Goal: Information Seeking & Learning: Find contact information

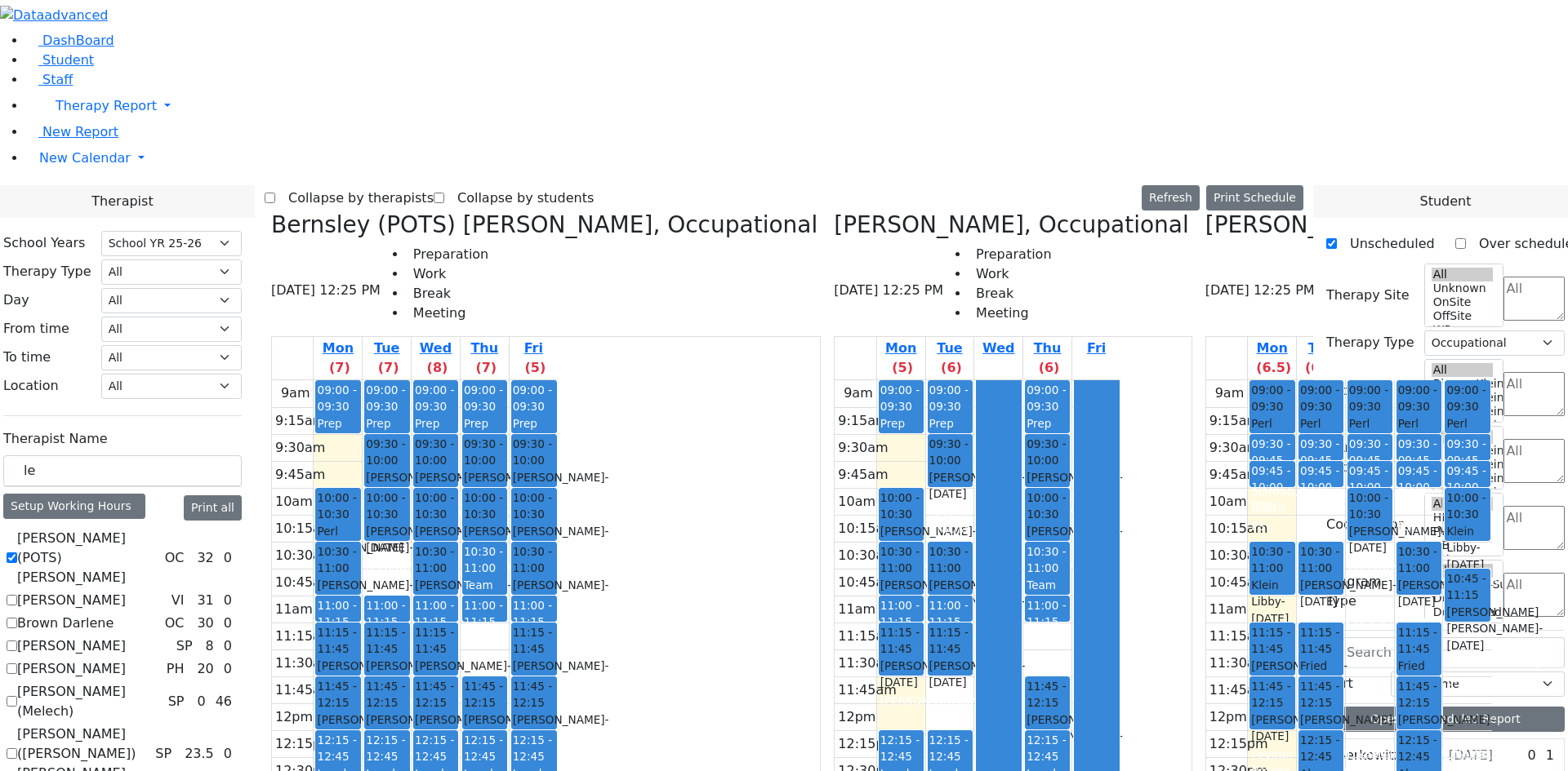
select select "212"
select select "1"
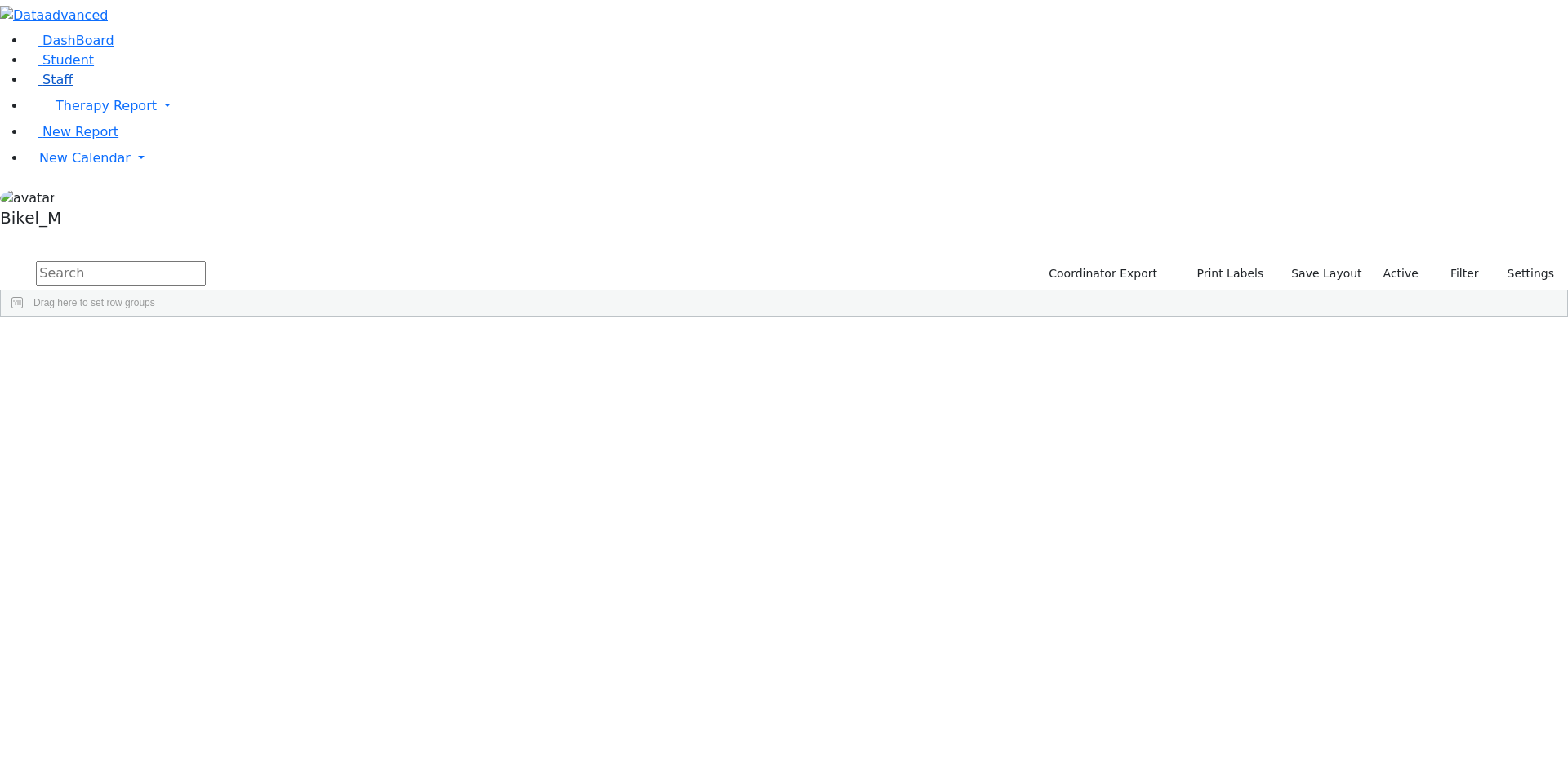
click at [62, 87] on link "Staff" at bounding box center [49, 80] width 47 height 16
click at [206, 261] on input "text" at bounding box center [121, 273] width 170 height 24
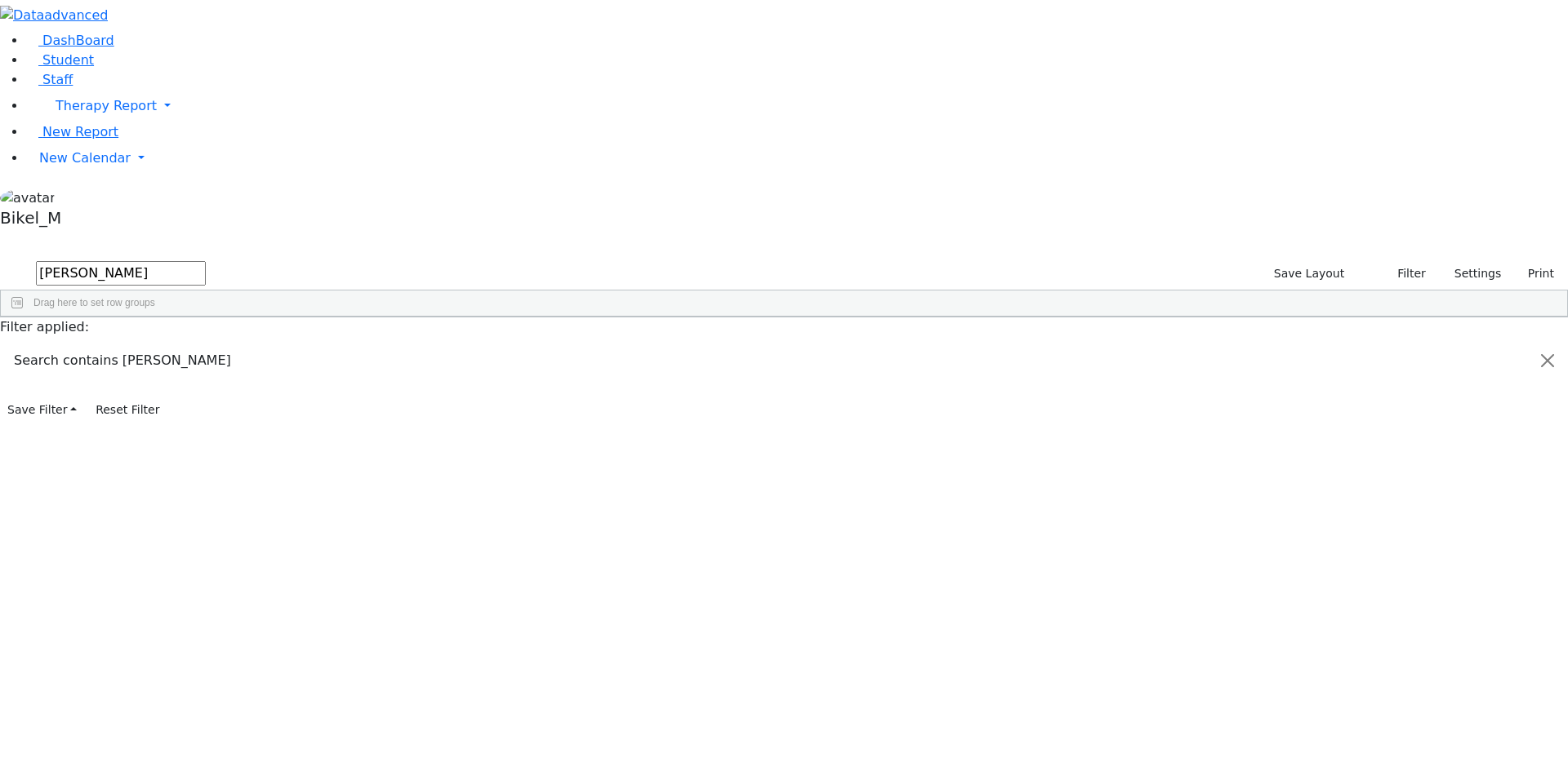
type input "rachel"
click at [189, 389] on div "Mendlowitz" at bounding box center [140, 401] width 96 height 22
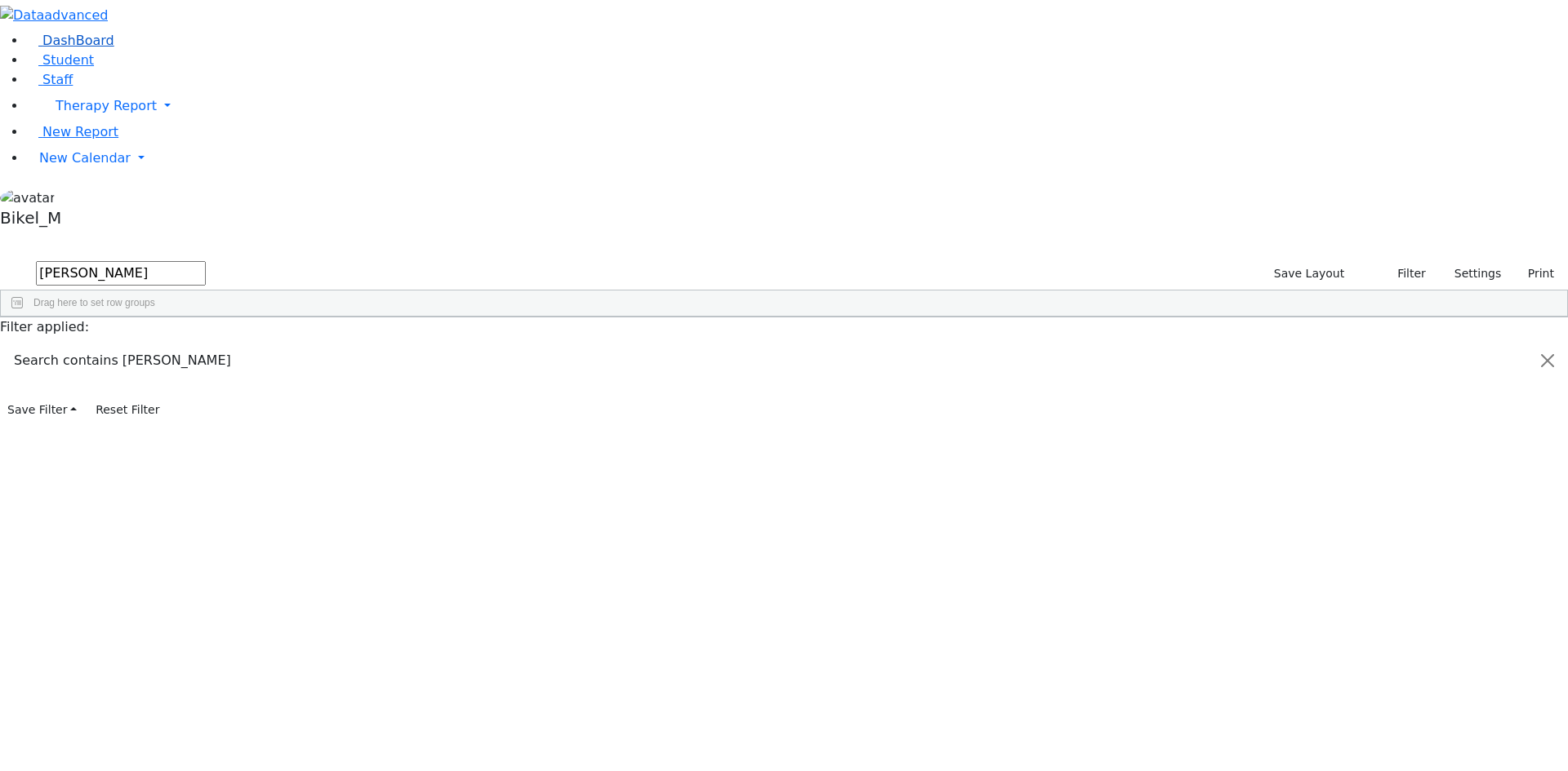
drag, startPoint x: 310, startPoint y: 67, endPoint x: 167, endPoint y: 70, distance: 143.0
click at [167, 70] on div "DashBoard Student Staff Therapy Report Student Old Calendar Report" at bounding box center [784, 211] width 1568 height 423
click at [189, 389] on div "Mendlowitz" at bounding box center [140, 401] width 96 height 22
click at [574, 389] on div "(845) 783-7806" at bounding box center [526, 401] width 96 height 22
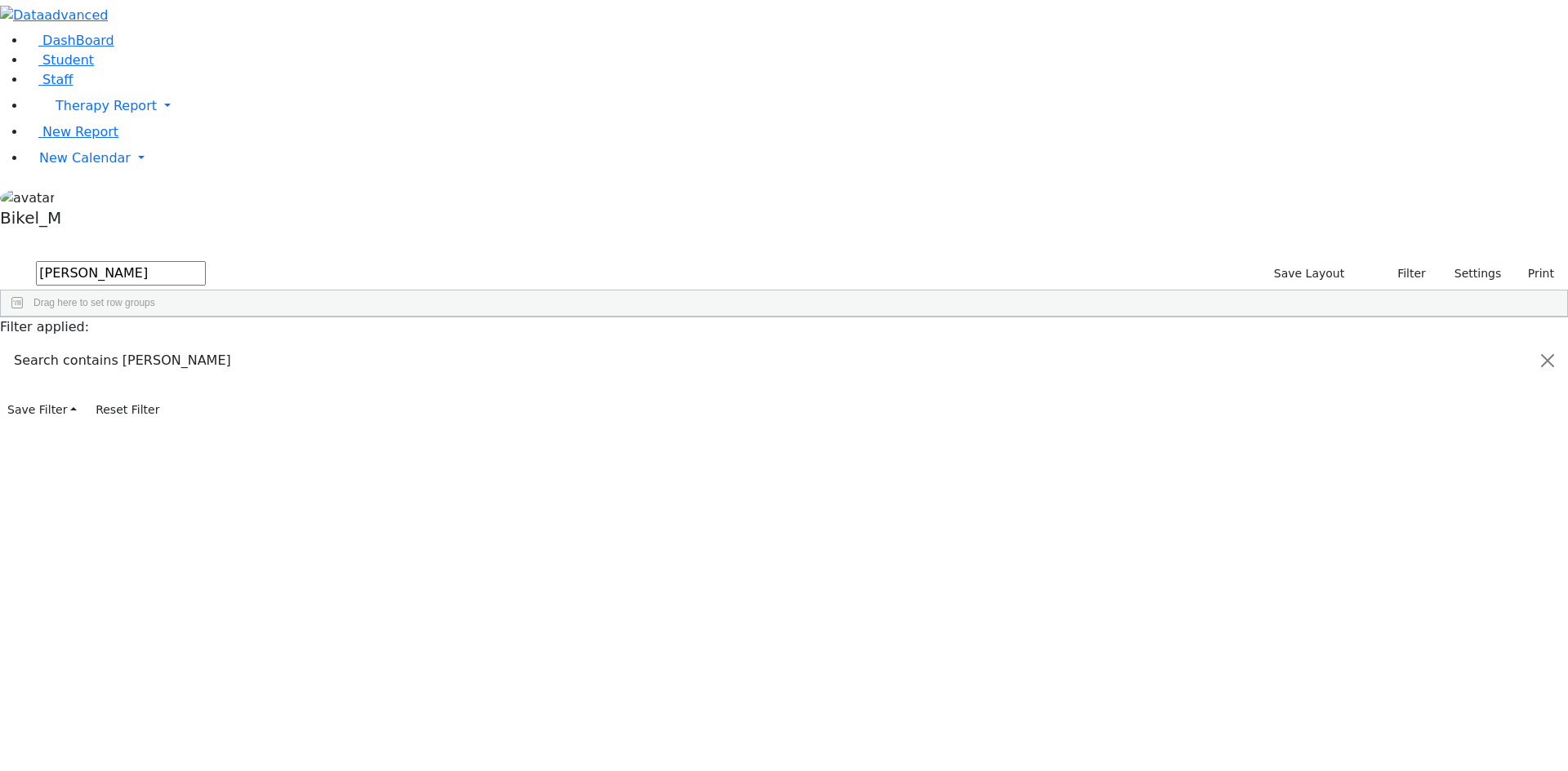
click at [670, 389] on div "---" at bounding box center [622, 401] width 96 height 22
click at [189, 367] on div "Masri" at bounding box center [140, 378] width 96 height 22
click at [574, 367] on div "(845) 774-2337" at bounding box center [526, 378] width 96 height 22
click at [93, 389] on div "11335" at bounding box center [47, 401] width 92 height 22
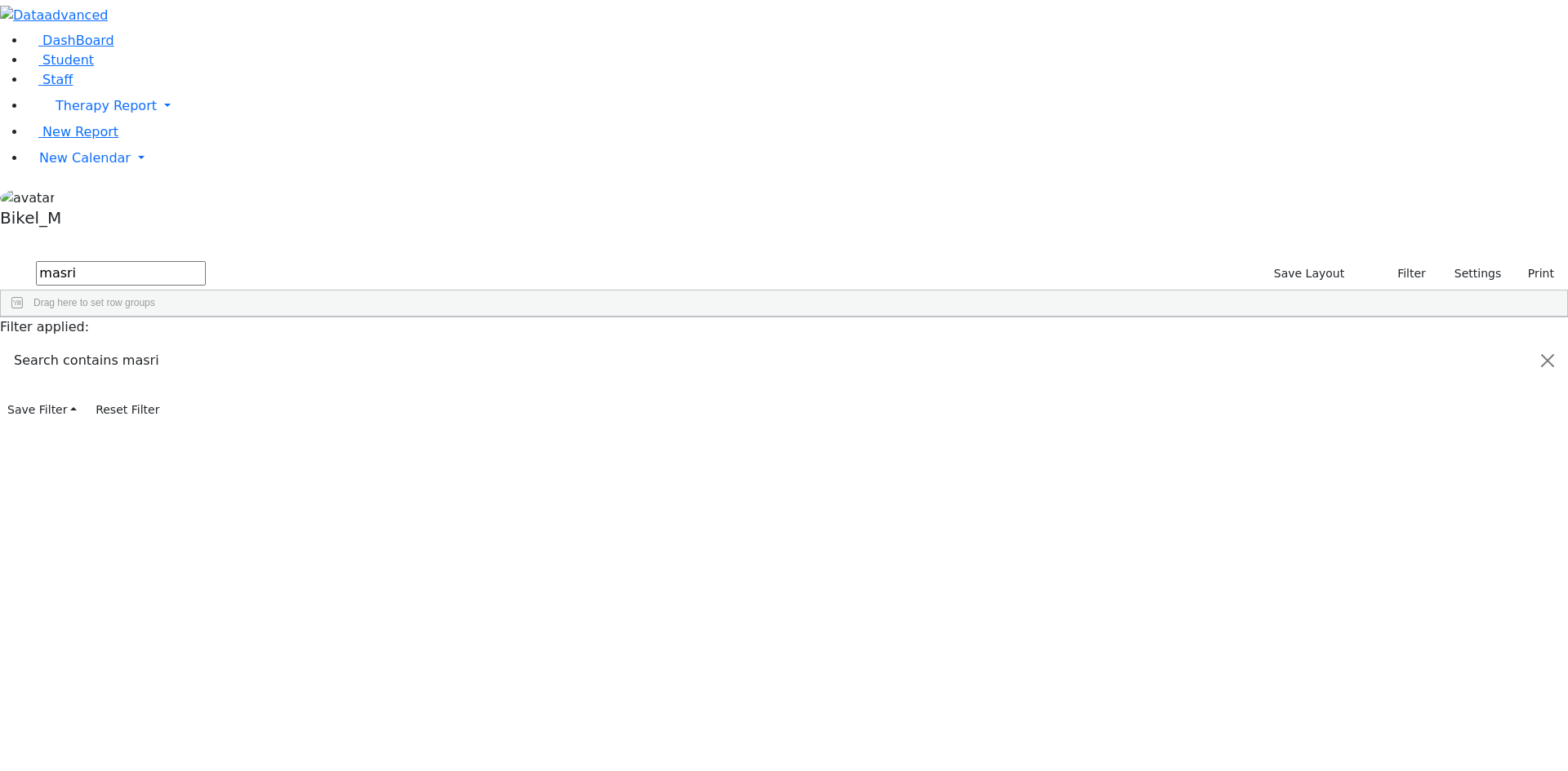
click at [189, 367] on div "Masri" at bounding box center [140, 378] width 96 height 22
click at [189, 344] on div "Masri" at bounding box center [140, 355] width 96 height 22
click at [285, 344] on div "Chana C." at bounding box center [236, 355] width 96 height 22
click at [285, 367] on div "Esther" at bounding box center [236, 378] width 96 height 22
click at [285, 389] on div "Sury" at bounding box center [236, 401] width 96 height 22
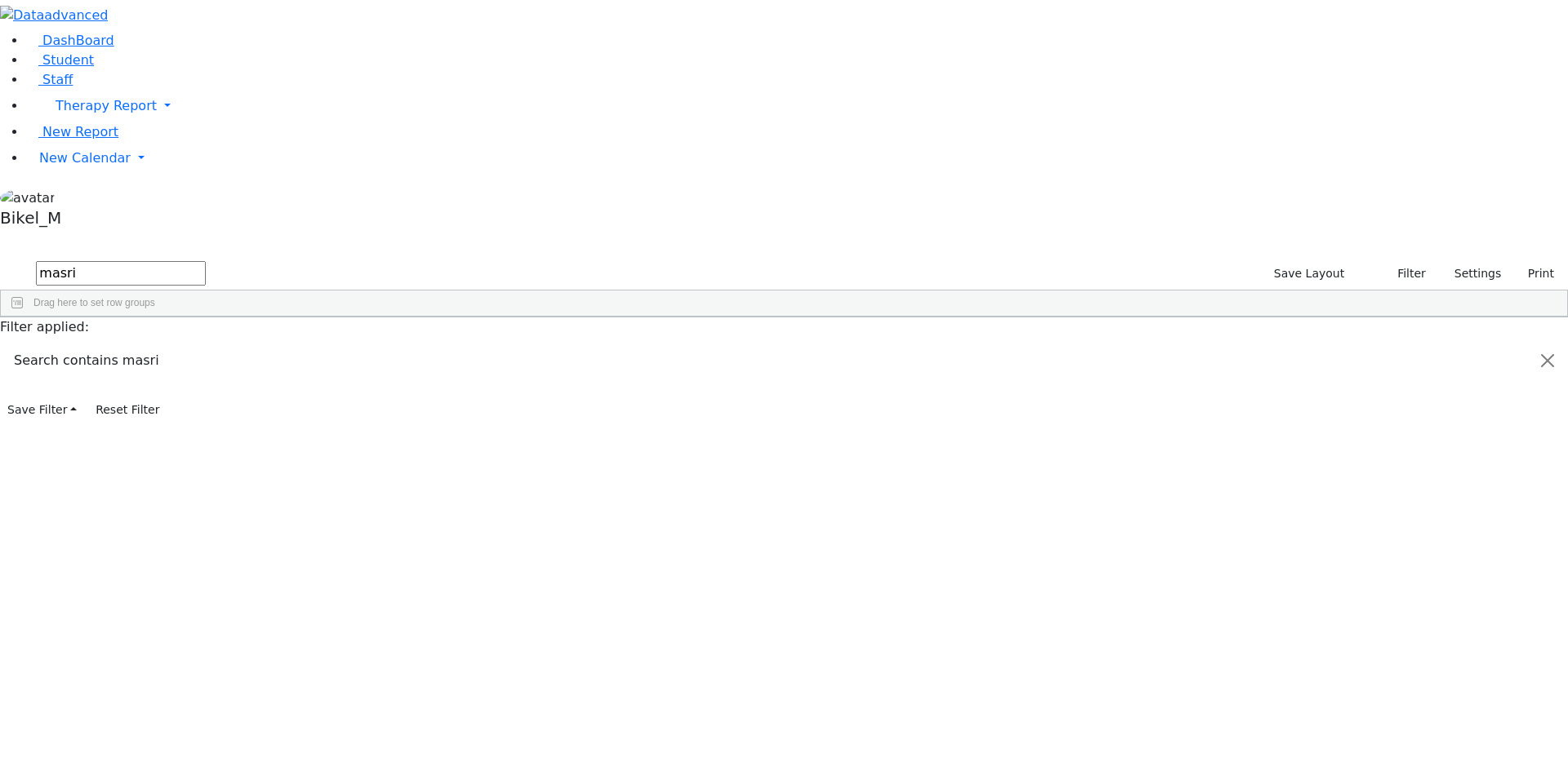
click at [382, 367] on div "Teacher Aide Bilingual" at bounding box center [332, 378] width 96 height 22
click at [382, 344] on div "Teacher Aide Bilingual" at bounding box center [332, 355] width 96 height 22
click at [382, 367] on div "Teacher Aide Bilingual" at bounding box center [332, 378] width 96 height 22
click at [382, 389] on div "Teacher Aide Bilingual" at bounding box center [332, 401] width 96 height 22
click at [478, 389] on div "Female Paraprofessional" at bounding box center [429, 401] width 96 height 22
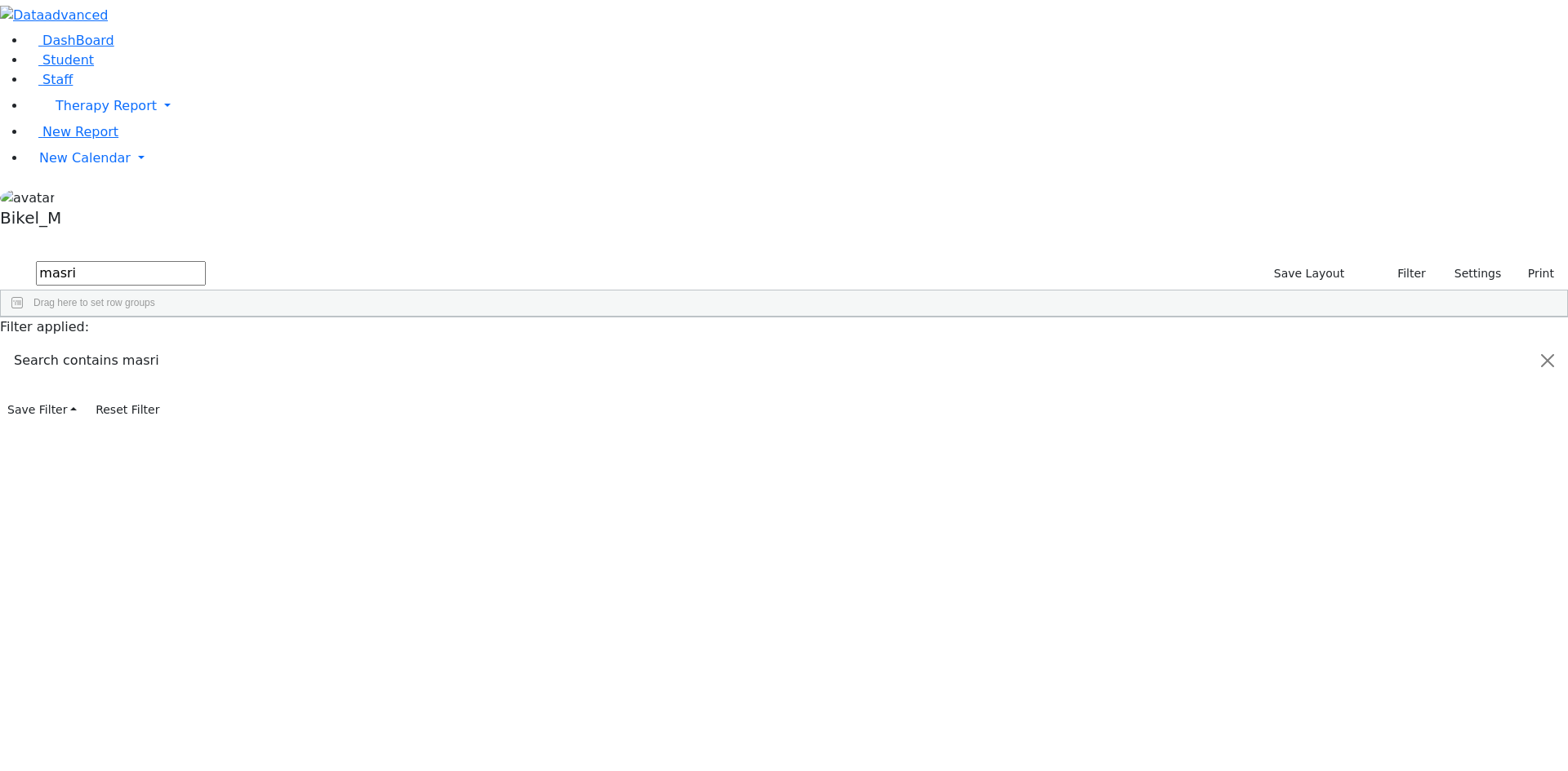
click at [478, 367] on div "Female Paraprofessional" at bounding box center [429, 378] width 96 height 22
click at [478, 344] on div "Female Paraprofessional" at bounding box center [429, 355] width 96 height 22
drag, startPoint x: 695, startPoint y: 151, endPoint x: 696, endPoint y: 169, distance: 18.0
click at [574, 344] on div "845-783-3316" at bounding box center [526, 355] width 96 height 22
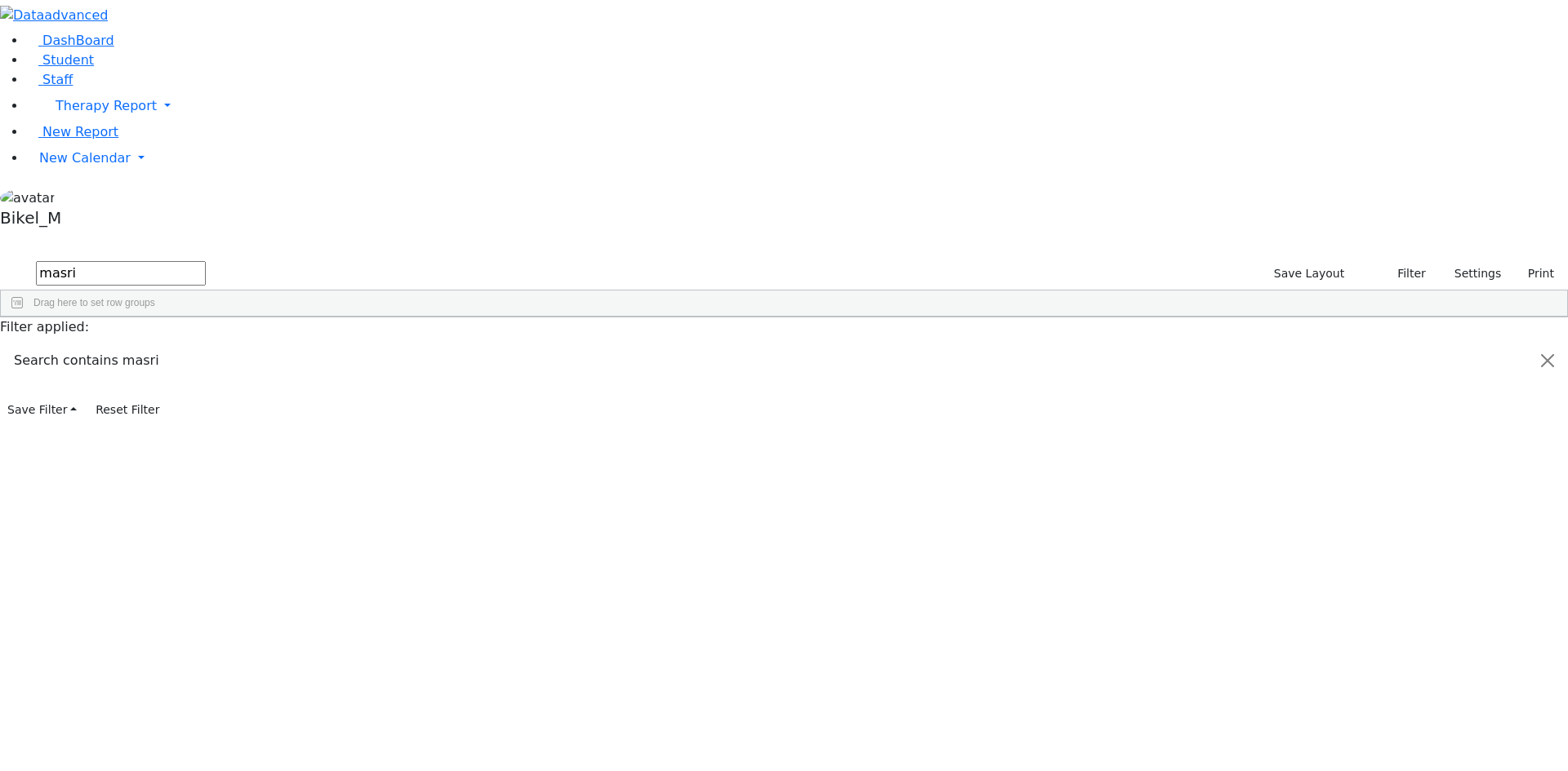
click at [574, 367] on div "(845) 774-2337" at bounding box center [526, 378] width 96 height 22
click at [574, 389] on div "(845) 782-2211" at bounding box center [526, 401] width 96 height 22
click at [670, 389] on div "---" at bounding box center [622, 401] width 96 height 22
click at [670, 367] on div "---" at bounding box center [622, 378] width 96 height 22
click at [648, 317] on div "Mobile Phone" at bounding box center [616, 330] width 64 height 26
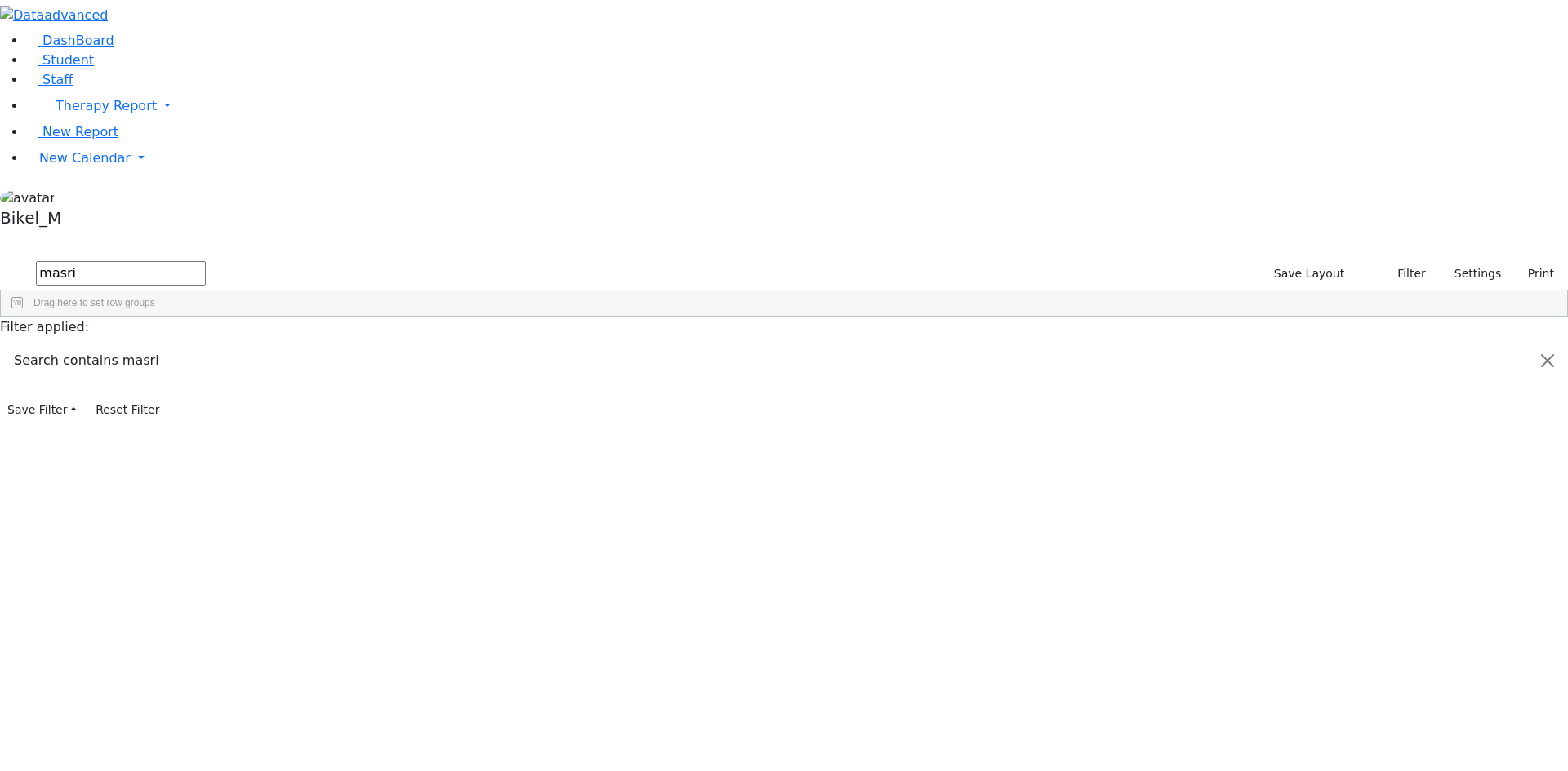
click at [863, 344] on div "Public School" at bounding box center [815, 355] width 96 height 22
click at [648, 324] on span at bounding box center [641, 330] width 13 height 13
click at [574, 367] on div "(845) 774-2337" at bounding box center [526, 378] width 96 height 22
click at [670, 367] on div "---" at bounding box center [622, 378] width 96 height 22
click at [767, 367] on div "---" at bounding box center [718, 378] width 96 height 22
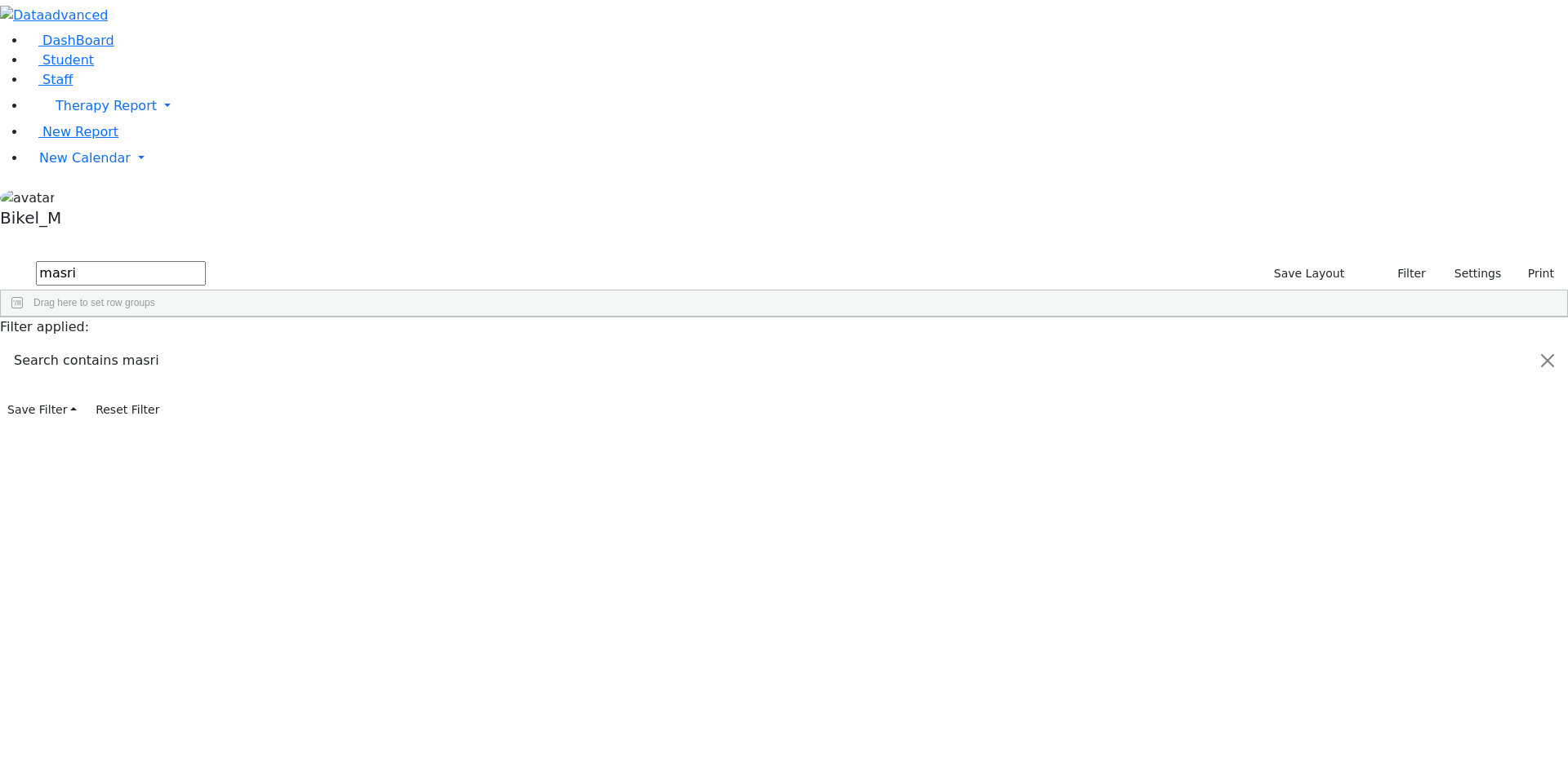
click at [863, 367] on div "Public School" at bounding box center [815, 378] width 96 height 22
click at [189, 367] on div "Masri" at bounding box center [140, 378] width 96 height 22
click at [285, 367] on div "Esther" at bounding box center [236, 378] width 96 height 22
click at [285, 344] on div "Chana C." at bounding box center [236, 355] width 96 height 22
click at [382, 367] on div "Teacher Aide Bilingual" at bounding box center [332, 378] width 96 height 22
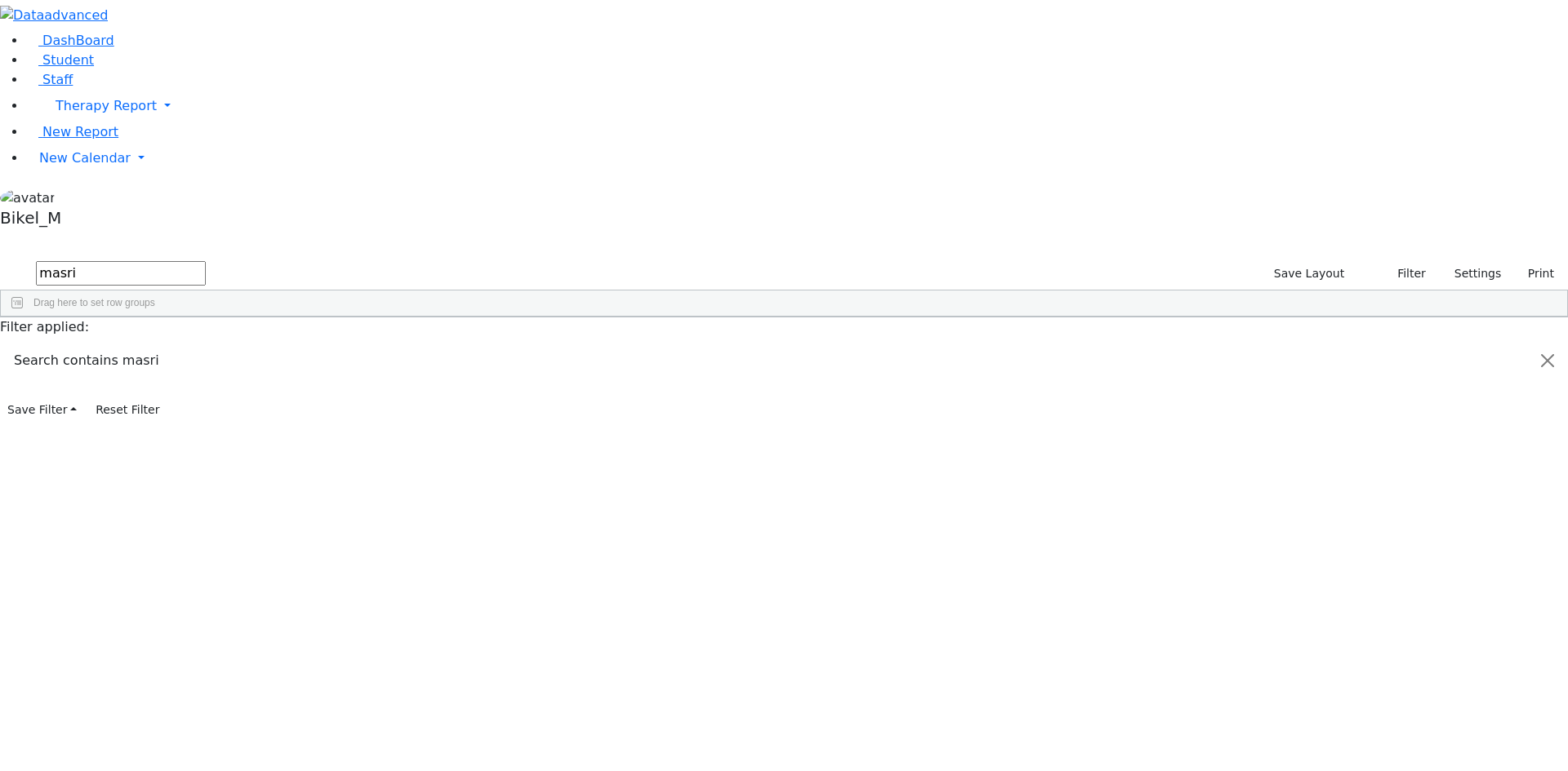
click at [189, 367] on div "Masri" at bounding box center [140, 378] width 96 height 22
click at [285, 367] on div "Esther" at bounding box center [236, 378] width 96 height 22
click at [382, 367] on div "Teacher Aide Bilingual" at bounding box center [332, 378] width 96 height 22
click at [478, 367] on div "Female Paraprofessional" at bounding box center [429, 378] width 96 height 22
click at [574, 367] on div "(845) 774-2337" at bounding box center [526, 378] width 96 height 22
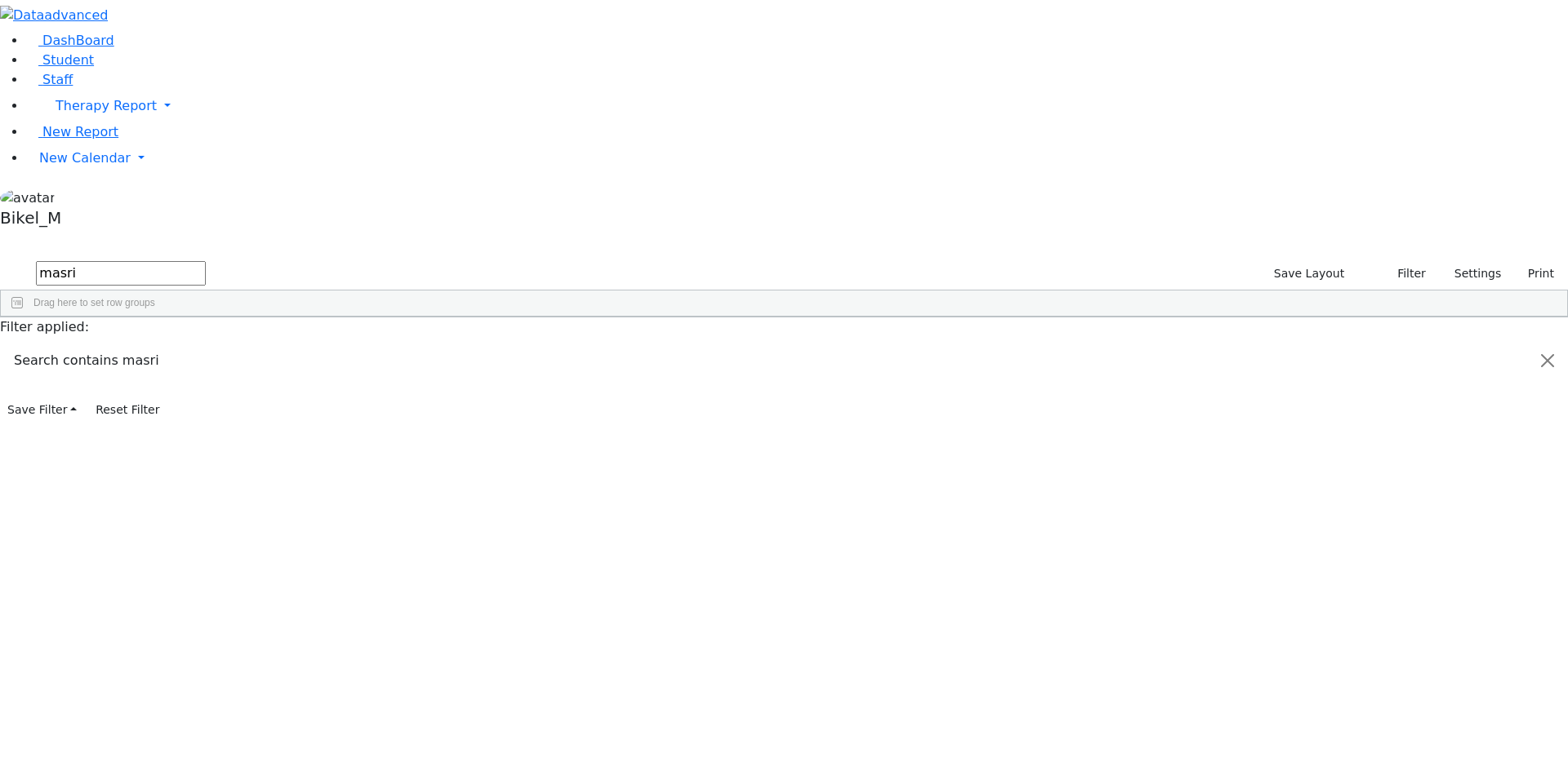
click at [670, 367] on div "---" at bounding box center [622, 378] width 96 height 22
click at [767, 367] on div "---" at bounding box center [718, 378] width 96 height 22
drag, startPoint x: 334, startPoint y: 67, endPoint x: 164, endPoint y: 69, distance: 170.0
click at [166, 72] on div "DashBoard Student Staff Therapy Report Student Old Calendar Report" at bounding box center [784, 211] width 1568 height 423
click at [189, 412] on div "Kraus" at bounding box center [140, 423] width 96 height 22
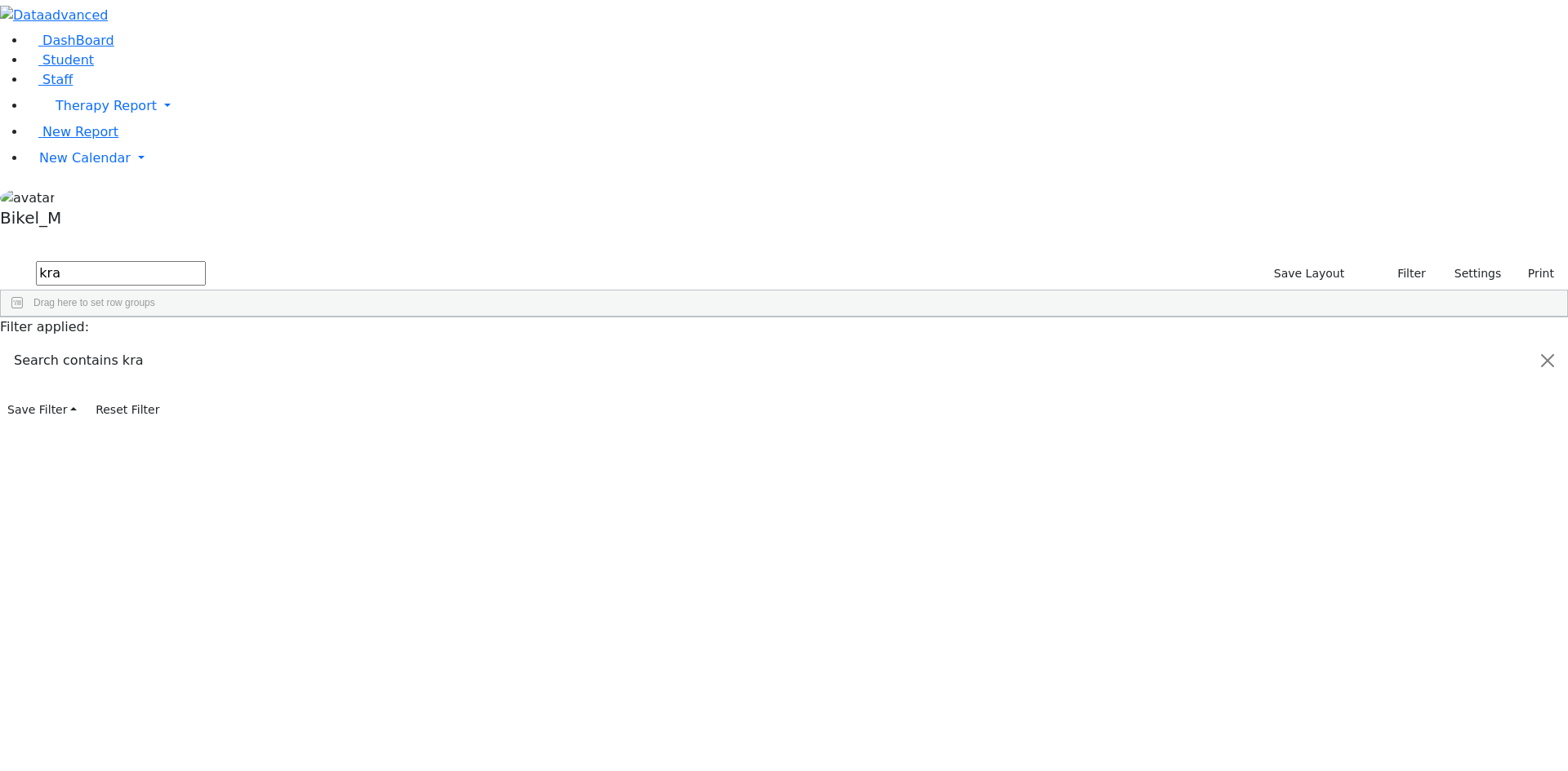
click at [189, 412] on div "Kraus" at bounding box center [140, 423] width 96 height 22
click at [574, 412] on div "845-783-3974" at bounding box center [526, 423] width 96 height 22
click at [670, 389] on div "845-323-5777" at bounding box center [622, 401] width 96 height 22
click at [670, 367] on div "845-662-4179" at bounding box center [622, 378] width 96 height 22
click at [670, 344] on div "973-420-8495" at bounding box center [622, 355] width 96 height 22
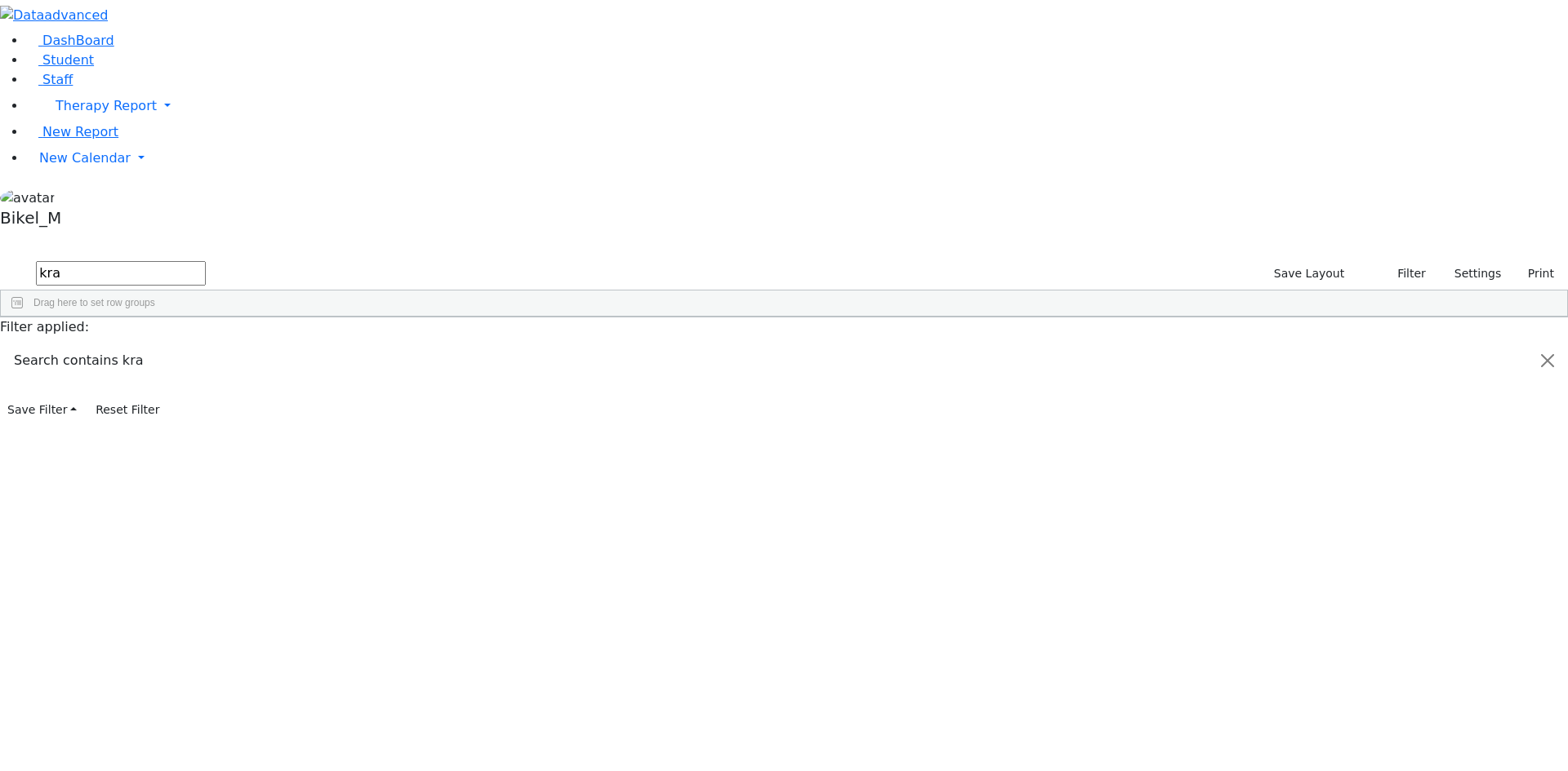
click at [574, 344] on div "---" at bounding box center [526, 355] width 96 height 22
click at [574, 367] on div "845-782-7637" at bounding box center [526, 378] width 96 height 22
click at [574, 389] on div "845-362-4810" at bounding box center [526, 401] width 96 height 22
drag, startPoint x: 310, startPoint y: 58, endPoint x: 201, endPoint y: 80, distance: 111.2
click at [201, 259] on form "kra" at bounding box center [103, 274] width 206 height 31
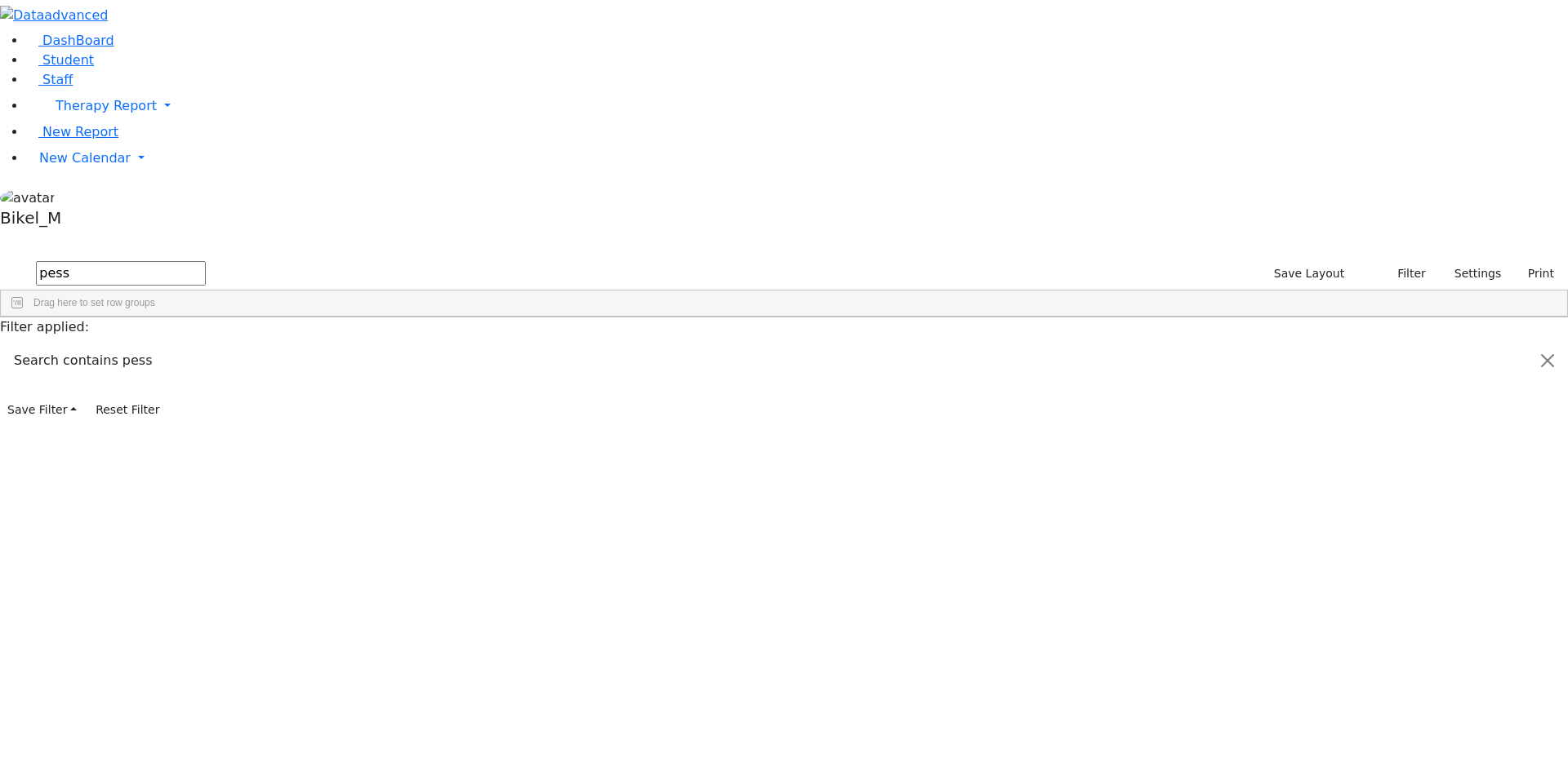
click at [339, 344] on div "11359 Berkowitz Pessy Teacher Aide Bilingual Female Paraprofessional (845) 506-…" at bounding box center [775, 355] width 1549 height 22
click at [189, 344] on div "Berkowitz" at bounding box center [140, 355] width 96 height 22
drag, startPoint x: 255, startPoint y: 58, endPoint x: 184, endPoint y: 68, distance: 71.7
click at [184, 68] on div "DashBoard Student Staff Therapy Report Student Old Calendar Report" at bounding box center [784, 211] width 1568 height 423
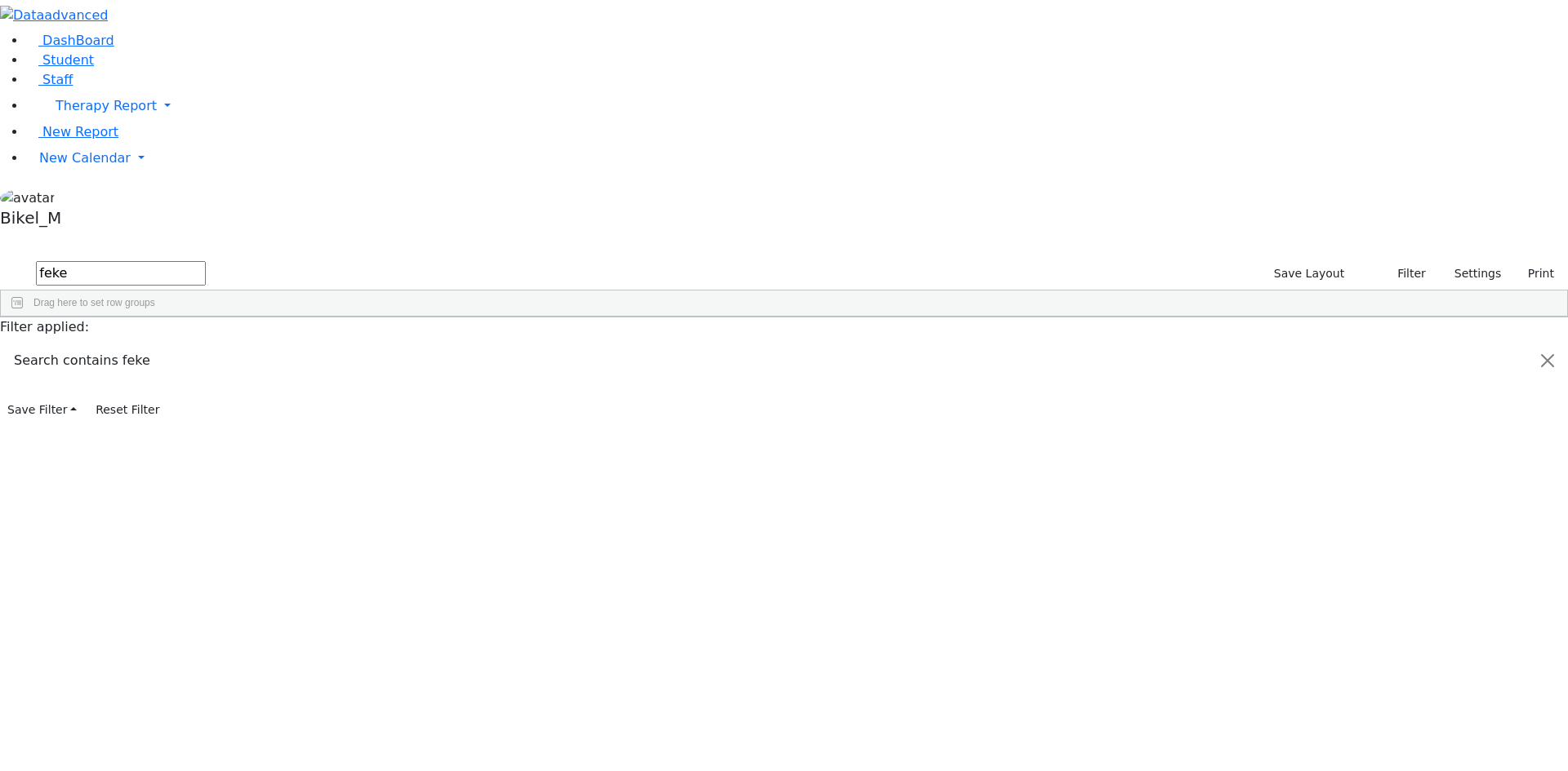
click at [285, 344] on div "Hindy" at bounding box center [236, 355] width 96 height 22
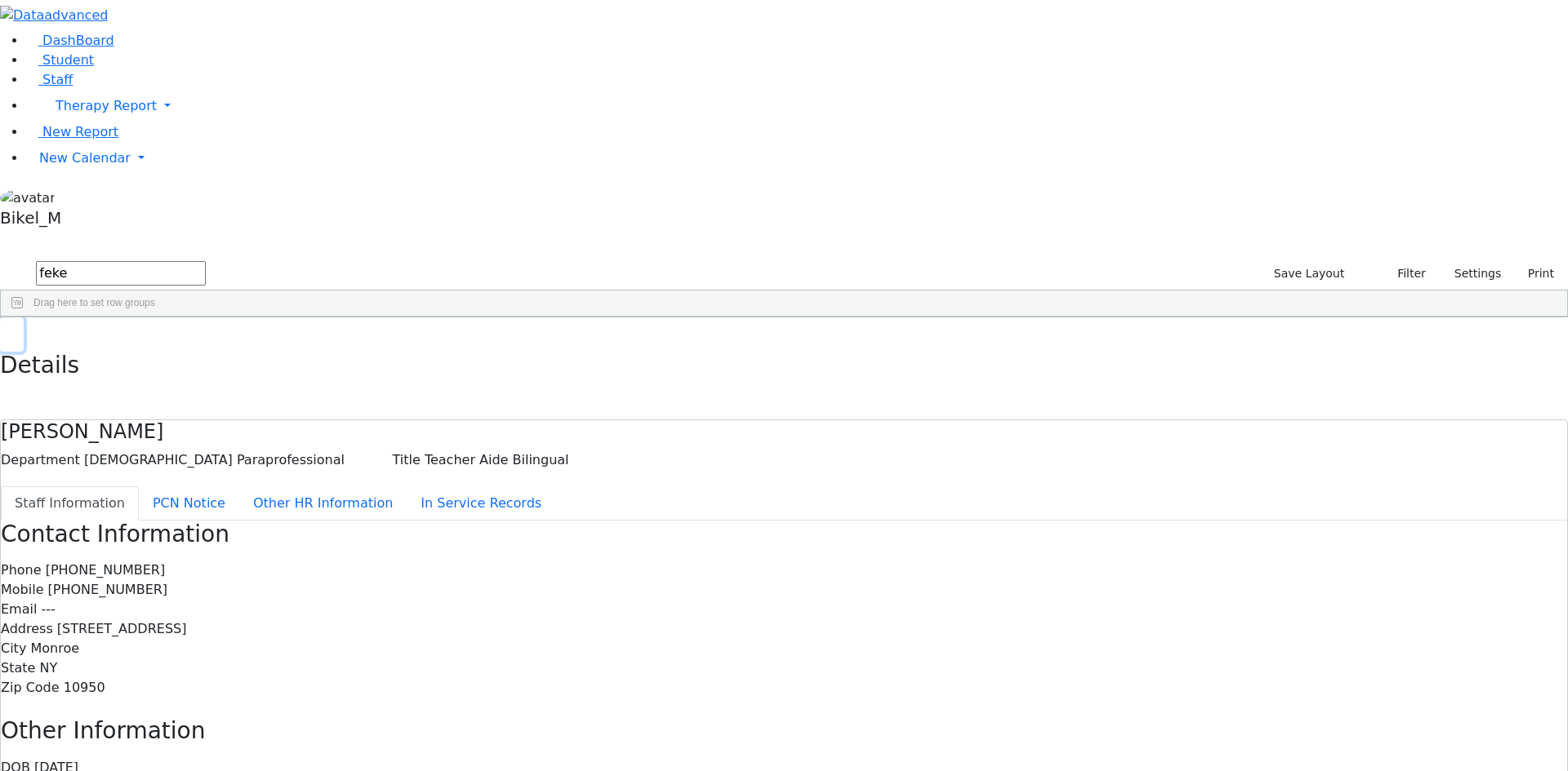
click at [7, 330] on use "button" at bounding box center [7, 330] width 0 height 0
drag, startPoint x: 306, startPoint y: 66, endPoint x: -63, endPoint y: 67, distance: 369.0
click at [0, 67] on html "Printing Please wait. Remaining time 10 seconds. Print Schedule Options Show Bi…" at bounding box center [784, 511] width 1568 height 1021
click at [285, 572] on div "Leah" at bounding box center [236, 583] width 96 height 22
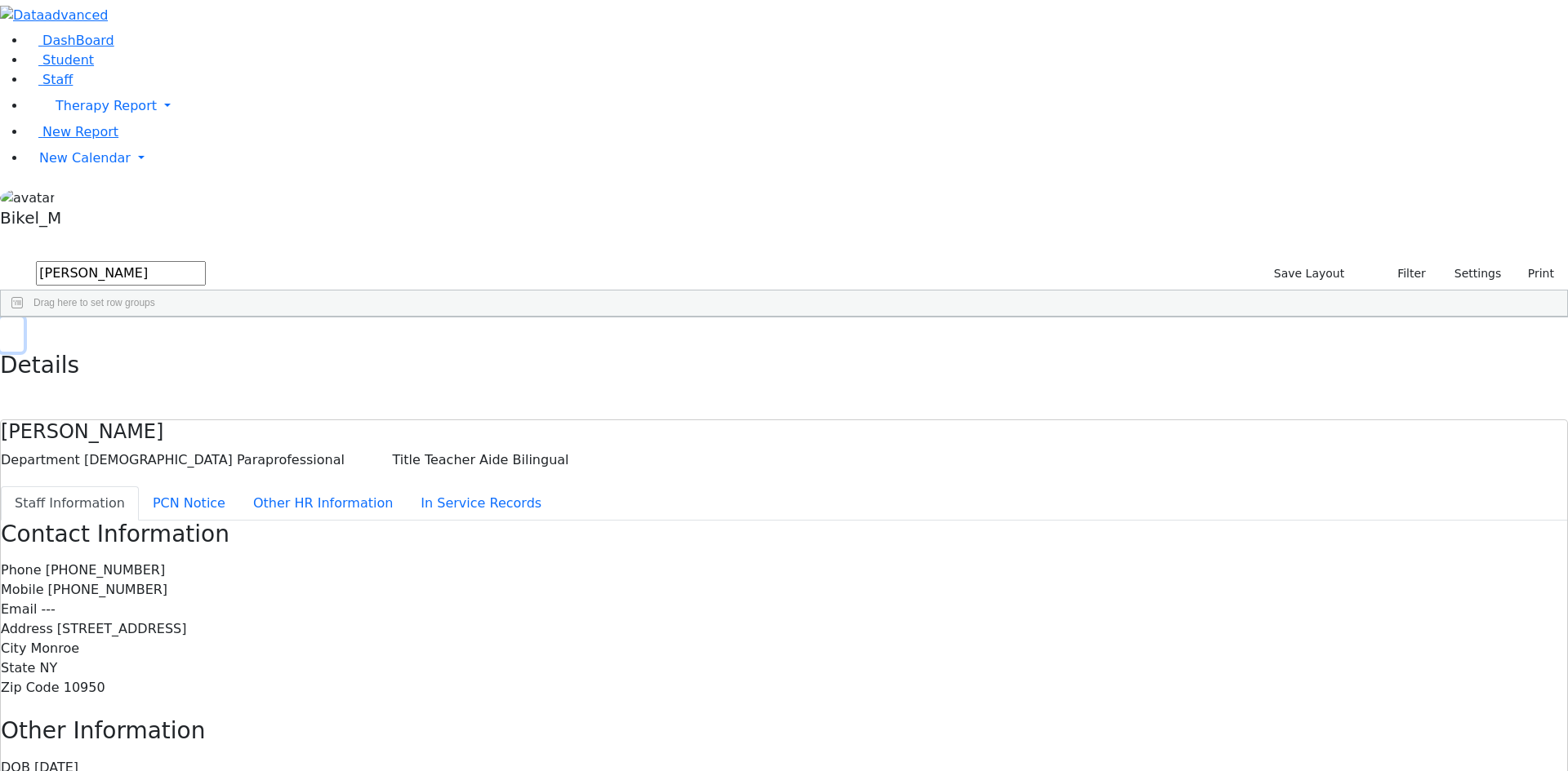
click at [7, 330] on use "button" at bounding box center [7, 330] width 0 height 0
drag, startPoint x: 252, startPoint y: 60, endPoint x: 3, endPoint y: 81, distance: 249.9
click at [8, 81] on div "DashBoard Student Staff Therapy Report Student Old Calendar Report" at bounding box center [784, 511] width 1568 height 1021
click at [189, 412] on div "Fischel" at bounding box center [140, 423] width 96 height 22
click at [189, 435] on div "Fischer" at bounding box center [140, 447] width 96 height 22
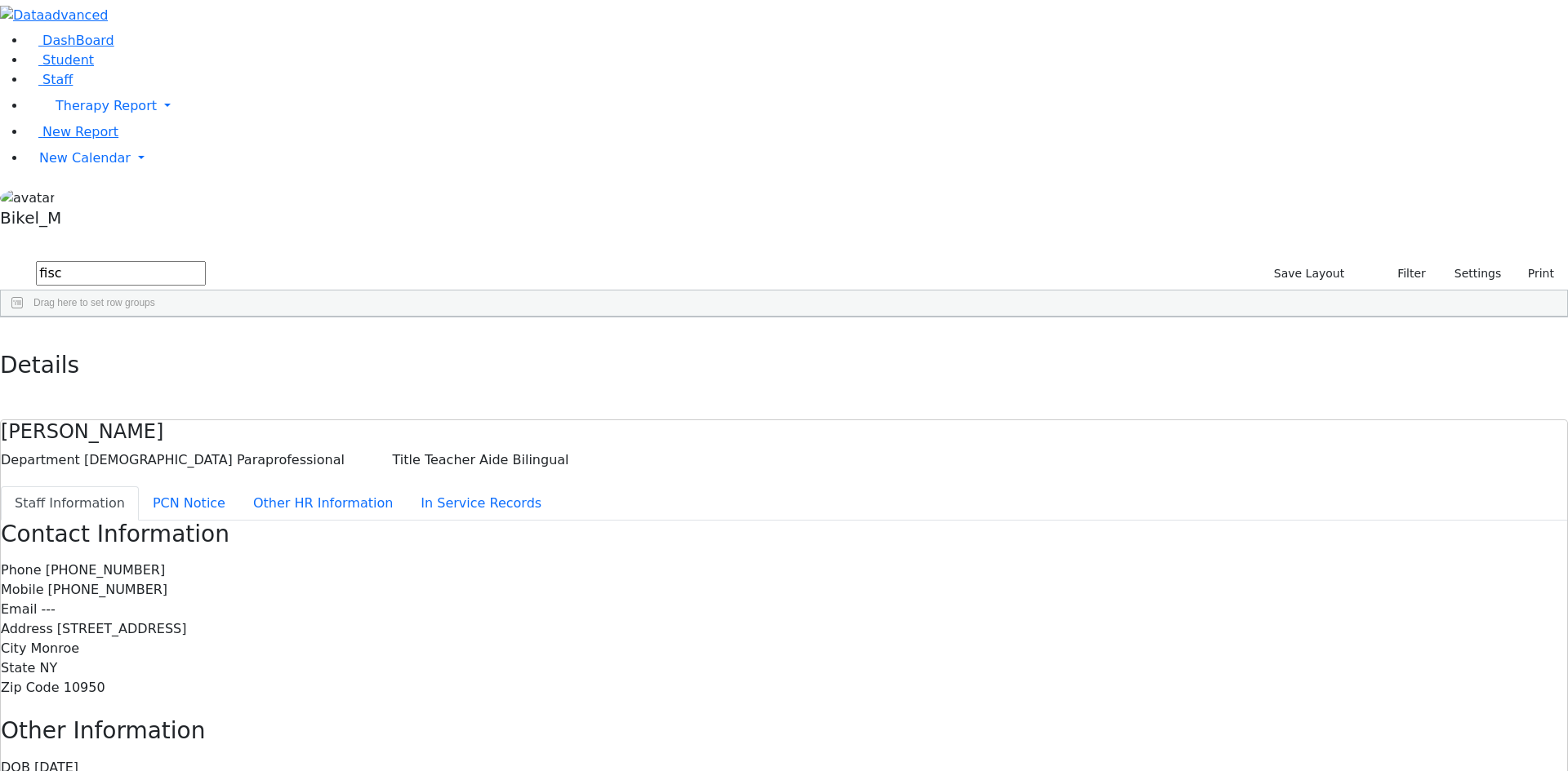
click at [343, 412] on div "2009 Fischel Yenty COTA Occupational Therapy --- 845-263-7121 --- Public School…" at bounding box center [673, 423] width 1345 height 22
click at [189, 412] on div "Fischel" at bounding box center [140, 423] width 96 height 22
click at [189, 389] on div "Fischer" at bounding box center [140, 401] width 96 height 22
click at [189, 367] on div "Berger" at bounding box center [140, 378] width 96 height 22
click at [341, 344] on div "427 Fischer Joseph Teacher Aide Bilingual Male Paraprofessional 845-783-6680 84…" at bounding box center [673, 355] width 1345 height 22
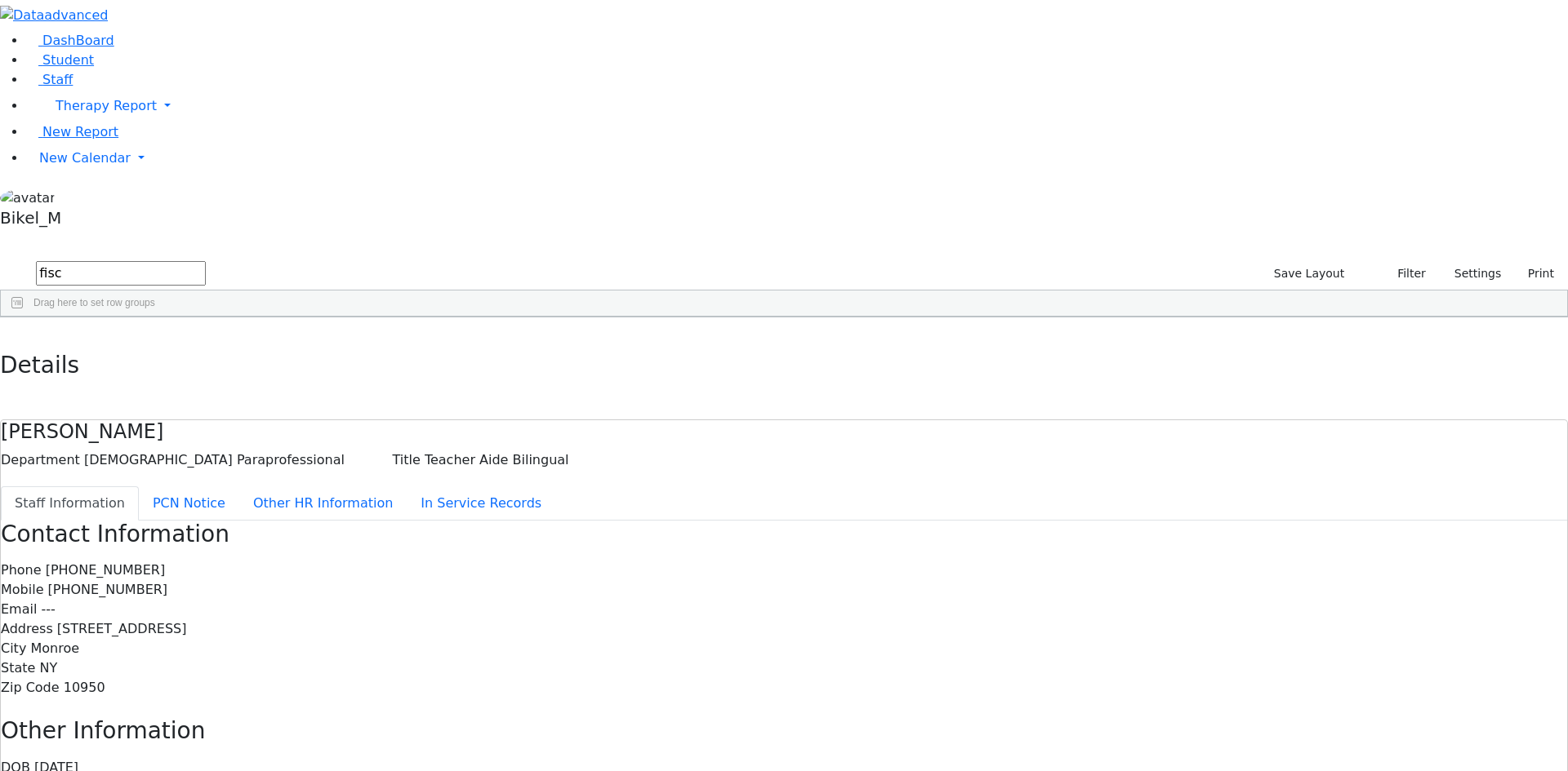
click at [189, 412] on div "Fischel" at bounding box center [140, 423] width 96 height 22
click at [189, 435] on div "Fischer" at bounding box center [140, 447] width 96 height 22
click at [23, 318] on button "button" at bounding box center [11, 335] width 23 height 35
click at [574, 412] on div "---" at bounding box center [526, 423] width 96 height 22
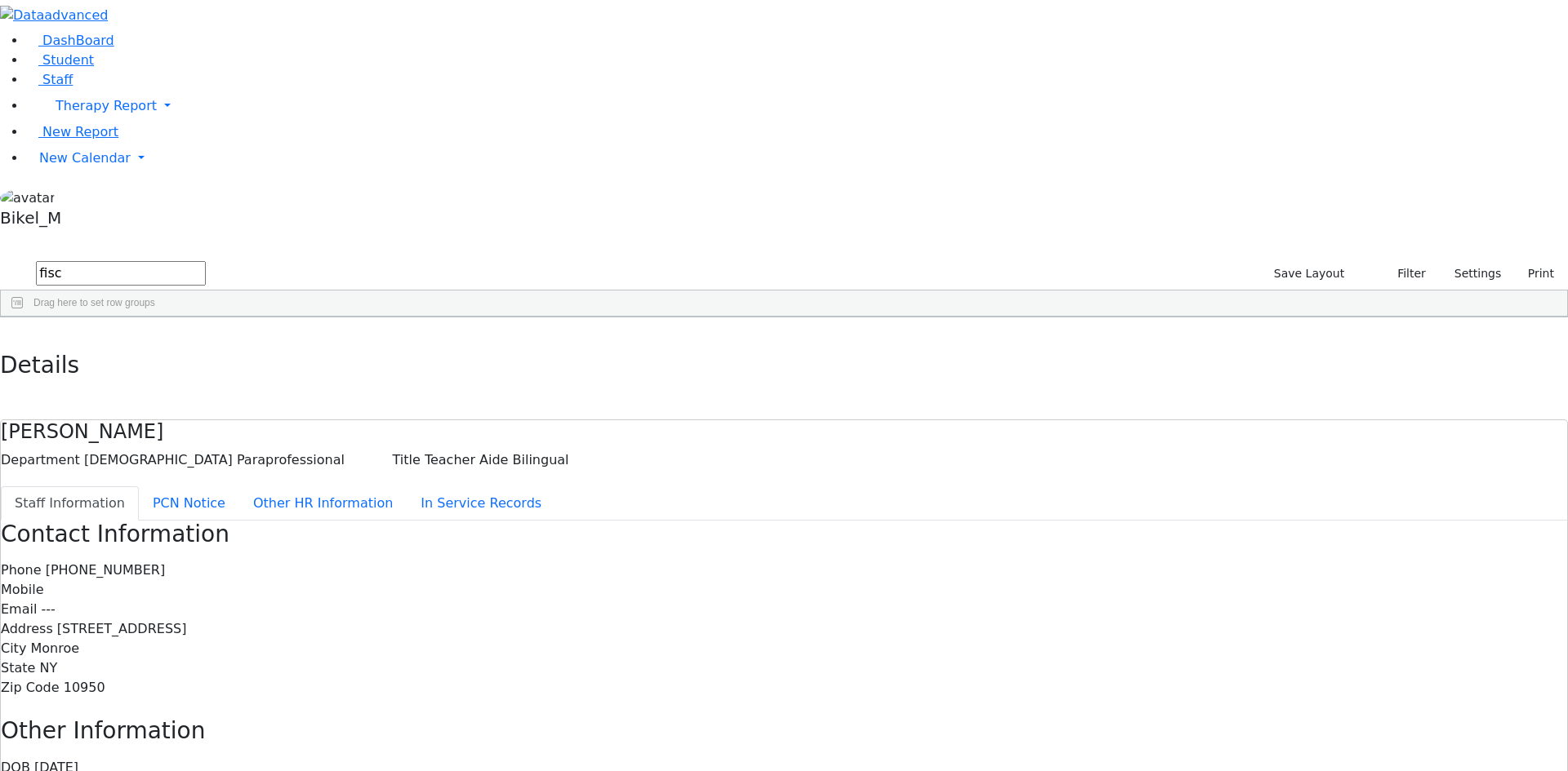
click at [670, 412] on div "845-263-7121" at bounding box center [622, 423] width 96 height 22
click at [767, 412] on div "---" at bounding box center [718, 423] width 96 height 22
drag, startPoint x: 247, startPoint y: 63, endPoint x: 106, endPoint y: 83, distance: 142.4
click at [106, 83] on div "DashBoard Student Staff Therapy Report Student Old Calendar Report" at bounding box center [784, 511] width 1568 height 1021
drag, startPoint x: 257, startPoint y: 65, endPoint x: 202, endPoint y: 75, distance: 55.9
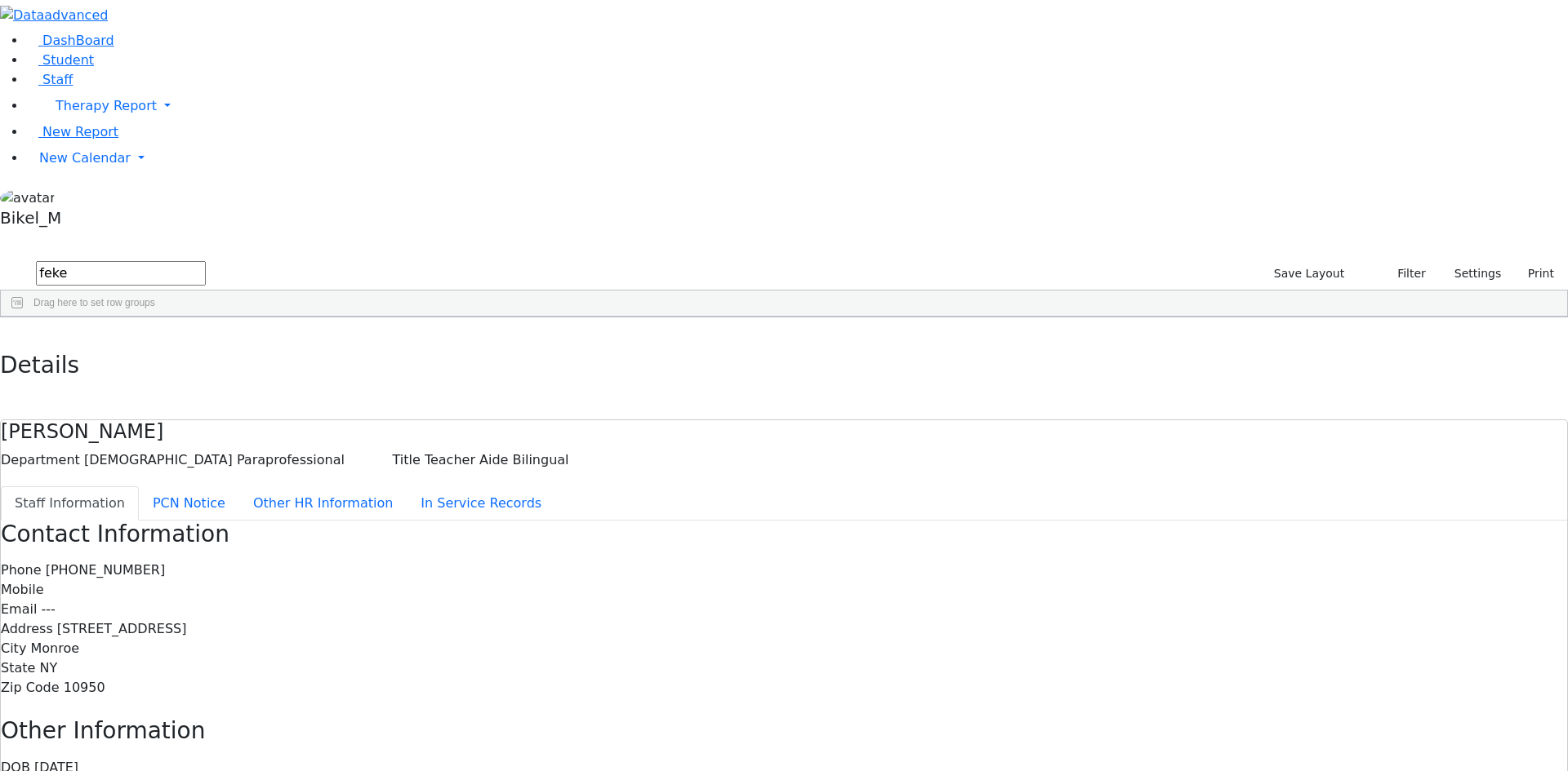
click at [202, 259] on form "feke" at bounding box center [103, 274] width 206 height 31
click at [189, 412] on div "Kraus" at bounding box center [140, 423] width 96 height 22
click at [325, 318] on div "Details" at bounding box center [784, 369] width 1568 height 103
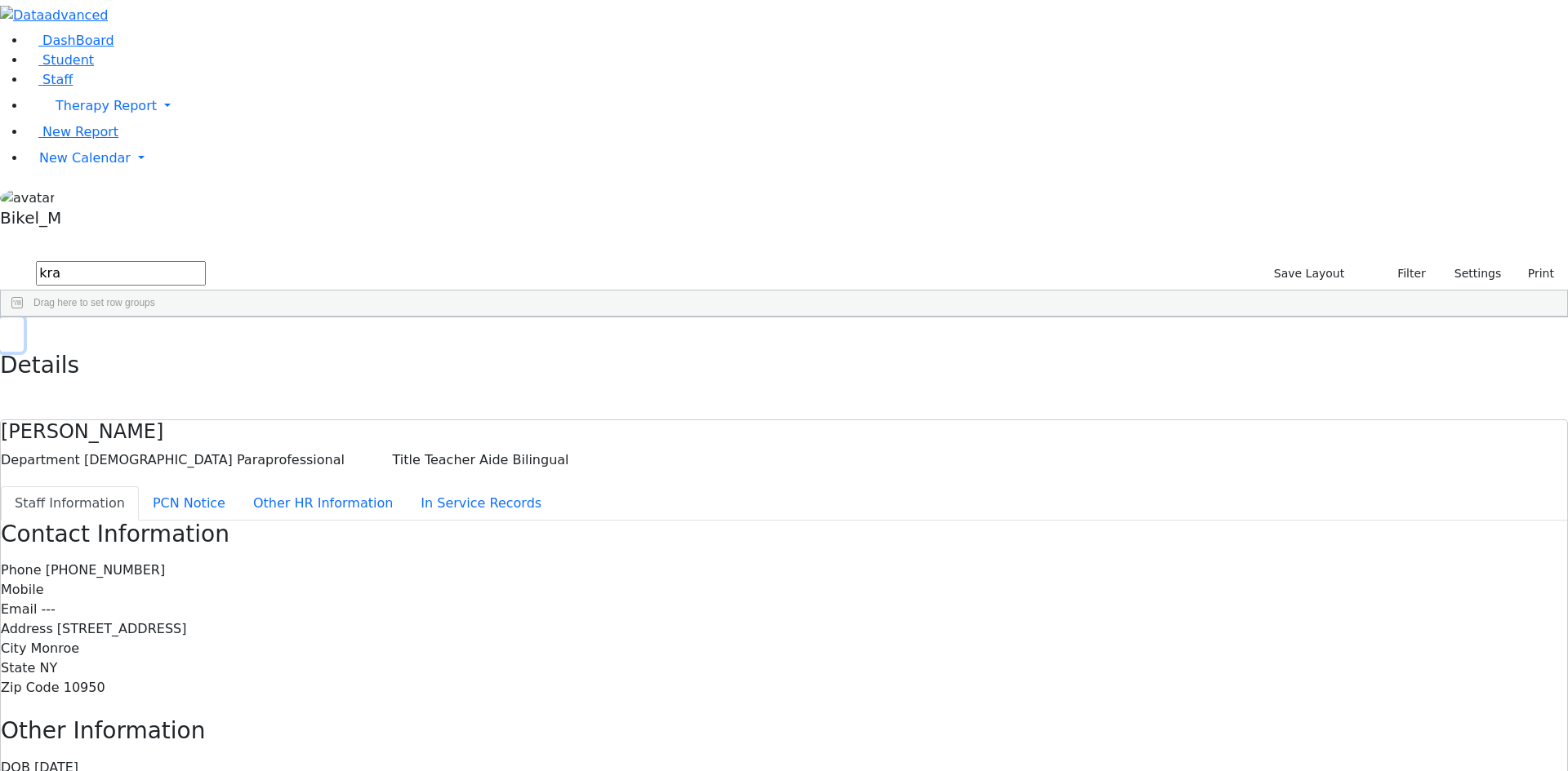
click at [7, 330] on use "button" at bounding box center [7, 330] width 0 height 0
drag, startPoint x: 282, startPoint y: 60, endPoint x: 193, endPoint y: 61, distance: 89.0
click at [194, 259] on form "kra" at bounding box center [103, 274] width 206 height 31
click at [285, 412] on div "Esther" at bounding box center [236, 423] width 96 height 22
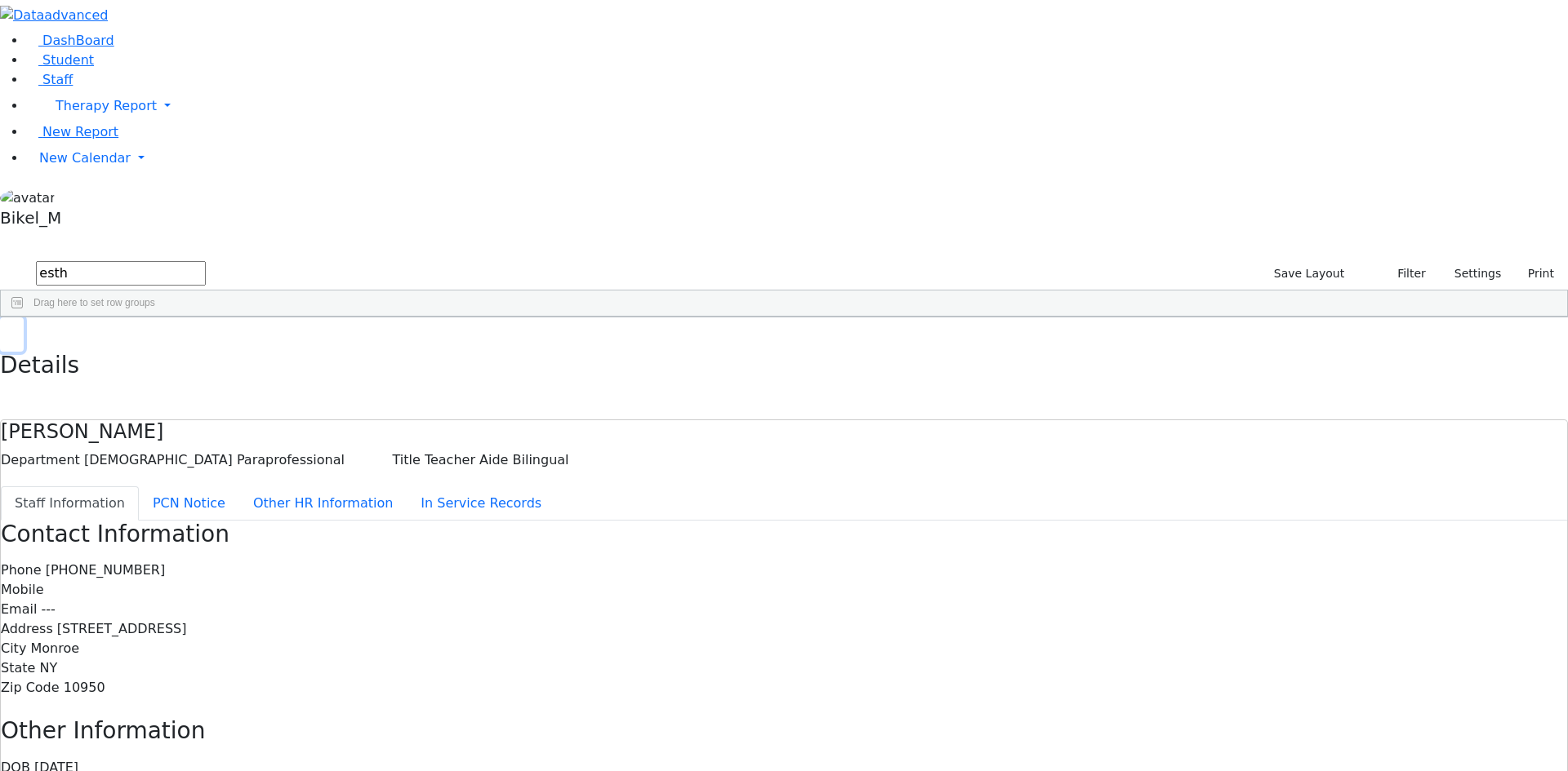
click at [23, 318] on button "button" at bounding box center [11, 335] width 23 height 35
click at [189, 435] on div "Masri" at bounding box center [140, 447] width 96 height 22
click at [23, 318] on button "button" at bounding box center [11, 335] width 23 height 35
click at [189, 458] on div "Fischer" at bounding box center [140, 469] width 96 height 22
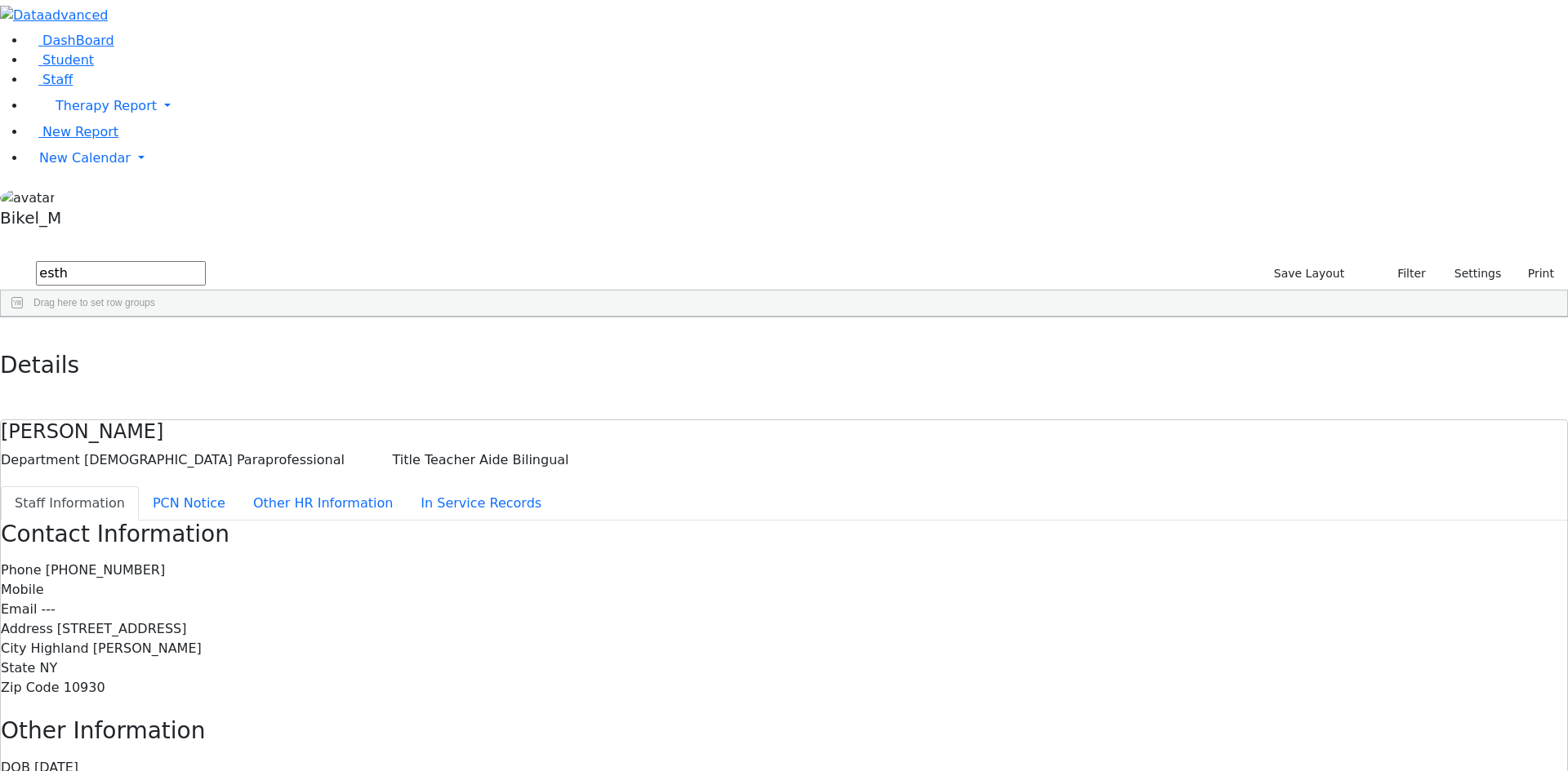
click at [189, 458] on div "Fischer" at bounding box center [140, 469] width 96 height 22
click at [23, 318] on button "button" at bounding box center [11, 335] width 23 height 35
drag, startPoint x: 271, startPoint y: 64, endPoint x: 122, endPoint y: 80, distance: 149.9
click at [152, 80] on div "DashBoard Student Staff Therapy Report Student Old Calendar Report" at bounding box center [784, 511] width 1568 height 1021
click at [285, 412] on div "Devorah" at bounding box center [236, 423] width 96 height 22
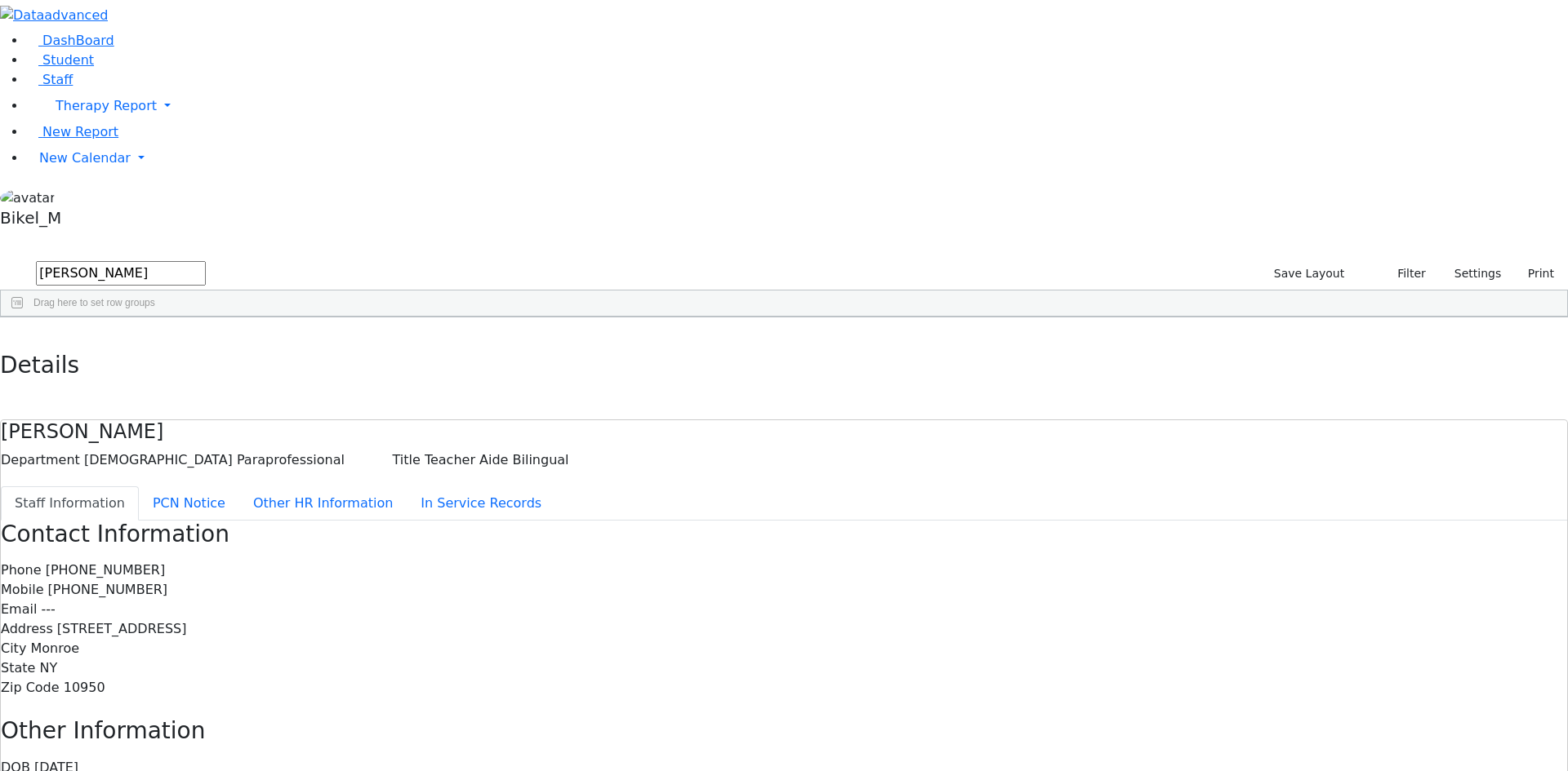
click at [285, 412] on div "Devorah" at bounding box center [236, 423] width 96 height 22
click at [16, 330] on icon "button" at bounding box center [11, 334] width 9 height 10
drag, startPoint x: 304, startPoint y: 49, endPoint x: 37, endPoint y: 101, distance: 272.0
click at [37, 101] on div "DashBoard Student Staff Therapy Report Student Old Calendar Report" at bounding box center [784, 511] width 1568 height 1021
click at [285, 344] on div "Raizy" at bounding box center [236, 355] width 96 height 22
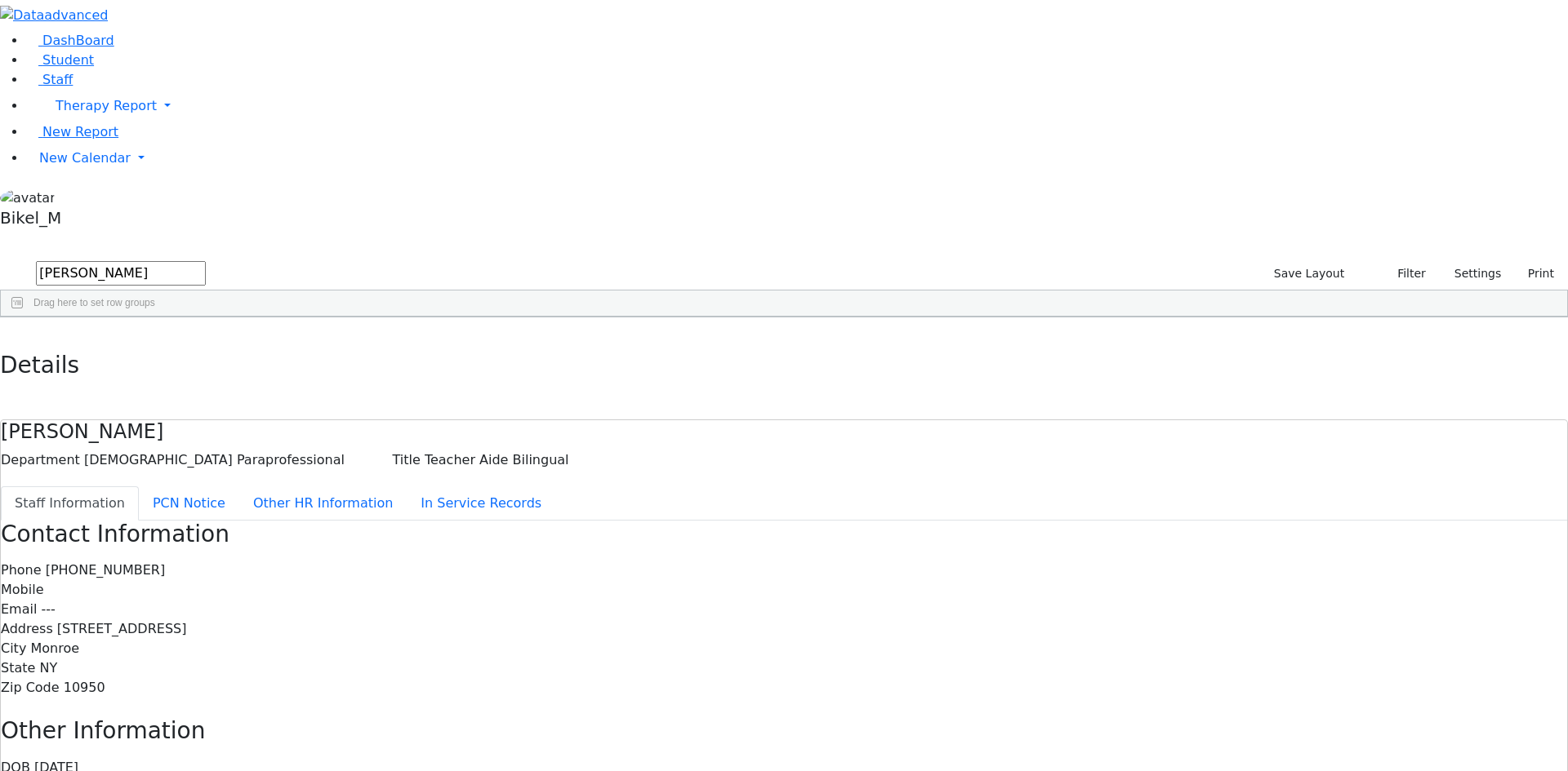
click at [285, 344] on div "Raizy" at bounding box center [236, 355] width 96 height 22
drag, startPoint x: 316, startPoint y: 23, endPoint x: 286, endPoint y: 51, distance: 41.0
click at [23, 318] on button "button" at bounding box center [11, 335] width 23 height 35
drag, startPoint x: 279, startPoint y: 66, endPoint x: 173, endPoint y: 80, distance: 106.9
click at [176, 82] on div "DashBoard Student Staff Therapy Report Student Old Calendar Report" at bounding box center [784, 511] width 1568 height 1021
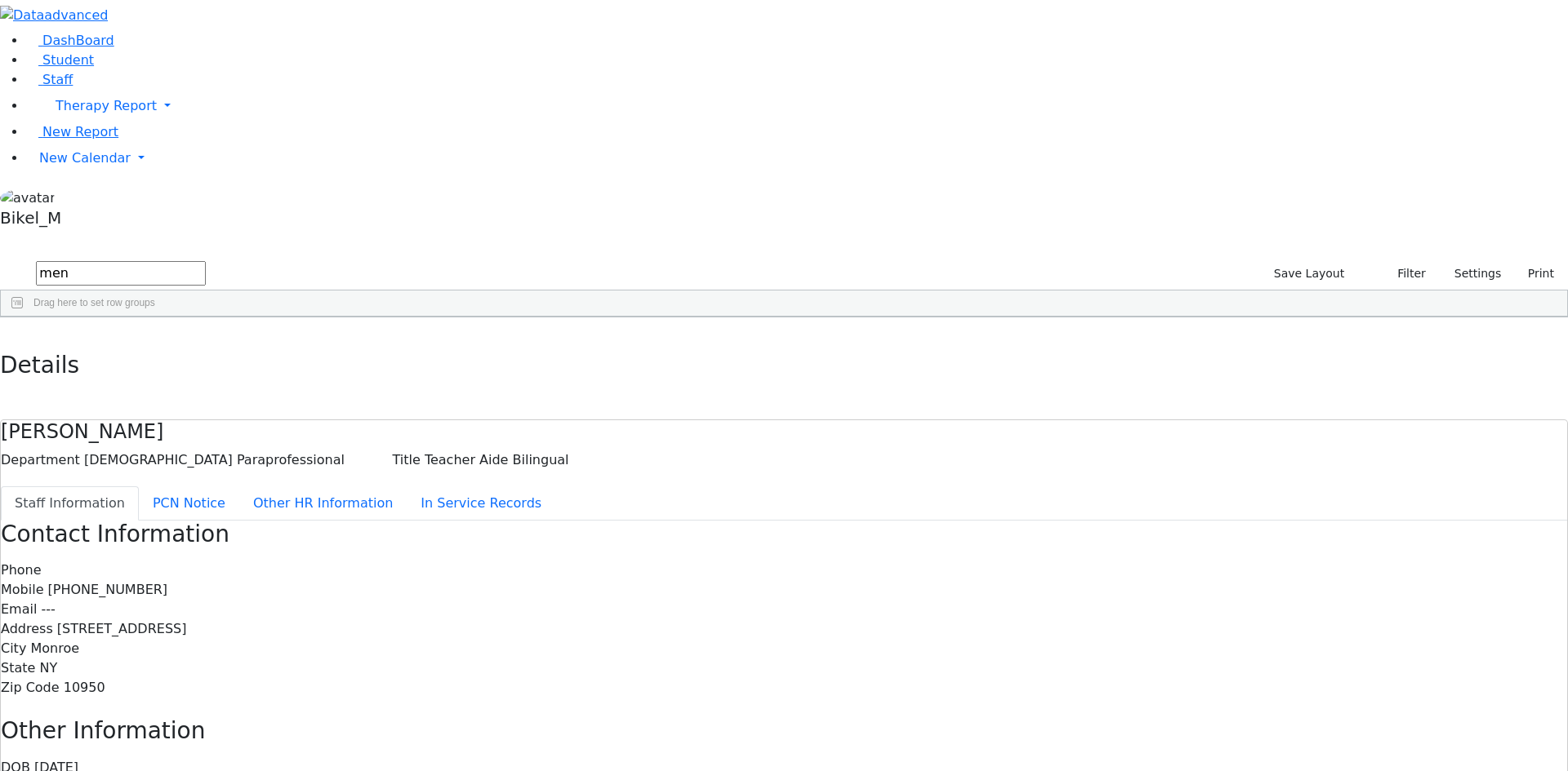
click at [285, 481] on div "Rachel" at bounding box center [236, 492] width 96 height 22
drag, startPoint x: 743, startPoint y: 214, endPoint x: 652, endPoint y: 211, distance: 91.0
click at [652, 561] on div "Phone (845) 783-7806 Mobile Email --- Address 13 Dinev Rd. #201 City Monroe Sta…" at bounding box center [784, 629] width 1566 height 137
click at [16, 330] on icon "button" at bounding box center [11, 334] width 9 height 10
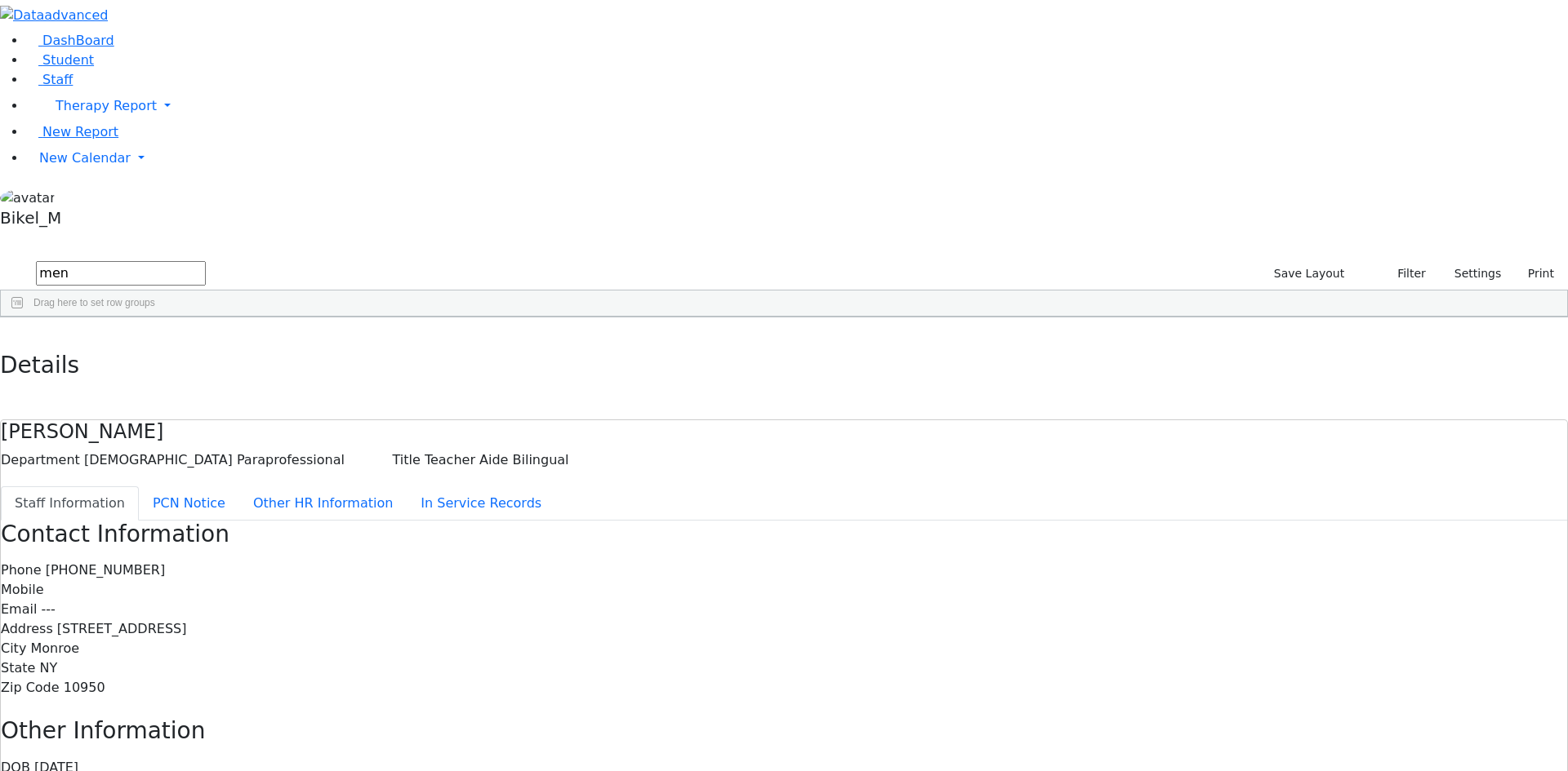
drag, startPoint x: 247, startPoint y: 68, endPoint x: 127, endPoint y: 48, distance: 121.7
click at [145, 68] on div "DashBoard Student Staff Therapy Report Student Old Calendar Report" at bounding box center [784, 511] width 1568 height 1021
type input "p"
type input "miriam"
click at [1376, 261] on button "Filter" at bounding box center [1404, 273] width 57 height 25
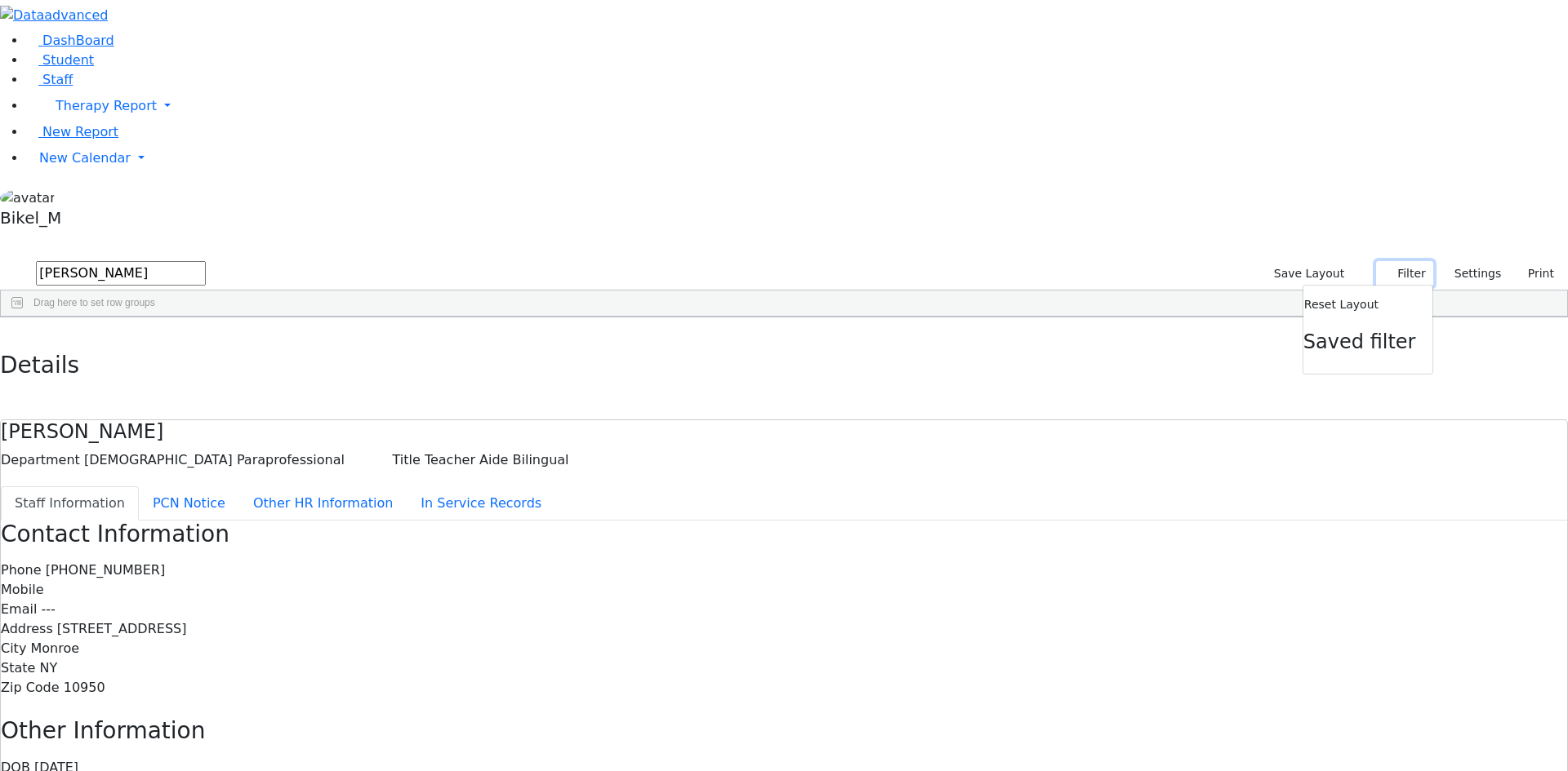
click at [1376, 261] on button "Filter" at bounding box center [1404, 273] width 57 height 25
click at [1553, 422] on span "Filters" at bounding box center [1558, 435] width 11 height 27
click at [22, 235] on button "button" at bounding box center [10, 240] width 22 height 11
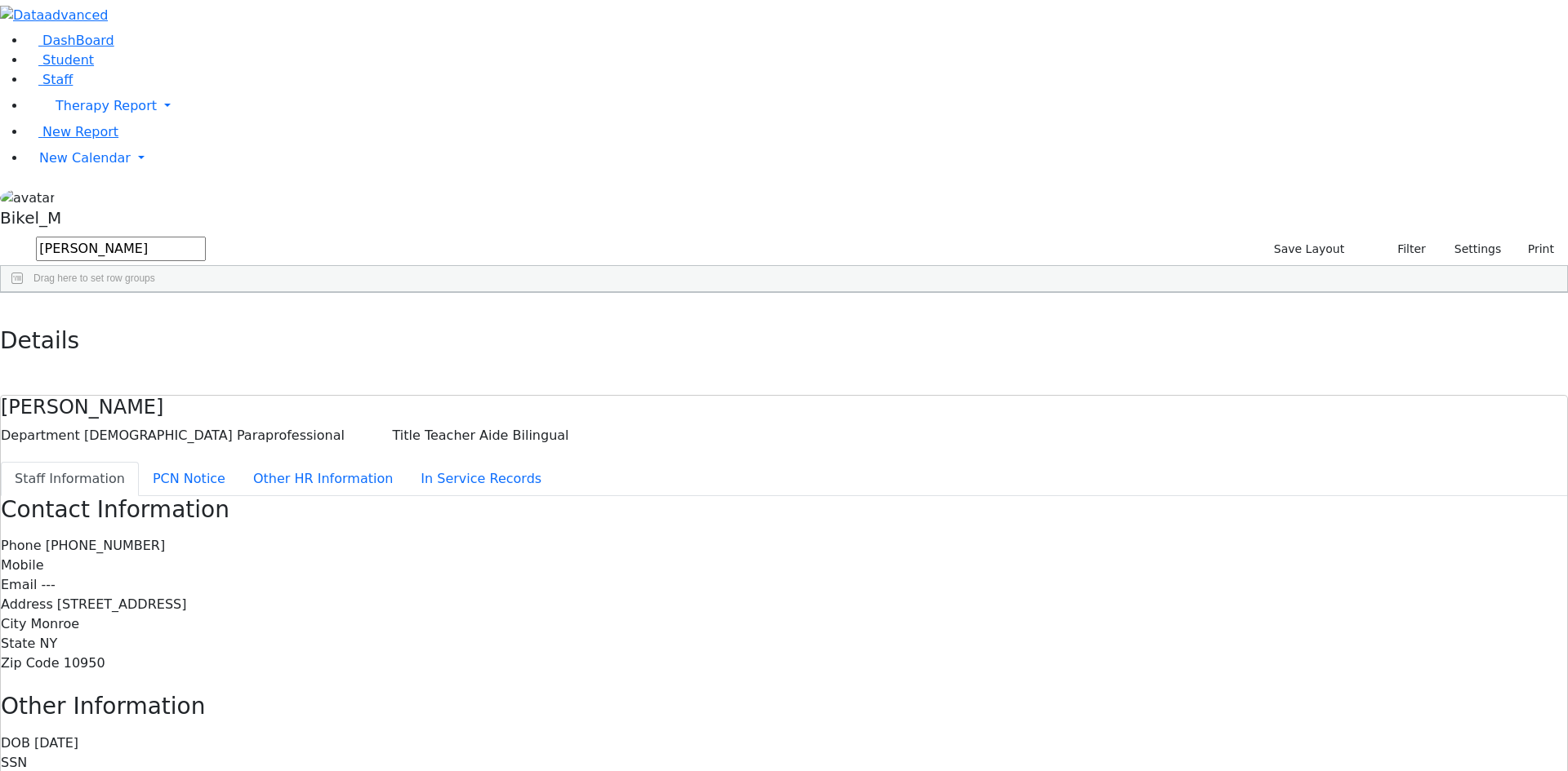
click at [0, 0] on button "button" at bounding box center [0, 0] width 0 height 0
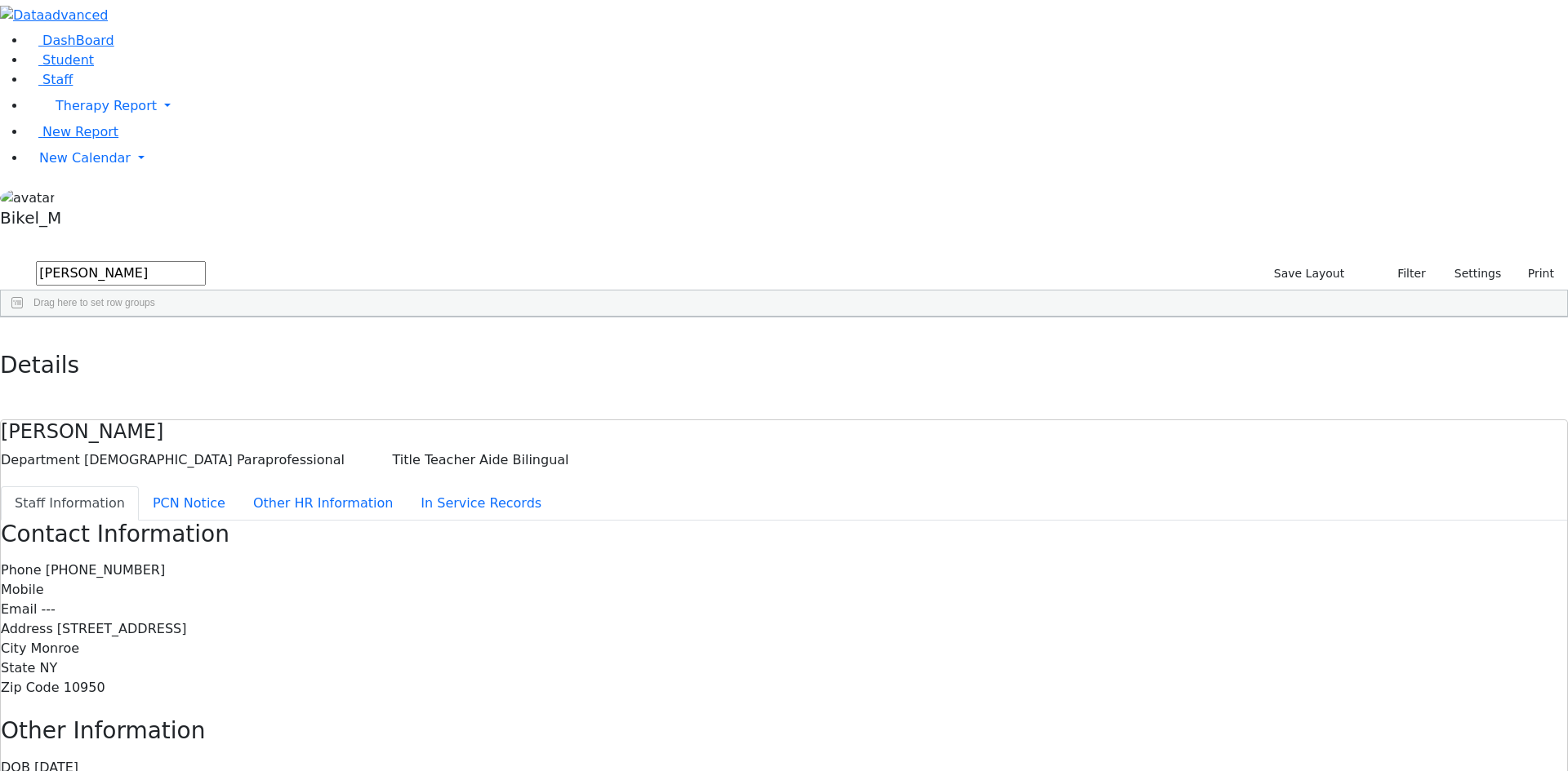
drag, startPoint x: 1178, startPoint y: 614, endPoint x: 1369, endPoint y: 304, distance: 364.1
click at [1184, 609] on div "2118 Bikel Miriam Coordinator Coordinator --- (845) 837-9347 --- Public School …" at bounding box center [694, 480] width 1386 height 274
click at [1434, 261] on button "Settings" at bounding box center [1471, 273] width 75 height 25
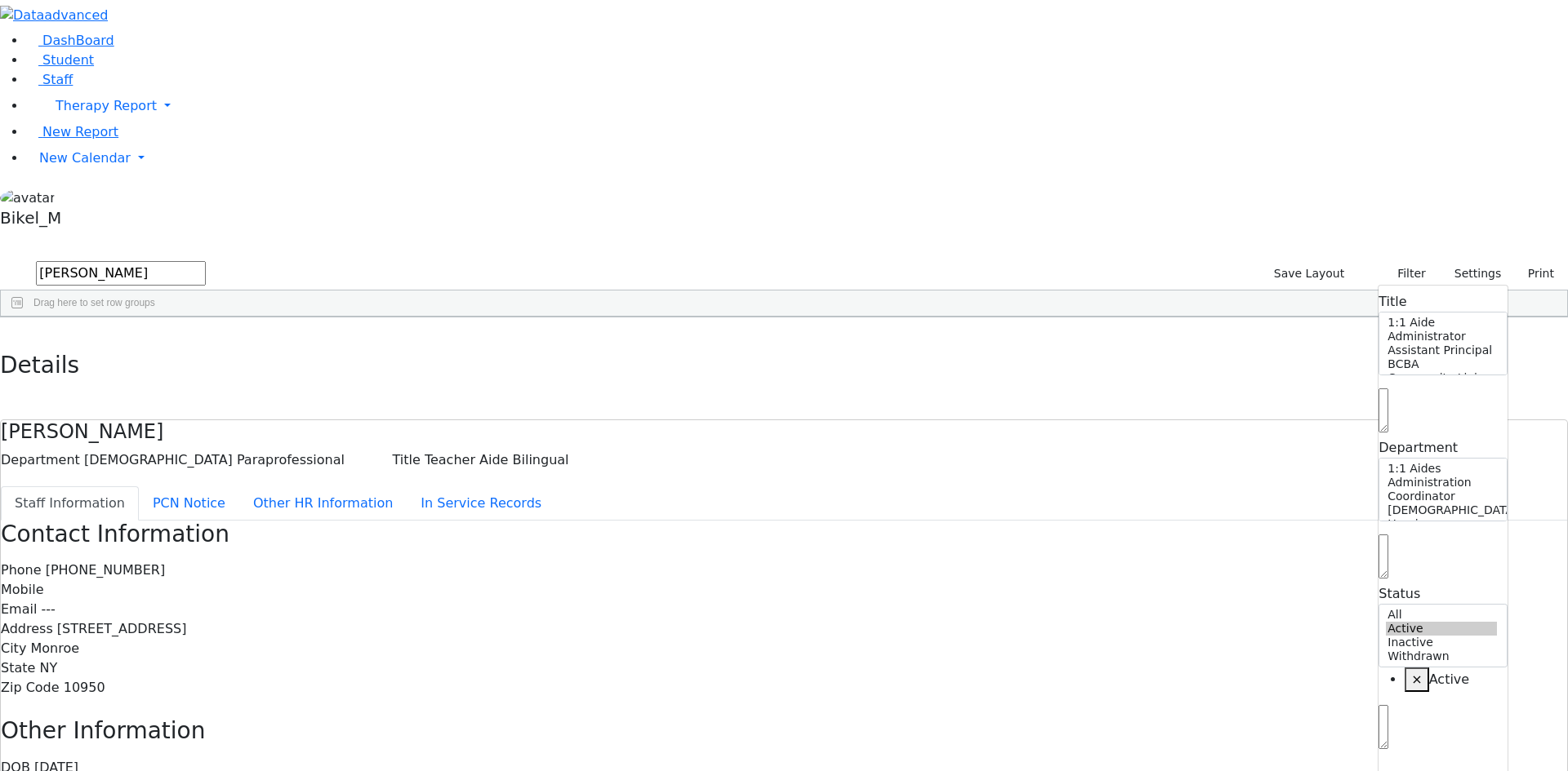
click at [1411, 671] on span "×" at bounding box center [1416, 679] width 10 height 16
select select "Active"
click at [1411, 671] on span "×" at bounding box center [1416, 679] width 10 height 16
select select "Active,Inactive,Withdrawn"
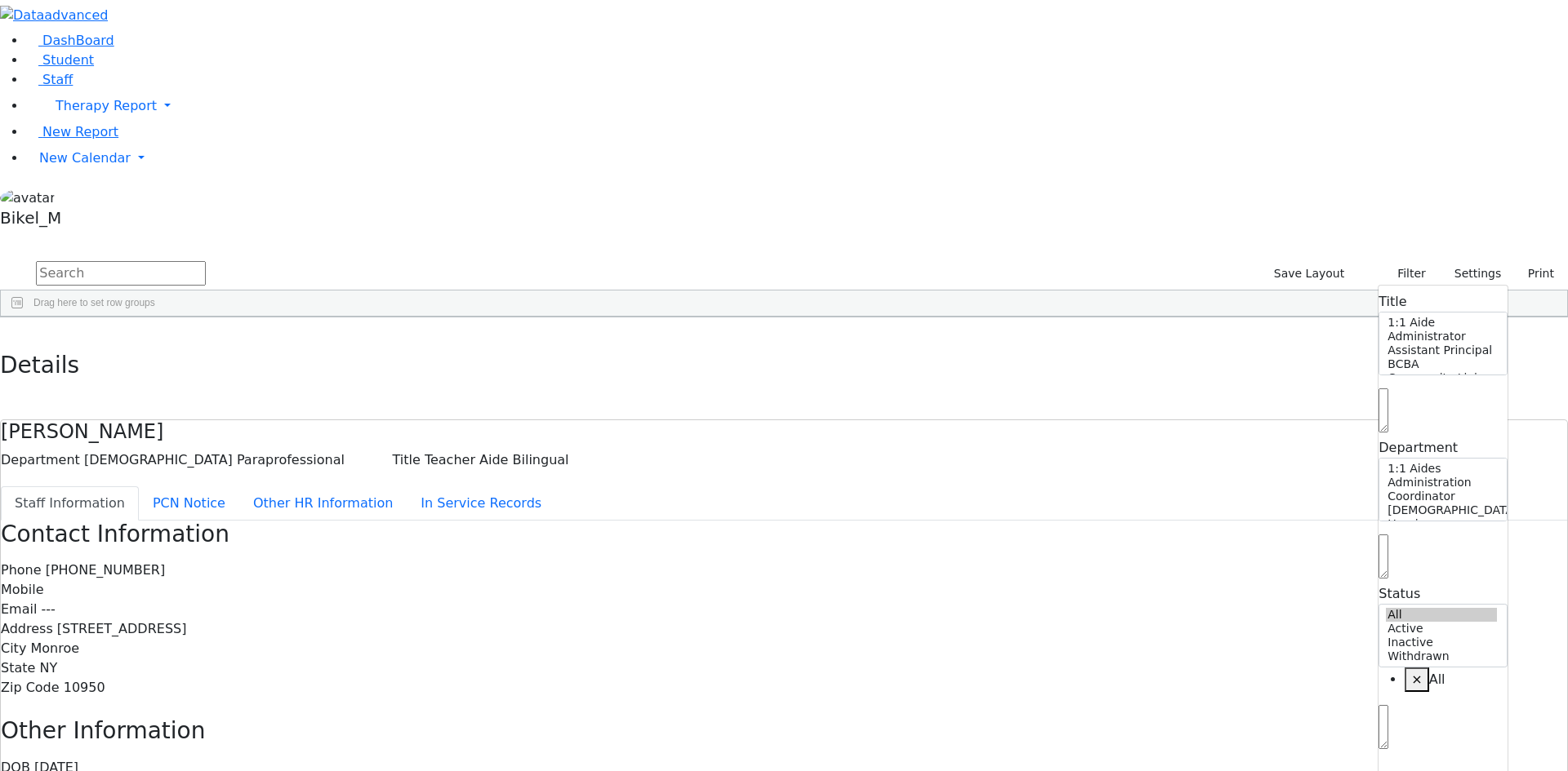
click at [206, 261] on input "text" at bounding box center [121, 273] width 170 height 24
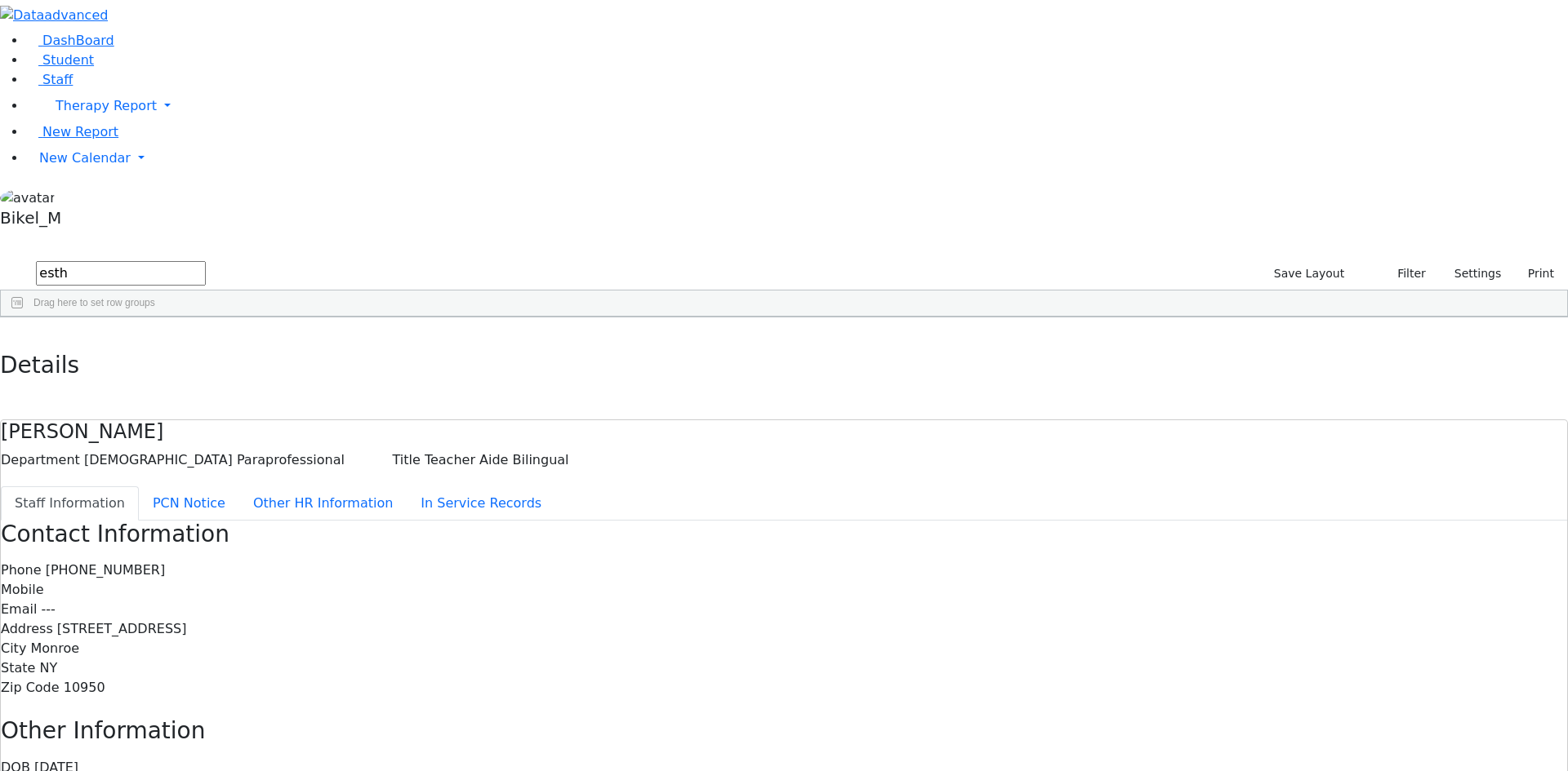
click at [172, 618] on div "Golombeck" at bounding box center [130, 629] width 84 height 22
drag, startPoint x: 733, startPoint y: 231, endPoint x: 643, endPoint y: 234, distance: 90.0
click at [643, 581] on div "Mobile (848) 226-7640" at bounding box center [784, 590] width 1566 height 20
copy span "(848) 226-7640"
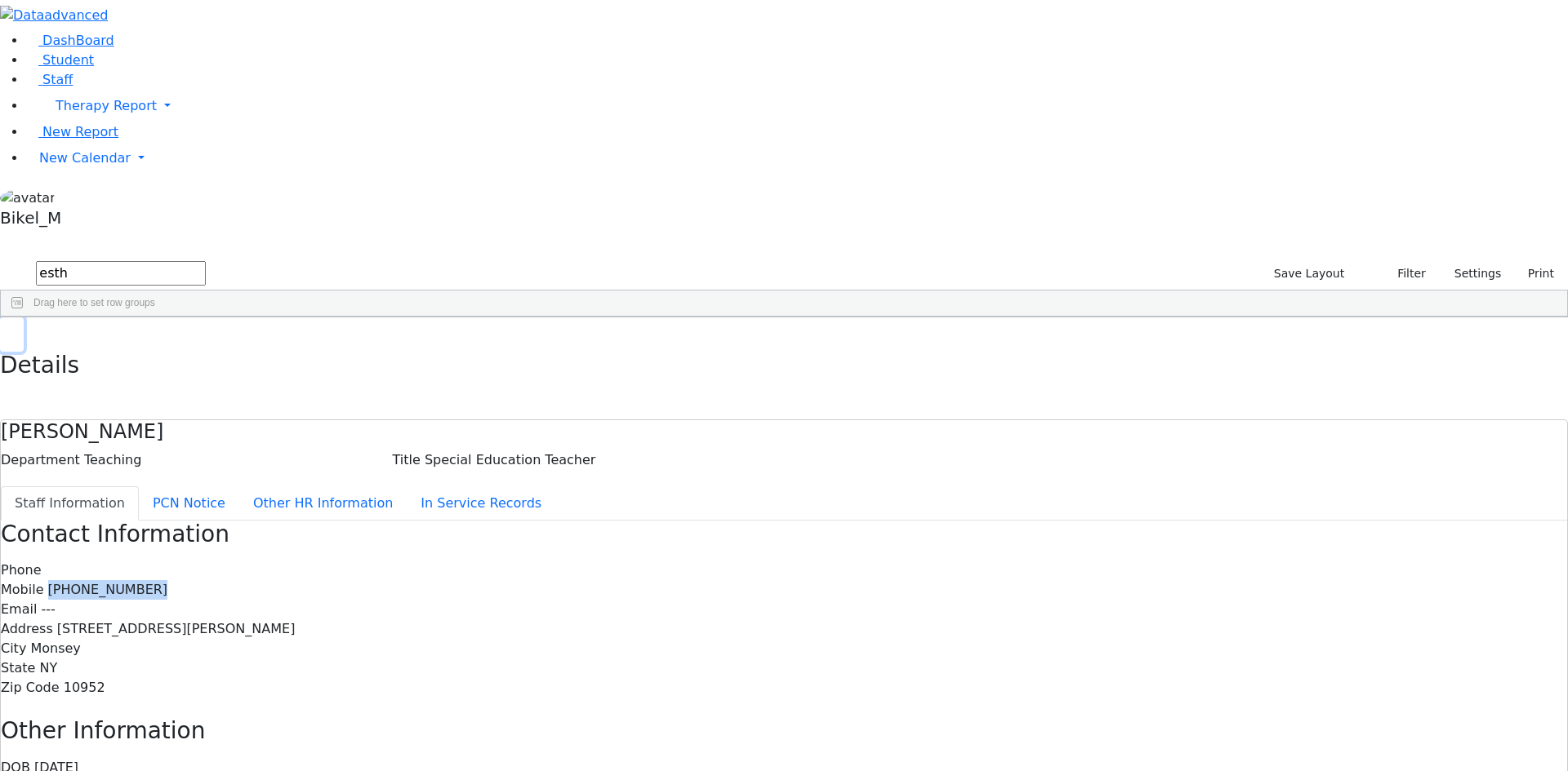
click at [16, 330] on icon "button" at bounding box center [11, 334] width 9 height 10
drag, startPoint x: 255, startPoint y: 65, endPoint x: 209, endPoint y: 65, distance: 46.0
click at [206, 259] on form "esth" at bounding box center [103, 274] width 206 height 31
click at [172, 504] on div "Pollak" at bounding box center [130, 515] width 84 height 22
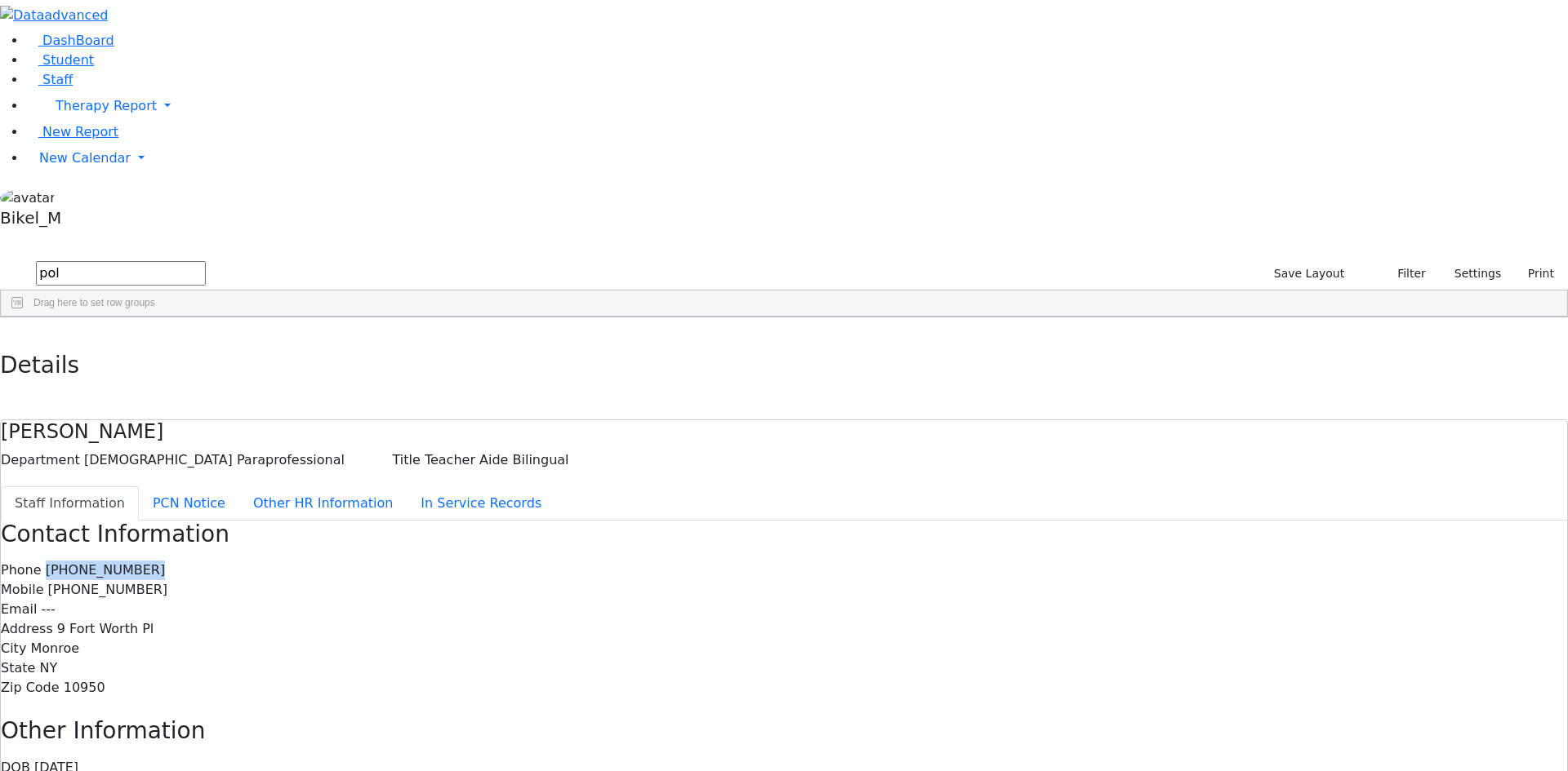
drag, startPoint x: 729, startPoint y: 204, endPoint x: 642, endPoint y: 210, distance: 87.2
click at [642, 561] on div "Phone (845) 774-1469" at bounding box center [784, 570] width 1566 height 20
copy span "(845) 774-1469"
click at [706, 561] on div "Phone (845) 774-1469 Mobile (845) 587-7334 Email --- Address 9 Fort Worth Pl Ci…" at bounding box center [784, 629] width 1566 height 137
drag, startPoint x: 723, startPoint y: 230, endPoint x: 664, endPoint y: 235, distance: 59.2
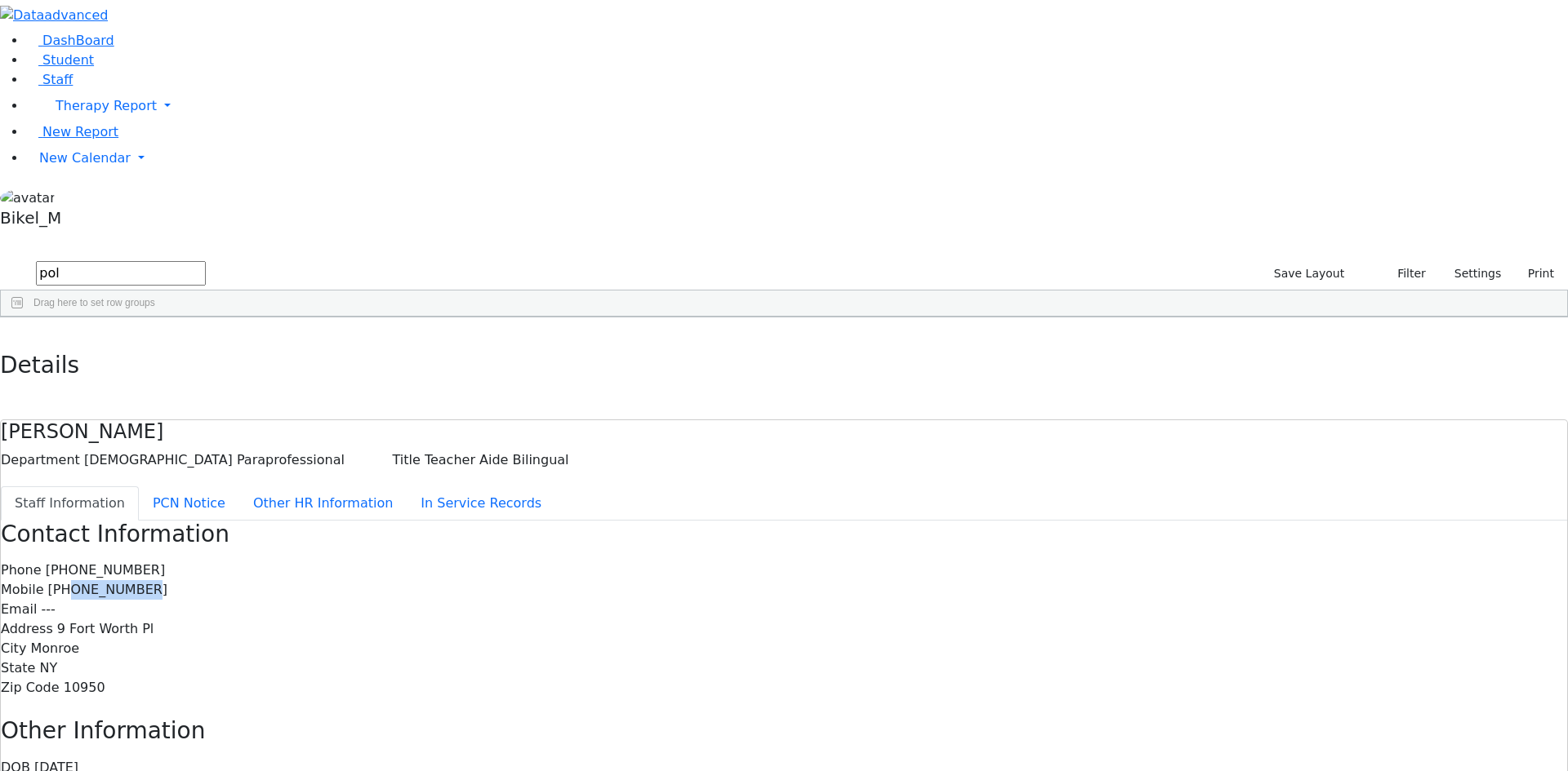
click at [168, 582] on span "(845) 587-7334" at bounding box center [108, 590] width 120 height 16
drag, startPoint x: 726, startPoint y: 226, endPoint x: 642, endPoint y: 231, distance: 84.1
click at [168, 582] on span "(845) 587-7334" at bounding box center [108, 590] width 120 height 16
copy span "(845) 587-7334"
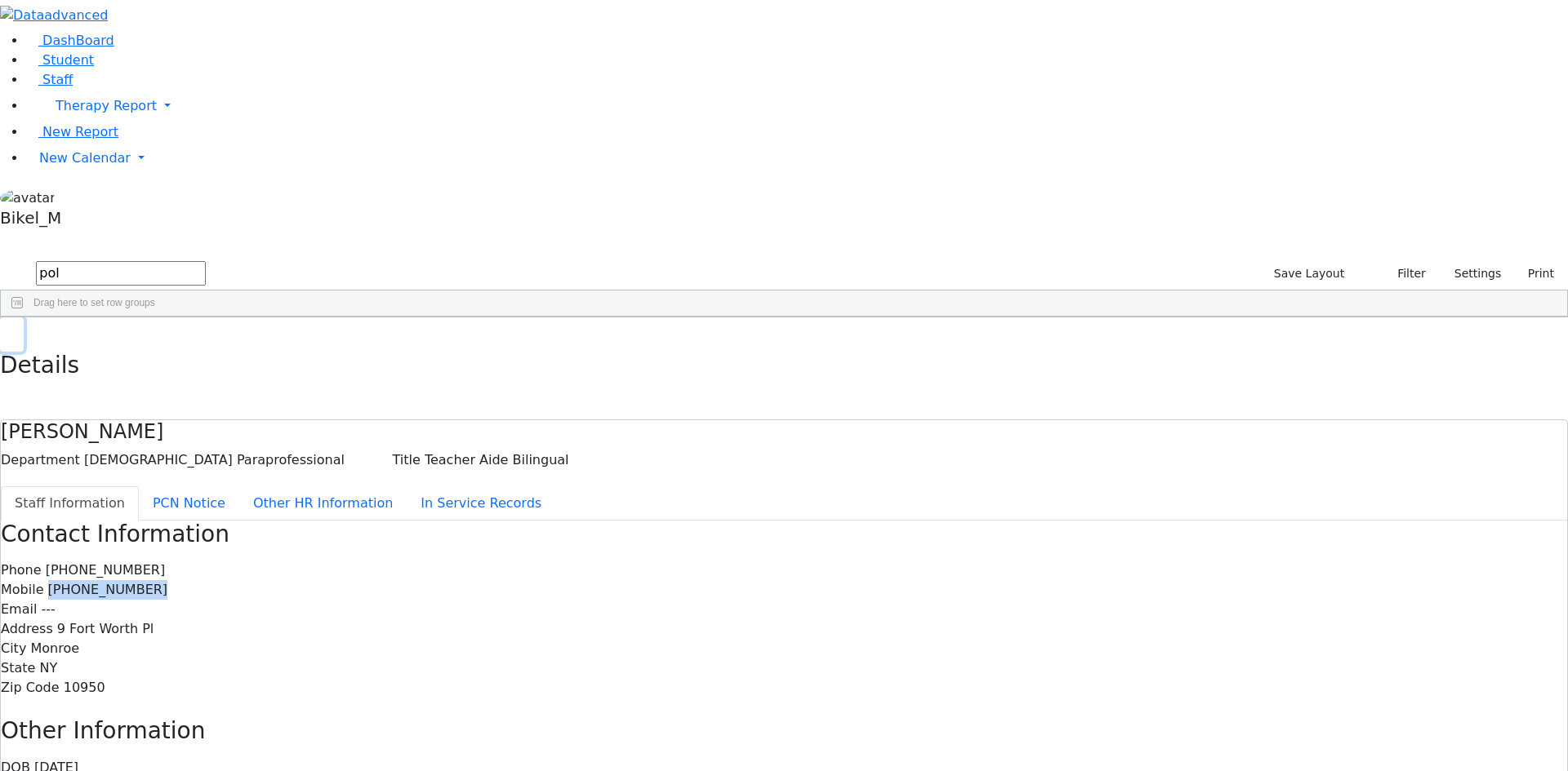
click at [23, 318] on button "button" at bounding box center [11, 335] width 23 height 35
drag, startPoint x: 238, startPoint y: 69, endPoint x: 165, endPoint y: 80, distance: 73.8
click at [165, 80] on div "DashBoard Student Staff Therapy Report Student Old Calendar Report" at bounding box center [784, 511] width 1568 height 1021
click at [172, 389] on div "Neuman" at bounding box center [130, 401] width 84 height 22
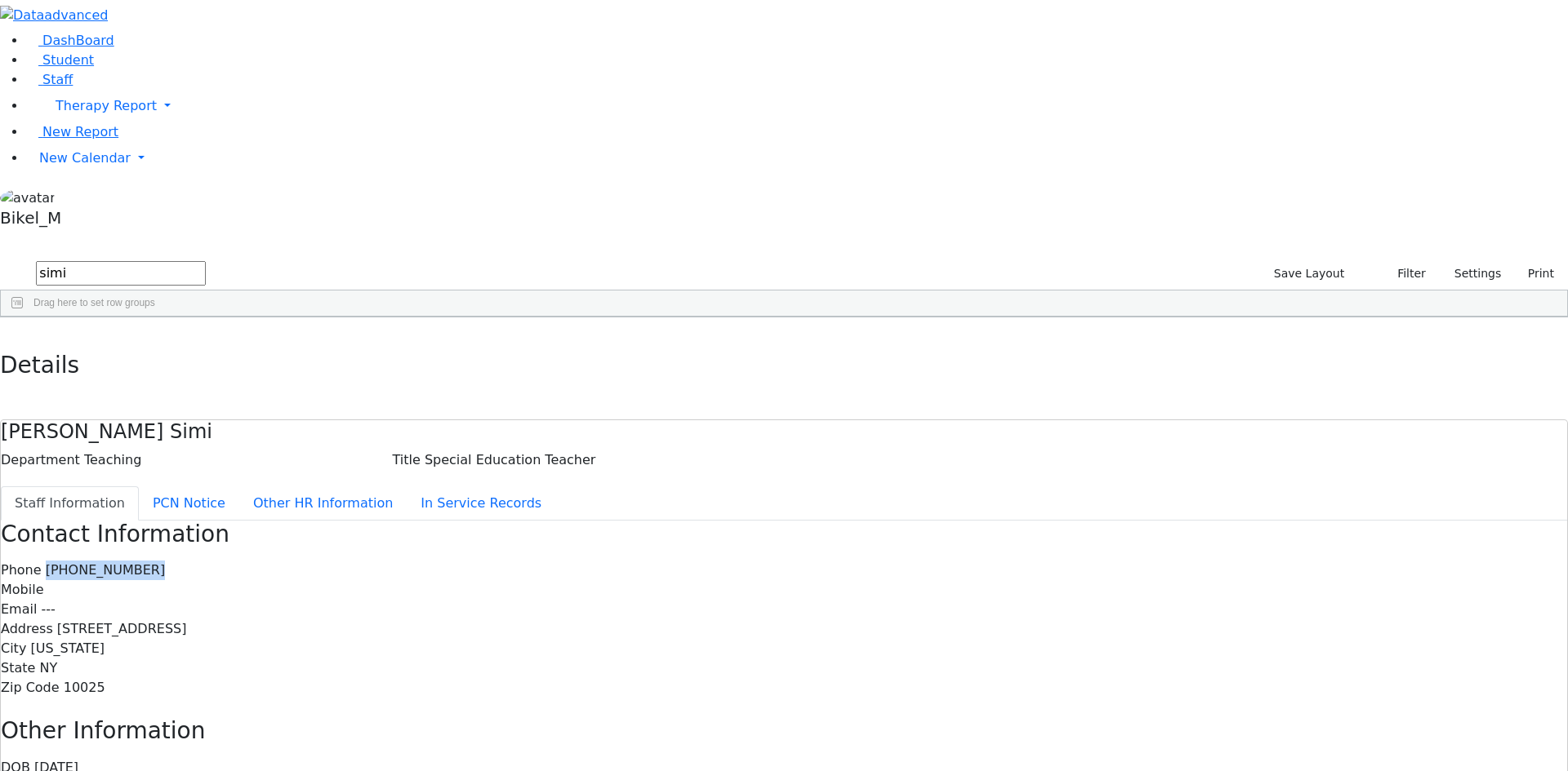
drag, startPoint x: 754, startPoint y: 203, endPoint x: 645, endPoint y: 204, distance: 109.0
click at [645, 561] on div "Phone (347) 420-2303" at bounding box center [784, 570] width 1566 height 20
drag, startPoint x: 765, startPoint y: 189, endPoint x: 759, endPoint y: 201, distance: 13.4
click at [765, 521] on div "Contact Information Phone (347) 420-2303 Mobile Email --- Address 321 West 82nd…" at bounding box center [784, 610] width 1566 height 178
click at [165, 562] on span "(347) 420-2303" at bounding box center [106, 570] width 120 height 16
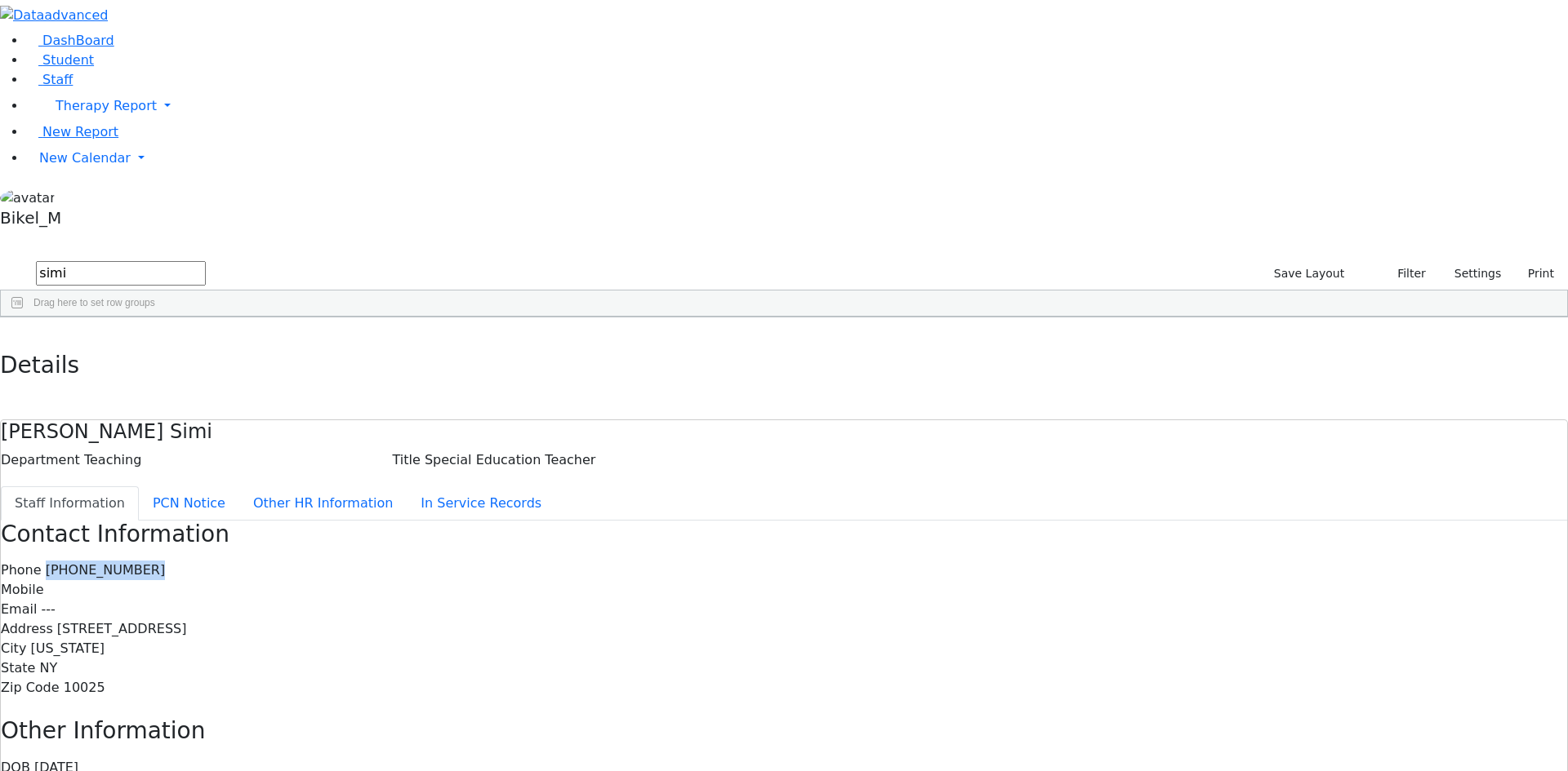
drag, startPoint x: 698, startPoint y: 205, endPoint x: 641, endPoint y: 205, distance: 57.0
click at [165, 562] on span "(347) 420-2303" at bounding box center [106, 570] width 120 height 16
copy span "(347) 420-2303"
click at [16, 330] on icon "button" at bounding box center [11, 334] width 9 height 10
drag, startPoint x: 290, startPoint y: 72, endPoint x: 218, endPoint y: 88, distance: 73.8
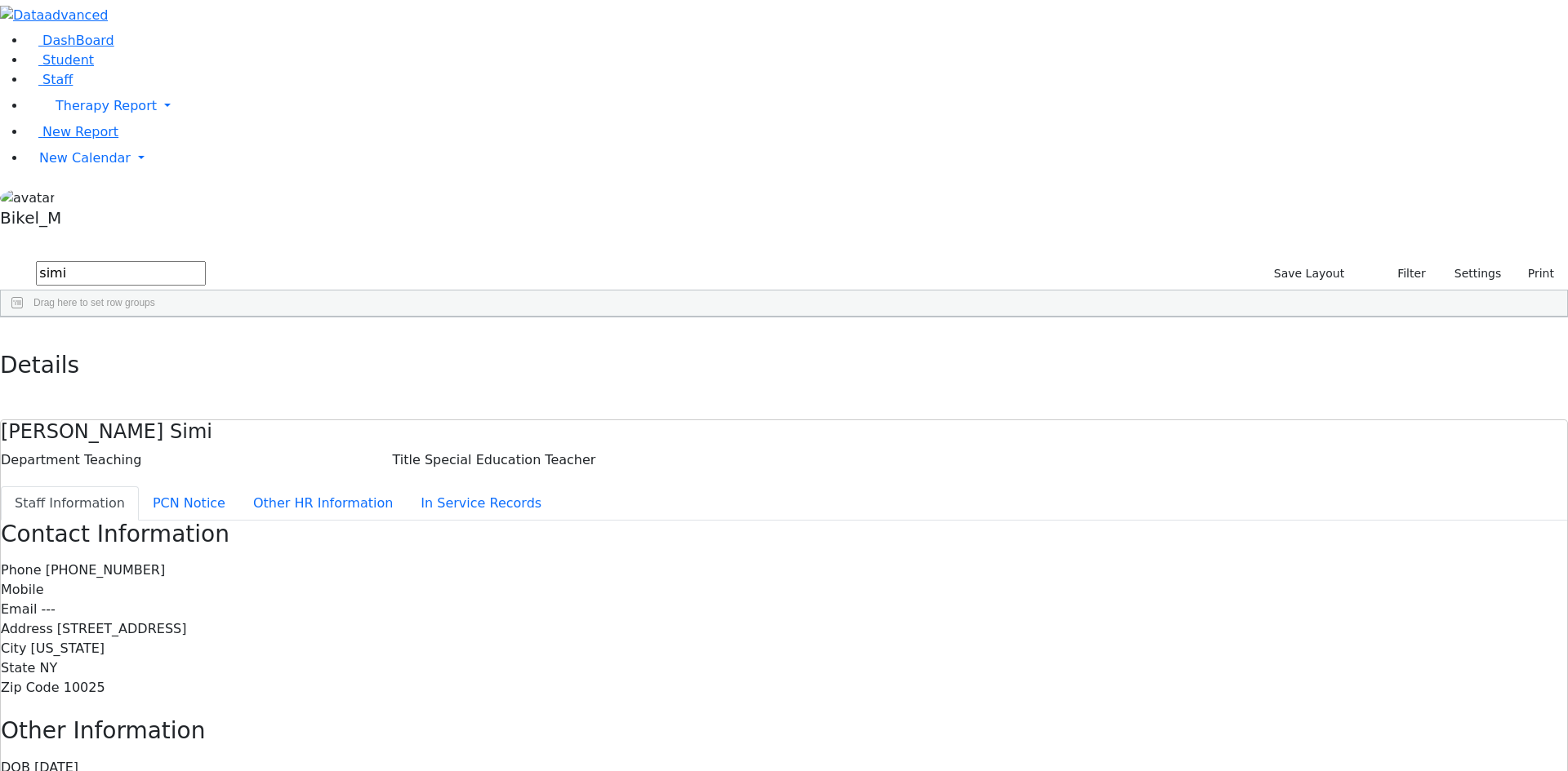
click at [218, 259] on div "simi Save Layout Filter Reset Layout Saved filter Settings Title 1:1 Aide Admin…" at bounding box center [784, 288] width 1568 height 59
click at [172, 367] on div "Felberbaum" at bounding box center [130, 378] width 84 height 22
drag, startPoint x: 768, startPoint y: 213, endPoint x: 706, endPoint y: 212, distance: 62.0
click at [706, 561] on div "Phone (845) 774-7513 Mobile (845) 923-4458 Email --- Address 9 Meron Drive #102…" at bounding box center [784, 629] width 1566 height 137
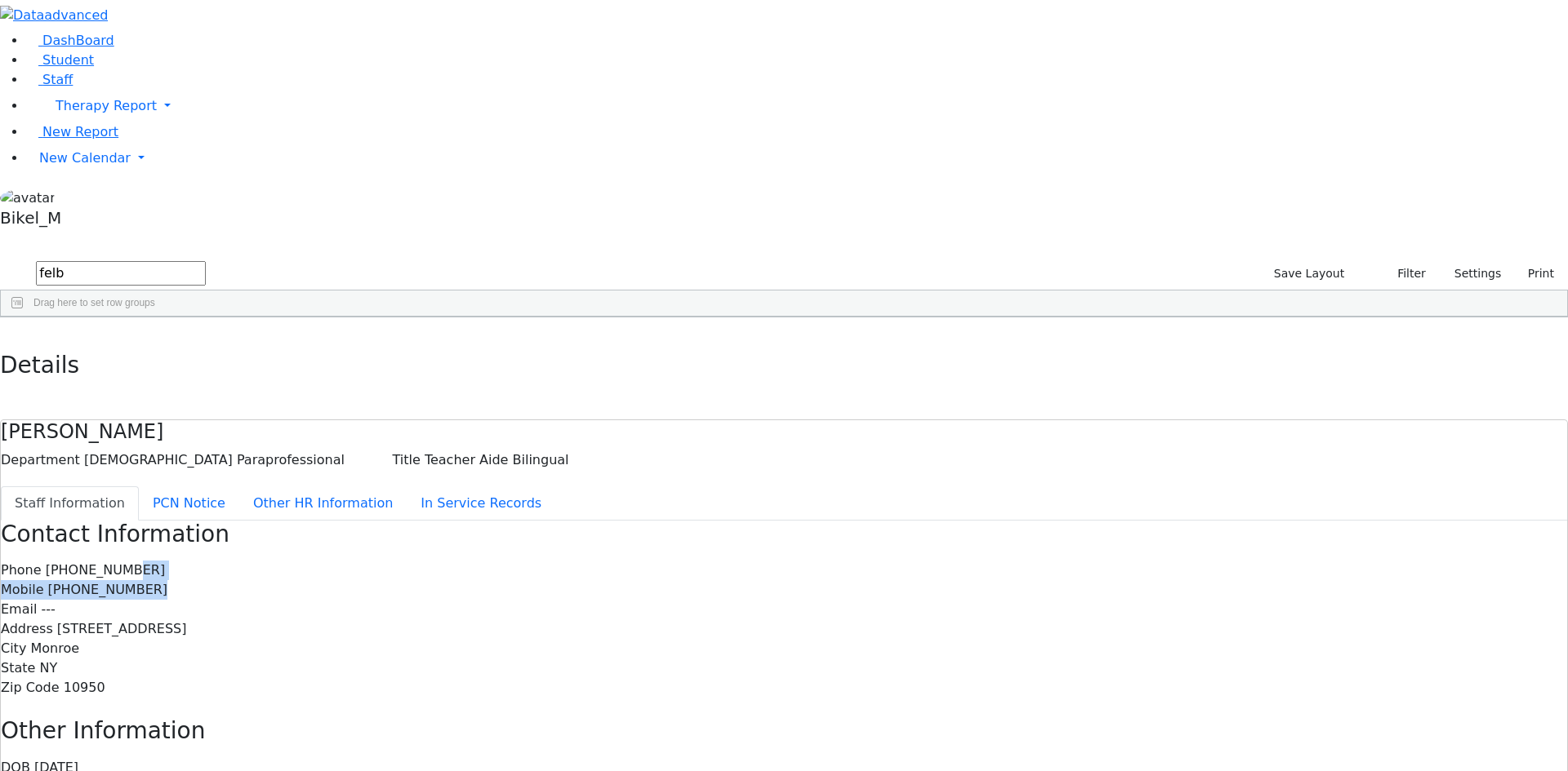
click at [165, 562] on span "(845) 774-7513" at bounding box center [106, 570] width 120 height 16
drag, startPoint x: 732, startPoint y: 199, endPoint x: 648, endPoint y: 205, distance: 84.2
click at [648, 521] on div "Contact Information Phone (845) 774-7513 Mobile (845) 923-4458 Email --- Addres…" at bounding box center [784, 610] width 1566 height 178
copy span "(845) 774-7513"
click at [727, 639] on div "City Monroe" at bounding box center [784, 649] width 1566 height 20
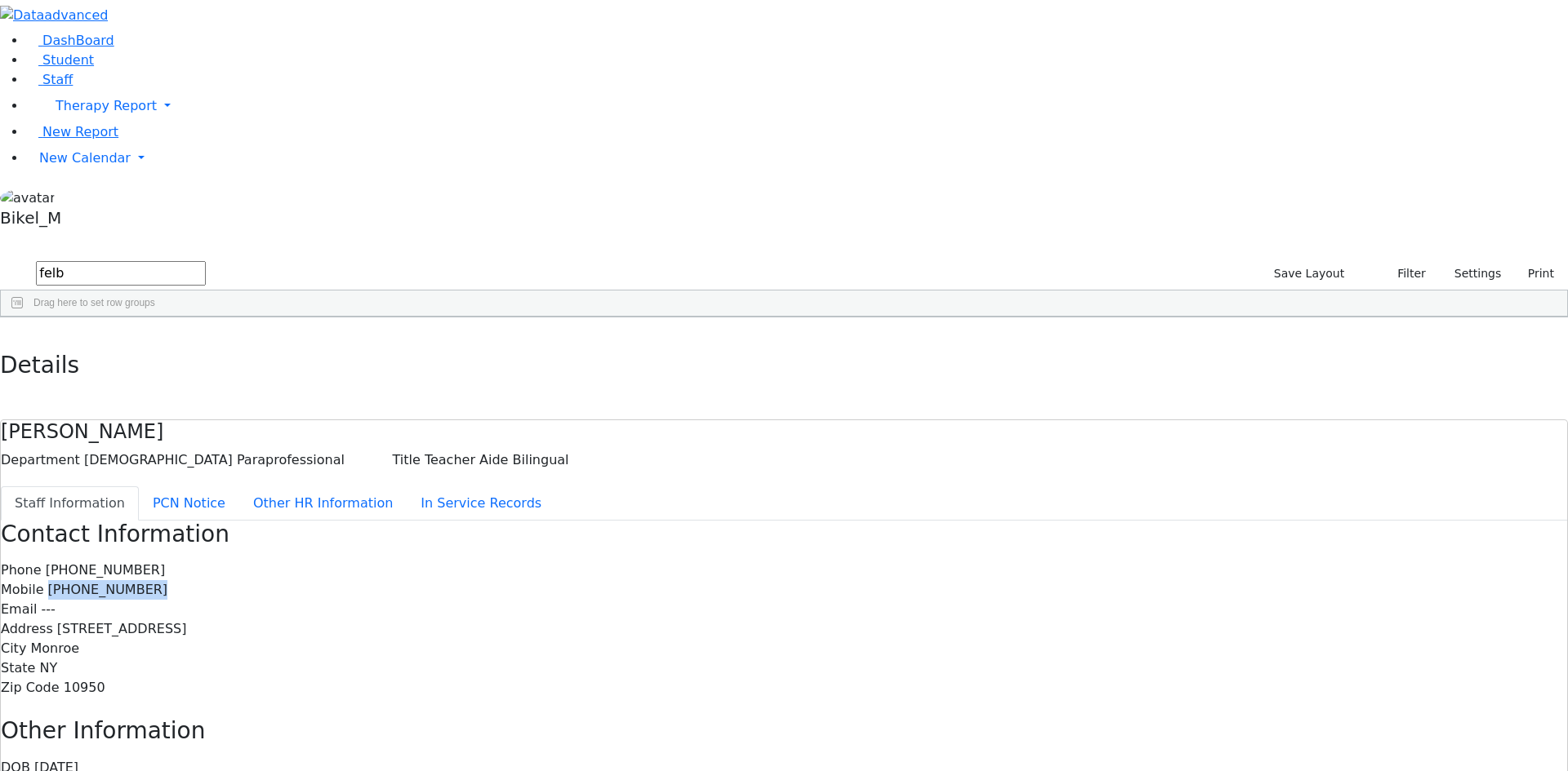
drag, startPoint x: 732, startPoint y: 230, endPoint x: 646, endPoint y: 232, distance: 86.0
click at [646, 581] on div "Mobile (845) 923-4458" at bounding box center [784, 590] width 1566 height 20
copy span "(845) 923-4458"
click at [16, 330] on icon "button" at bounding box center [11, 334] width 9 height 10
drag, startPoint x: 246, startPoint y: 67, endPoint x: 154, endPoint y: 71, distance: 92.1
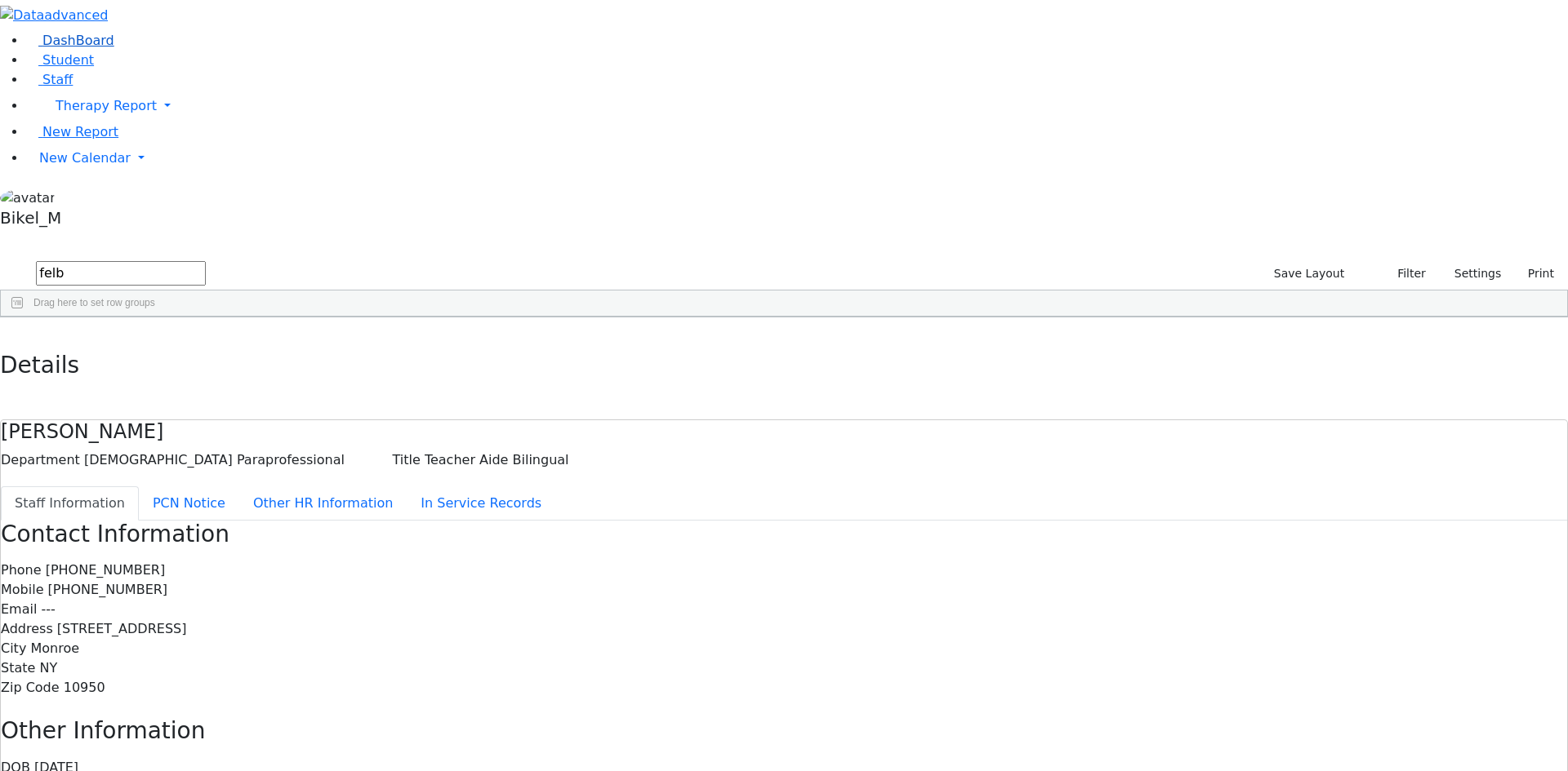
click at [154, 71] on div "DashBoard Student Staff Therapy Report Student Old Calendar Report" at bounding box center [784, 511] width 1568 height 1021
click at [172, 435] on div "Perl" at bounding box center [130, 447] width 84 height 22
drag, startPoint x: 735, startPoint y: 201, endPoint x: 645, endPoint y: 209, distance: 90.4
click at [645, 521] on div "Contact Information Phone (845) 782-0234 Mobile (845) 772-5729 Email --- Addres…" at bounding box center [784, 610] width 1566 height 178
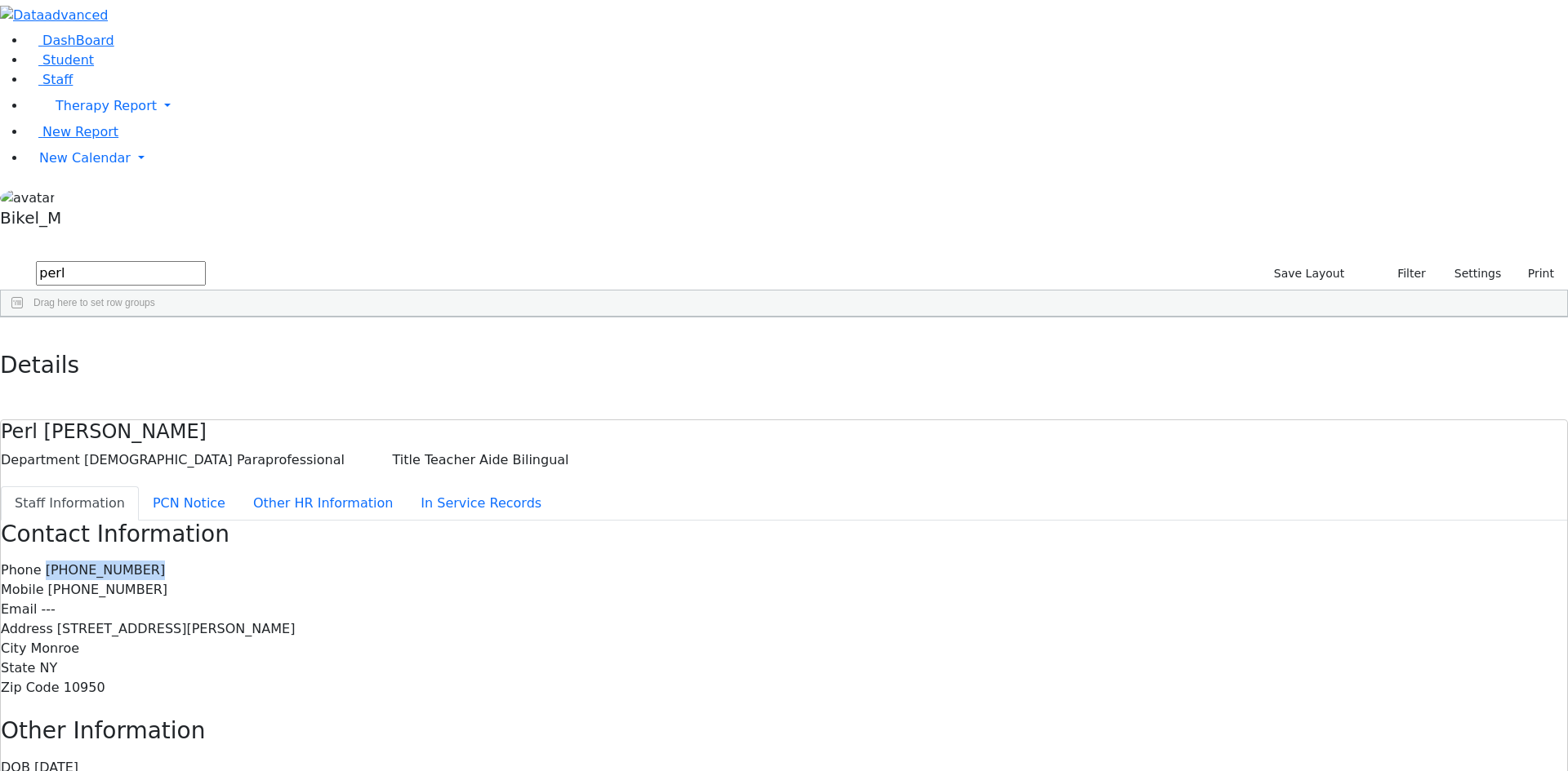
copy span "(845) 782-0234"
click at [23, 318] on button "button" at bounding box center [11, 335] width 23 height 35
drag, startPoint x: 309, startPoint y: 45, endPoint x: 180, endPoint y: 87, distance: 135.7
click at [180, 87] on div "DashBoard Student Staff Therapy Report Student Old Calendar Report" at bounding box center [784, 511] width 1568 height 1021
click at [206, 261] on input "perl" at bounding box center [121, 273] width 170 height 24
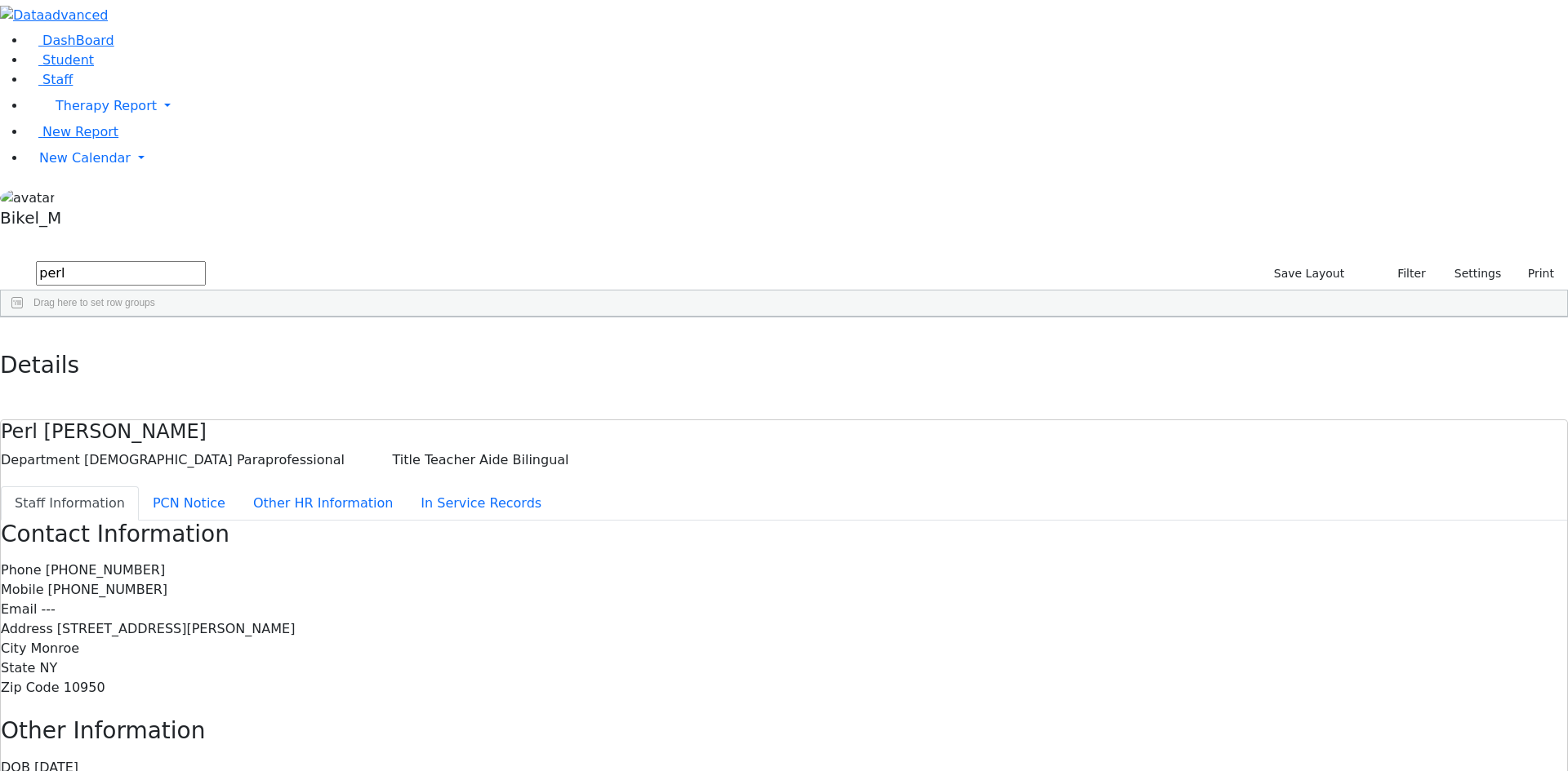
drag, startPoint x: 280, startPoint y: 69, endPoint x: 187, endPoint y: 69, distance: 93.0
click at [187, 69] on div "DashBoard Student Staff Therapy Report Student Old Calendar Report" at bounding box center [784, 511] width 1568 height 1021
click at [172, 435] on div "Wercberger" at bounding box center [130, 447] width 84 height 22
click at [165, 562] on span "(845) 782-2673" at bounding box center [106, 570] width 120 height 16
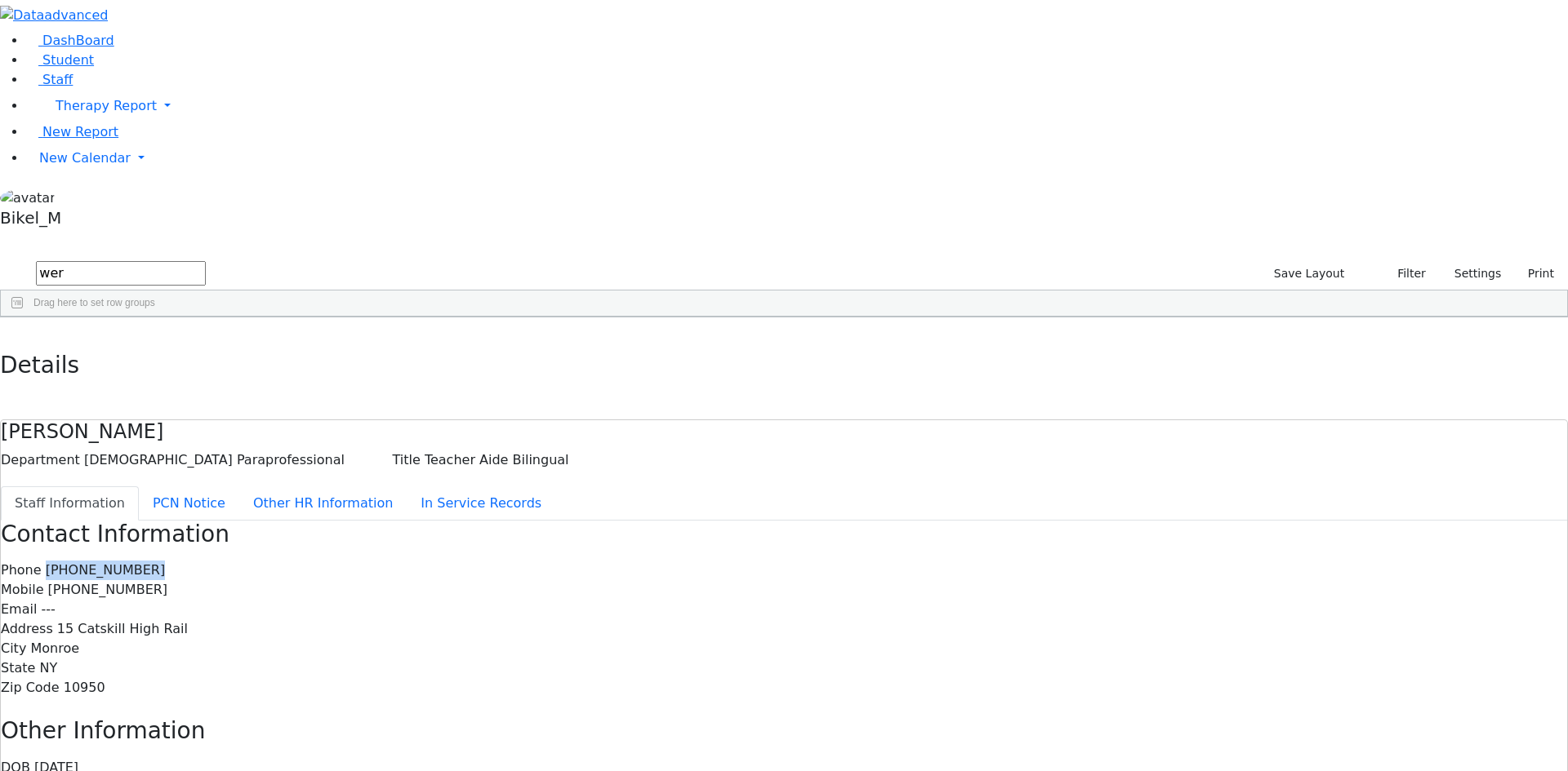
drag, startPoint x: 744, startPoint y: 211, endPoint x: 648, endPoint y: 212, distance: 96.0
click at [648, 561] on div "Phone (845) 782-2673" at bounding box center [784, 570] width 1566 height 20
copy span "(845) 782-2673"
click at [16, 330] on icon "button" at bounding box center [11, 334] width 9 height 10
drag, startPoint x: 254, startPoint y: 67, endPoint x: 212, endPoint y: 74, distance: 42.6
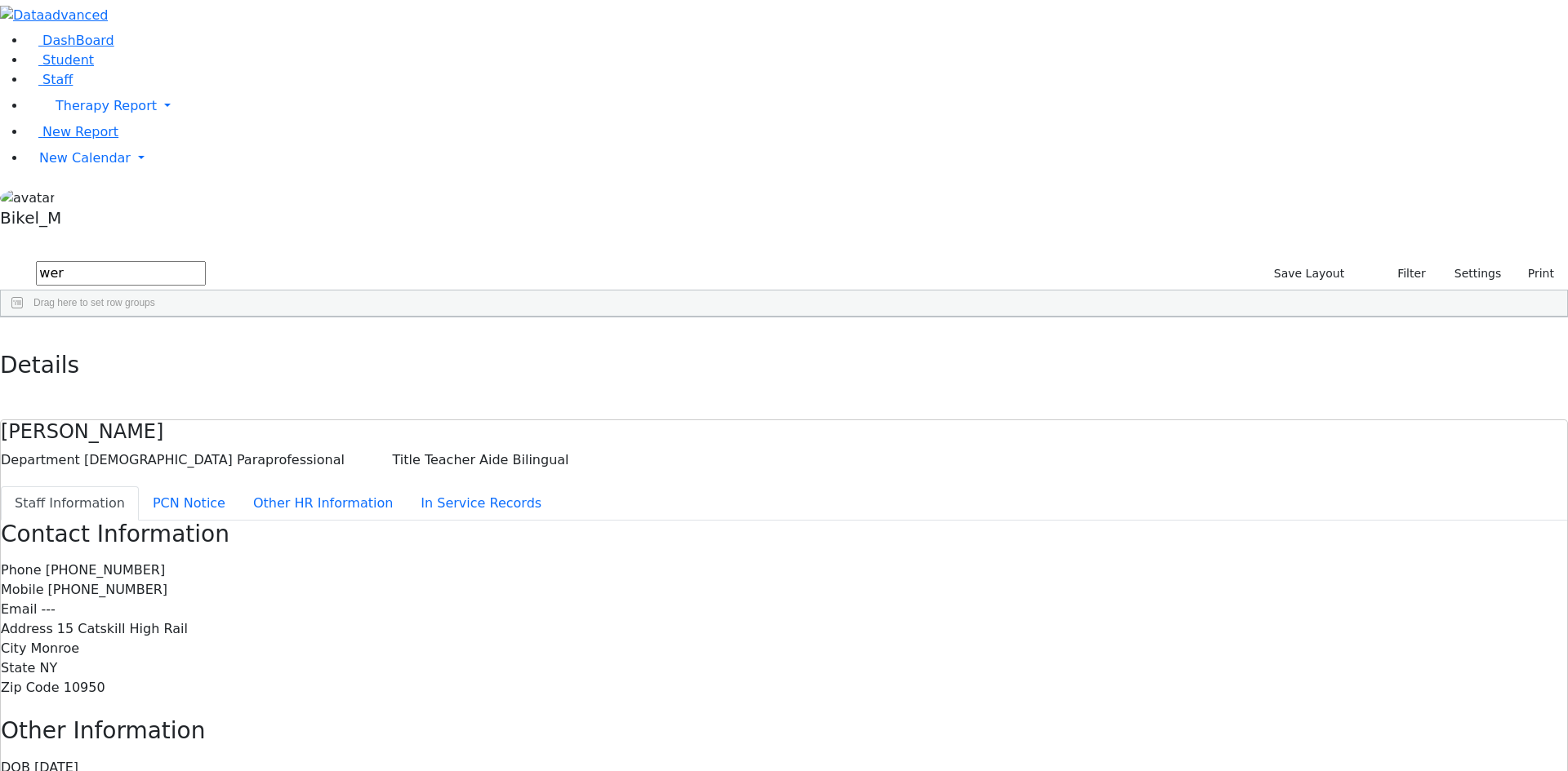
click at [206, 259] on form "wer" at bounding box center [103, 274] width 206 height 31
click at [172, 344] on div "Peymer" at bounding box center [130, 355] width 84 height 22
drag, startPoint x: 725, startPoint y: 225, endPoint x: 648, endPoint y: 229, distance: 77.1
click at [648, 581] on div "Mobile (201) 638-4521" at bounding box center [784, 590] width 1566 height 20
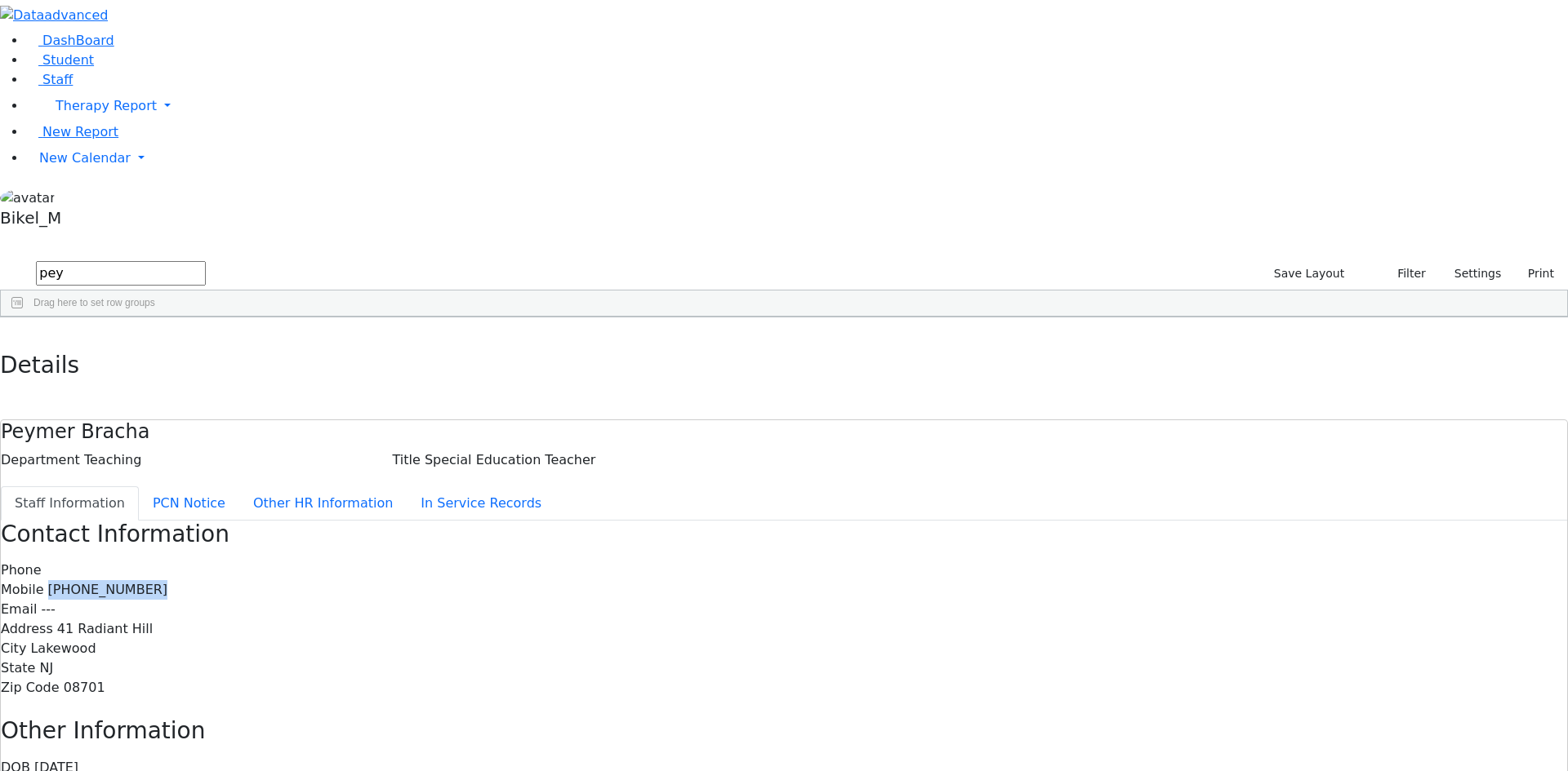
copy span "(201) 638-4521"
drag, startPoint x: 315, startPoint y: 22, endPoint x: 308, endPoint y: 30, distance: 10.6
click at [7, 330] on use "button" at bounding box center [7, 330] width 0 height 0
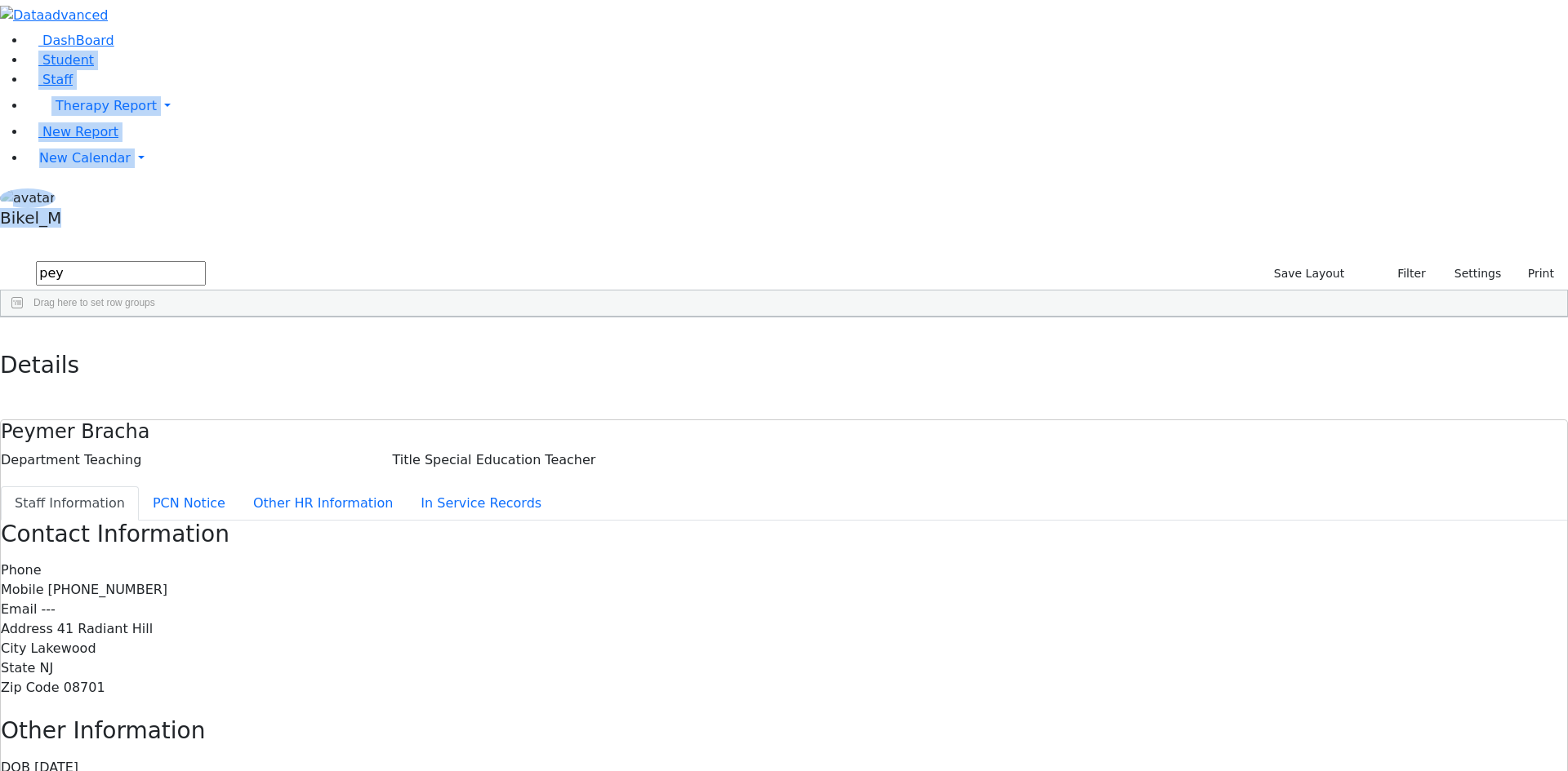
drag, startPoint x: 297, startPoint y: 43, endPoint x: 176, endPoint y: 67, distance: 123.4
click at [176, 67] on div "DashBoard Student Staff Therapy Report Student Old Calendar Report" at bounding box center [784, 511] width 1568 height 1021
click at [32, 259] on button "submit" at bounding box center [16, 274] width 32 height 31
drag, startPoint x: 240, startPoint y: 62, endPoint x: 188, endPoint y: 75, distance: 53.6
click at [188, 75] on div "DashBoard Student Staff Therapy Report Student Old Calendar Report" at bounding box center [784, 511] width 1568 height 1021
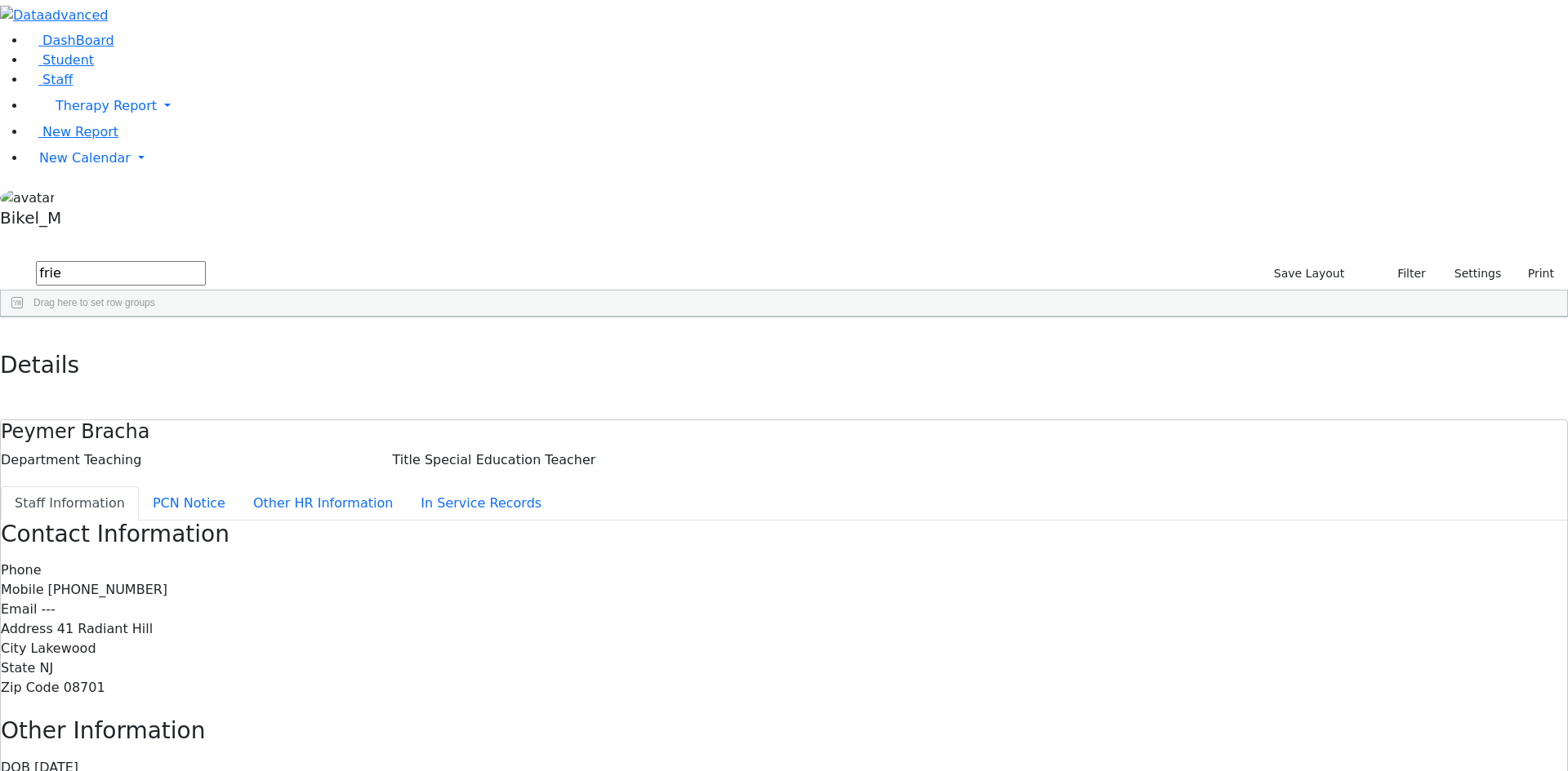
click at [172, 526] on div "Fried" at bounding box center [130, 537] width 84 height 22
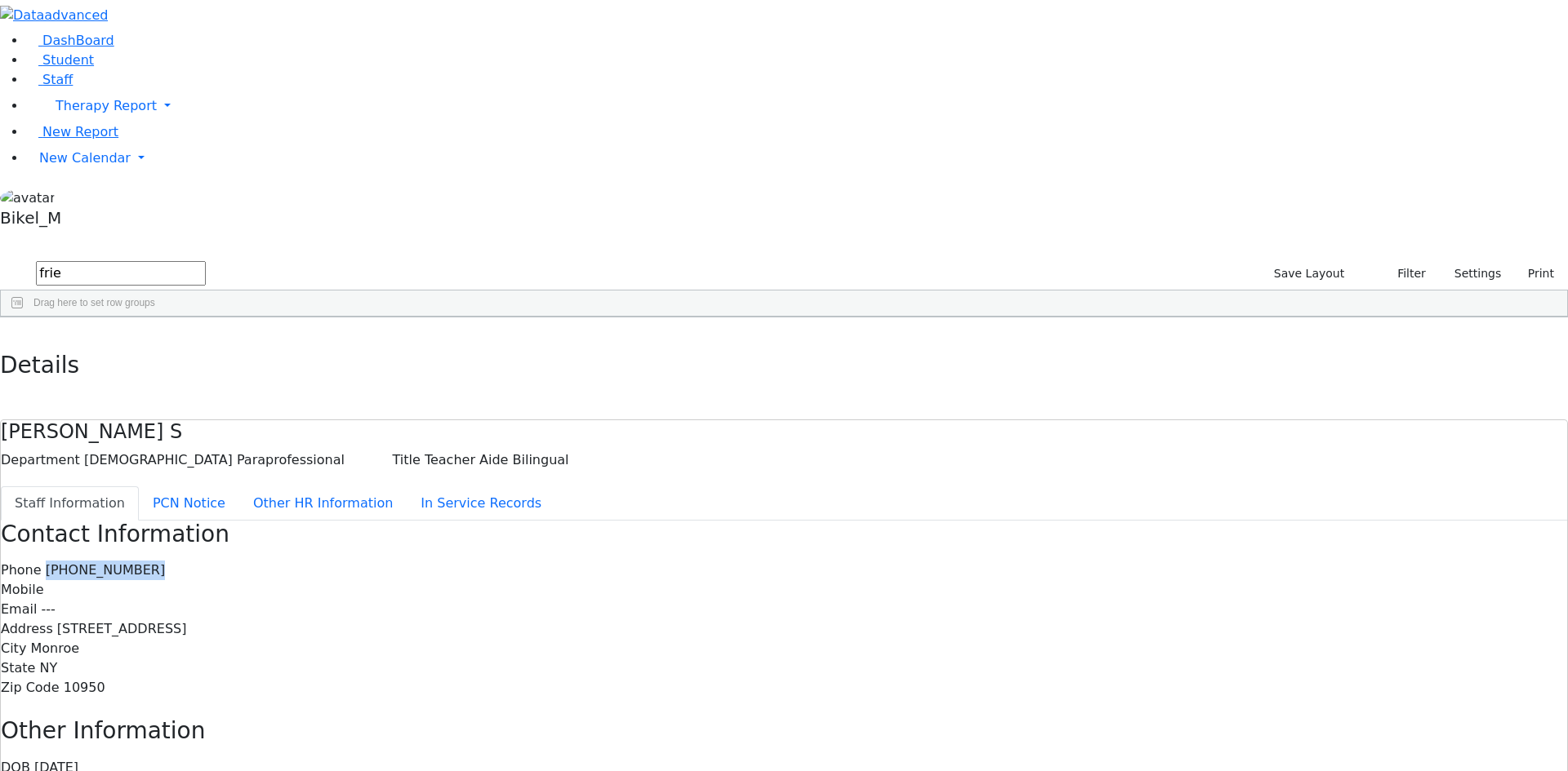
drag, startPoint x: 739, startPoint y: 209, endPoint x: 640, endPoint y: 209, distance: 99.0
click at [640, 561] on div "Phone (845) 782-0847" at bounding box center [784, 570] width 1566 height 20
copy span "(845) 782-0847"
drag, startPoint x: 310, startPoint y: 22, endPoint x: 309, endPoint y: 40, distance: 18.0
click at [16, 330] on icon "button" at bounding box center [11, 334] width 9 height 10
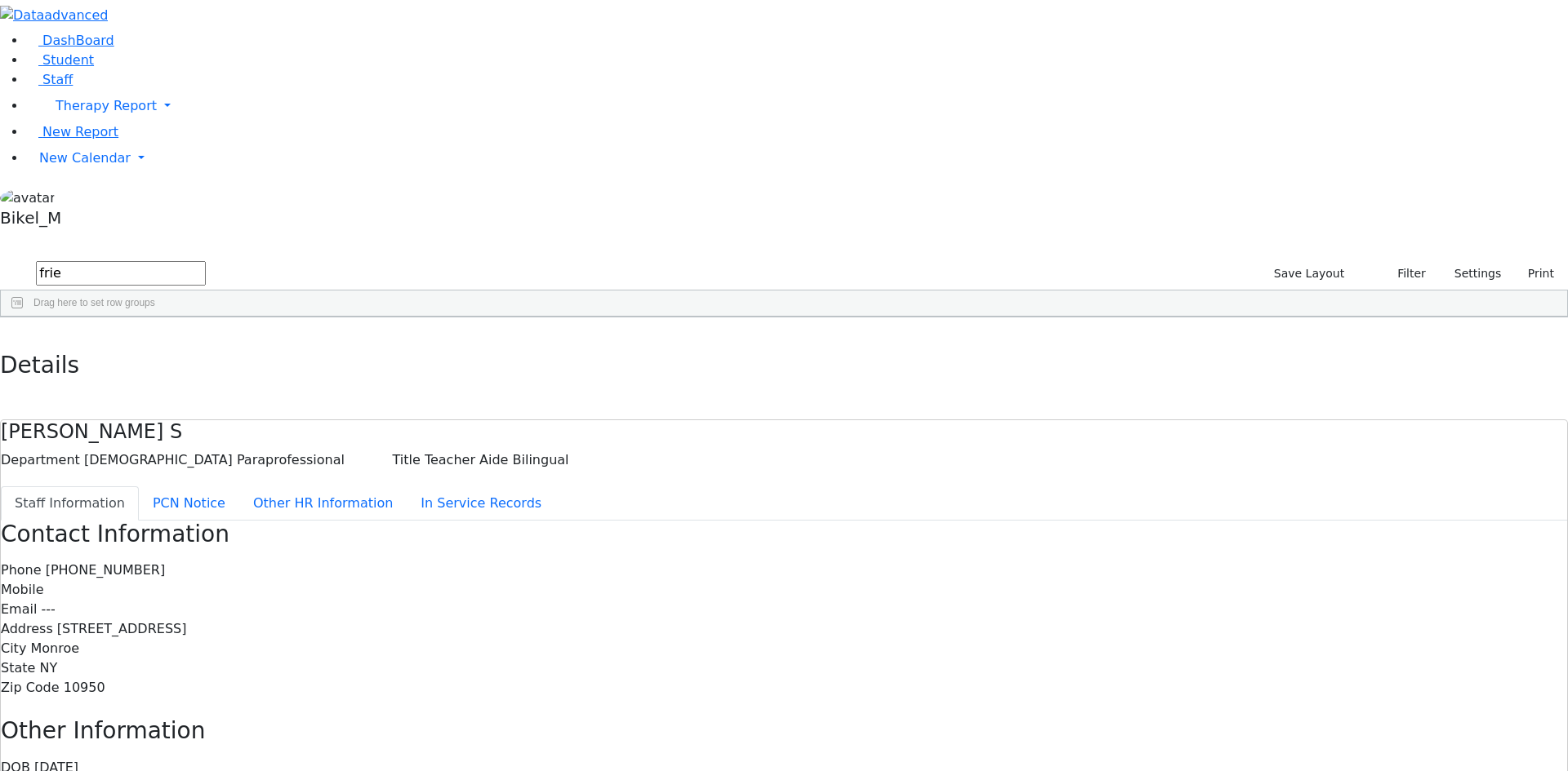
drag, startPoint x: 297, startPoint y: 65, endPoint x: 202, endPoint y: 84, distance: 96.9
click at [202, 259] on form "frie" at bounding box center [103, 274] width 206 height 31
click at [172, 412] on div "Kohn" at bounding box center [130, 423] width 84 height 22
click at [168, 582] on span "(845) 797-1436" at bounding box center [108, 590] width 120 height 16
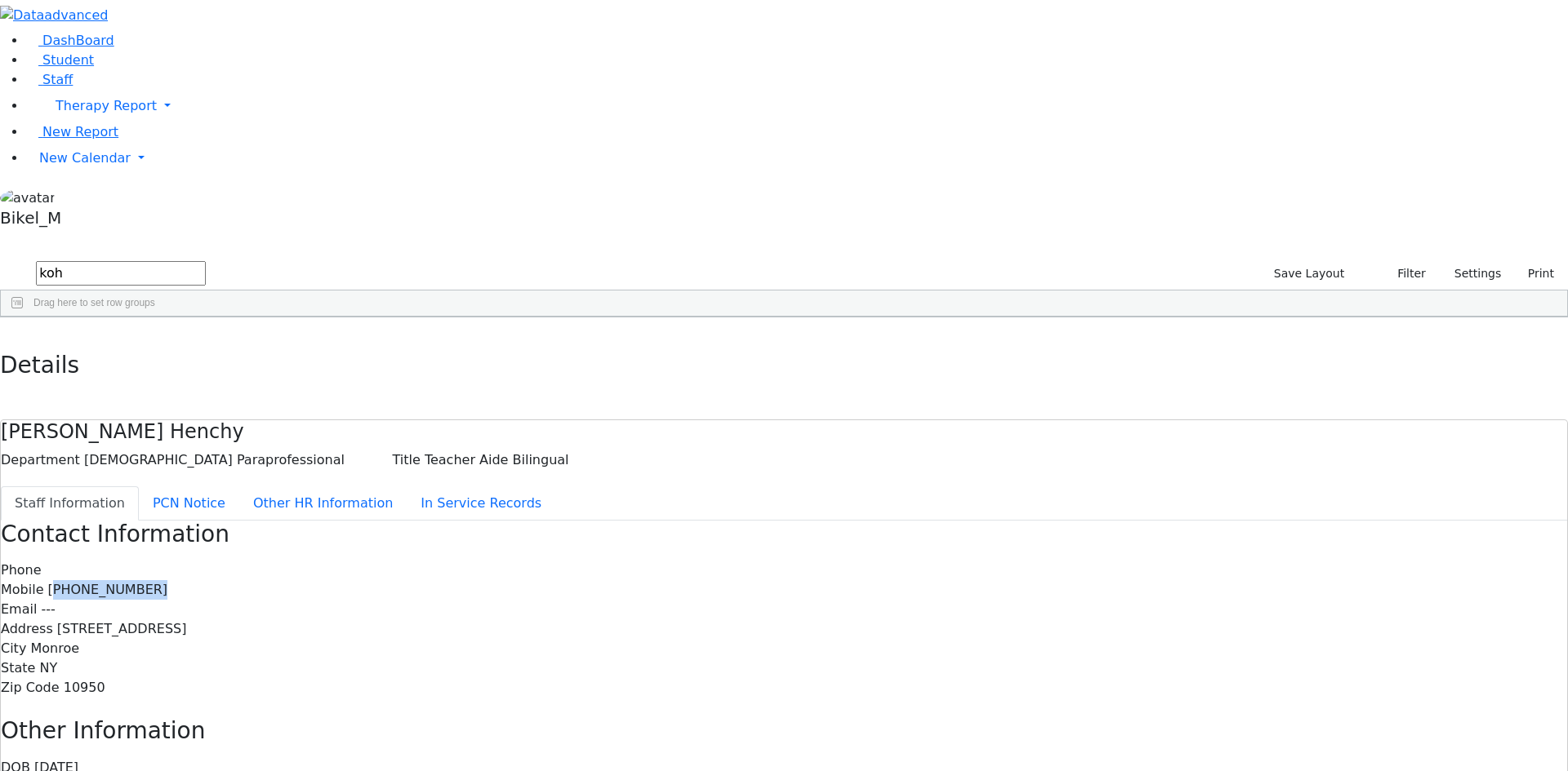
drag, startPoint x: 726, startPoint y: 227, endPoint x: 653, endPoint y: 231, distance: 73.1
click at [653, 581] on div "Mobile (845) 797-1436" at bounding box center [784, 590] width 1566 height 20
click at [23, 318] on button "button" at bounding box center [11, 335] width 23 height 35
drag, startPoint x: 287, startPoint y: 72, endPoint x: 166, endPoint y: 88, distance: 122.1
click at [166, 88] on div "DashBoard Student Staff Therapy Report Student Old Calendar Report" at bounding box center [784, 511] width 1568 height 1021
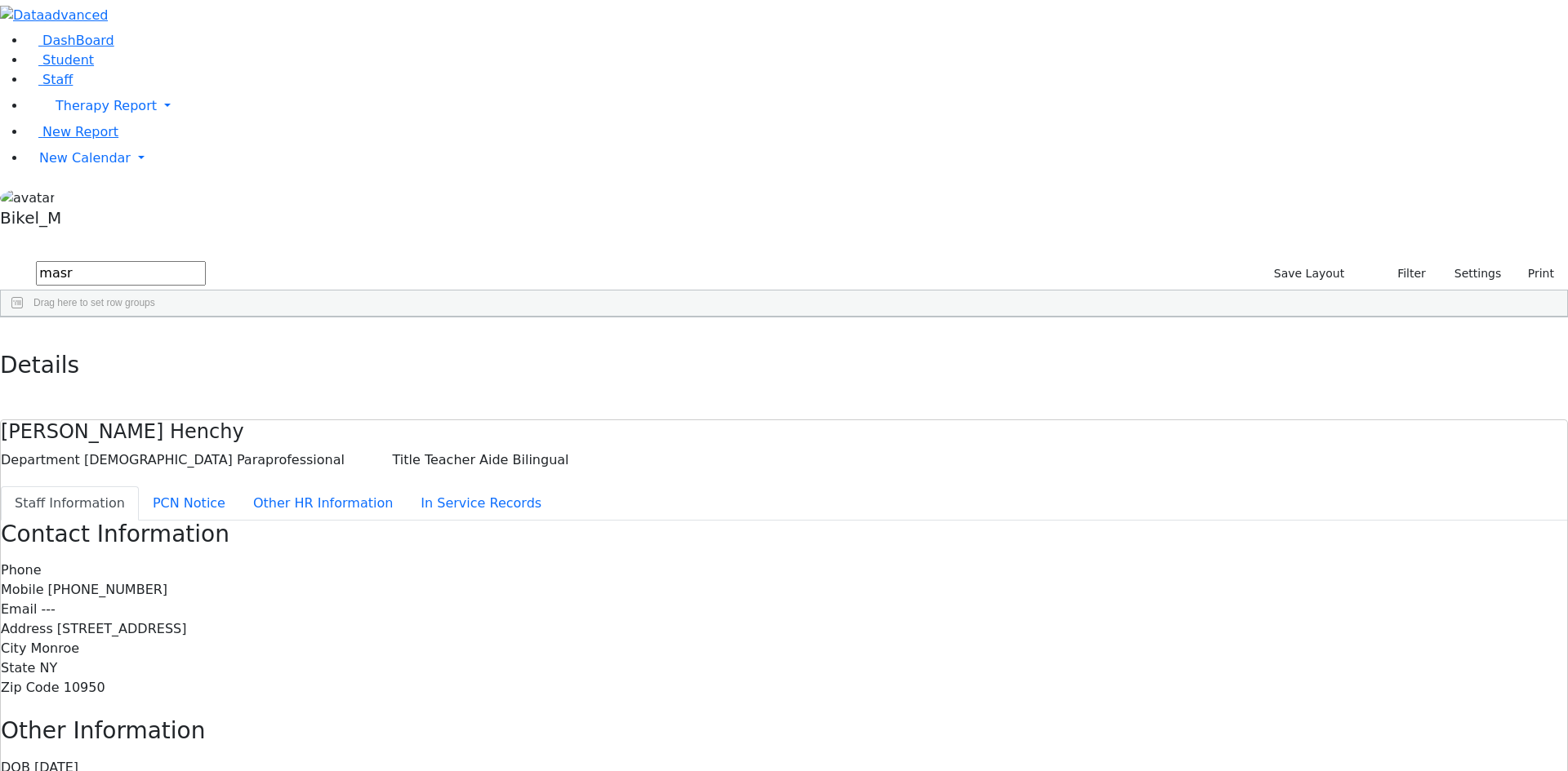
click at [172, 412] on div "Masri" at bounding box center [130, 423] width 84 height 22
drag, startPoint x: 737, startPoint y: 201, endPoint x: 642, endPoint y: 203, distance: 95.0
click at [642, 521] on div "Contact Information Phone (845) 782-2211 Mobile Email --- Address 2 Hamburg Way…" at bounding box center [784, 610] width 1566 height 178
click at [23, 318] on button "button" at bounding box center [11, 335] width 23 height 35
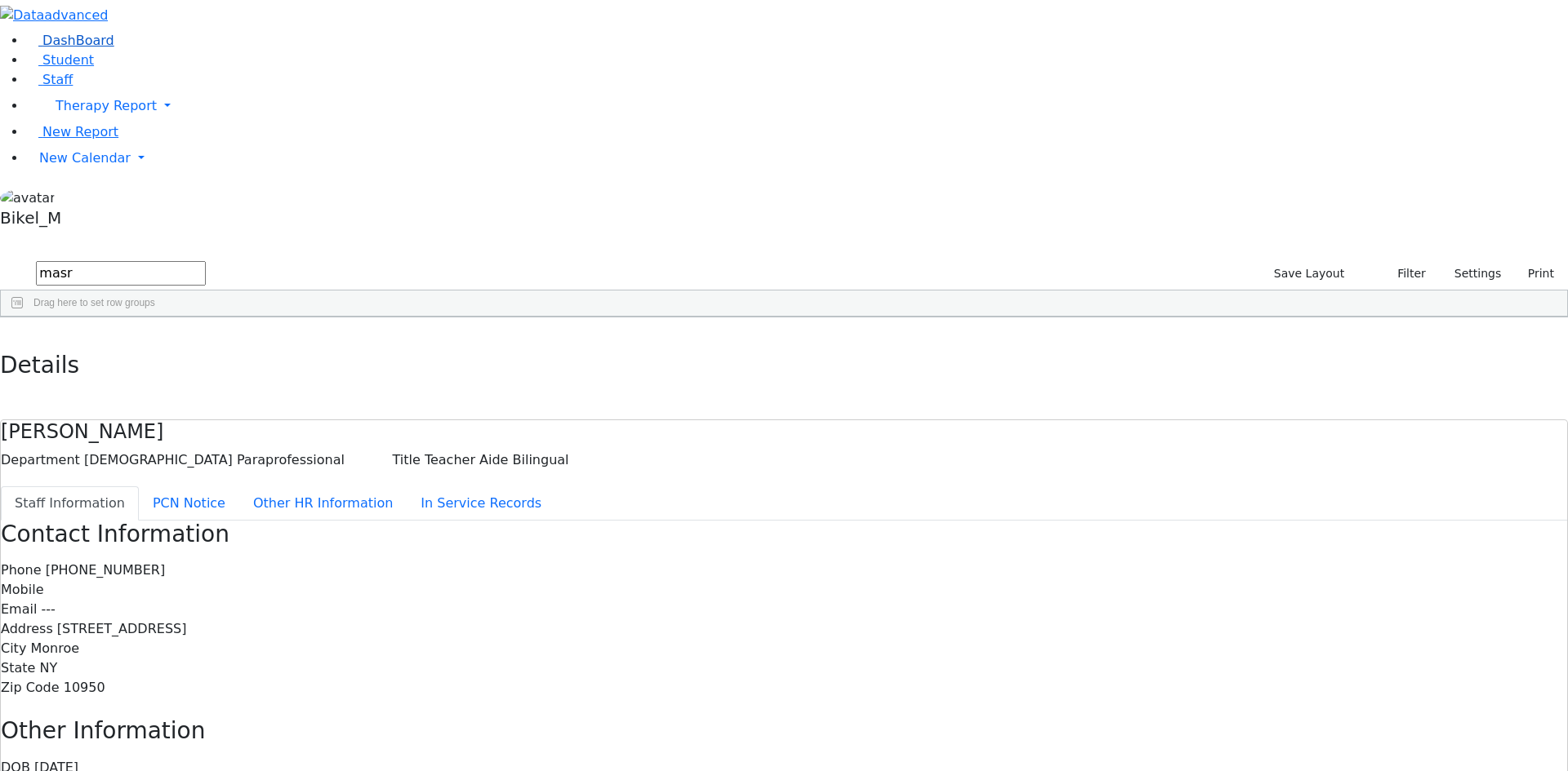
drag, startPoint x: 296, startPoint y: 59, endPoint x: 166, endPoint y: 80, distance: 131.7
click at [166, 80] on div "DashBoard Student Staff Therapy Report Student Old Calendar Report" at bounding box center [784, 511] width 1568 height 1021
click at [172, 367] on div "Friedman (Gordon)" at bounding box center [130, 378] width 84 height 22
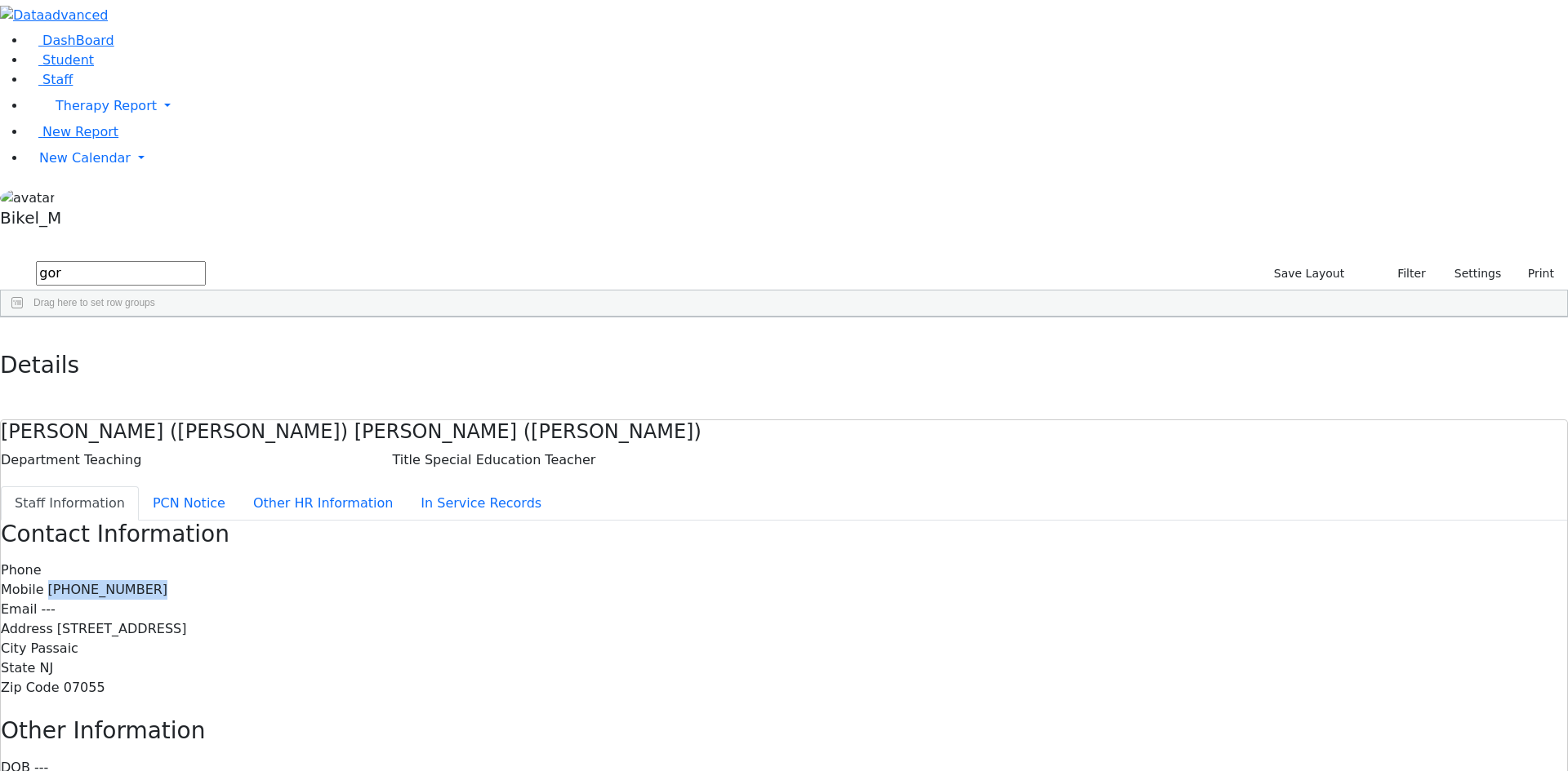
drag, startPoint x: 732, startPoint y: 235, endPoint x: 642, endPoint y: 227, distance: 90.4
click at [642, 581] on div "Mobile (917) 589-4572" at bounding box center [784, 590] width 1566 height 20
click at [16, 330] on icon "button" at bounding box center [11, 334] width 9 height 10
drag, startPoint x: 204, startPoint y: 74, endPoint x: 152, endPoint y: 77, distance: 52.1
click at [153, 77] on div "DashBoard Student Staff Therapy Report Student Old Calendar Report" at bounding box center [784, 511] width 1568 height 1021
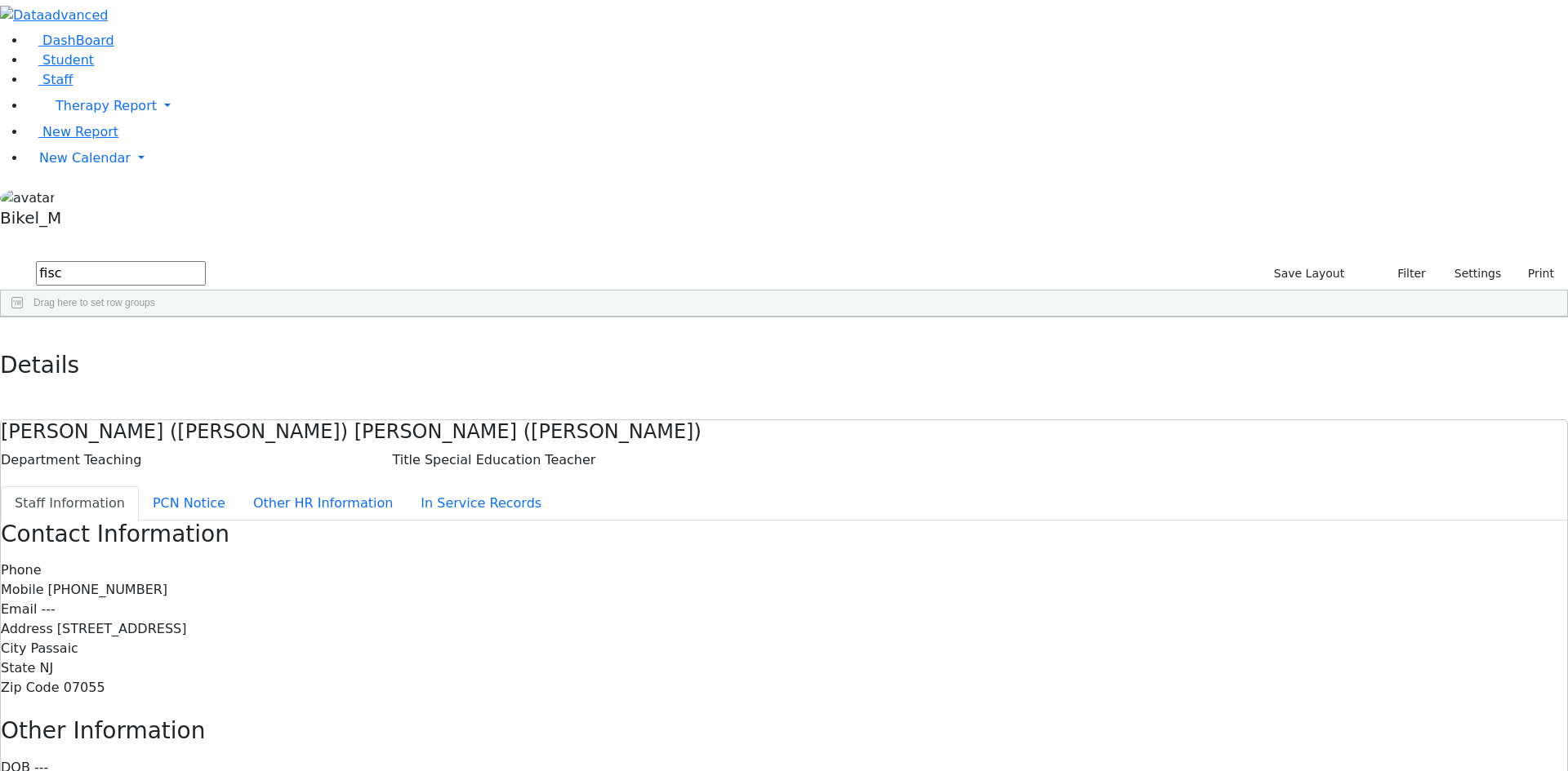
click at [172, 458] on div "Fischer" at bounding box center [130, 469] width 84 height 22
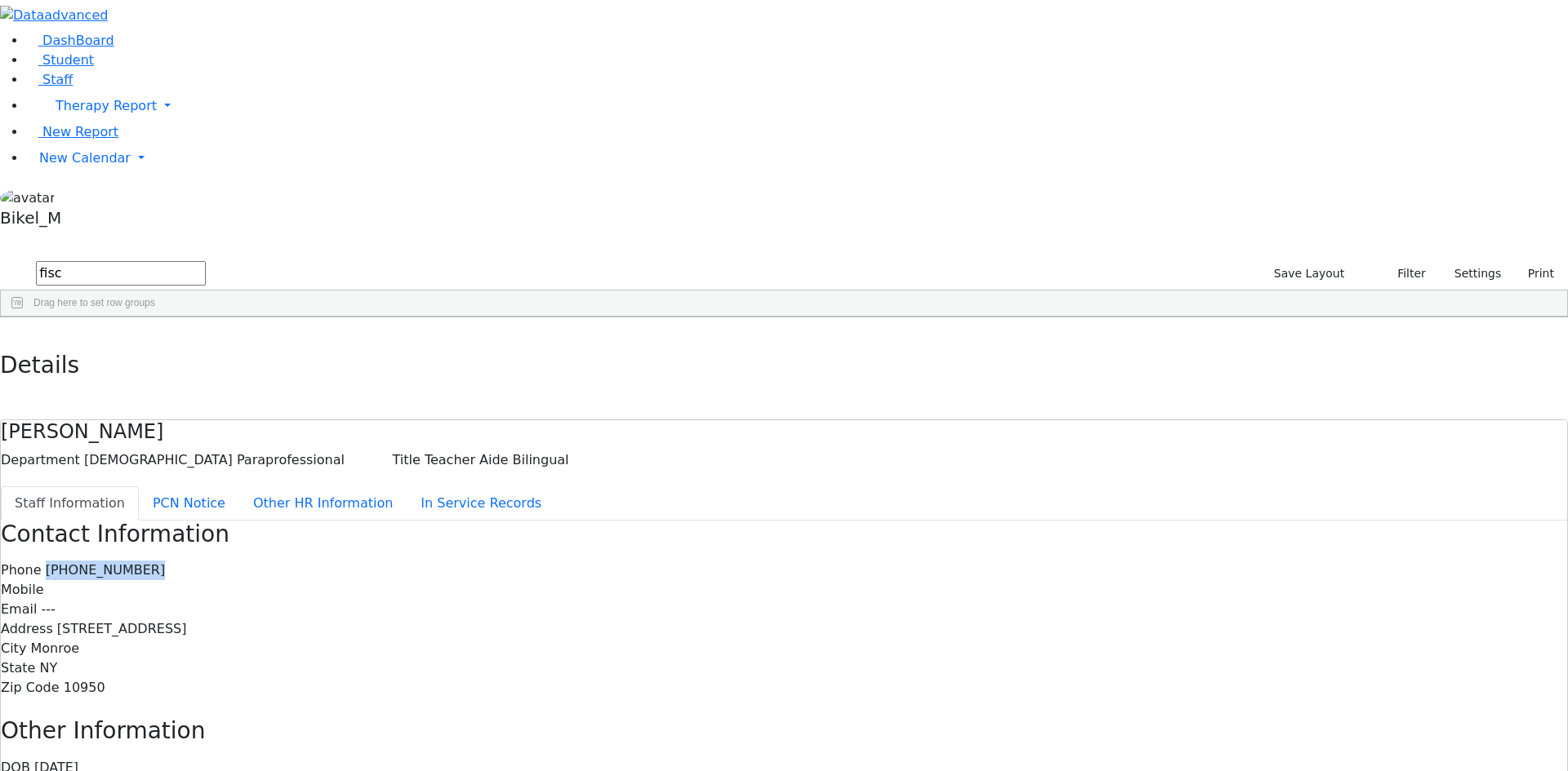
drag, startPoint x: 742, startPoint y: 202, endPoint x: 644, endPoint y: 209, distance: 98.2
click at [644, 521] on div "Contact Information Phone (845) 783-6680 Mobile Email --- Address 4 Van Arsdale…" at bounding box center [784, 610] width 1566 height 178
drag, startPoint x: 309, startPoint y: 17, endPoint x: 304, endPoint y: 39, distance: 22.6
click at [23, 318] on button "button" at bounding box center [11, 335] width 23 height 35
drag, startPoint x: 270, startPoint y: 84, endPoint x: 190, endPoint y: 85, distance: 80.0
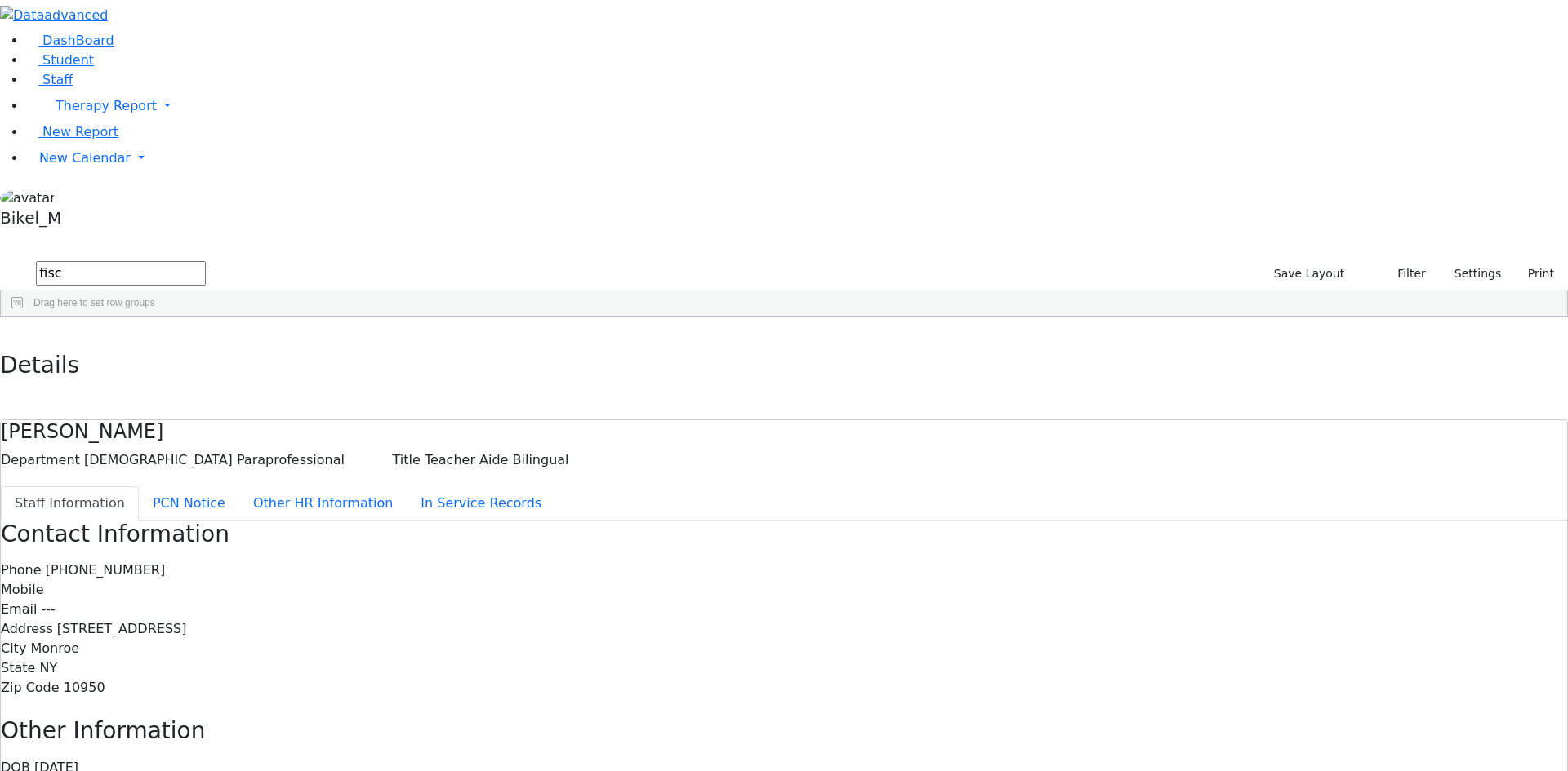
click at [190, 85] on div "DashBoard Student Staff Therapy Report Student Old Calendar Report" at bounding box center [784, 511] width 1568 height 1021
click at [172, 344] on div "Mizrahi" at bounding box center [130, 355] width 84 height 22
drag, startPoint x: 740, startPoint y: 206, endPoint x: 645, endPoint y: 206, distance: 95.0
click at [645, 561] on div "Phone (845) 783-2934" at bounding box center [784, 570] width 1566 height 20
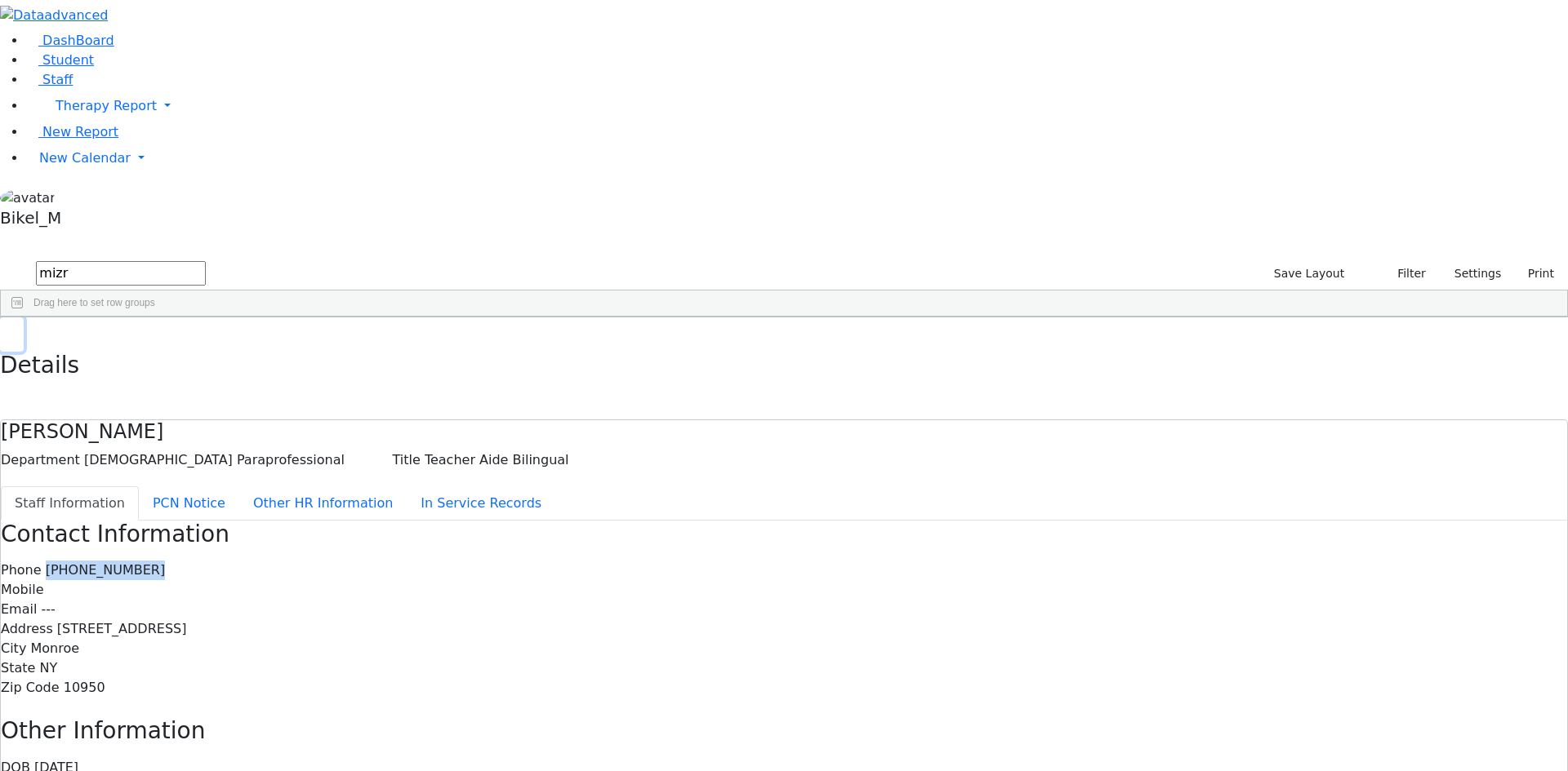
click at [23, 318] on button "button" at bounding box center [11, 335] width 23 height 35
drag, startPoint x: 282, startPoint y: 68, endPoint x: 166, endPoint y: 77, distance: 116.3
click at [166, 77] on div "DashBoard Student Staff Therapy Report Student Old Calendar Report" at bounding box center [784, 511] width 1568 height 1021
click at [172, 367] on div "Sofer" at bounding box center [130, 378] width 84 height 22
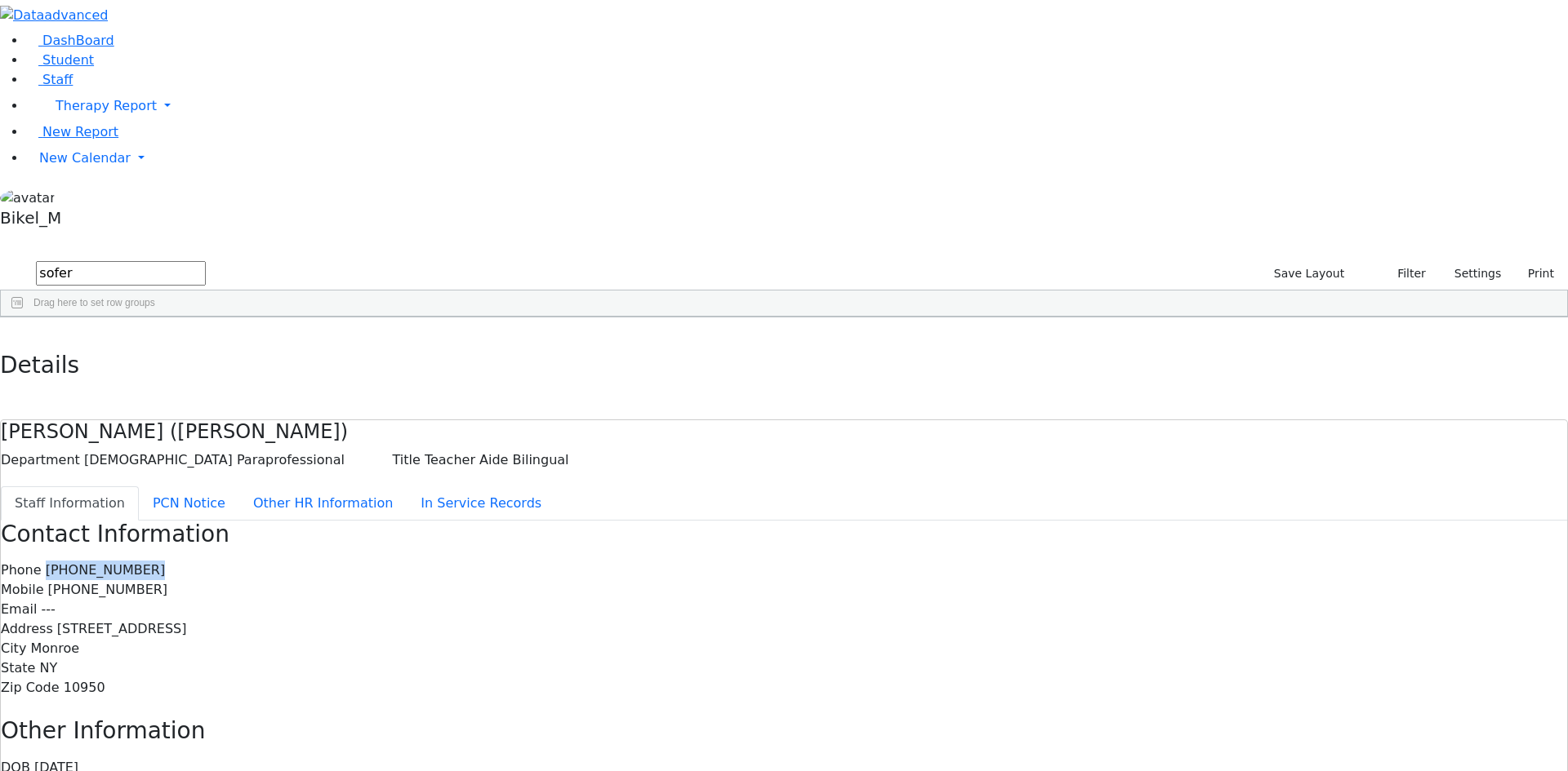
drag, startPoint x: 732, startPoint y: 209, endPoint x: 647, endPoint y: 209, distance: 85.0
click at [647, 561] on div "Phone (845) 774-7141" at bounding box center [784, 570] width 1566 height 20
click at [23, 318] on button "button" at bounding box center [11, 335] width 23 height 35
drag, startPoint x: 232, startPoint y: 75, endPoint x: 220, endPoint y: 88, distance: 17.7
click at [220, 259] on div "sofer Save Layout Filter Reset Layout Saved filter Settings Title 1:1 Aide Admi…" at bounding box center [784, 288] width 1568 height 59
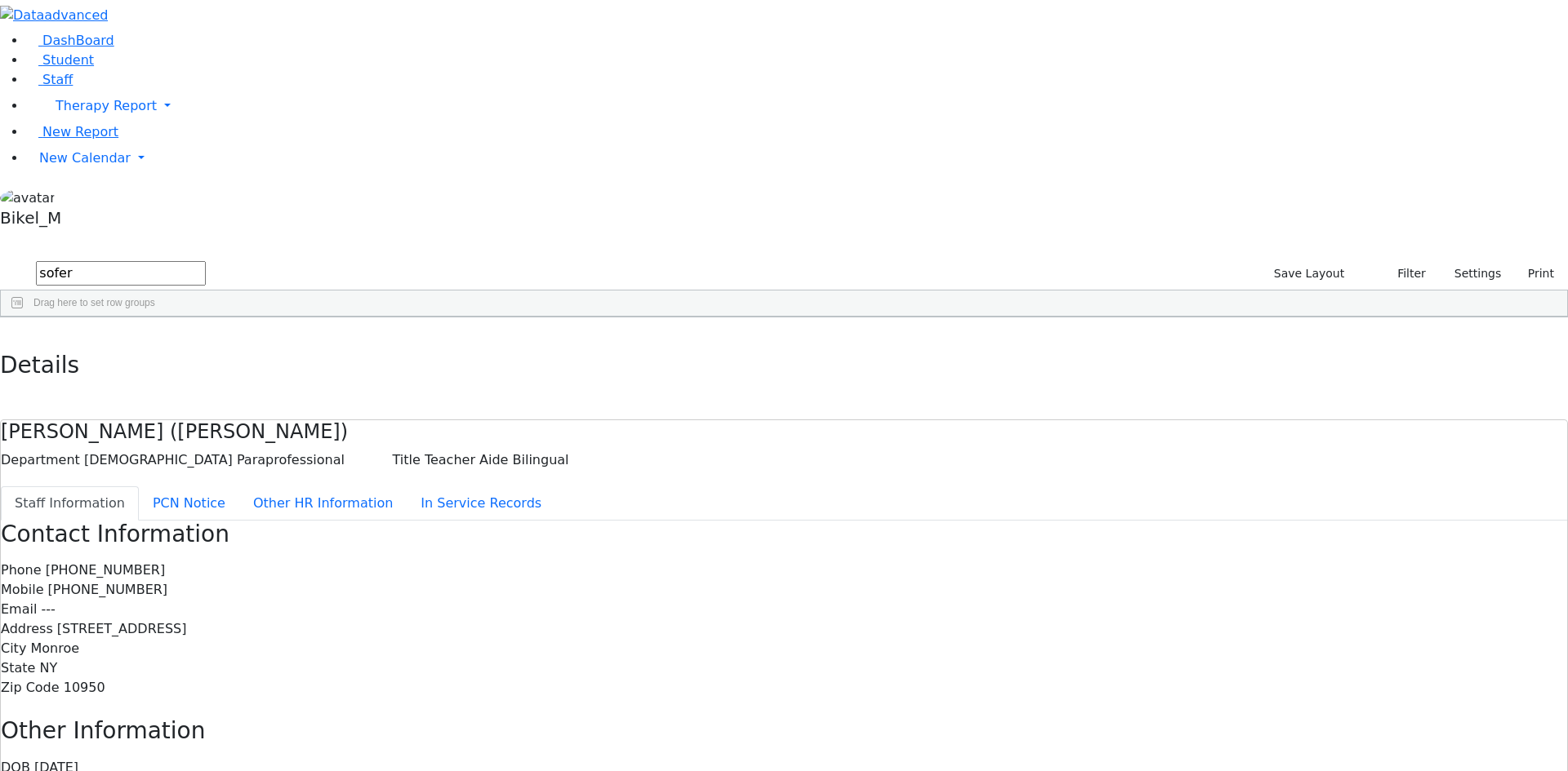
click at [206, 261] on input "sofer" at bounding box center [121, 273] width 170 height 24
drag, startPoint x: 260, startPoint y: 74, endPoint x: 204, endPoint y: 74, distance: 56.0
click at [204, 259] on form "sofer" at bounding box center [103, 274] width 206 height 31
type input "weiss"
click at [172, 641] on div "Weiss" at bounding box center [130, 652] width 84 height 22
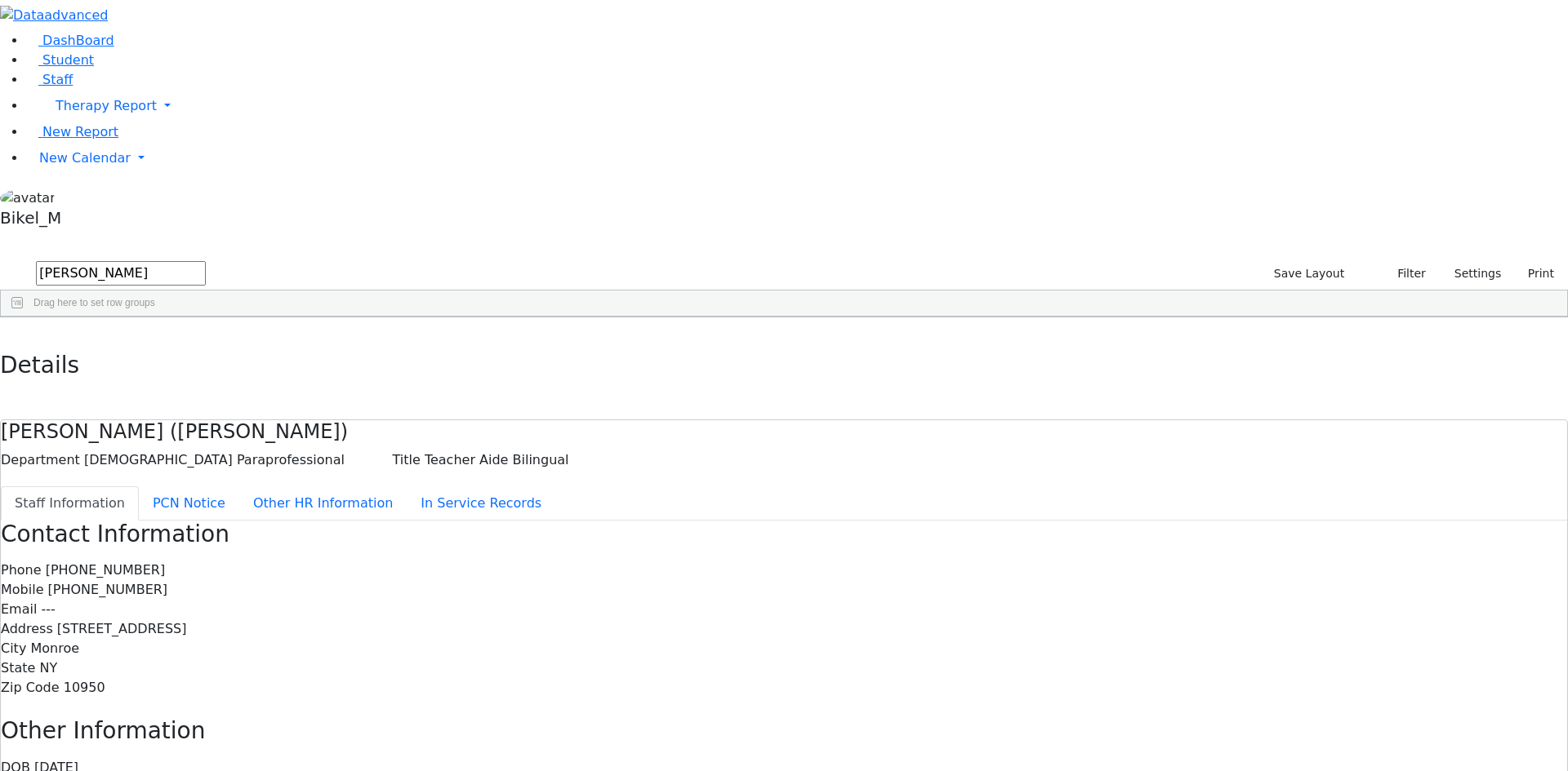
click at [172, 641] on div "Weiss" at bounding box center [130, 652] width 84 height 22
drag, startPoint x: 760, startPoint y: 195, endPoint x: 749, endPoint y: 197, distance: 11.2
click at [755, 521] on div "Contact Information Phone (845) 782-2993 Mobile (845) 662-3234 Email --- Addres…" at bounding box center [784, 610] width 1566 height 178
drag, startPoint x: 732, startPoint y: 208, endPoint x: 648, endPoint y: 208, distance: 84.0
click at [648, 561] on div "Phone (845) 782-2993" at bounding box center [784, 570] width 1566 height 20
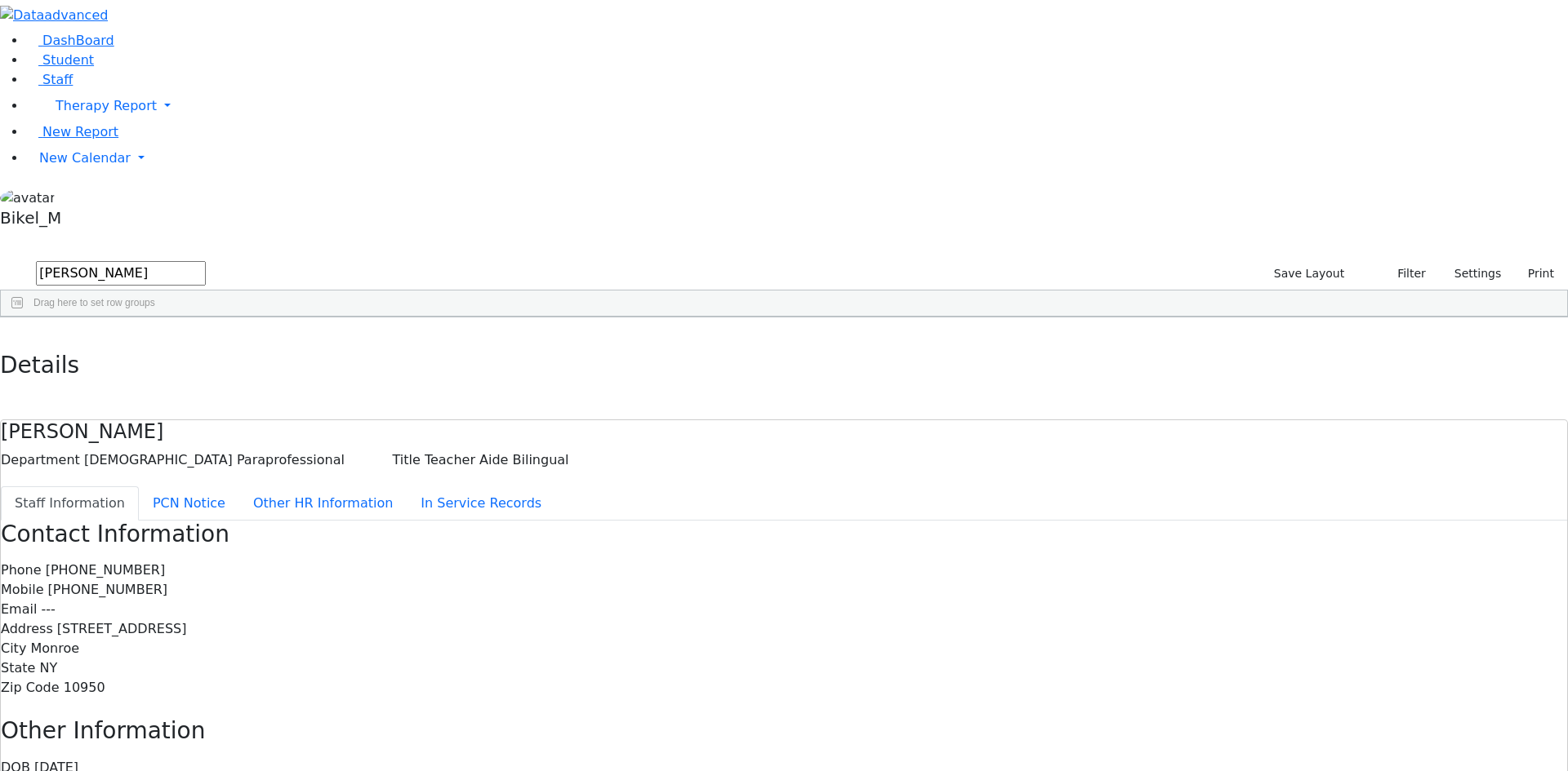
click at [739, 561] on div "Phone (845) 782-2993 Mobile (845) 662-3234 Email --- Address 8 Tolchav Way #013…" at bounding box center [784, 629] width 1566 height 137
drag, startPoint x: 734, startPoint y: 232, endPoint x: 651, endPoint y: 230, distance: 83.0
click at [651, 581] on div "Mobile (845) 662-3234" at bounding box center [784, 590] width 1566 height 20
click at [168, 582] on span "(845) 662-3234" at bounding box center [108, 590] width 120 height 16
drag, startPoint x: 648, startPoint y: 230, endPoint x: 732, endPoint y: 228, distance: 84.0
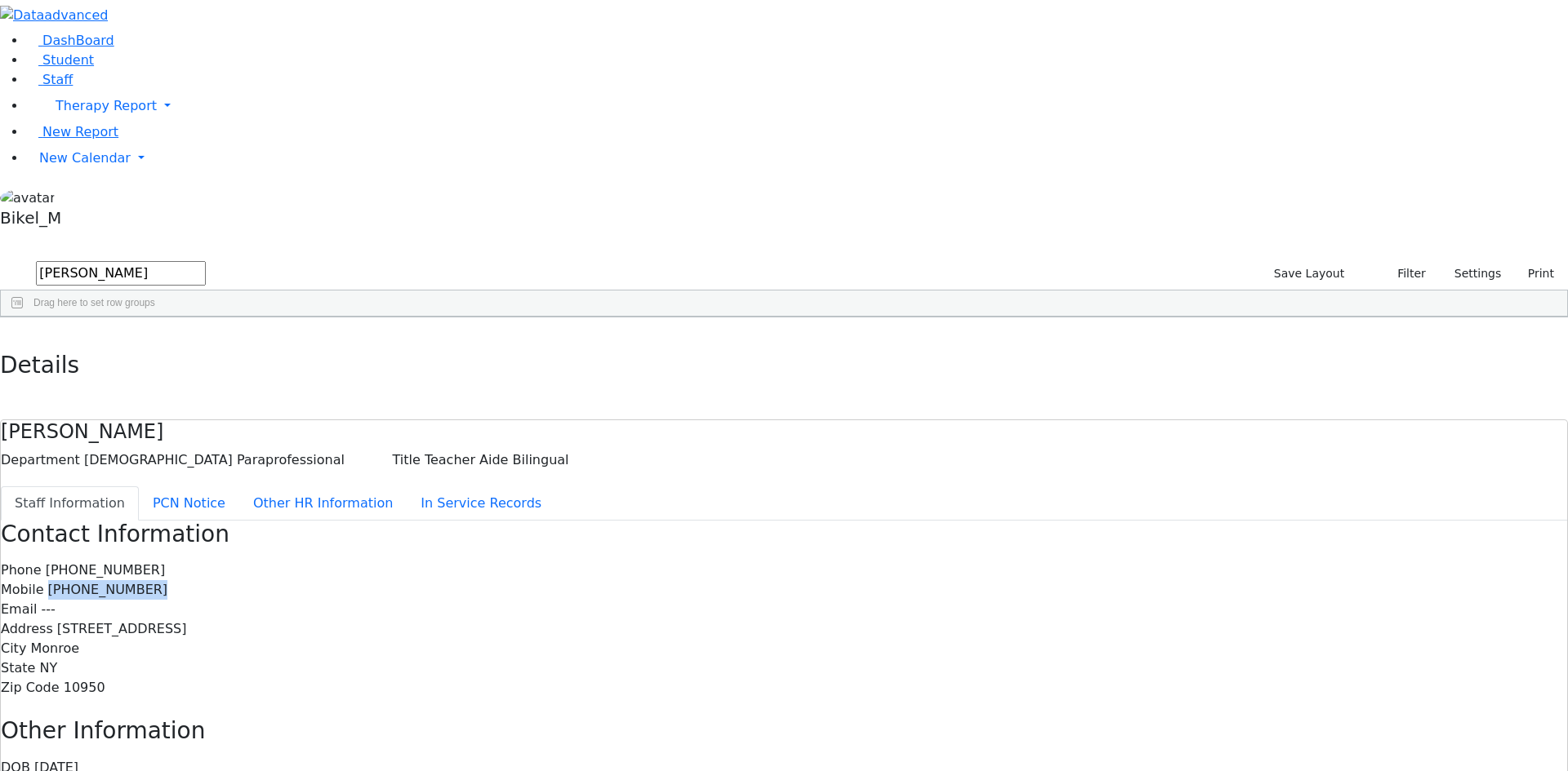
click at [732, 581] on div "Mobile (845) 662-3234" at bounding box center [784, 590] width 1566 height 20
click at [16, 330] on icon "button" at bounding box center [11, 334] width 9 height 10
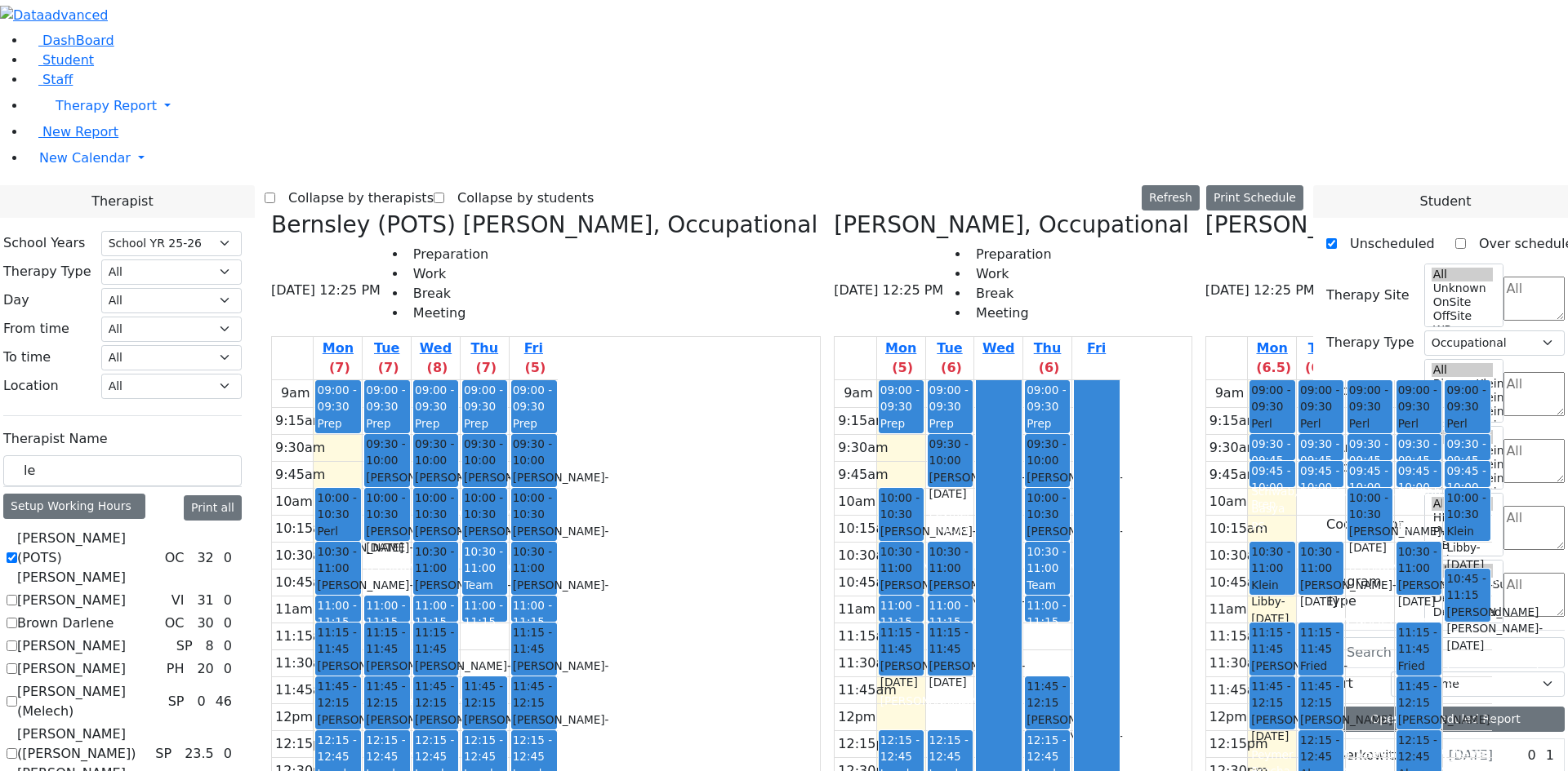
select select "212"
select select "1"
click at [1205, 211] on h3 "Leiner Chana L., Occupational" at bounding box center [1382, 225] width 354 height 28
click at [1205, 211] on icon at bounding box center [1205, 224] width 0 height 27
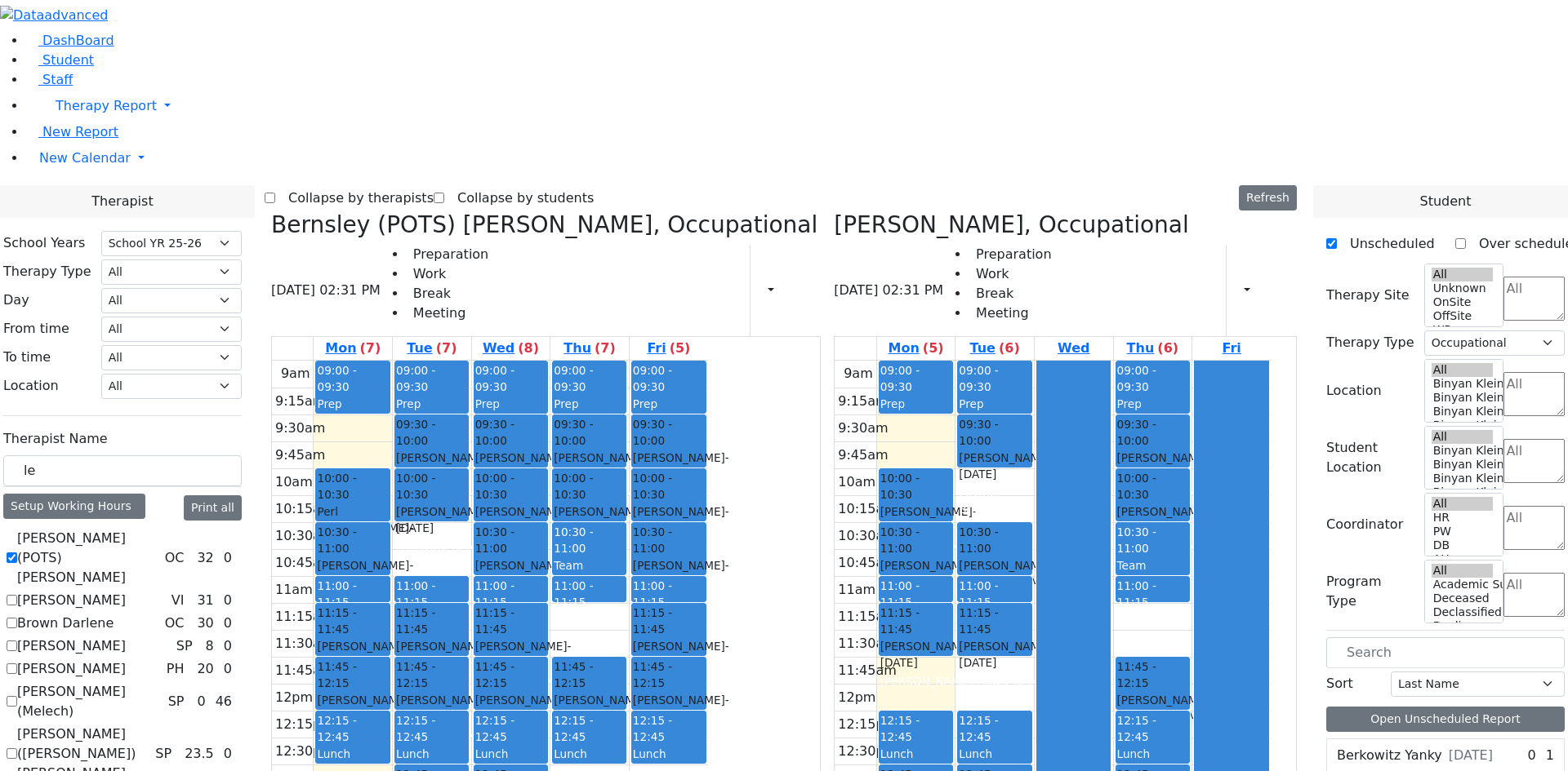
checkbox input "true"
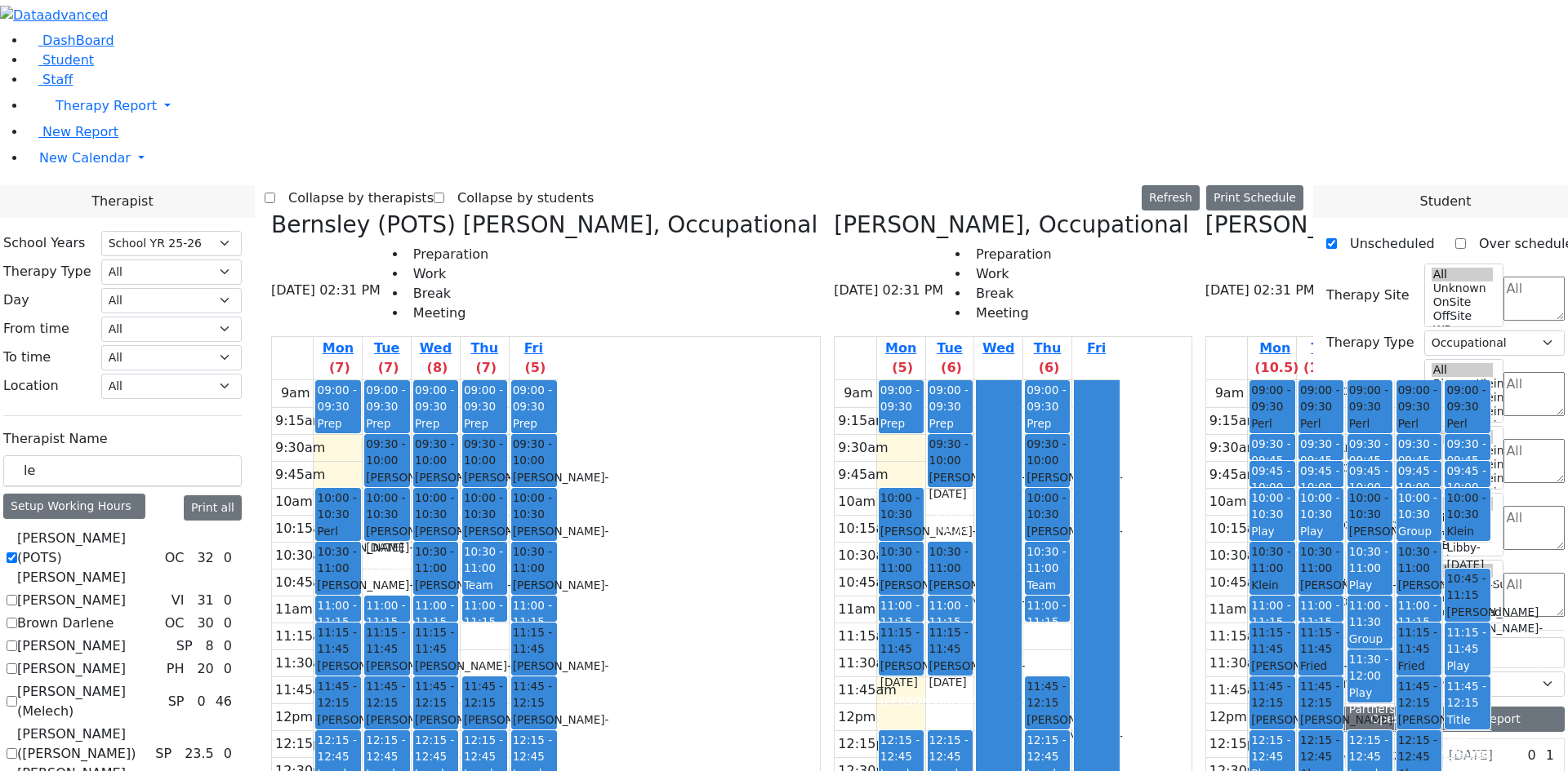
click at [1447, 745] on div "(PP Collatoration)" at bounding box center [1468, 761] width 42 height 34
click at [1349, 684] on div "Play Partners" at bounding box center [1370, 701] width 42 height 34
click at [1349, 577] on div "Play Partners" at bounding box center [1370, 594] width 42 height 34
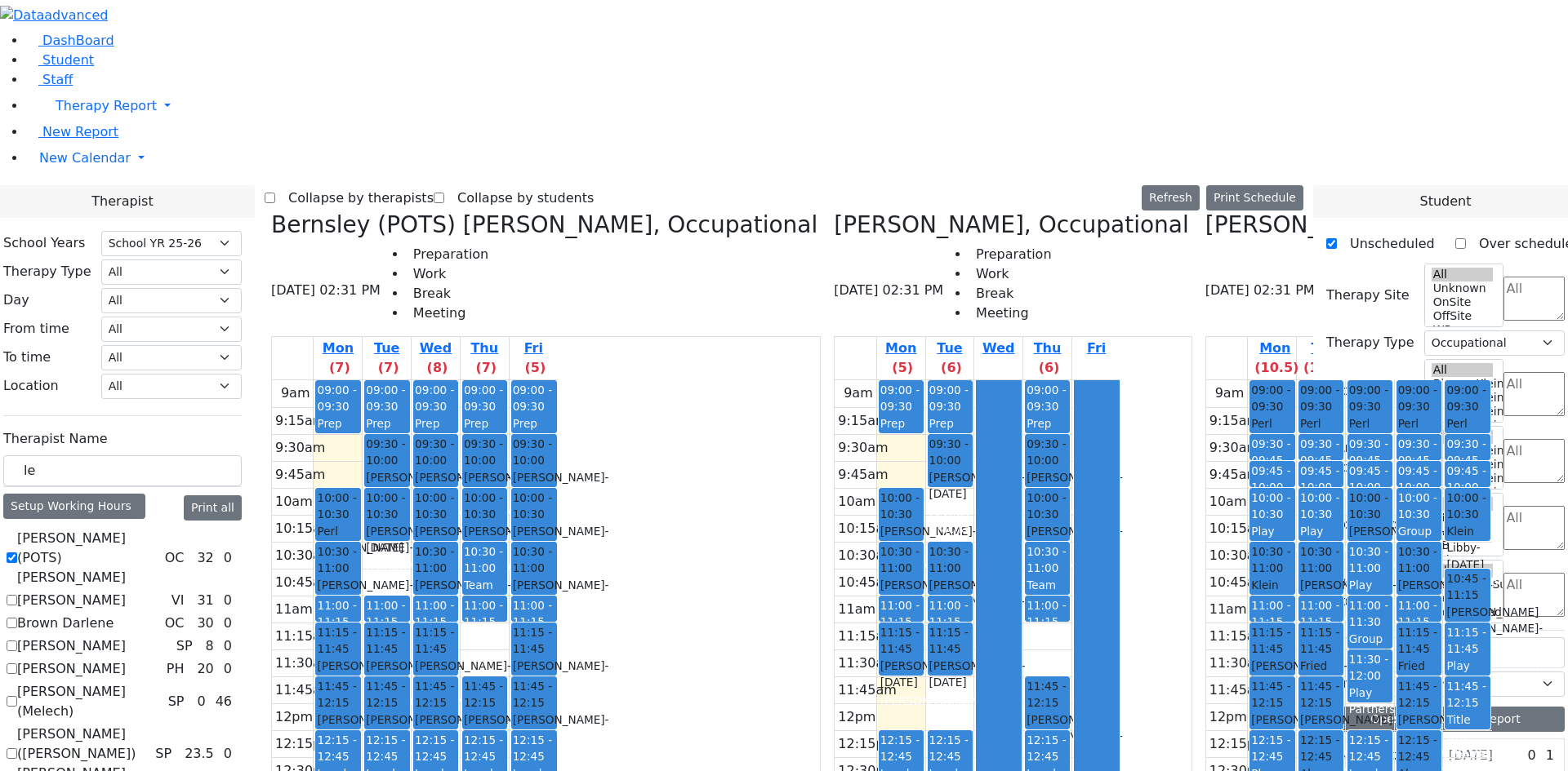
click at [1300, 524] on div "Play Partners" at bounding box center [1321, 540] width 42 height 34
click at [1251, 524] on div "Play Partners" at bounding box center [1272, 540] width 42 height 34
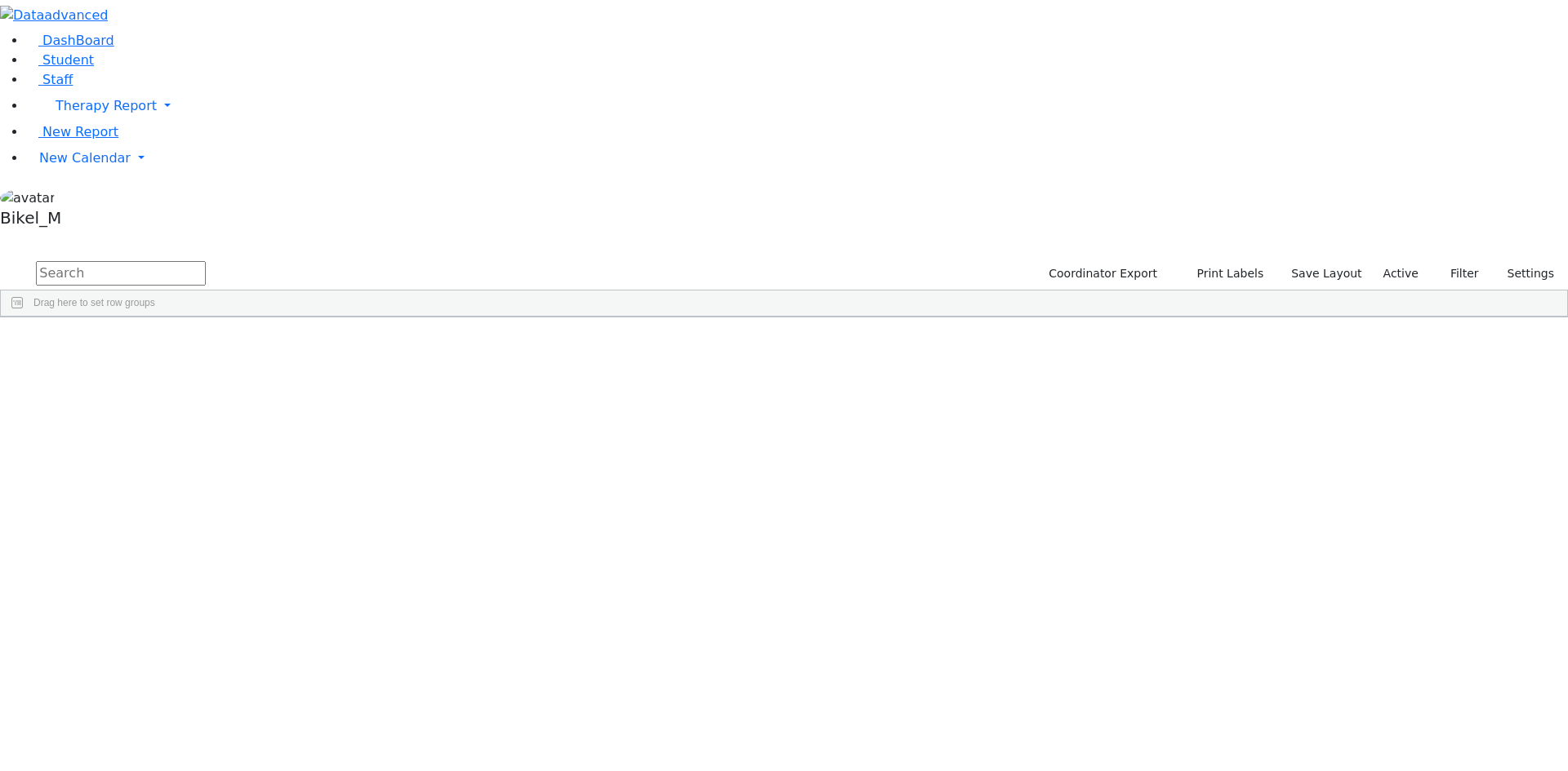
click at [55, 235] on aside "DashBoard Student Staff Therapy Report Student Old Calendar" at bounding box center [784, 117] width 1568 height 235
click at [105, 113] on span "New Calendar" at bounding box center [106, 106] width 101 height 16
click at [96, 238] on span "School Teacher Report" at bounding box center [112, 230] width 145 height 16
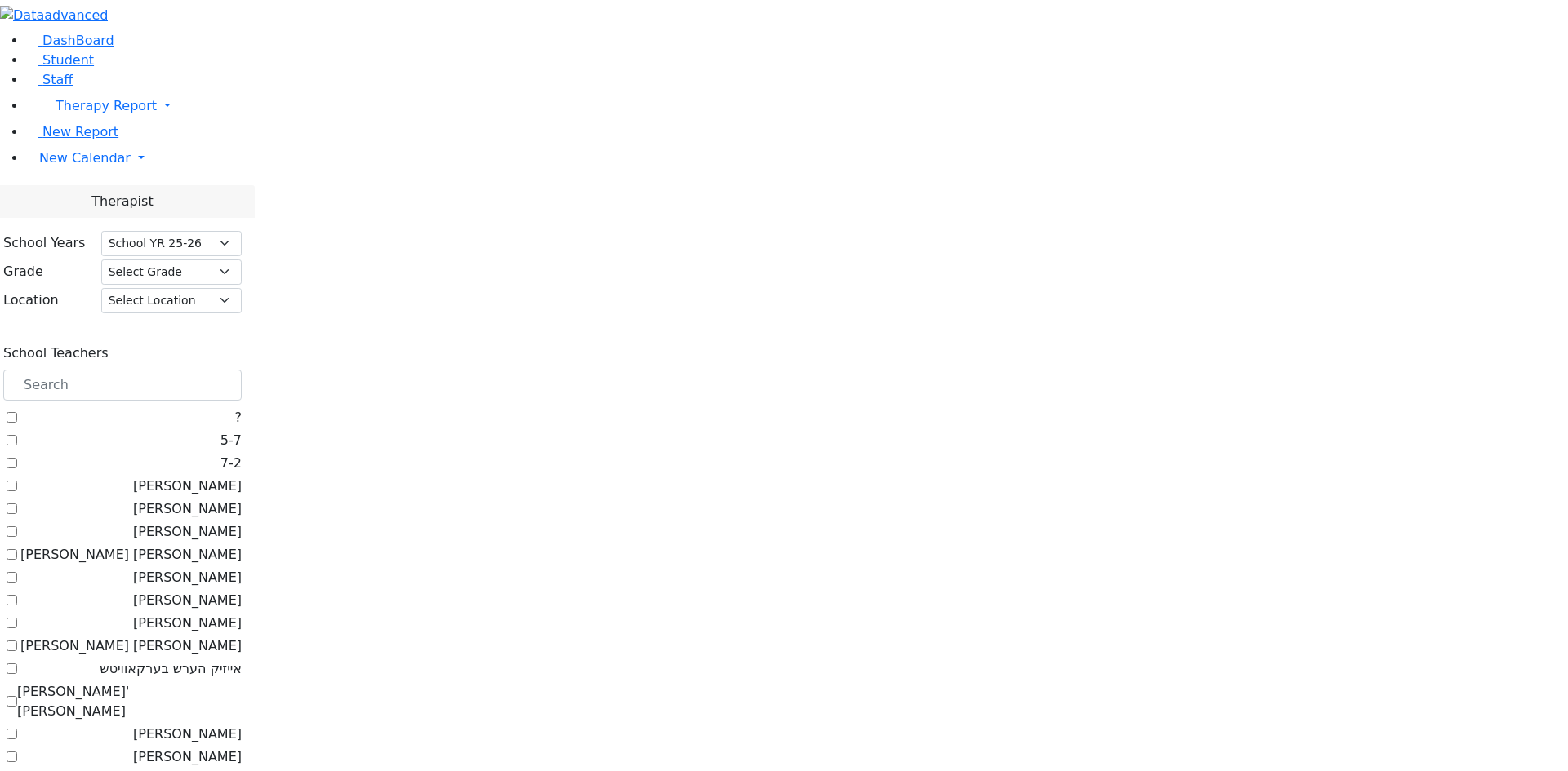
select select "212"
click at [56, 113] on span "New Calendar" at bounding box center [106, 106] width 101 height 16
click at [93, 257] on span "Unscheduled Student Report" at bounding box center [132, 249] width 188 height 16
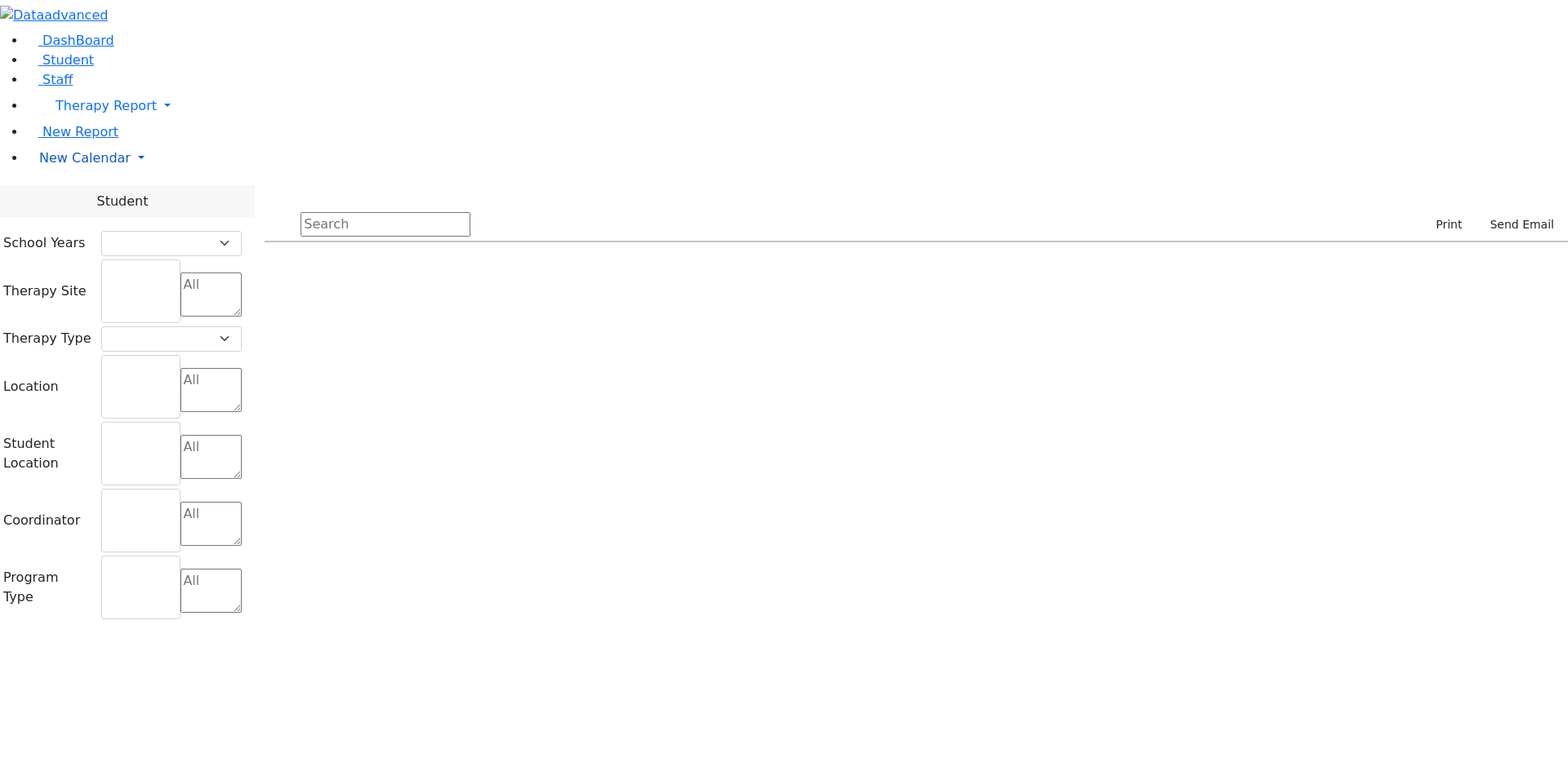
select select "212"
select select
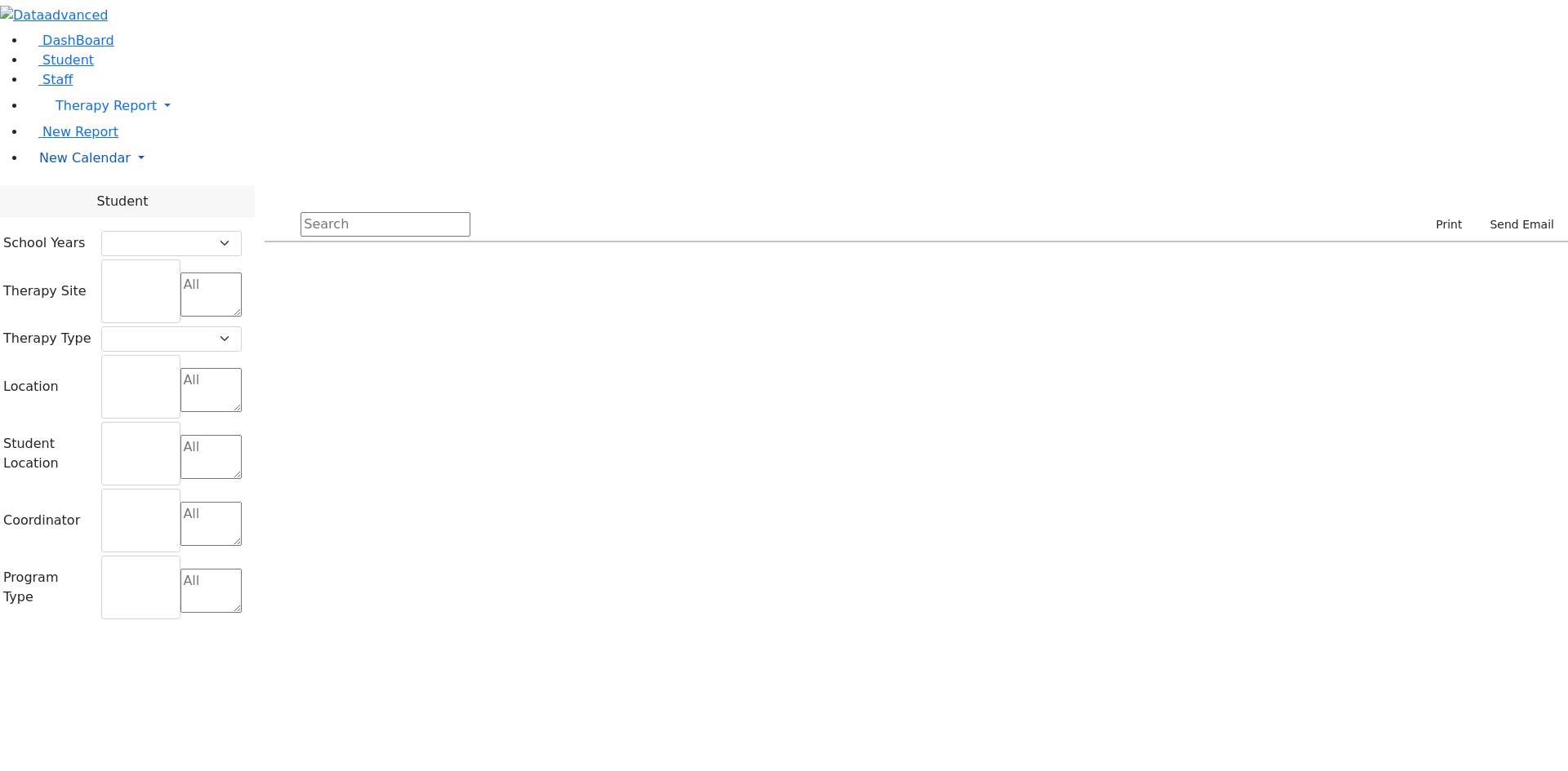
select select
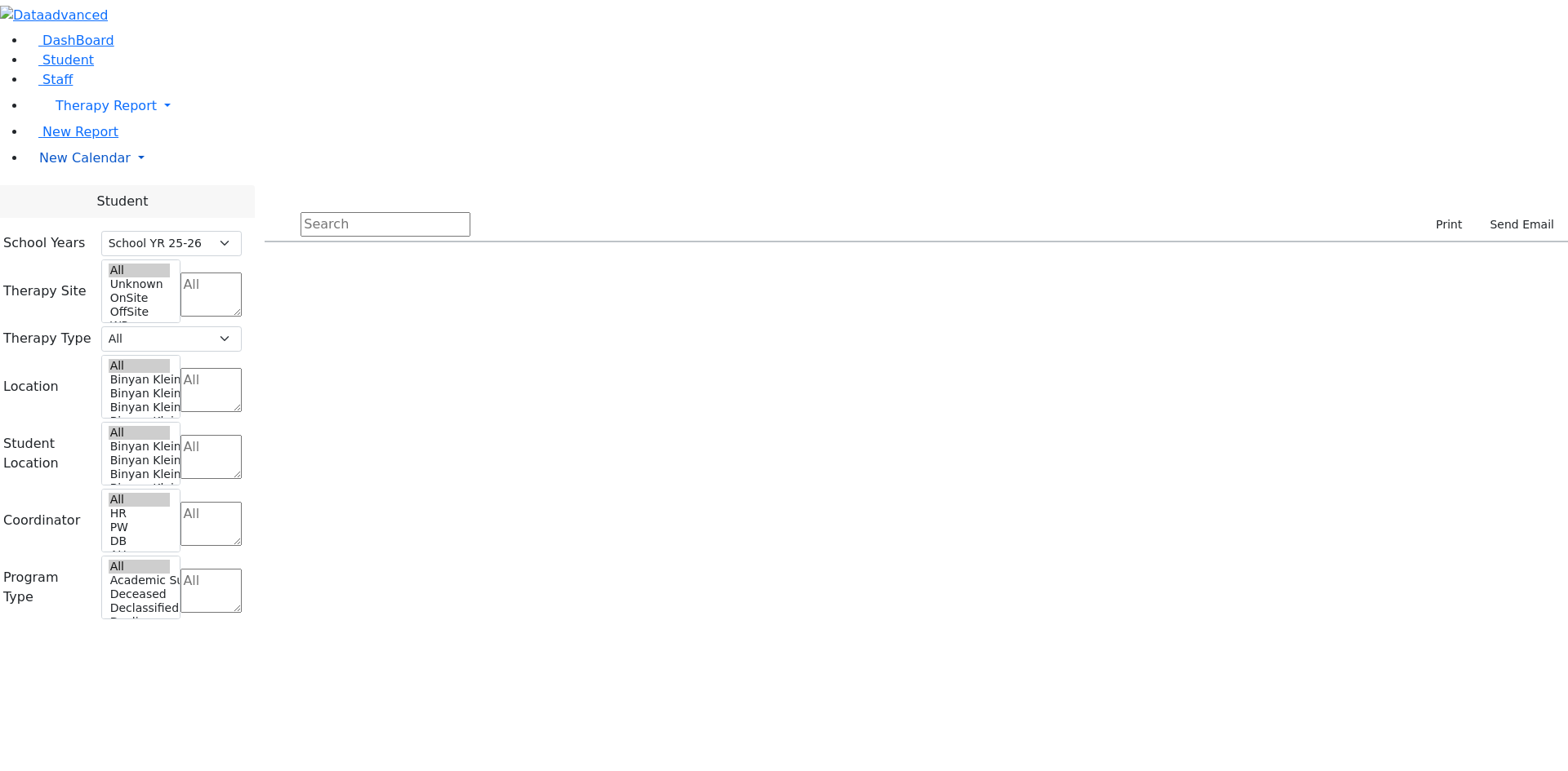
click at [88, 113] on span "New Calendar" at bounding box center [106, 106] width 101 height 16
click at [87, 198] on span "Calendar" at bounding box center [65, 190] width 59 height 16
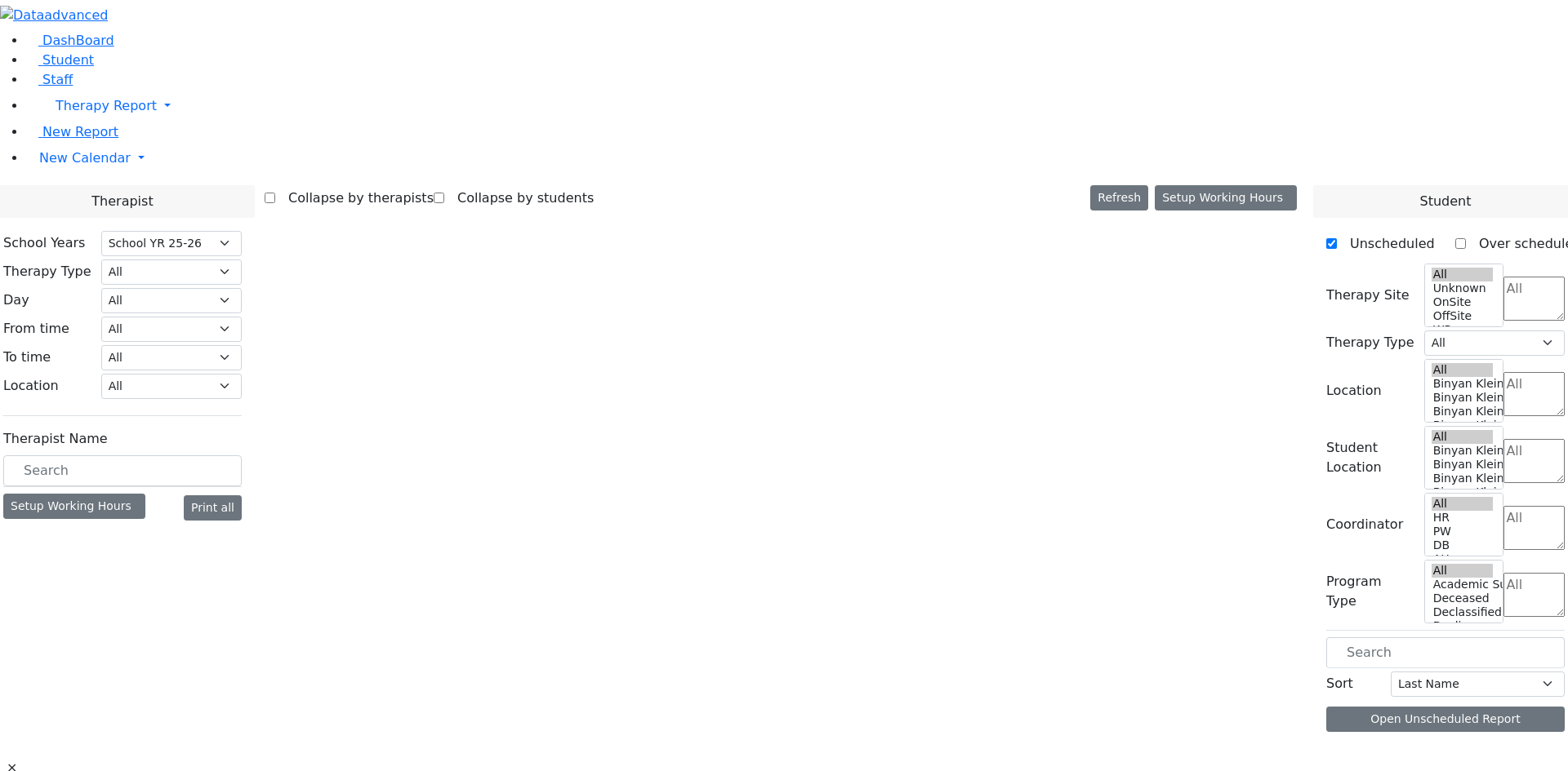
select select "212"
click at [74, 113] on span "New Calendar" at bounding box center [106, 106] width 101 height 16
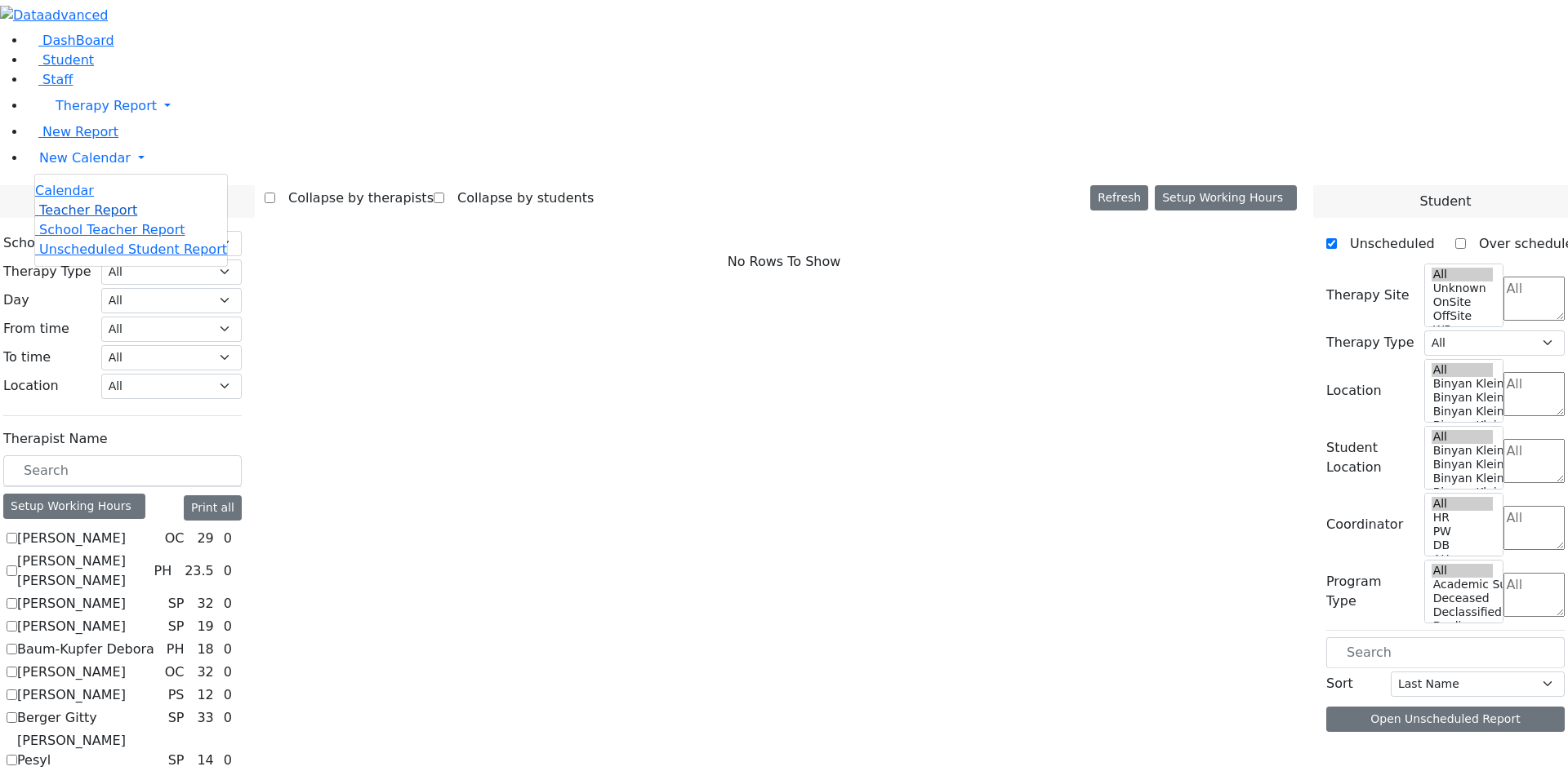
click at [70, 218] on span "Teacher Report" at bounding box center [87, 210] width 98 height 16
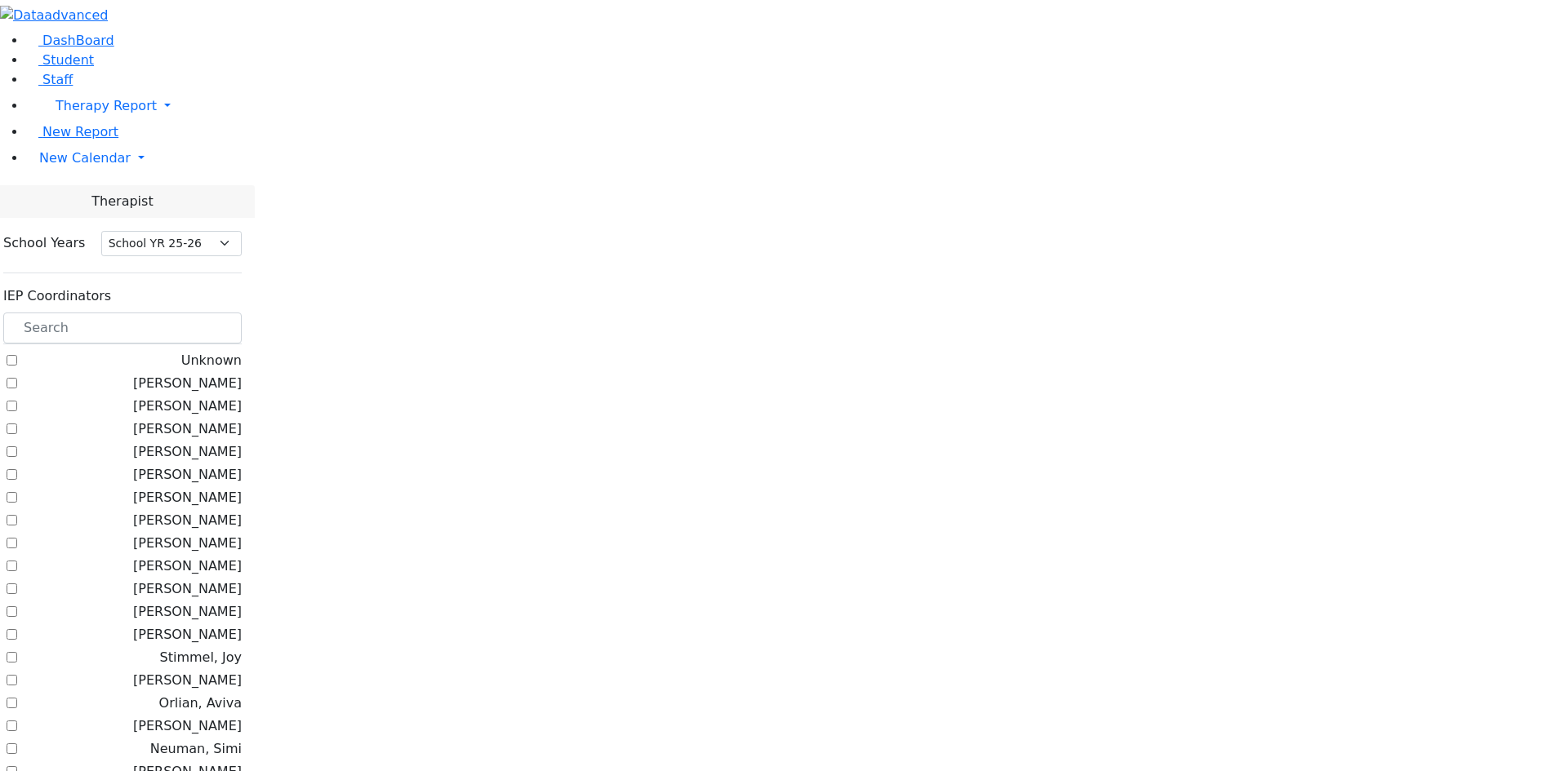
select select "212"
click at [230, 312] on input "text" at bounding box center [122, 328] width 238 height 31
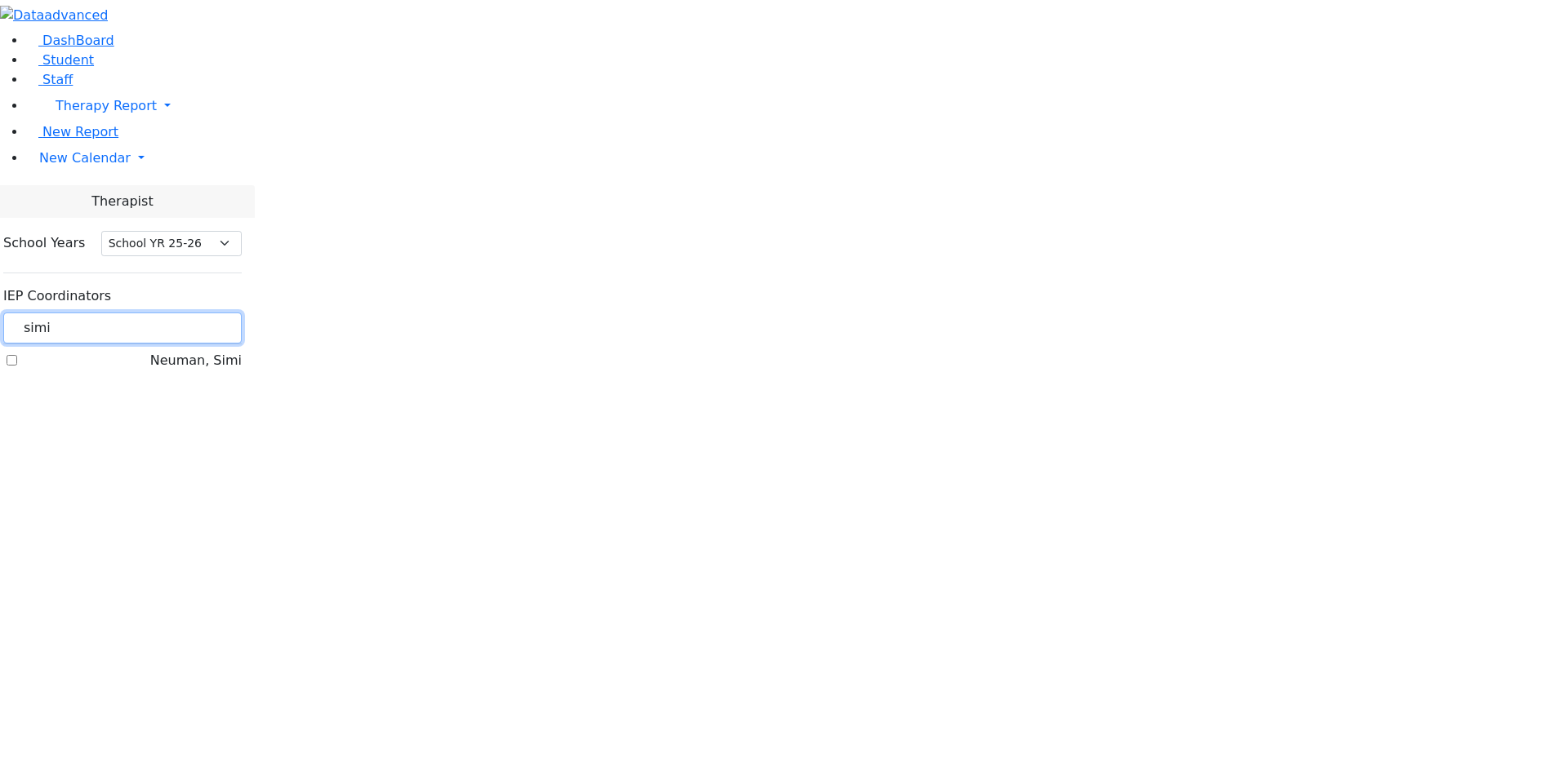
type input "simi"
click at [195, 218] on div "School Years Select School YR Summer YR 25 School YR 25-26 Summer YR 25 School …" at bounding box center [123, 302] width 265 height 169
drag, startPoint x: 201, startPoint y: 177, endPoint x: 214, endPoint y: 186, distance: 15.8
click at [205, 351] on label "Neuman, Simi" at bounding box center [197, 361] width 92 height 20
click at [17, 355] on input "Neuman, Simi" at bounding box center [12, 360] width 10 height 10
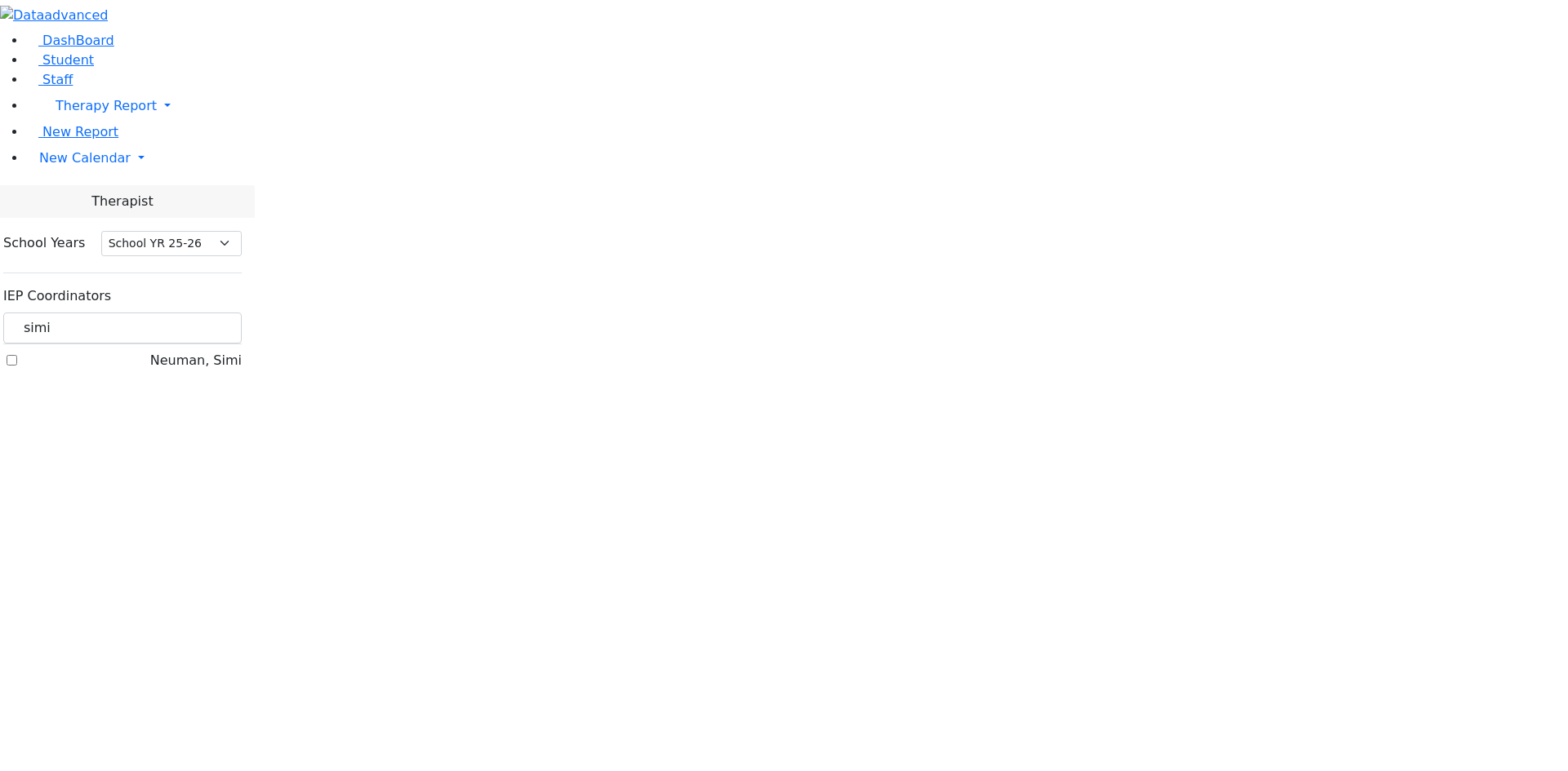
checkbox input "true"
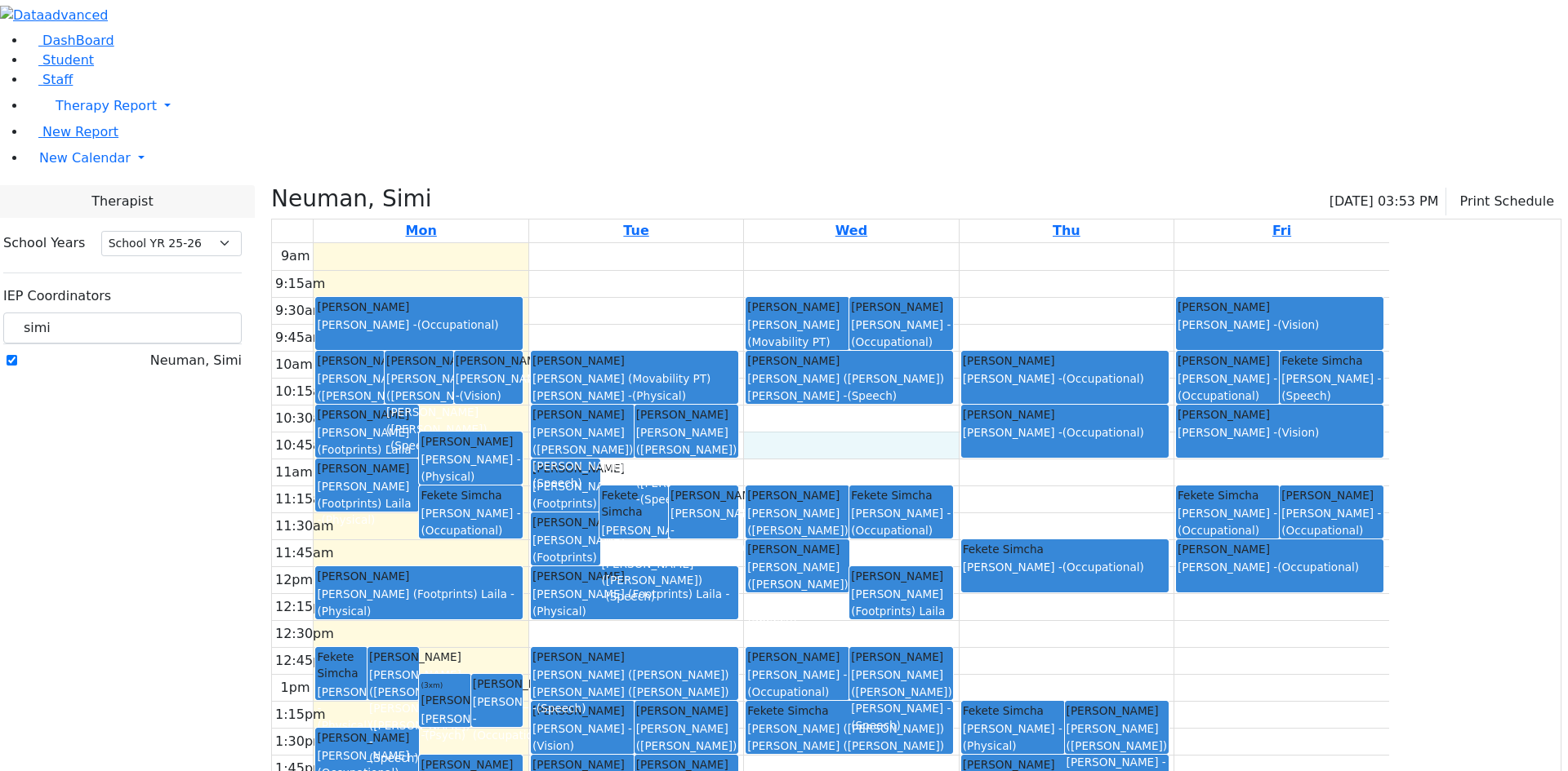
click at [934, 284] on div "9am 9:15am 9:30am 9:45am 10am 10:15am 10:30am 10:45am 11am 11:15am 11:30am 11:4…" at bounding box center [830, 566] width 1117 height 646
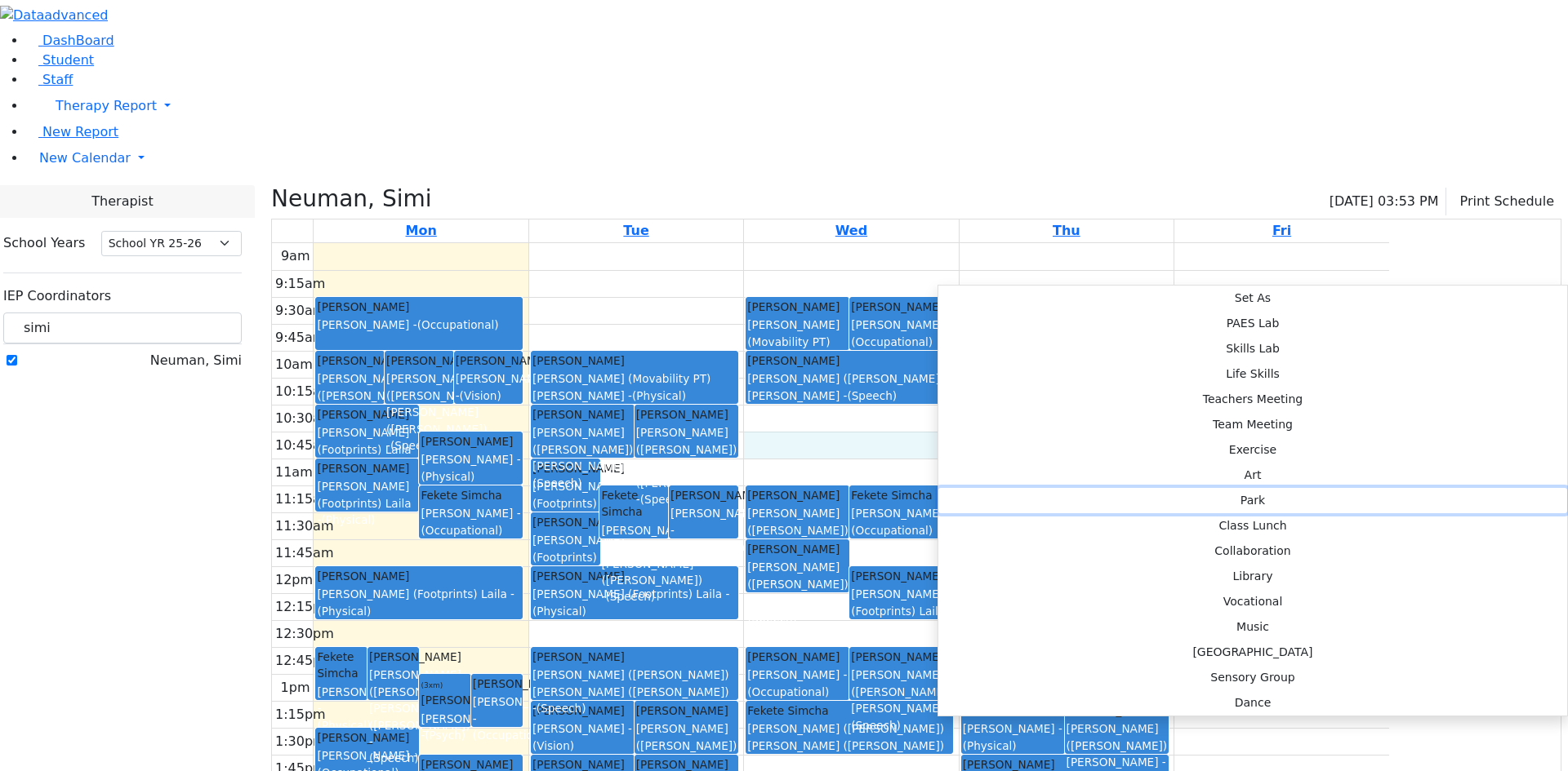
click at [1210, 488] on button "Park" at bounding box center [1253, 500] width 629 height 25
click at [1204, 488] on button "Park" at bounding box center [1253, 500] width 629 height 25
click at [1192, 488] on button "Park" at bounding box center [1253, 500] width 629 height 25
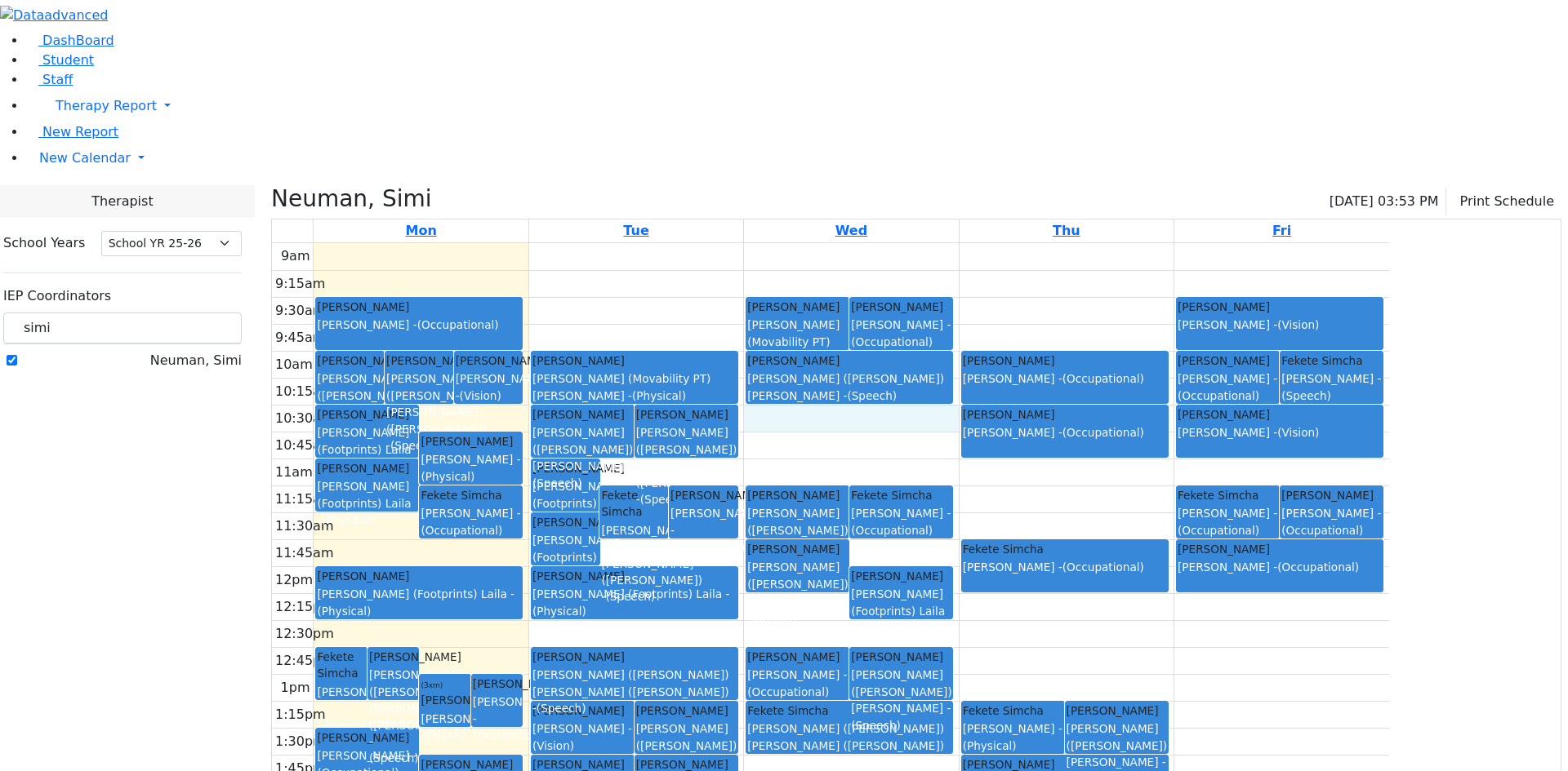
click at [990, 247] on div "9am 9:15am 9:30am 9:45am 10am 10:15am 10:30am 10:45am 11am 11:15am 11:30am 11:4…" at bounding box center [830, 566] width 1117 height 646
click at [1013, 279] on div "9am 9:15am 9:30am 9:45am 10am 10:15am 10:30am 10:45am 11am 11:15am 11:30am 11:4…" at bounding box center [830, 566] width 1117 height 646
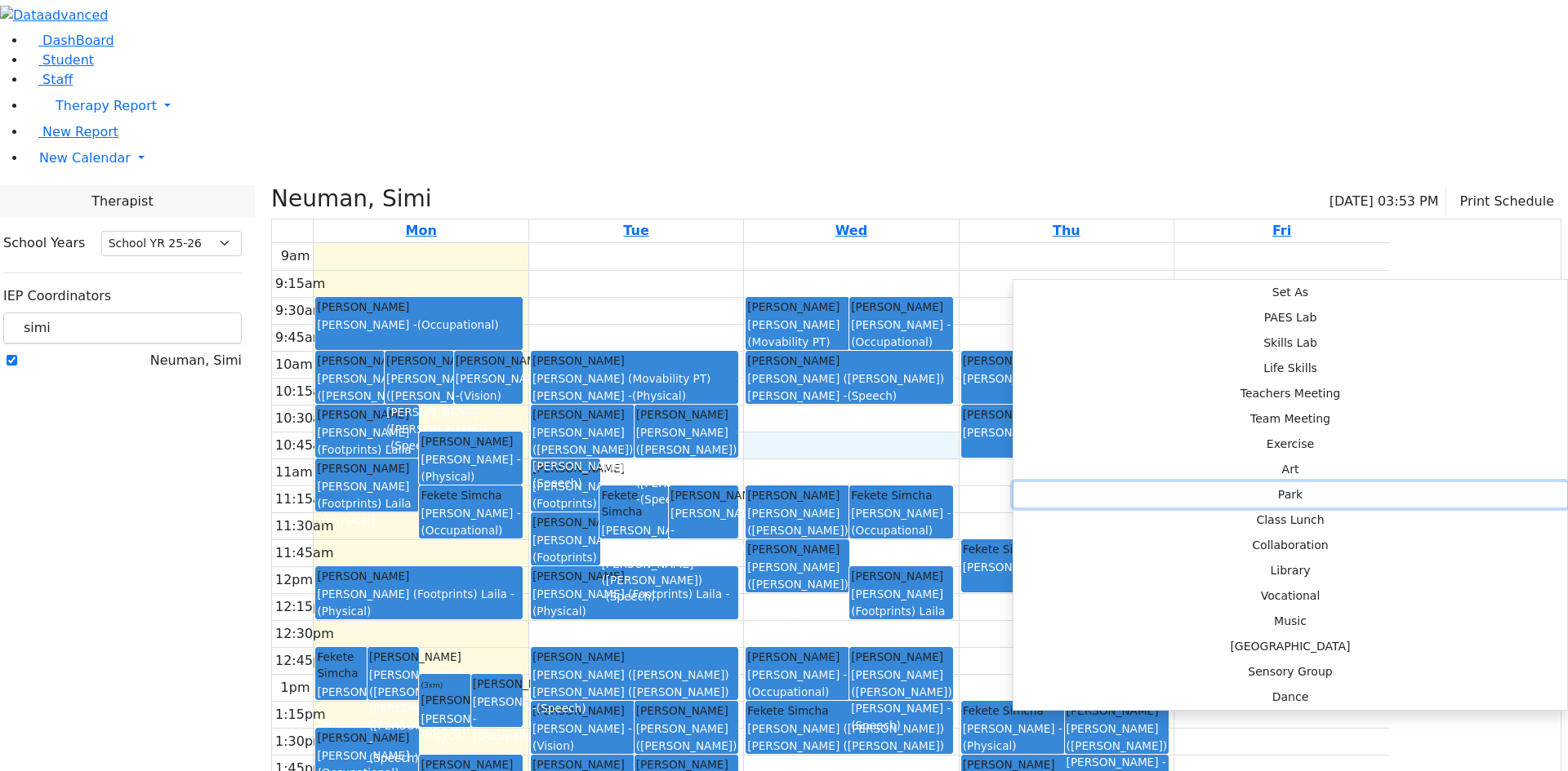
click at [1276, 482] on button "Park" at bounding box center [1291, 494] width 554 height 25
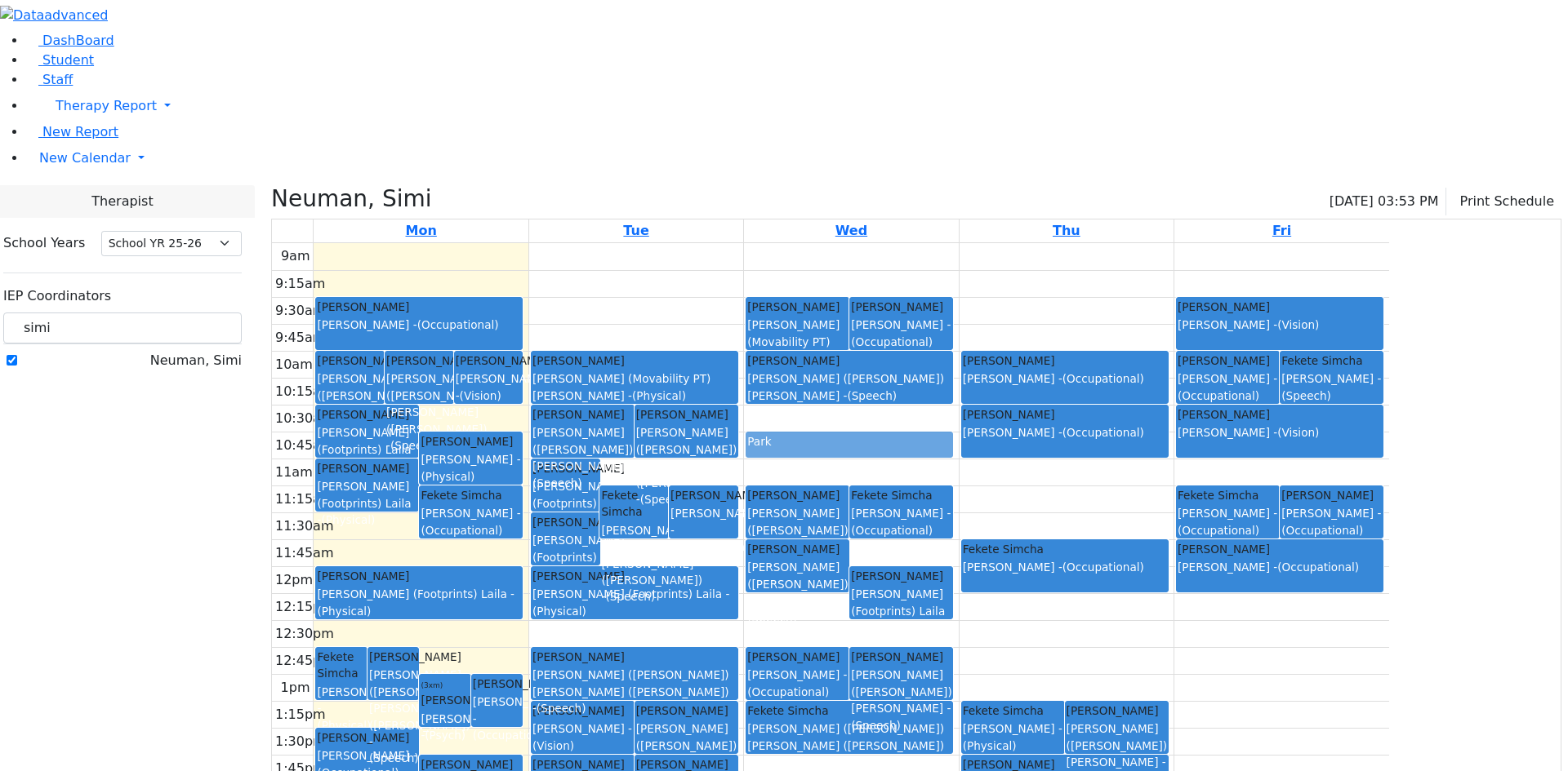
drag, startPoint x: 1084, startPoint y: 282, endPoint x: 1162, endPoint y: 286, distance: 78.1
click at [1162, 286] on tr "[PERSON_NAME] [PERSON_NAME] - (Physical) [PERSON_NAME] [PERSON_NAME] ([PERSON_N…" at bounding box center [830, 566] width 1117 height 646
drag, startPoint x: 1087, startPoint y: 291, endPoint x: 1175, endPoint y: 292, distance: 88.0
click at [1175, 292] on tr "[PERSON_NAME] [PERSON_NAME] - (Physical) [PERSON_NAME] [PERSON_NAME] ([PERSON_N…" at bounding box center [830, 566] width 1117 height 646
drag, startPoint x: 1023, startPoint y: 273, endPoint x: 1167, endPoint y: 282, distance: 144.3
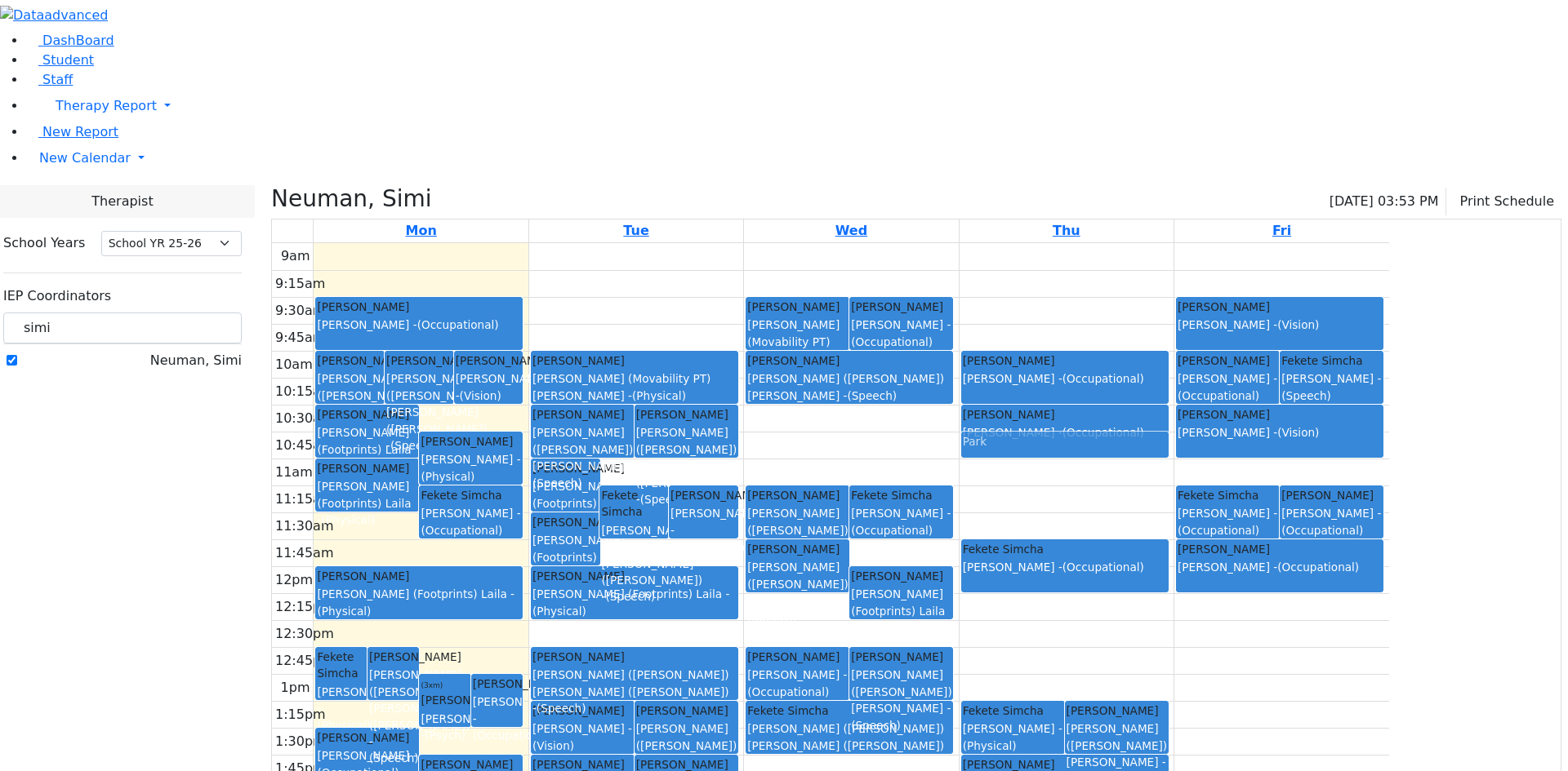
click at [1167, 282] on tr "[PERSON_NAME] [PERSON_NAME] - (Physical) [PERSON_NAME] [PERSON_NAME] ([PERSON_N…" at bounding box center [830, 566] width 1117 height 646
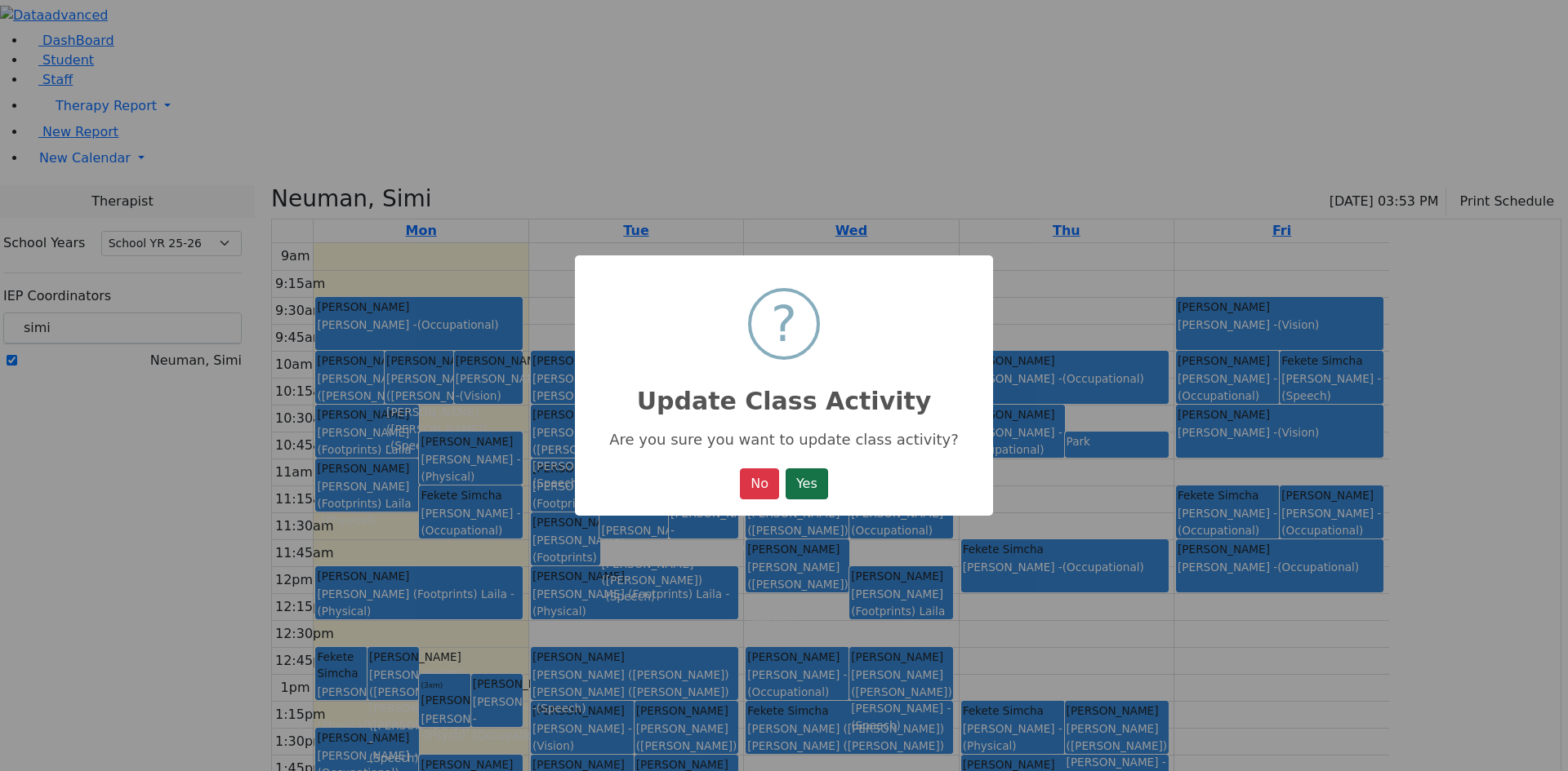
click at [815, 486] on button "Yes" at bounding box center [806, 484] width 42 height 31
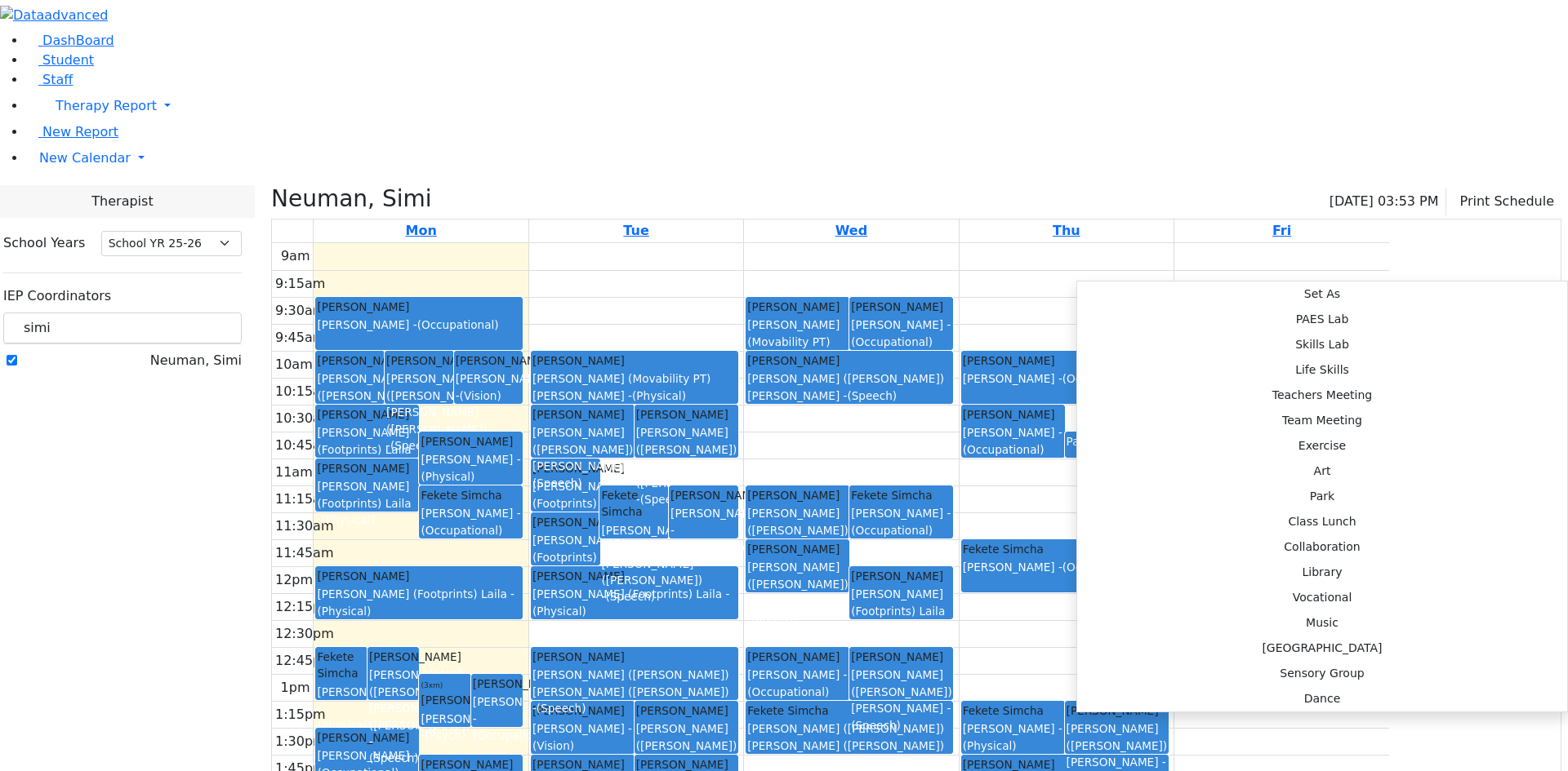
click at [984, 296] on div "9am 9:15am 9:30am 9:45am 10am 10:15am 10:30am 10:45am 11am 11:15am 11:30am 11:4…" at bounding box center [830, 566] width 1117 height 646
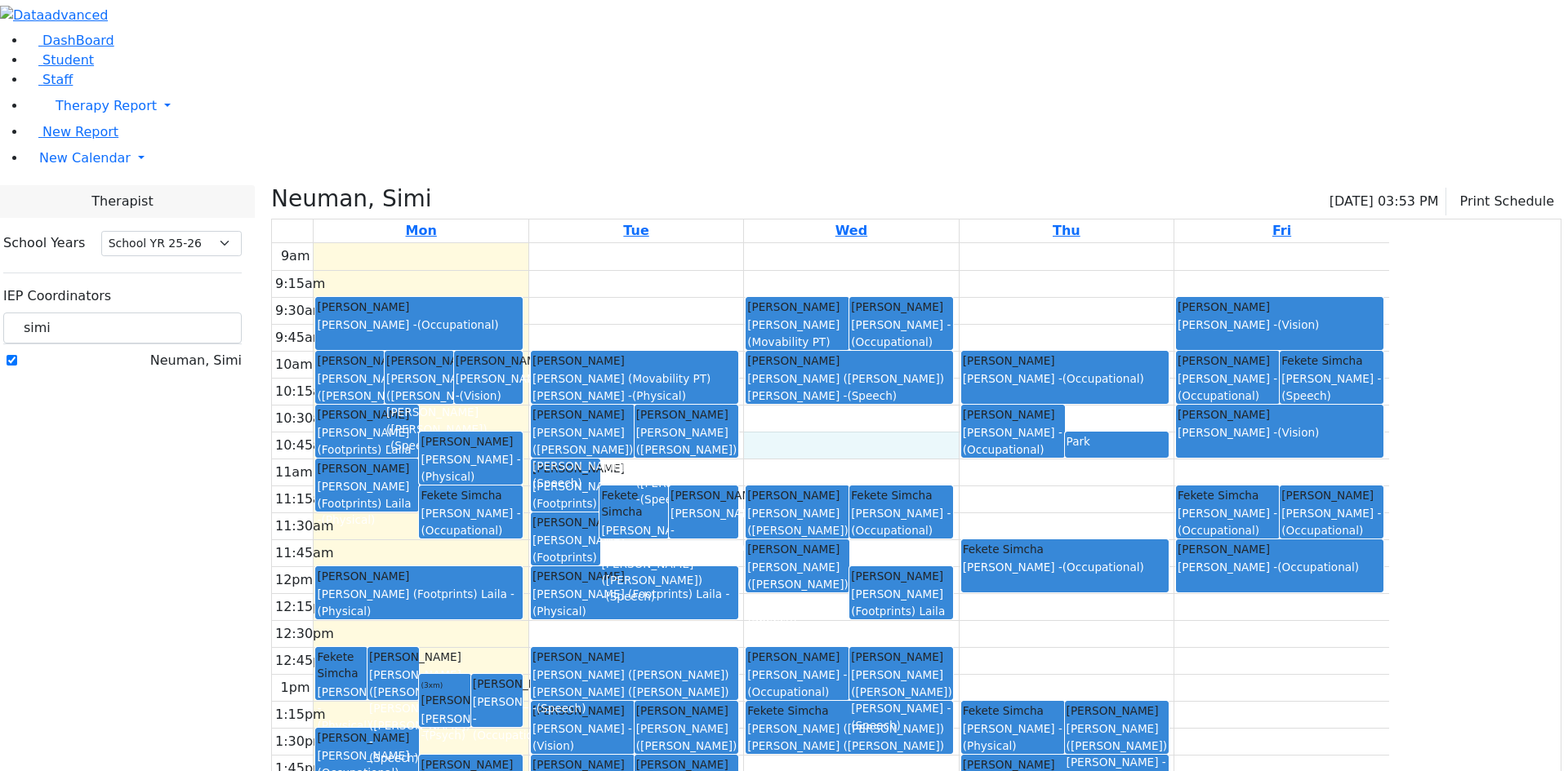
click at [987, 282] on div "9am 9:15am 9:30am 9:45am 10am 10:15am 10:30am 10:45am 11am 11:15am 11:30am 11:4…" at bounding box center [830, 566] width 1117 height 646
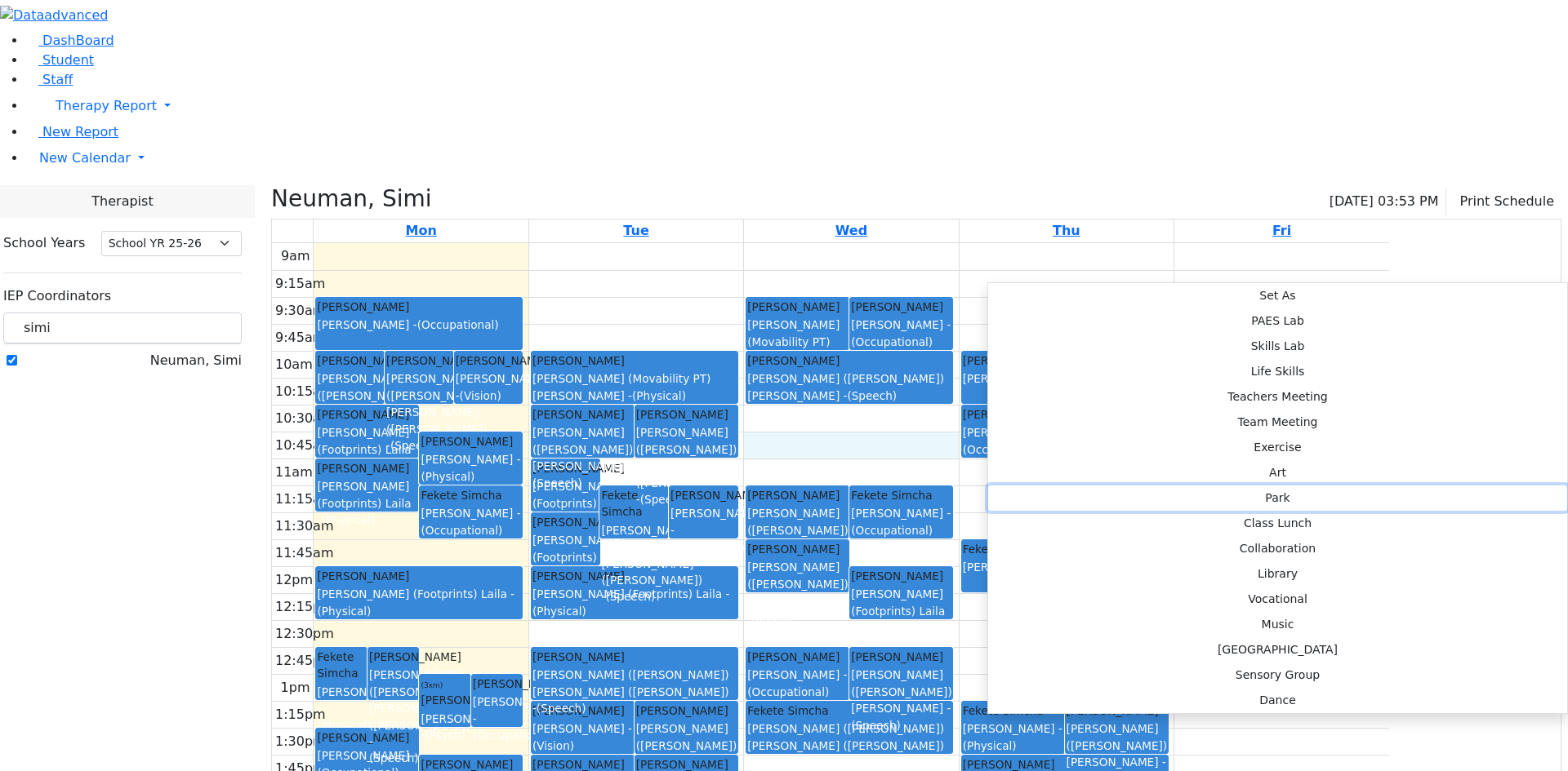
click at [1234, 485] on button "Park" at bounding box center [1277, 498] width 579 height 25
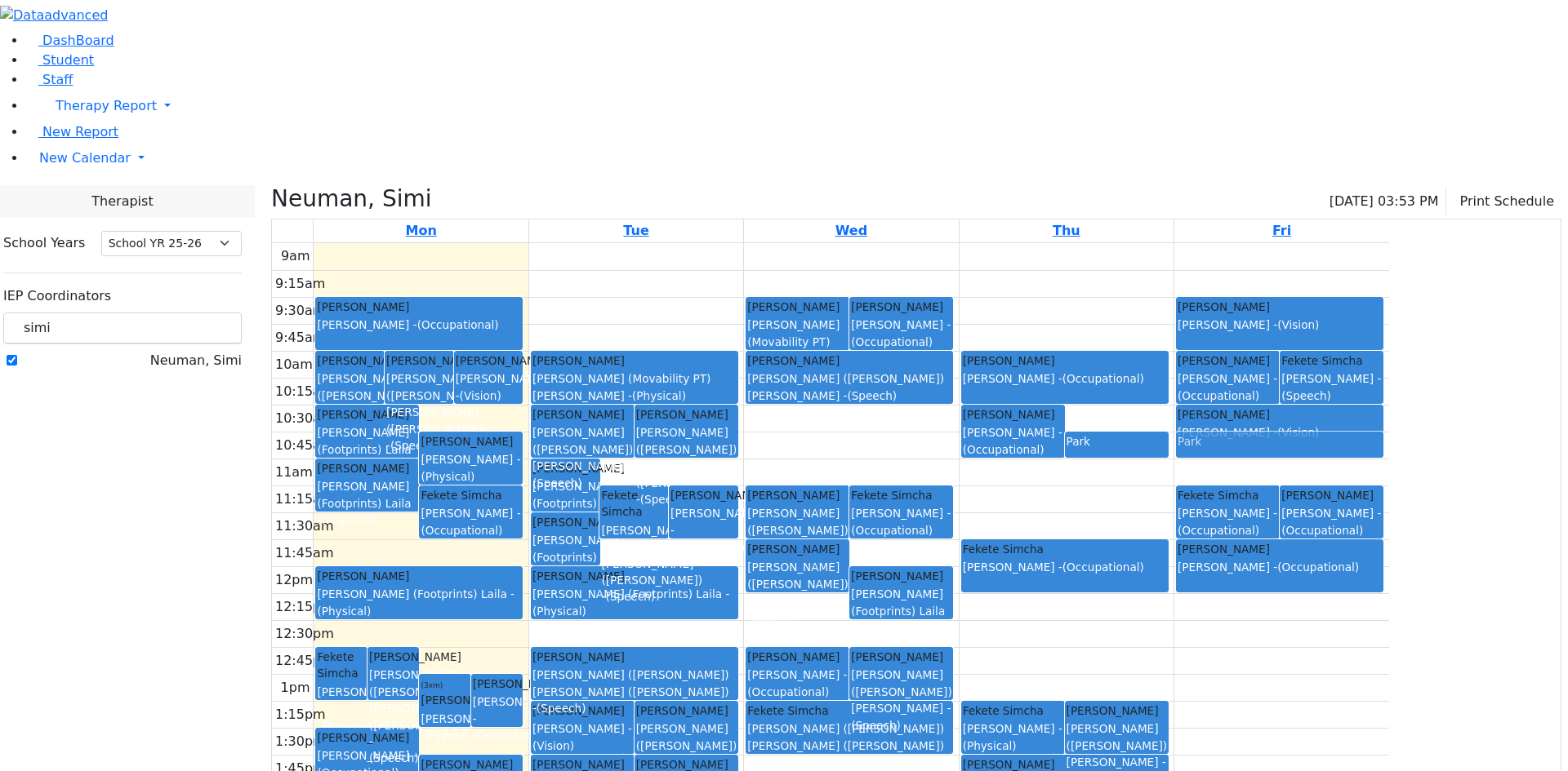
drag, startPoint x: 984, startPoint y: 283, endPoint x: 1401, endPoint y: 281, distance: 417.0
click at [1390, 281] on tr "[PERSON_NAME] [PERSON_NAME] - (Physical) [PERSON_NAME] [PERSON_NAME] ([PERSON_N…" at bounding box center [830, 566] width 1117 height 646
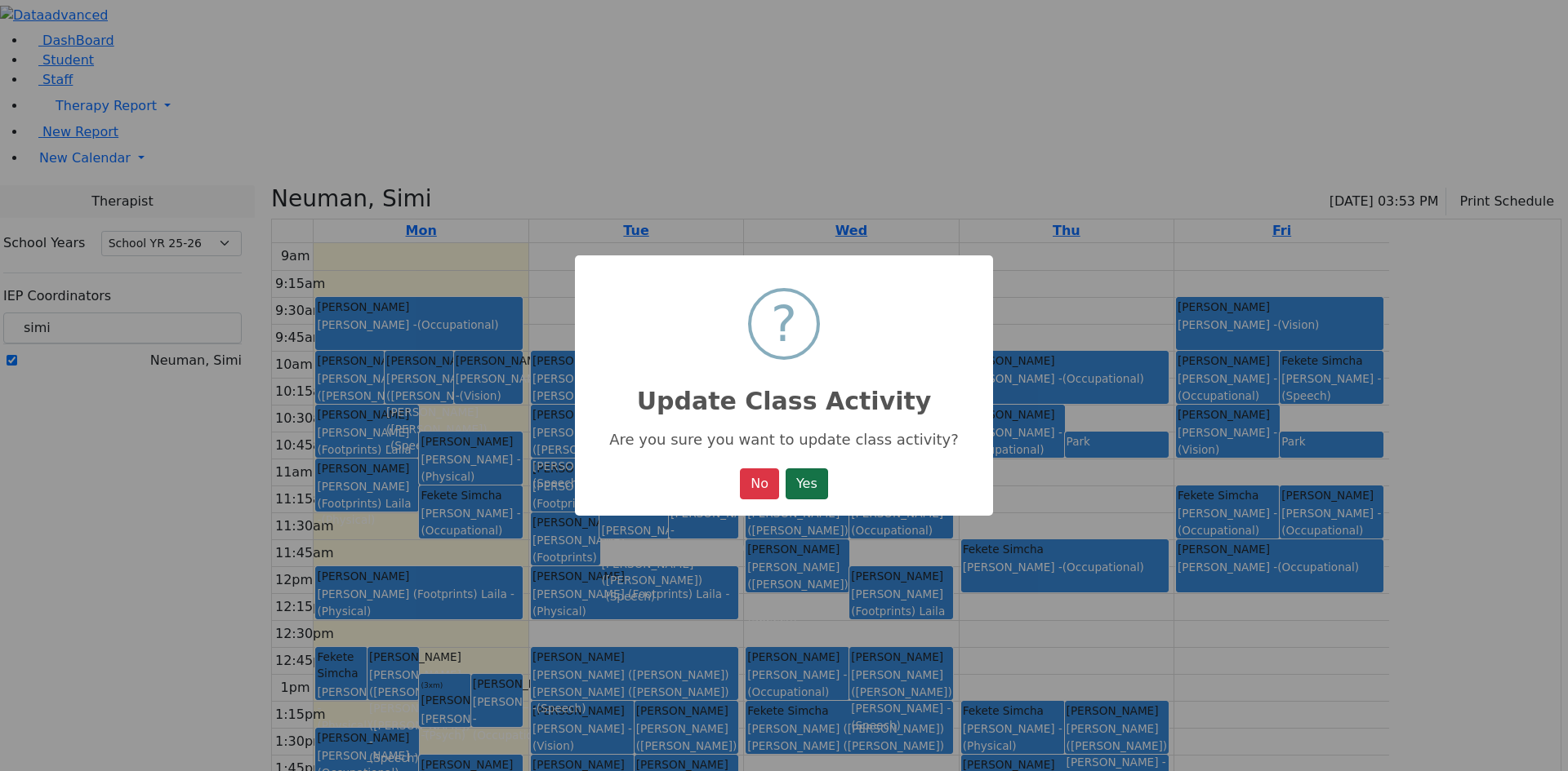
click at [804, 484] on button "Yes" at bounding box center [806, 484] width 42 height 31
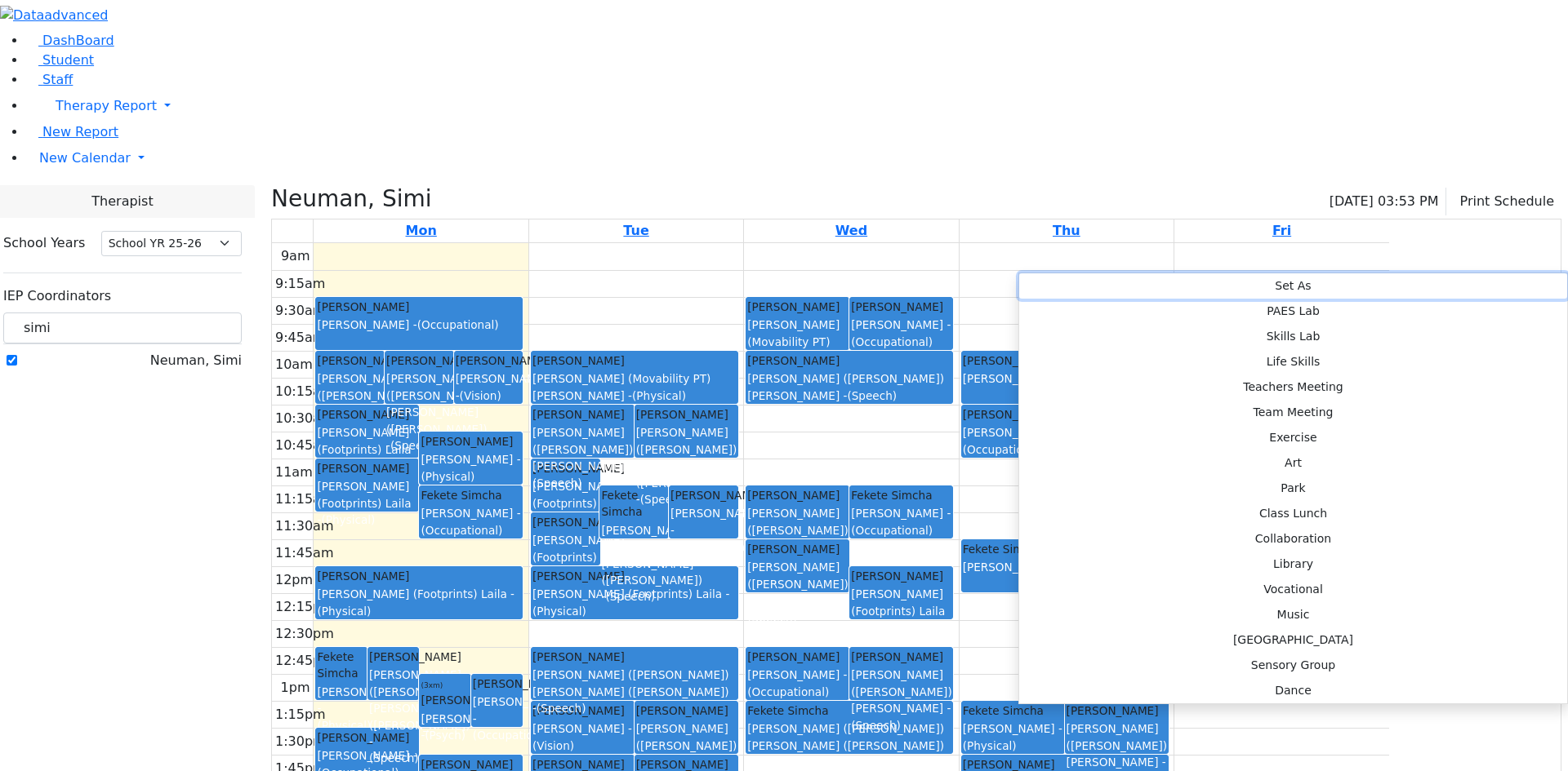
click at [1019, 278] on button "Set As" at bounding box center [1293, 286] width 548 height 25
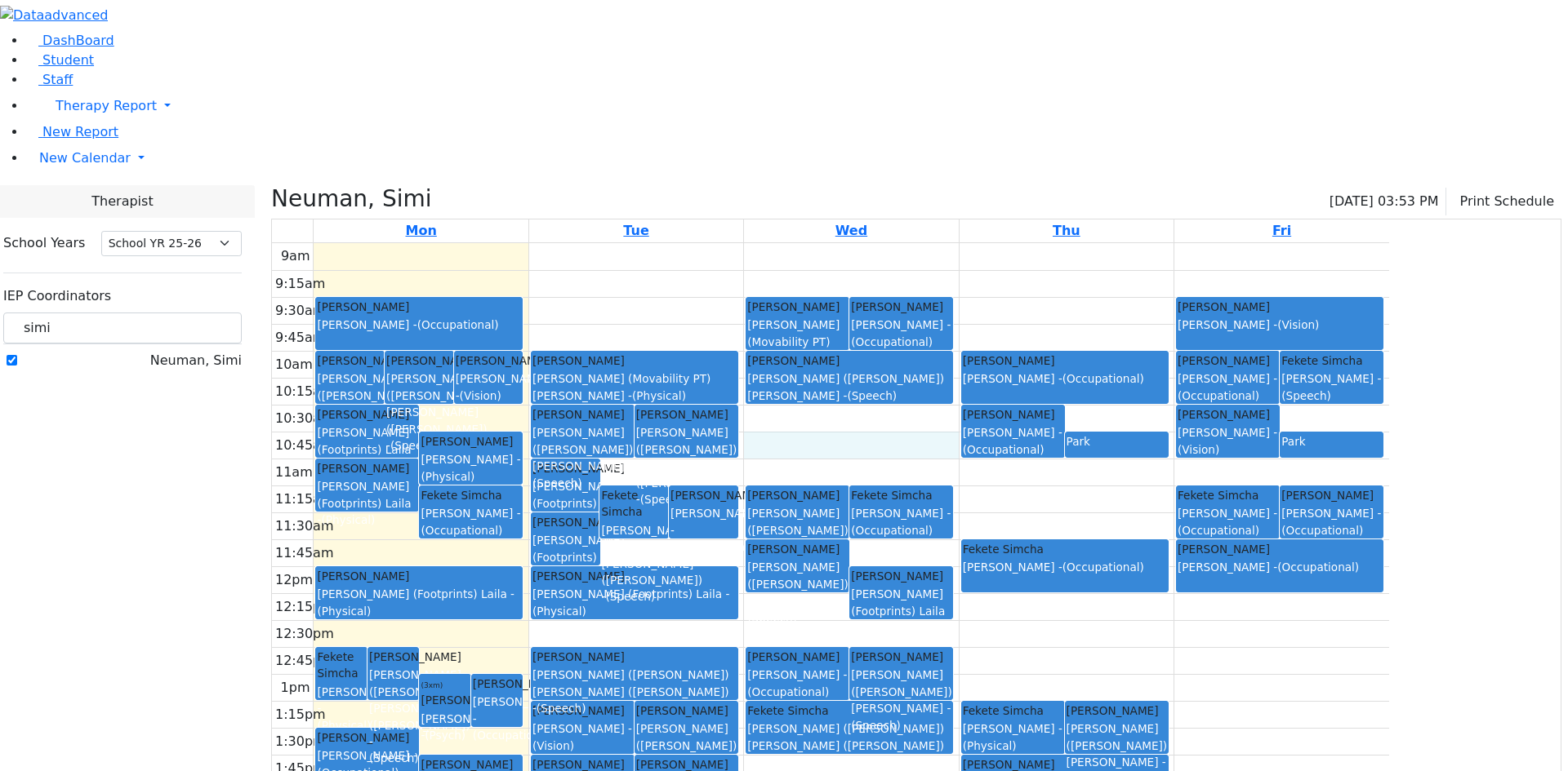
click at [990, 286] on div "9am 9:15am 9:30am 9:45am 10am 10:15am 10:30am 10:45am 11am 11:15am 11:30am 11:4…" at bounding box center [830, 566] width 1117 height 646
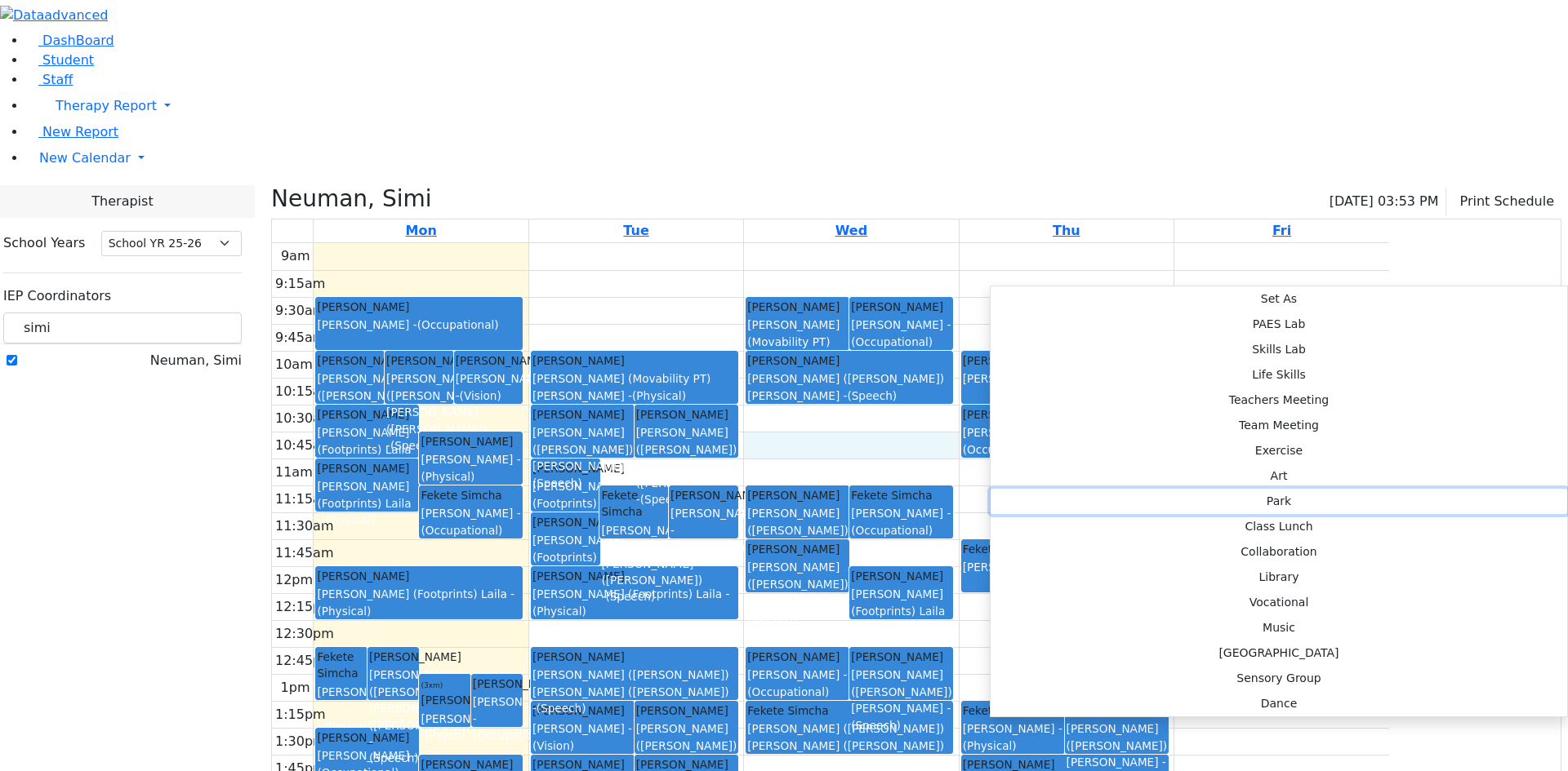
click at [1235, 489] on button "Park" at bounding box center [1279, 501] width 577 height 25
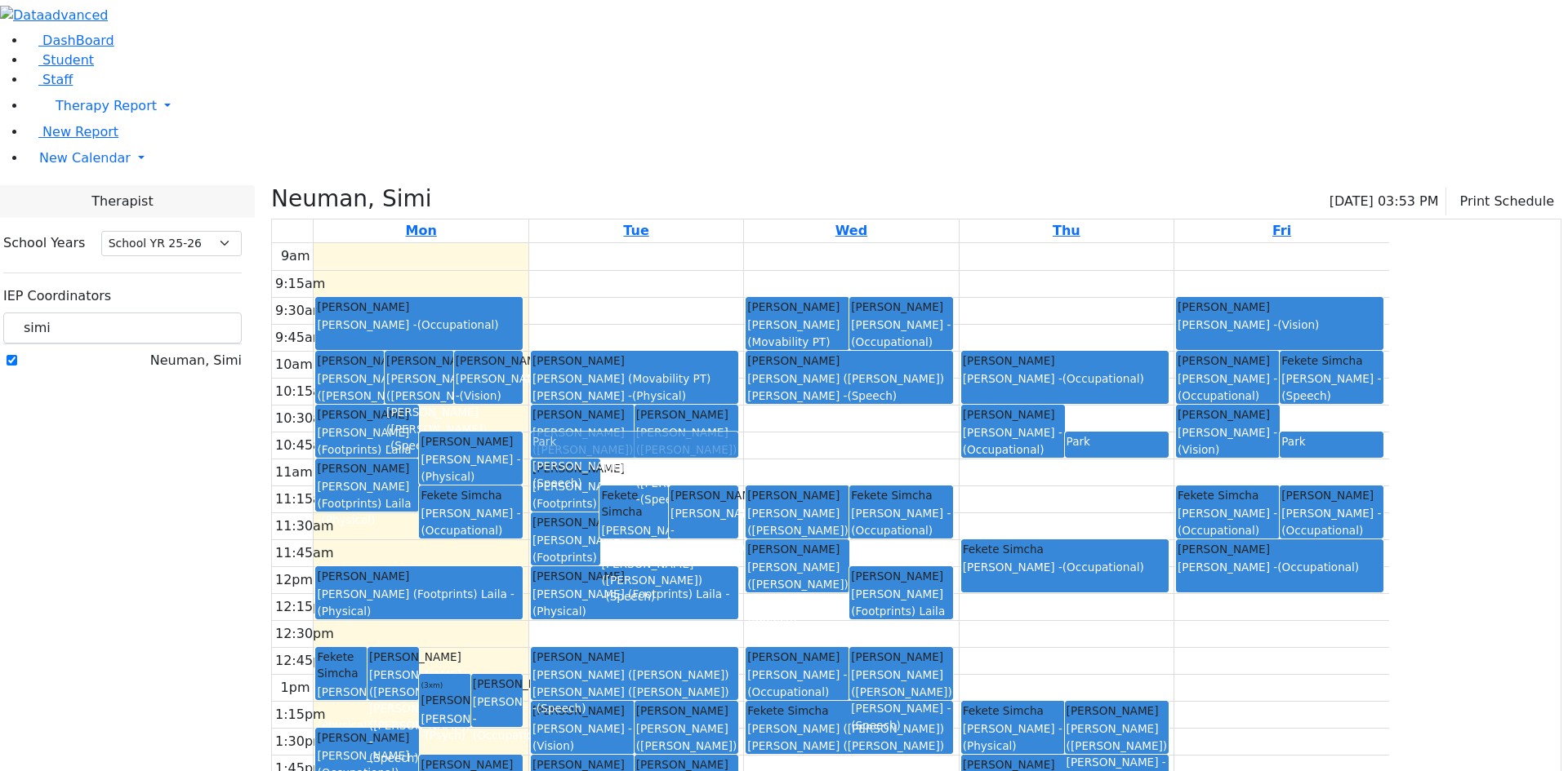
drag, startPoint x: 994, startPoint y: 286, endPoint x: 885, endPoint y: 283, distance: 109.0
click at [878, 284] on tr "[PERSON_NAME] [PERSON_NAME] - (Physical) [PERSON_NAME] [PERSON_NAME] ([PERSON_N…" at bounding box center [830, 566] width 1117 height 646
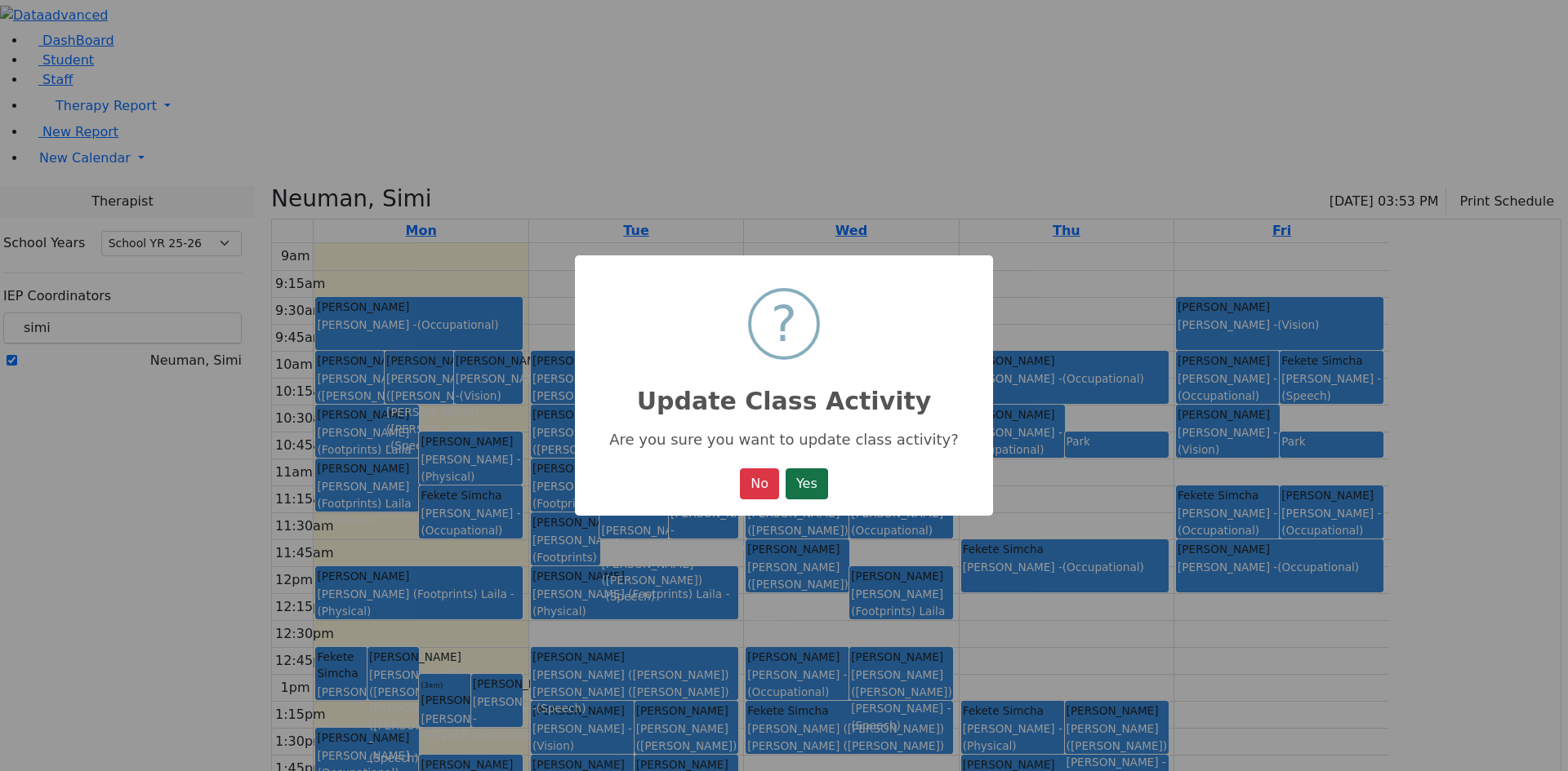
click at [826, 492] on button "Yes" at bounding box center [806, 484] width 42 height 31
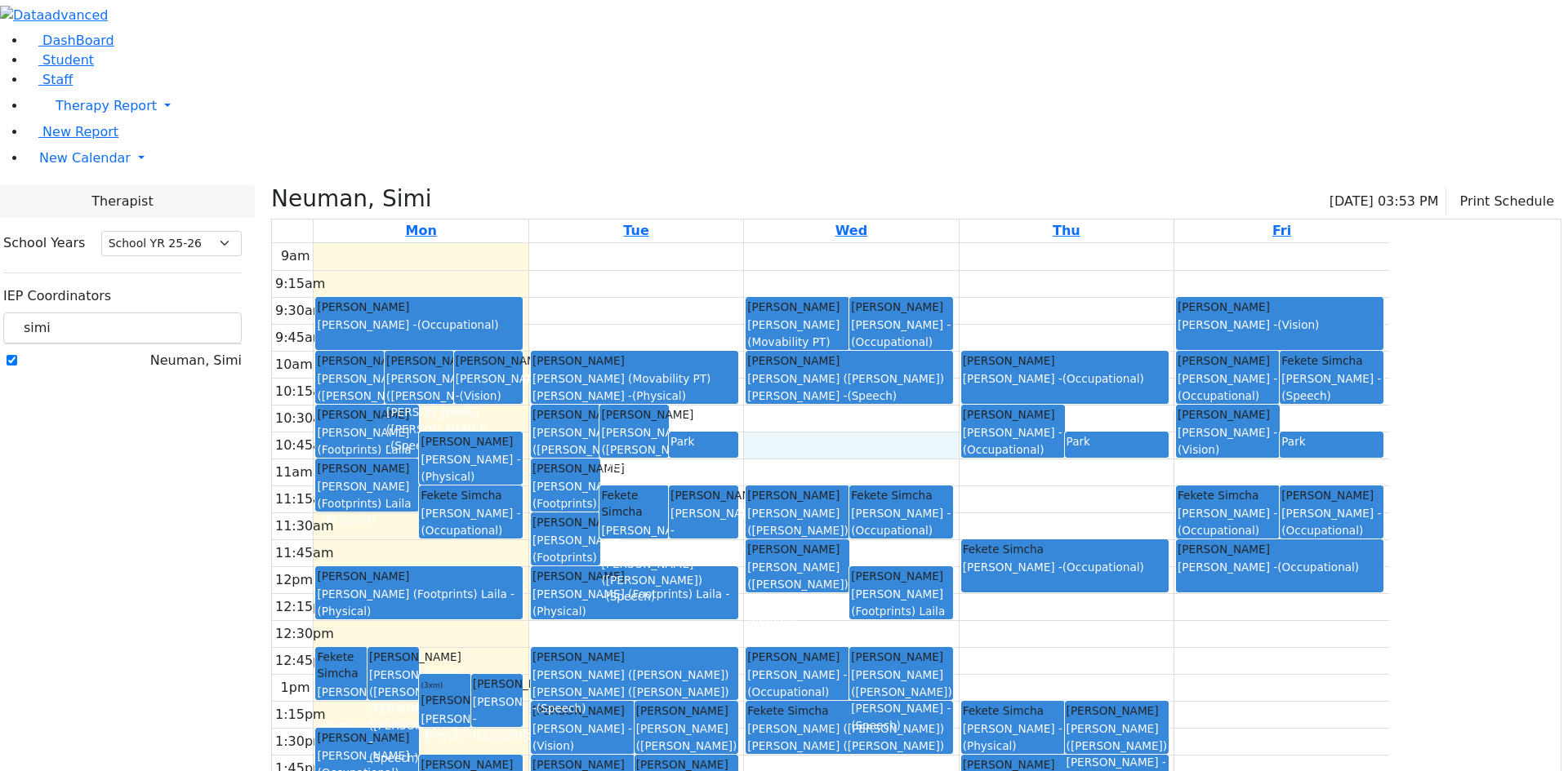
click at [975, 267] on div "9am 9:15am 9:30am 9:45am 10am 10:15am 10:30am 10:45am 11am 11:15am 11:30am 11:4…" at bounding box center [830, 566] width 1117 height 646
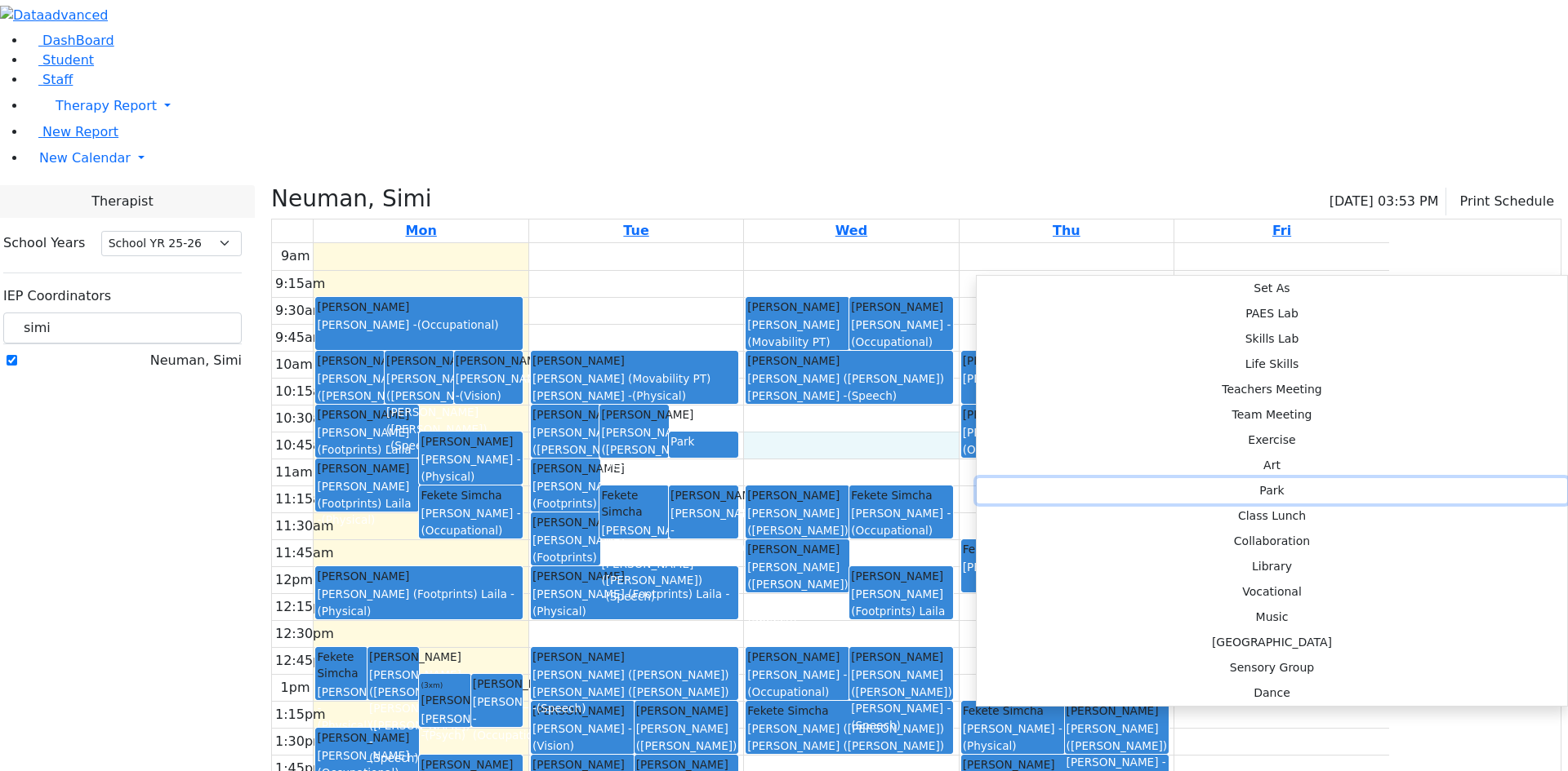
click at [1203, 479] on button "Park" at bounding box center [1272, 491] width 590 height 25
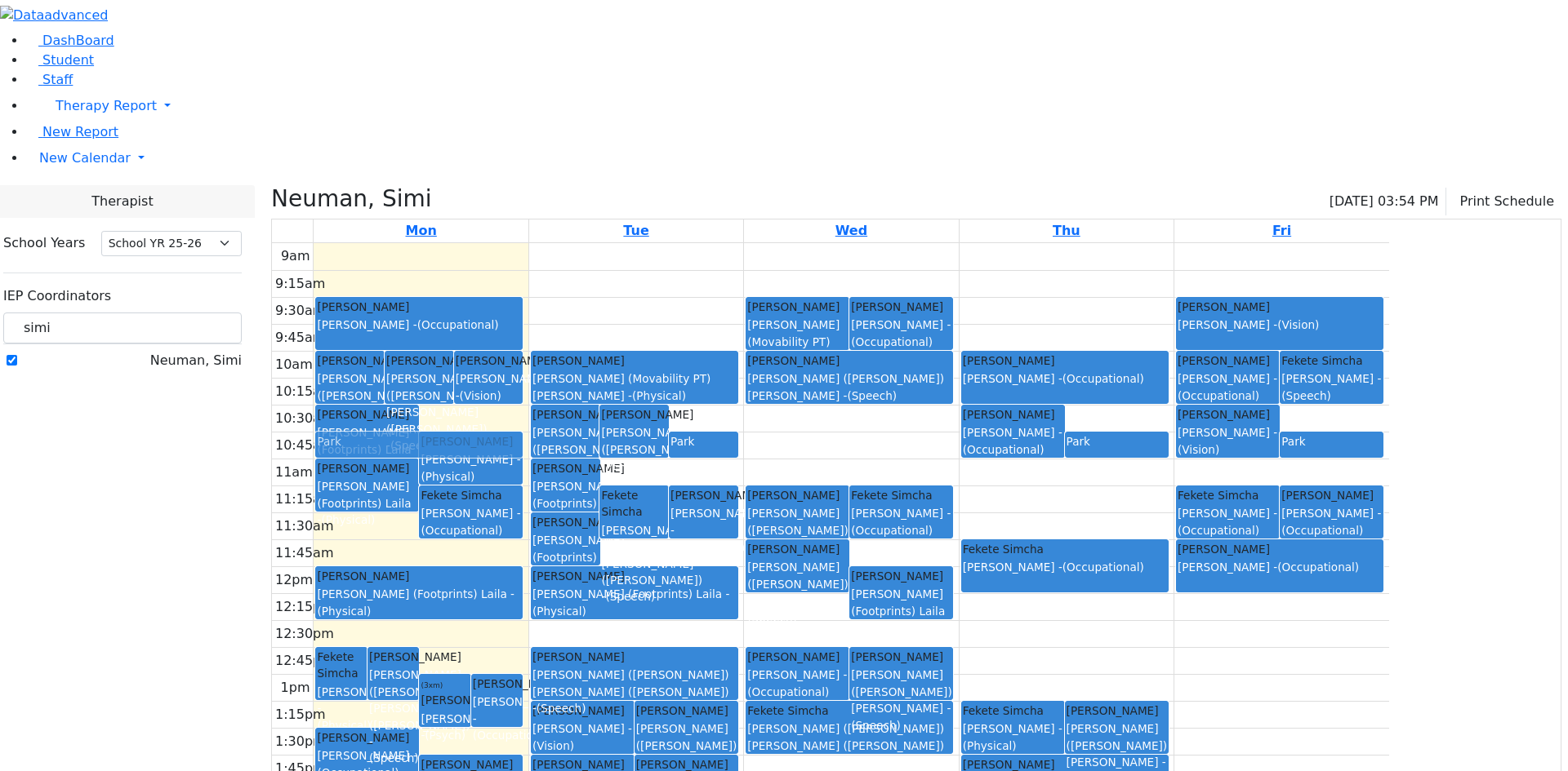
drag, startPoint x: 990, startPoint y: 286, endPoint x: 660, endPoint y: 286, distance: 330.0
click at [647, 286] on tr "[PERSON_NAME] [PERSON_NAME] - (Physical) [PERSON_NAME] [PERSON_NAME] ([PERSON_N…" at bounding box center [830, 566] width 1117 height 646
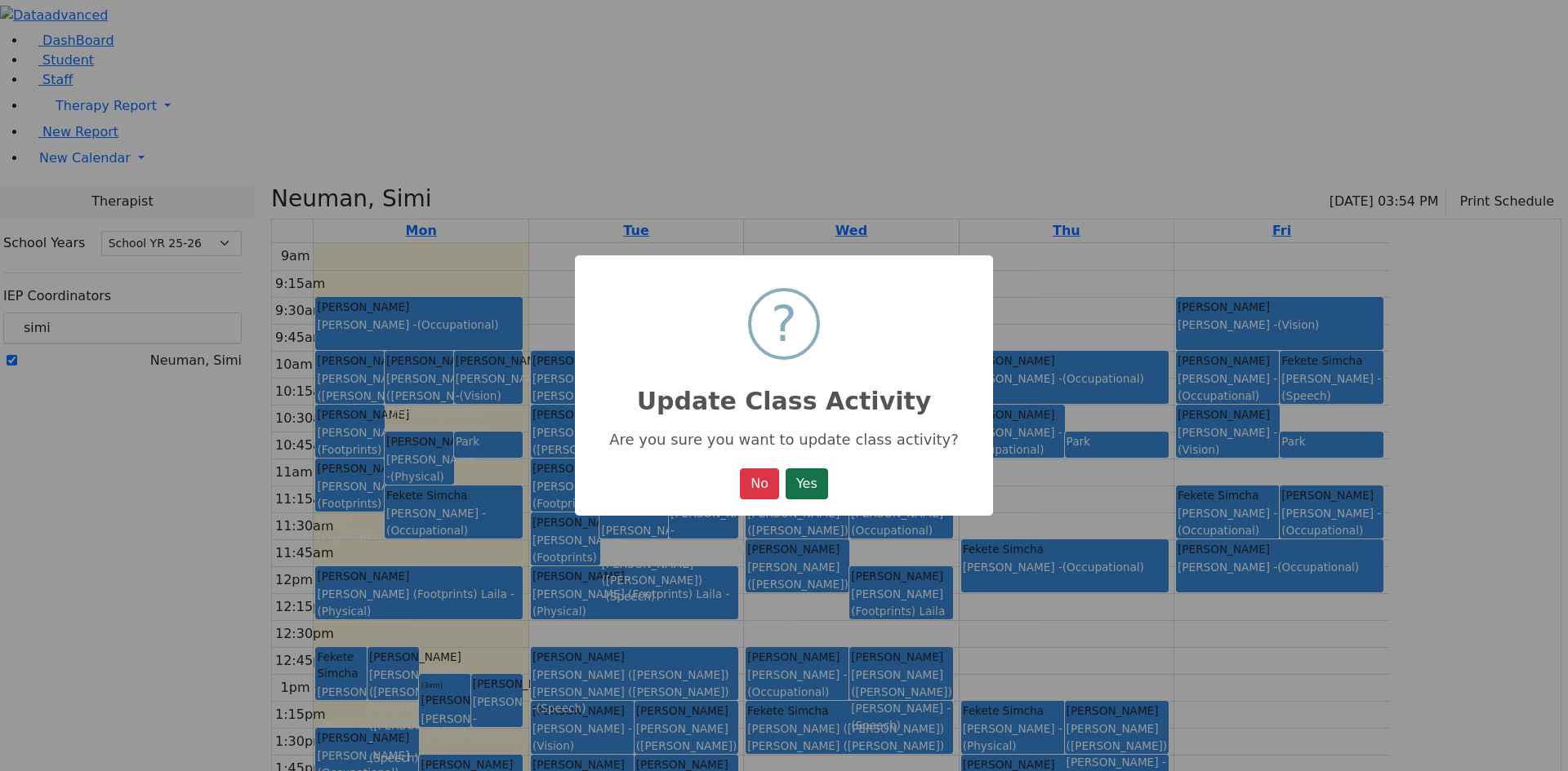
click at [810, 487] on button "Yes" at bounding box center [806, 484] width 42 height 31
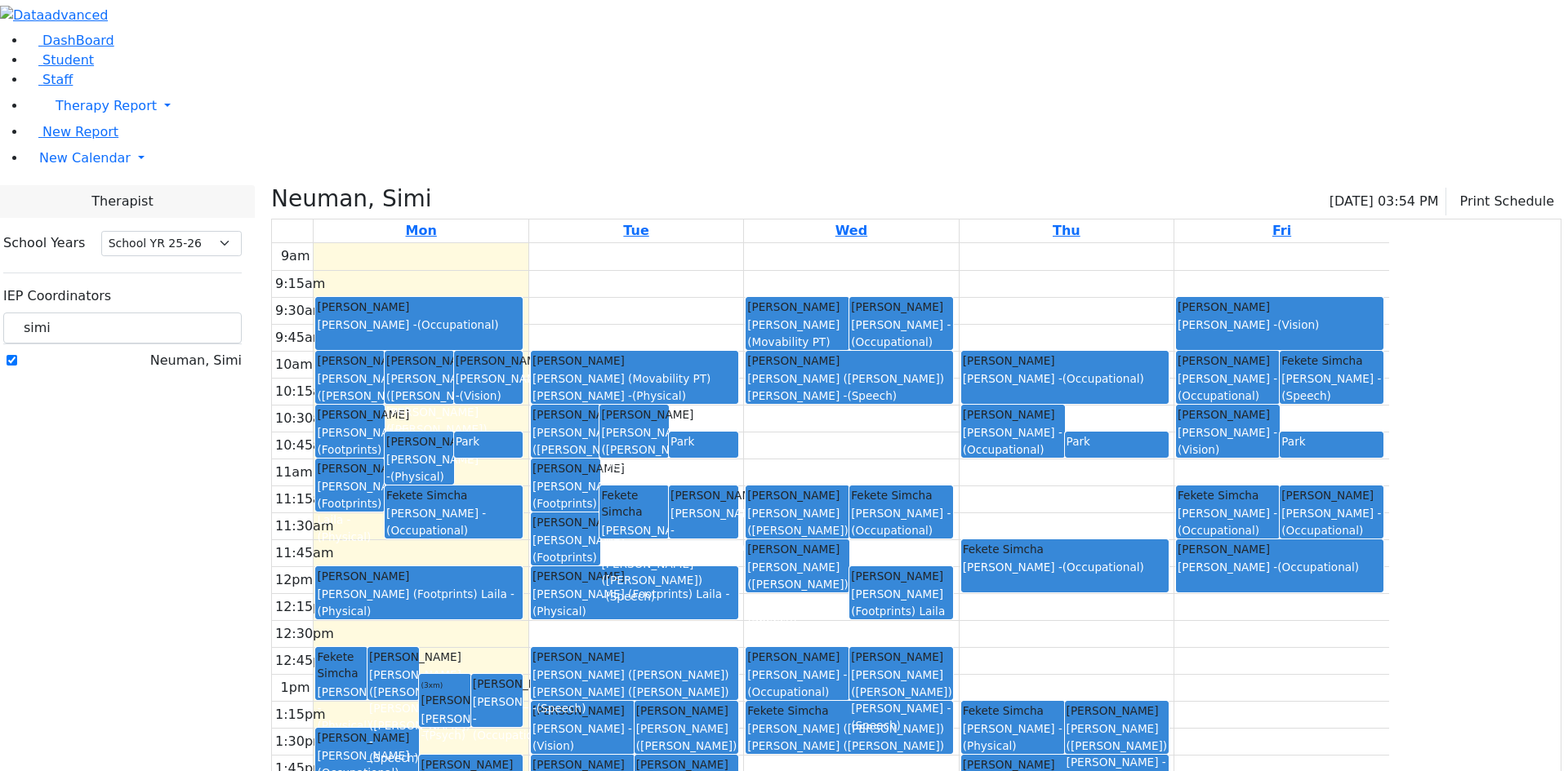
click at [978, 278] on div "9am 9:15am 9:30am 9:45am 10am 10:15am 10:30am 10:45am 11am 11:15am 11:30am 11:4…" at bounding box center [830, 566] width 1117 height 646
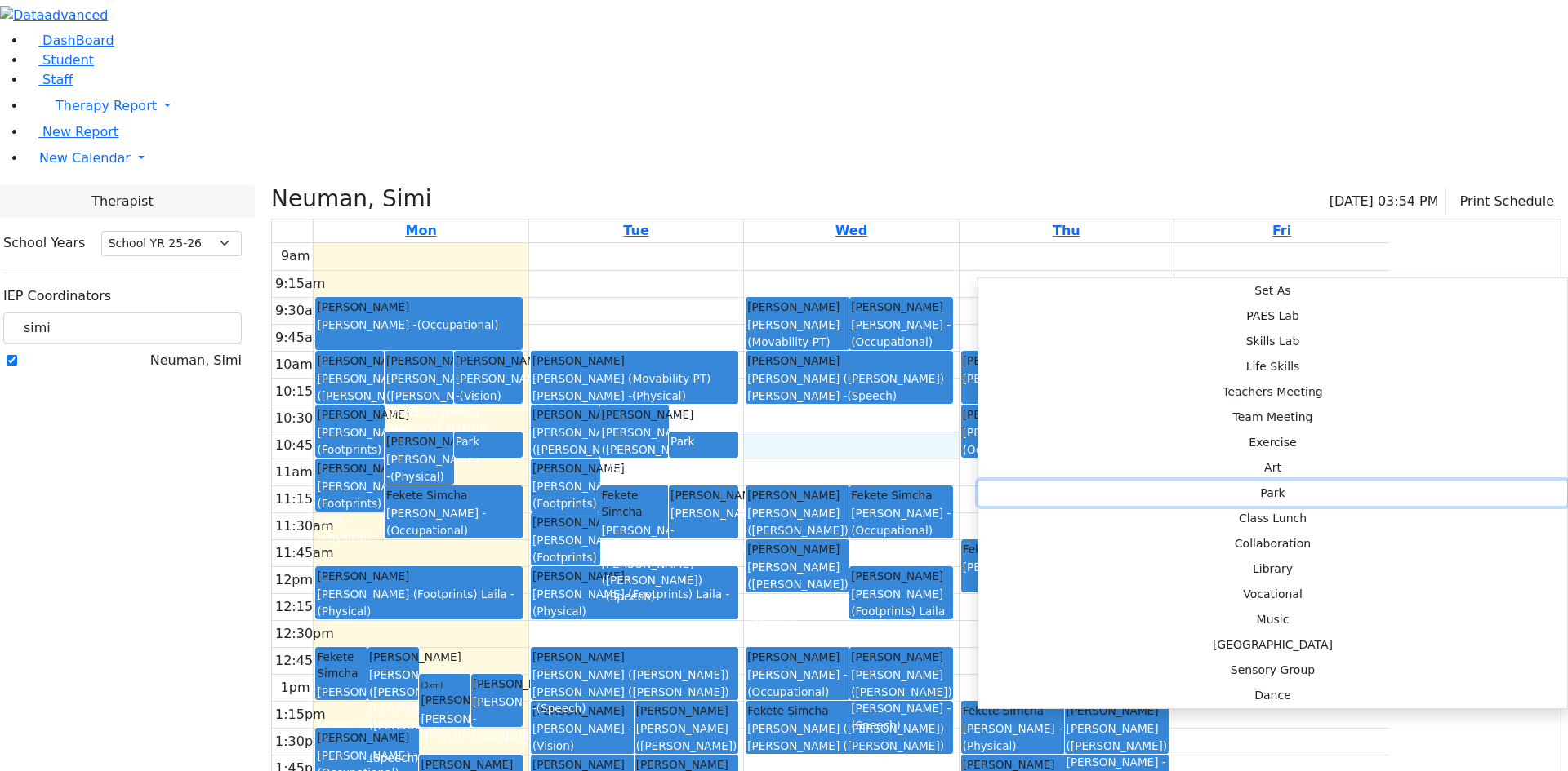
click at [1222, 481] on button "Park" at bounding box center [1273, 493] width 589 height 25
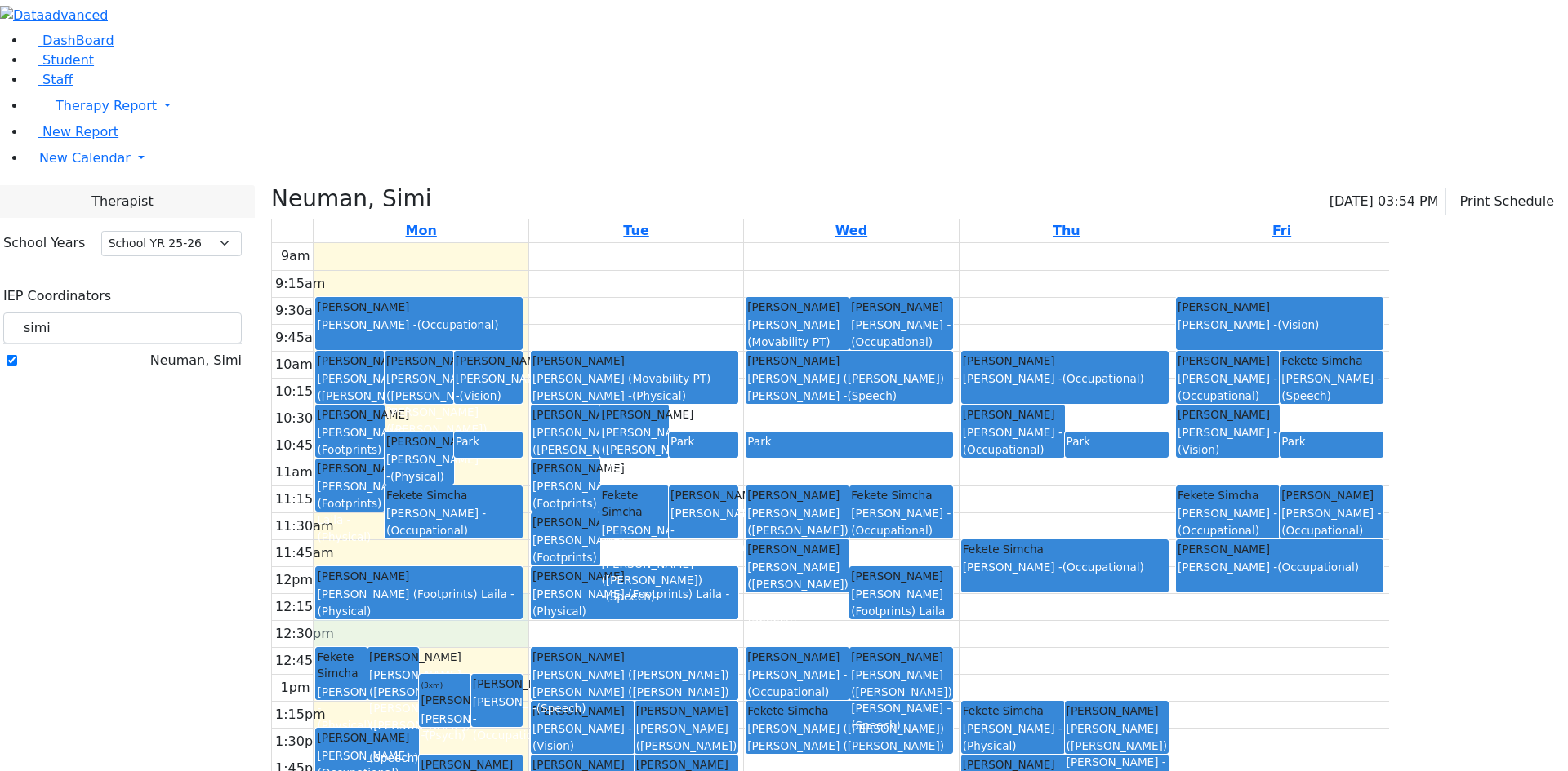
drag, startPoint x: 655, startPoint y: 477, endPoint x: 658, endPoint y: 445, distance: 32.1
click at [658, 445] on div "9am 9:15am 9:30am 9:45am 10am 10:15am 10:30am 10:45am 11am 11:15am 11:30am 11:4…" at bounding box center [830, 566] width 1117 height 646
click at [521, 569] on div "[PERSON_NAME] [PERSON_NAME] (Footprints) Laila - (Physical)" at bounding box center [419, 594] width 204 height 51
drag, startPoint x: 682, startPoint y: 475, endPoint x: 670, endPoint y: 443, distance: 34.2
click at [670, 443] on div "9am 9:15am 9:30am 9:45am 10am 10:15am 10:30am 10:45am 11am 11:15am 11:30am 11:4…" at bounding box center [830, 566] width 1117 height 646
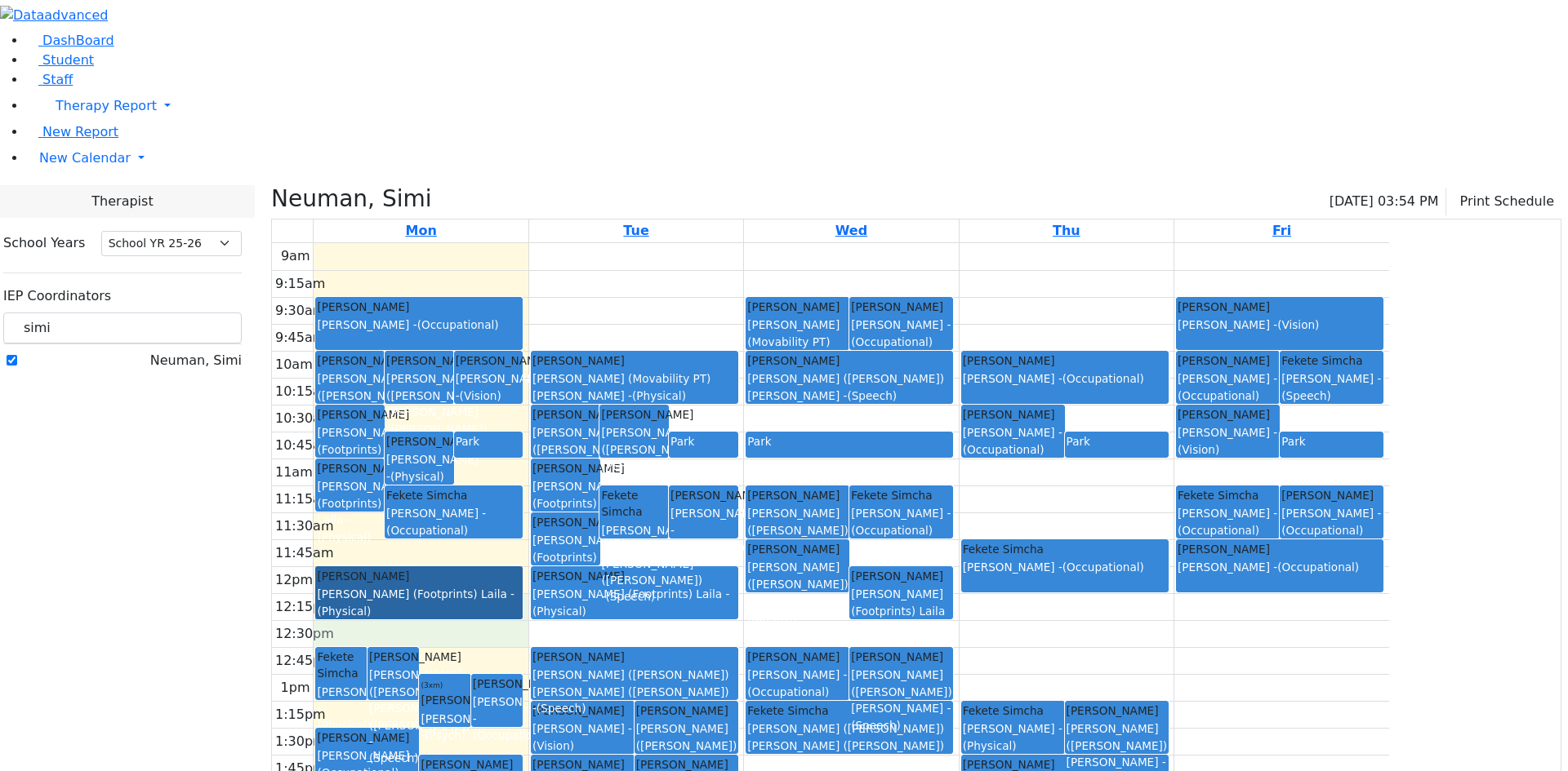
drag, startPoint x: 642, startPoint y: 473, endPoint x: 645, endPoint y: 439, distance: 34.1
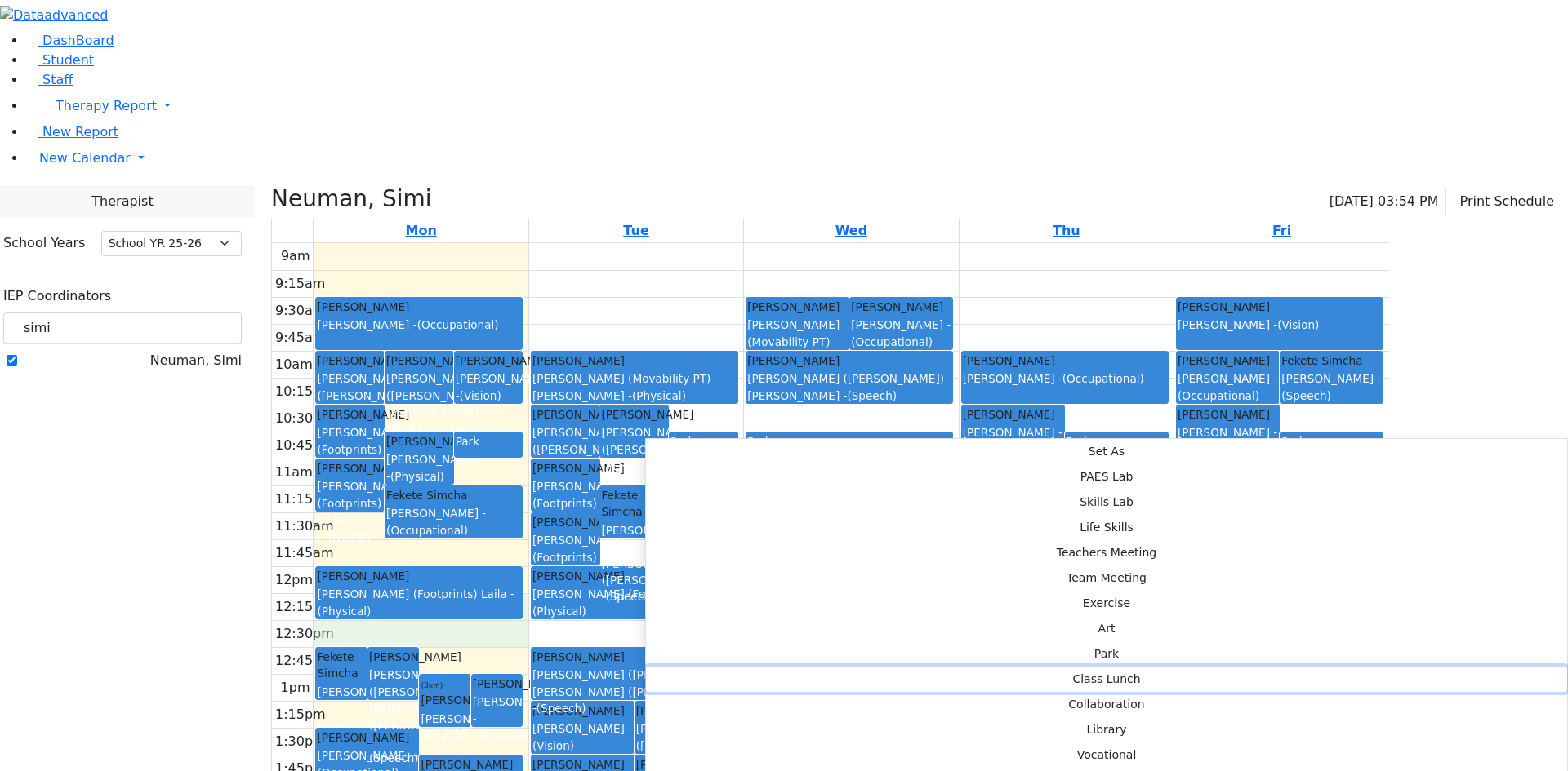
click at [900, 667] on button "Class Lunch" at bounding box center [1107, 679] width 921 height 25
select select "1"
select select "12:15:00"
select select "12:45:00"
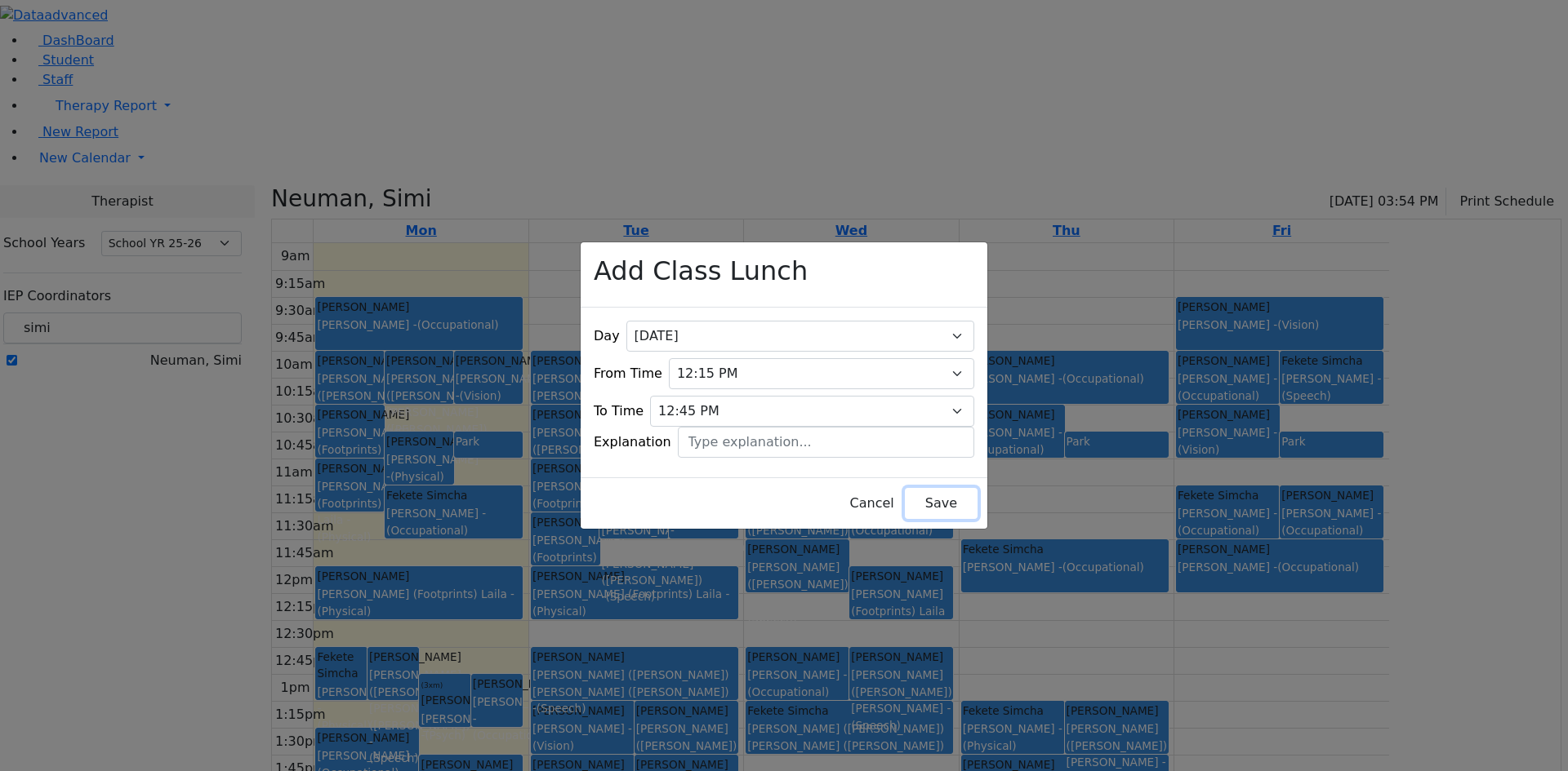
click at [905, 488] on button "Save" at bounding box center [941, 504] width 73 height 31
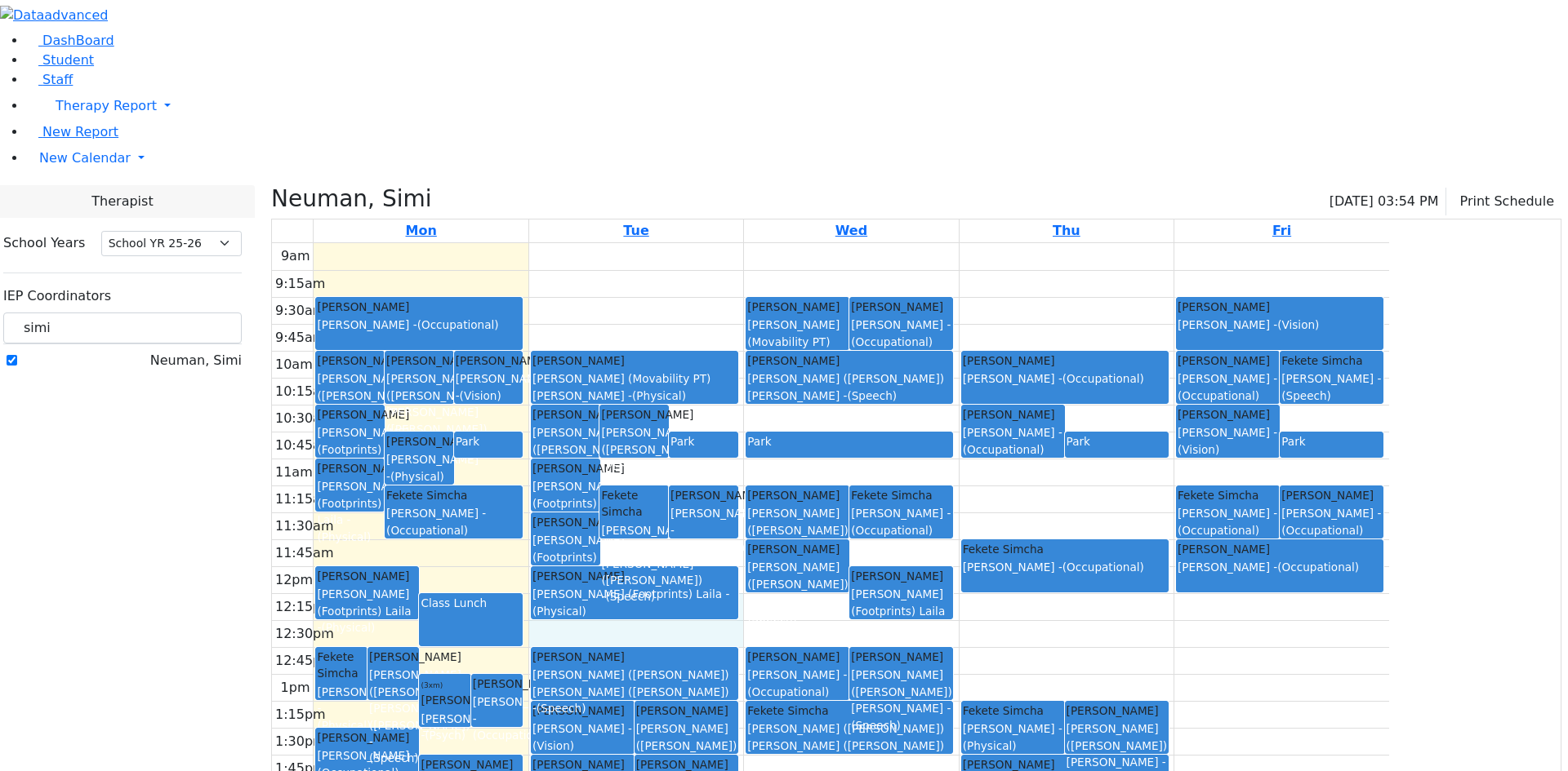
drag, startPoint x: 740, startPoint y: 479, endPoint x: 740, endPoint y: 453, distance: 26.0
click at [740, 453] on div "9am 9:15am 9:30am 9:45am 10am 10:15am 10:30am 10:45am 11am 11:15am 11:30am 11:4…" at bounding box center [830, 566] width 1117 height 646
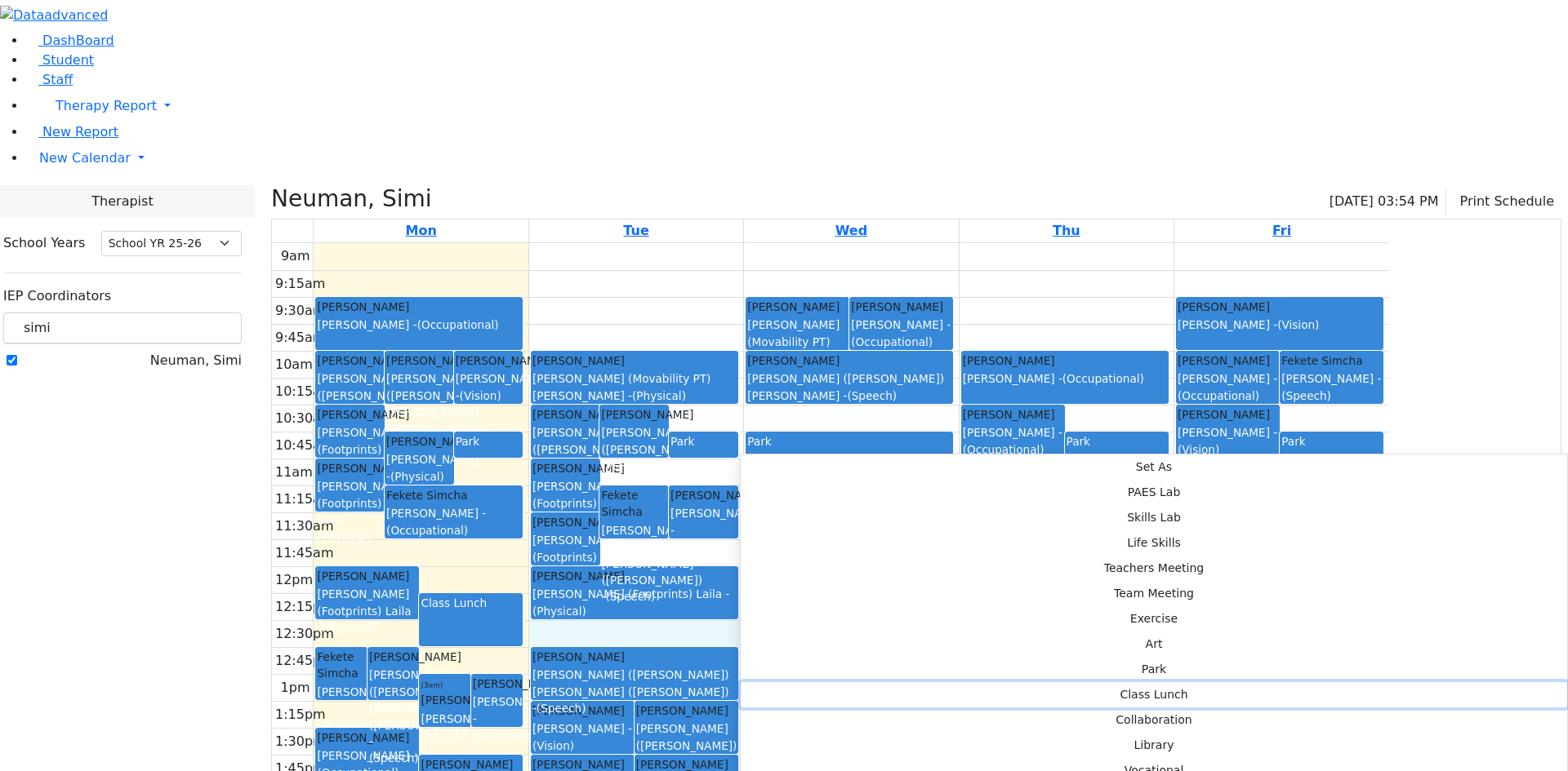
click at [967, 683] on button "Class Lunch" at bounding box center [1154, 695] width 827 height 25
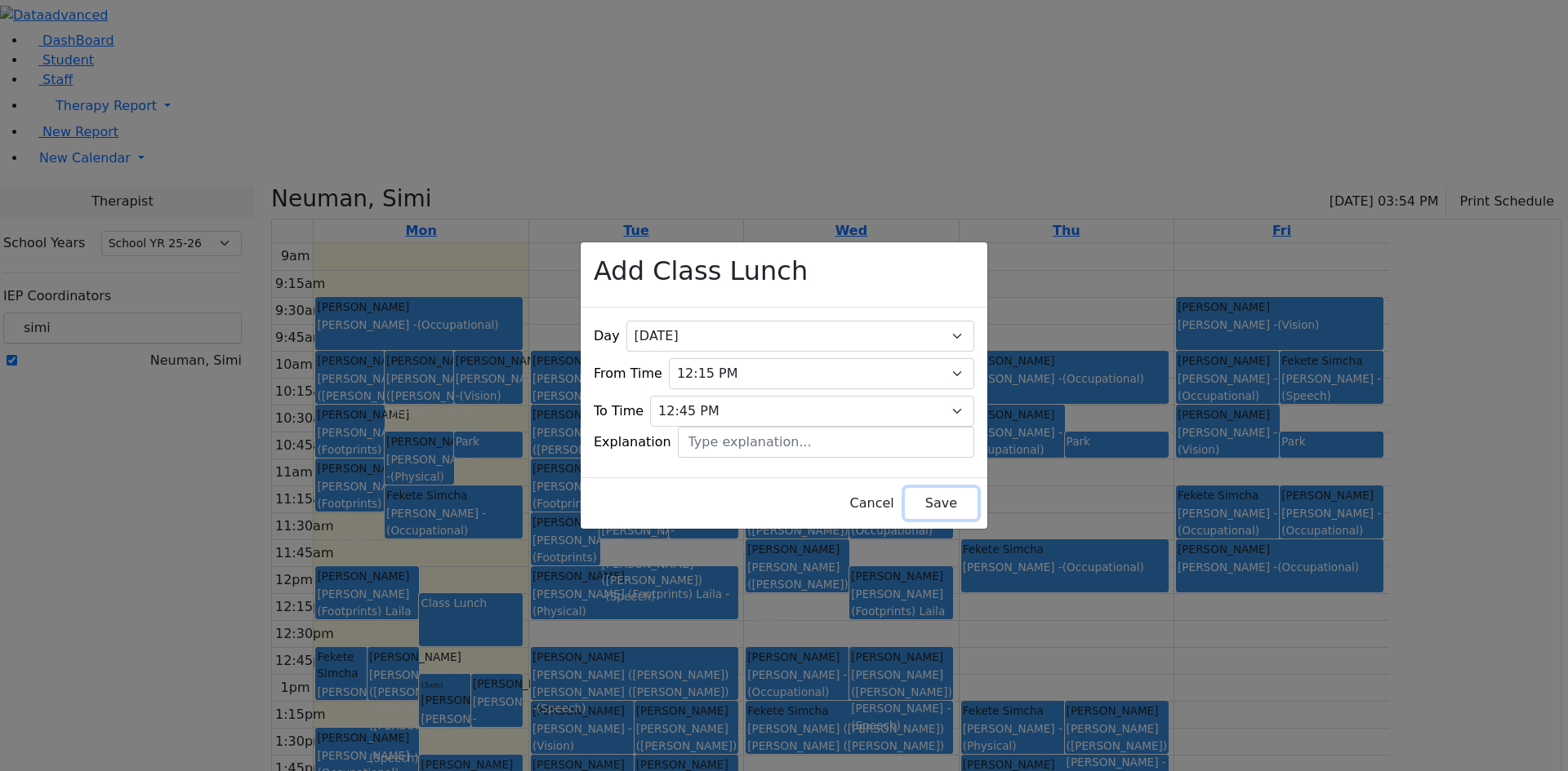
click at [905, 488] on button "Save" at bounding box center [941, 504] width 73 height 31
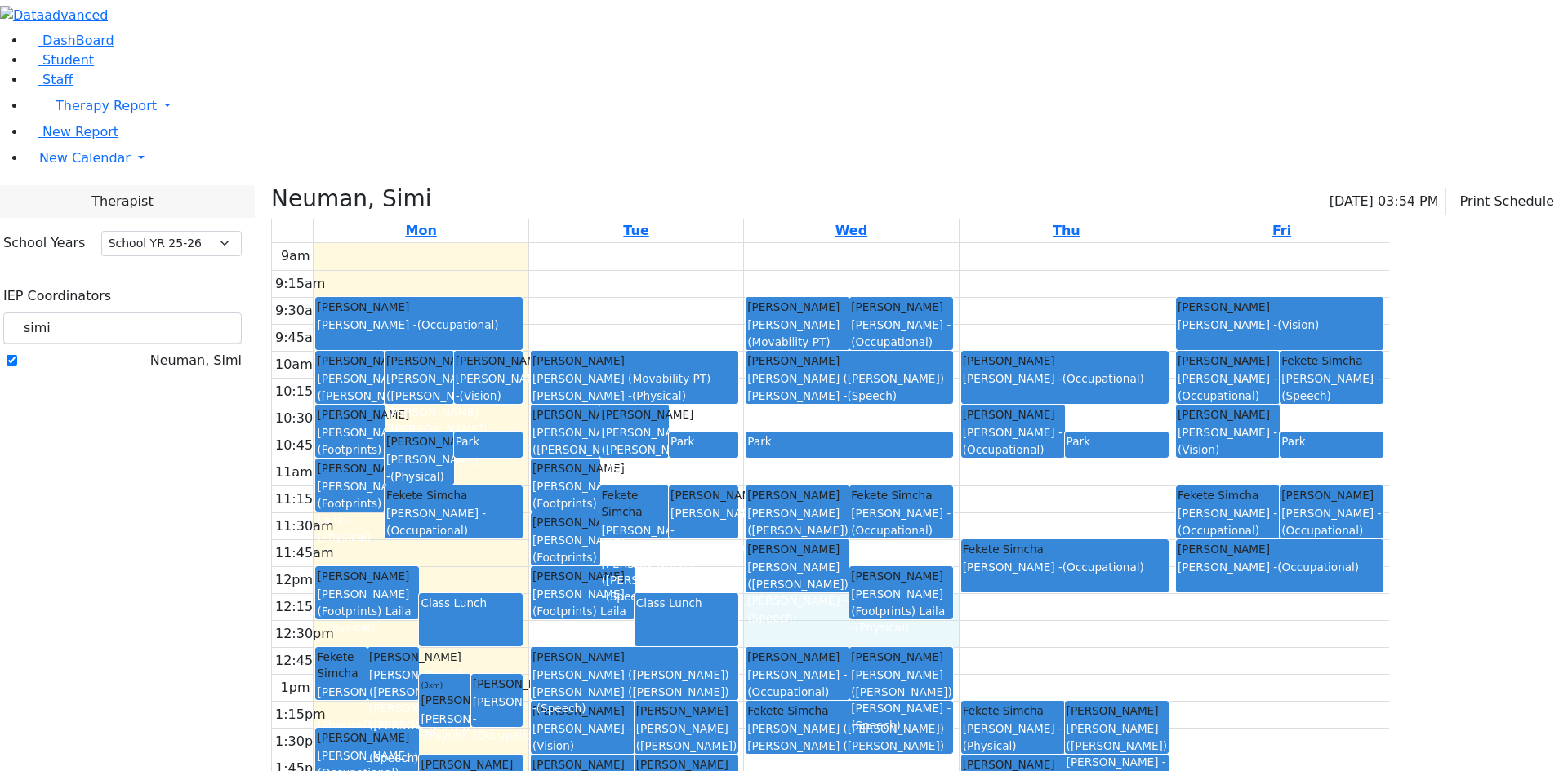
drag, startPoint x: 977, startPoint y: 468, endPoint x: 975, endPoint y: 453, distance: 15.1
click at [972, 434] on div "9am 9:15am 9:30am 9:45am 10am 10:15am 10:30am 10:45am 11am 11:15am 11:30am 11:4…" at bounding box center [830, 566] width 1117 height 646
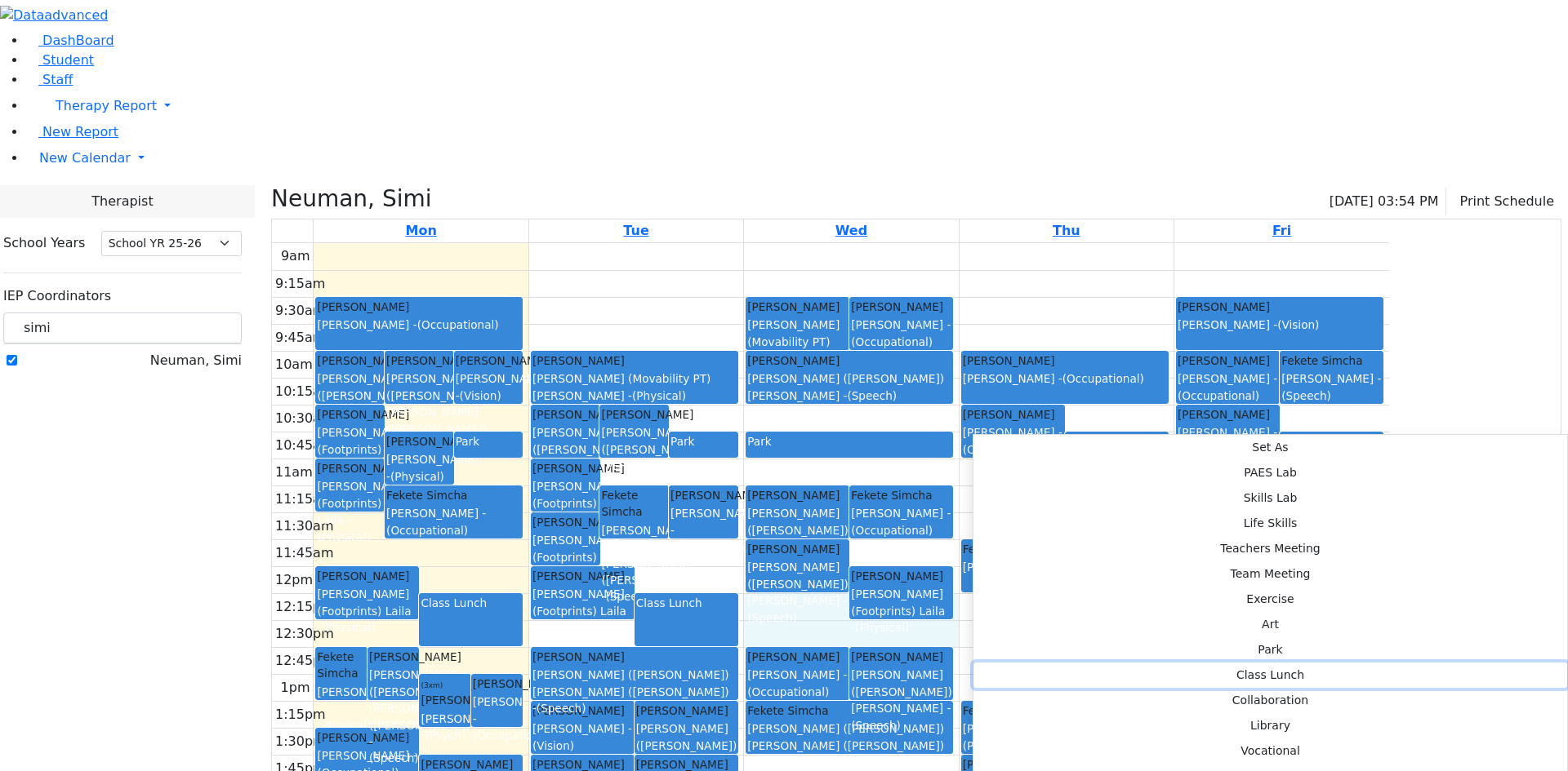
click at [1202, 663] on button "Class Lunch" at bounding box center [1270, 675] width 594 height 25
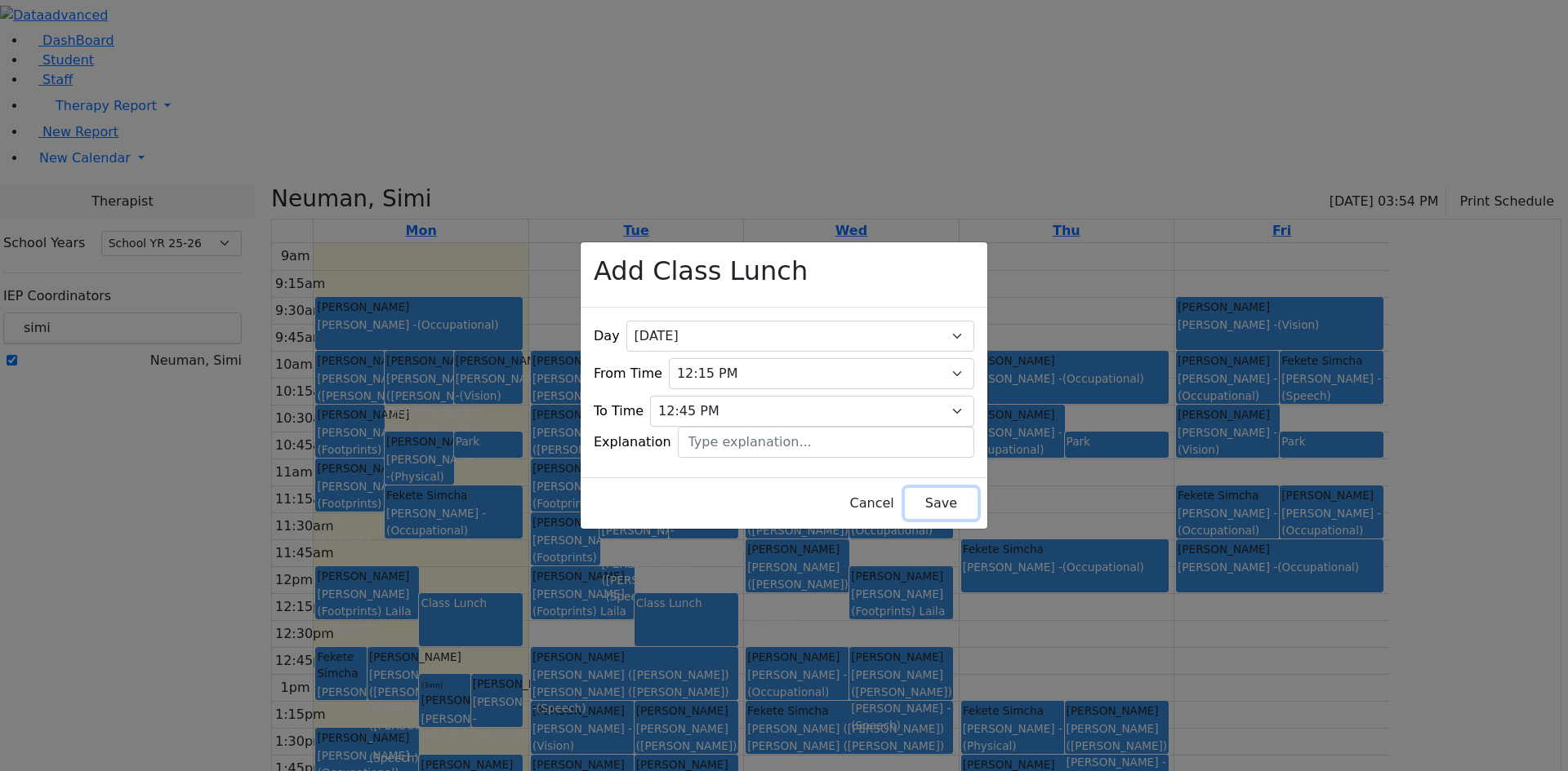
click at [932, 488] on button "Save" at bounding box center [941, 504] width 73 height 31
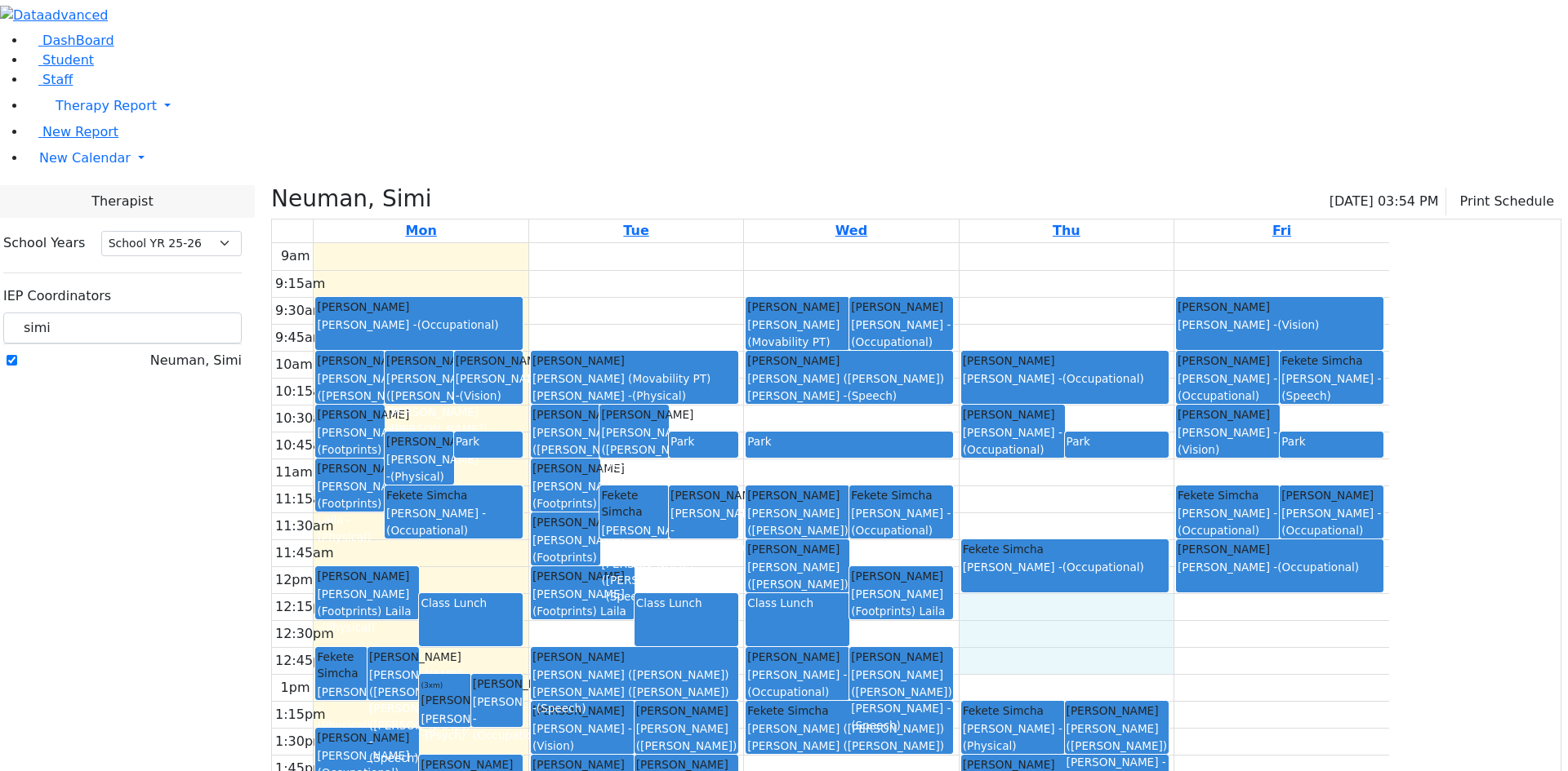
drag, startPoint x: 1168, startPoint y: 485, endPoint x: 1168, endPoint y: 454, distance: 31.0
click at [1168, 453] on div "9am 9:15am 9:30am 9:45am 10am 10:15am 10:30am 10:45am 11am 11:15am 11:30am 11:4…" at bounding box center [830, 566] width 1117 height 646
drag, startPoint x: 1167, startPoint y: 473, endPoint x: 1167, endPoint y: 449, distance: 24.0
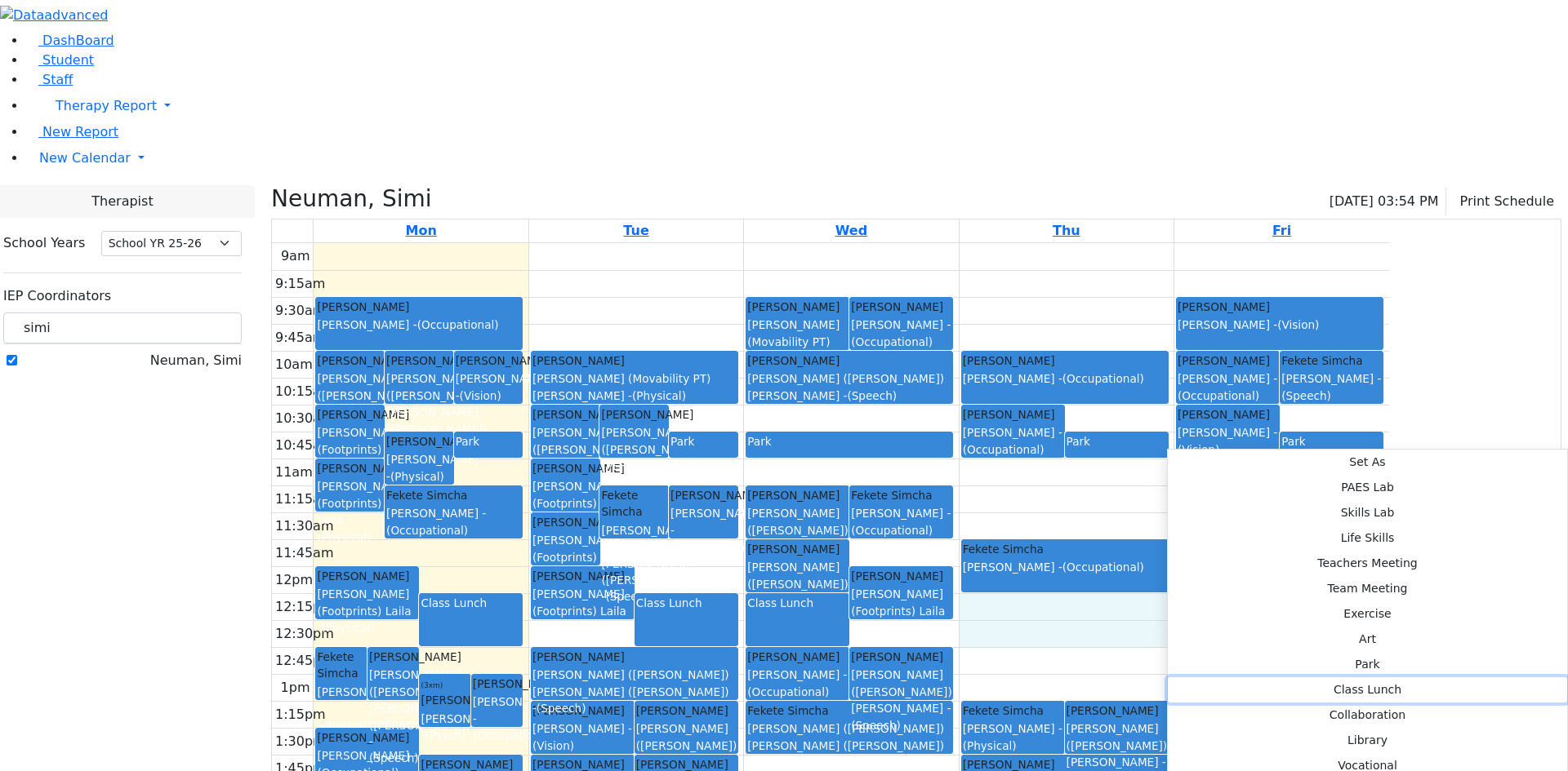
click at [1398, 678] on button "Class Lunch" at bounding box center [1367, 690] width 399 height 25
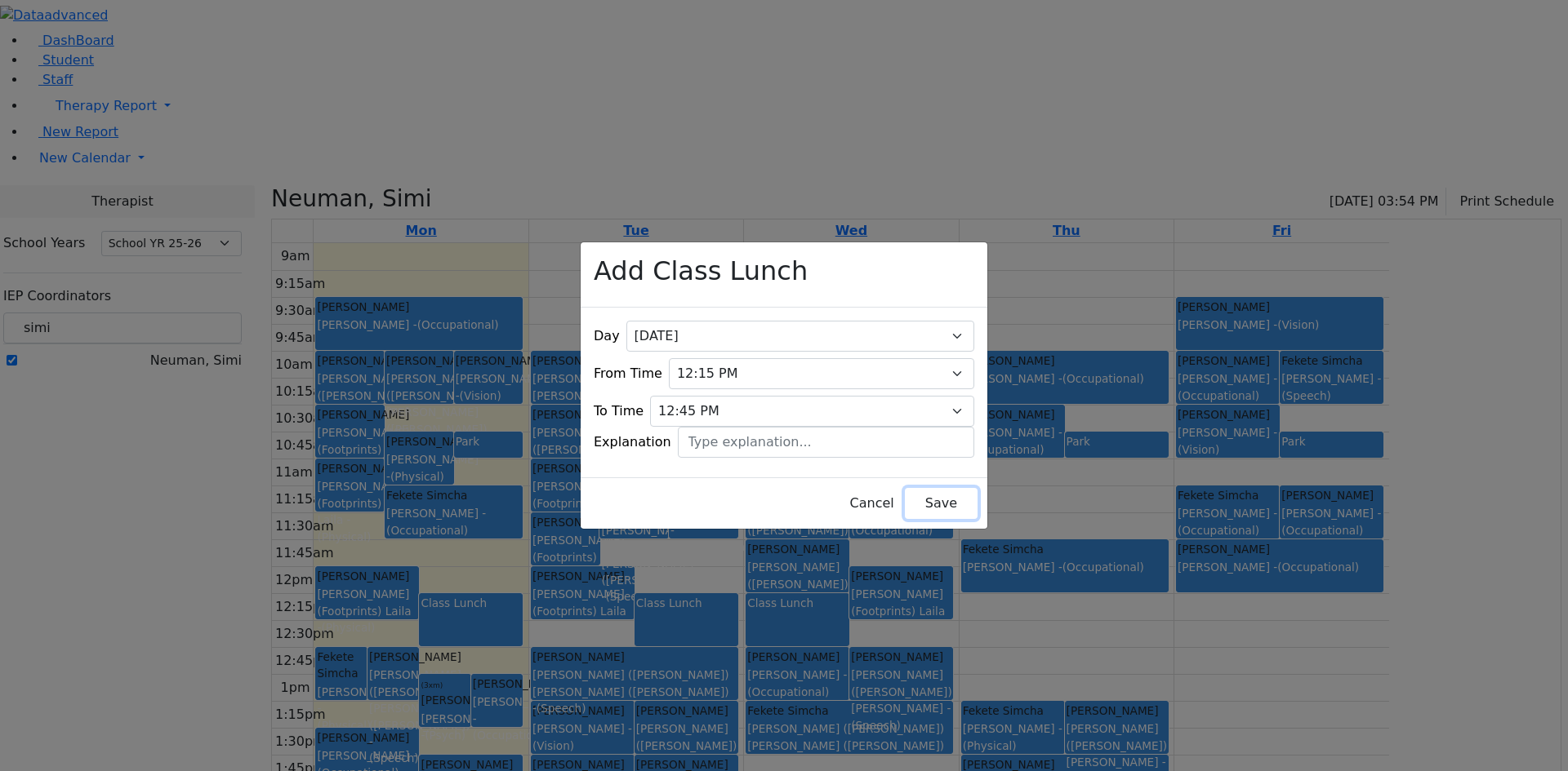
click at [916, 490] on button "Save" at bounding box center [941, 504] width 73 height 31
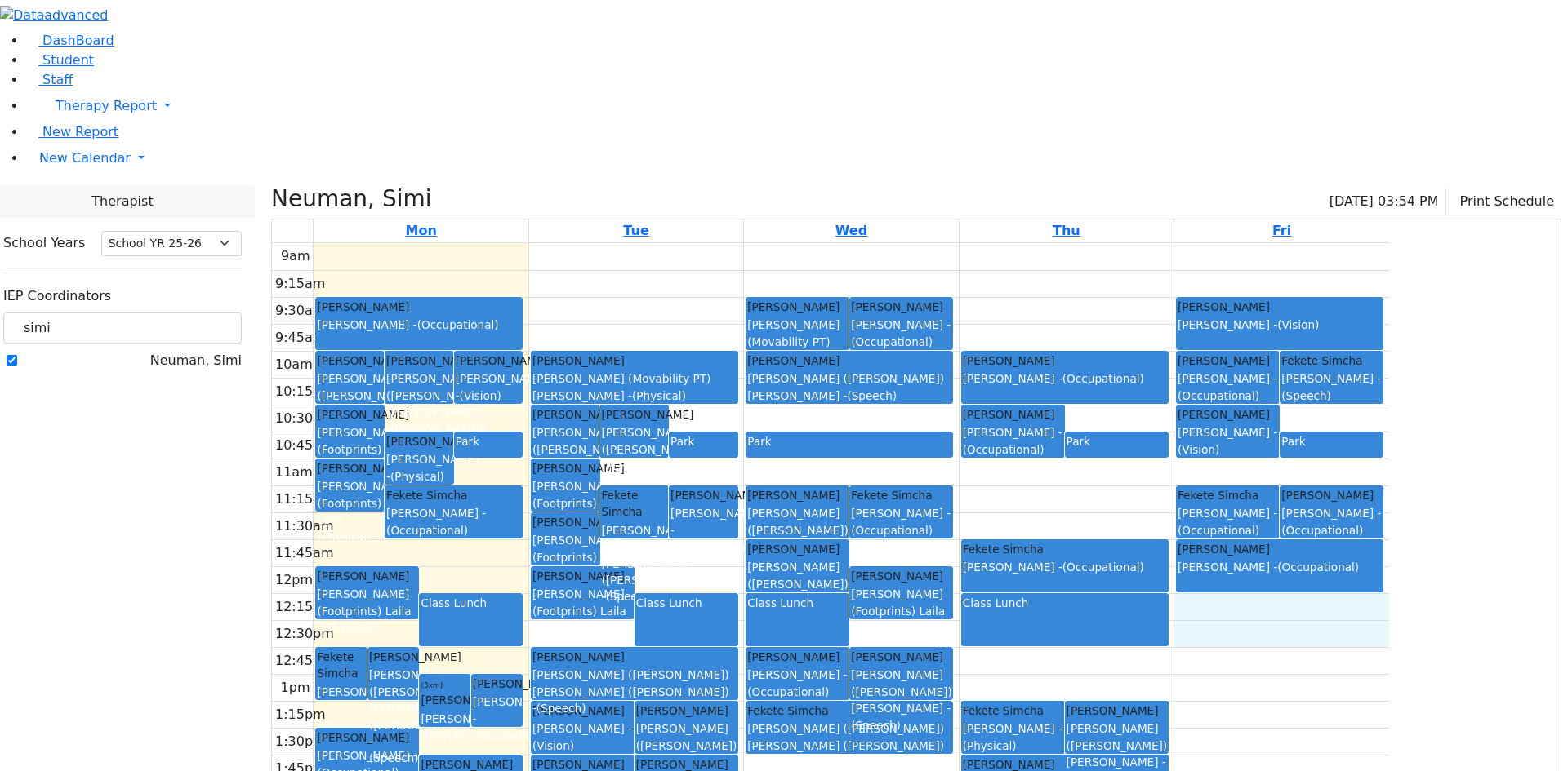
drag, startPoint x: 1361, startPoint y: 468, endPoint x: 1364, endPoint y: 454, distance: 14.3
click at [1364, 452] on div "9am 9:15am 9:30am 9:45am 10am 10:15am 10:30am 10:45am 11am 11:15am 11:30am 11:4…" at bounding box center [830, 566] width 1117 height 646
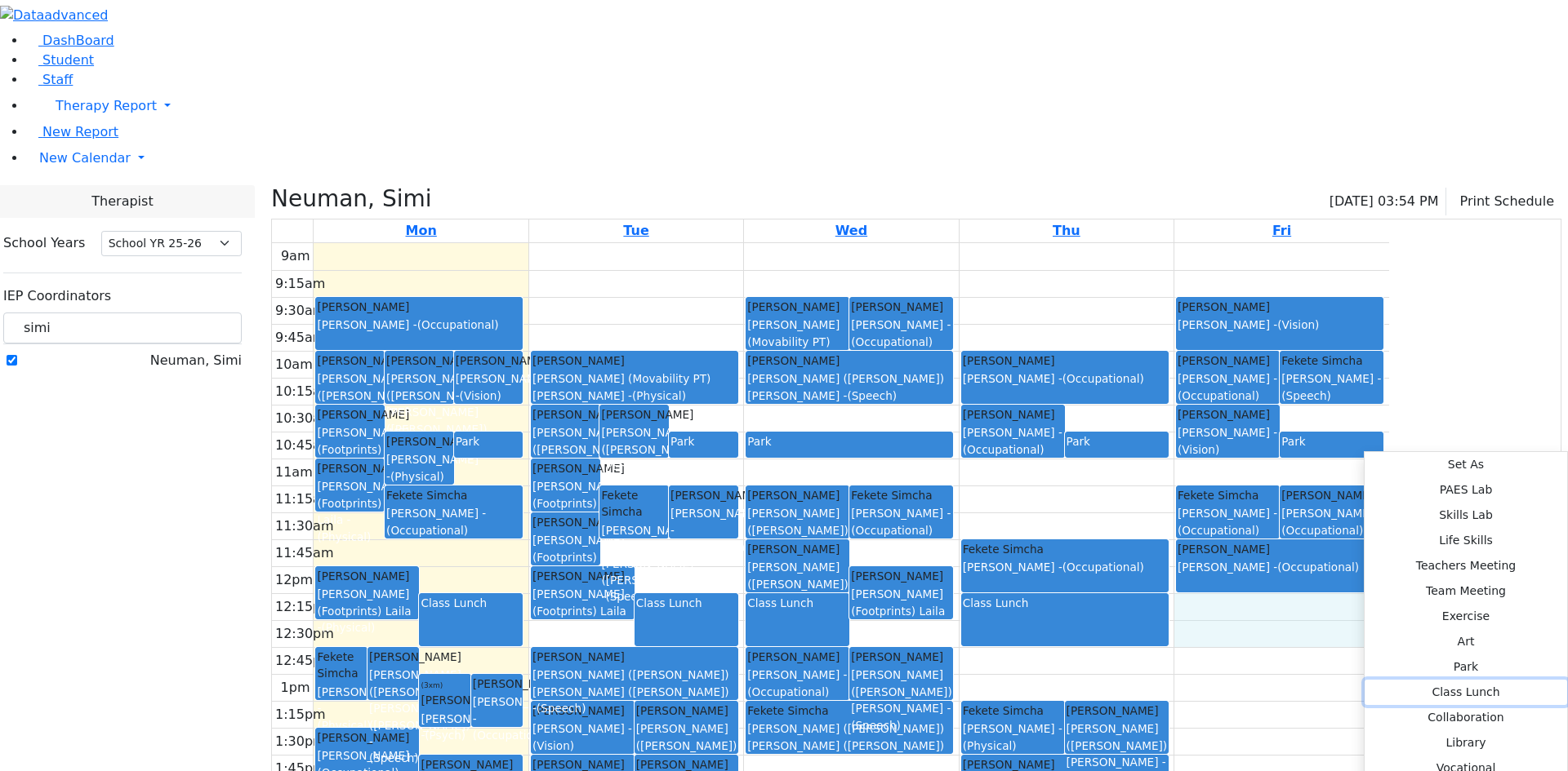
click at [1365, 680] on button "Class Lunch" at bounding box center [1466, 692] width 203 height 25
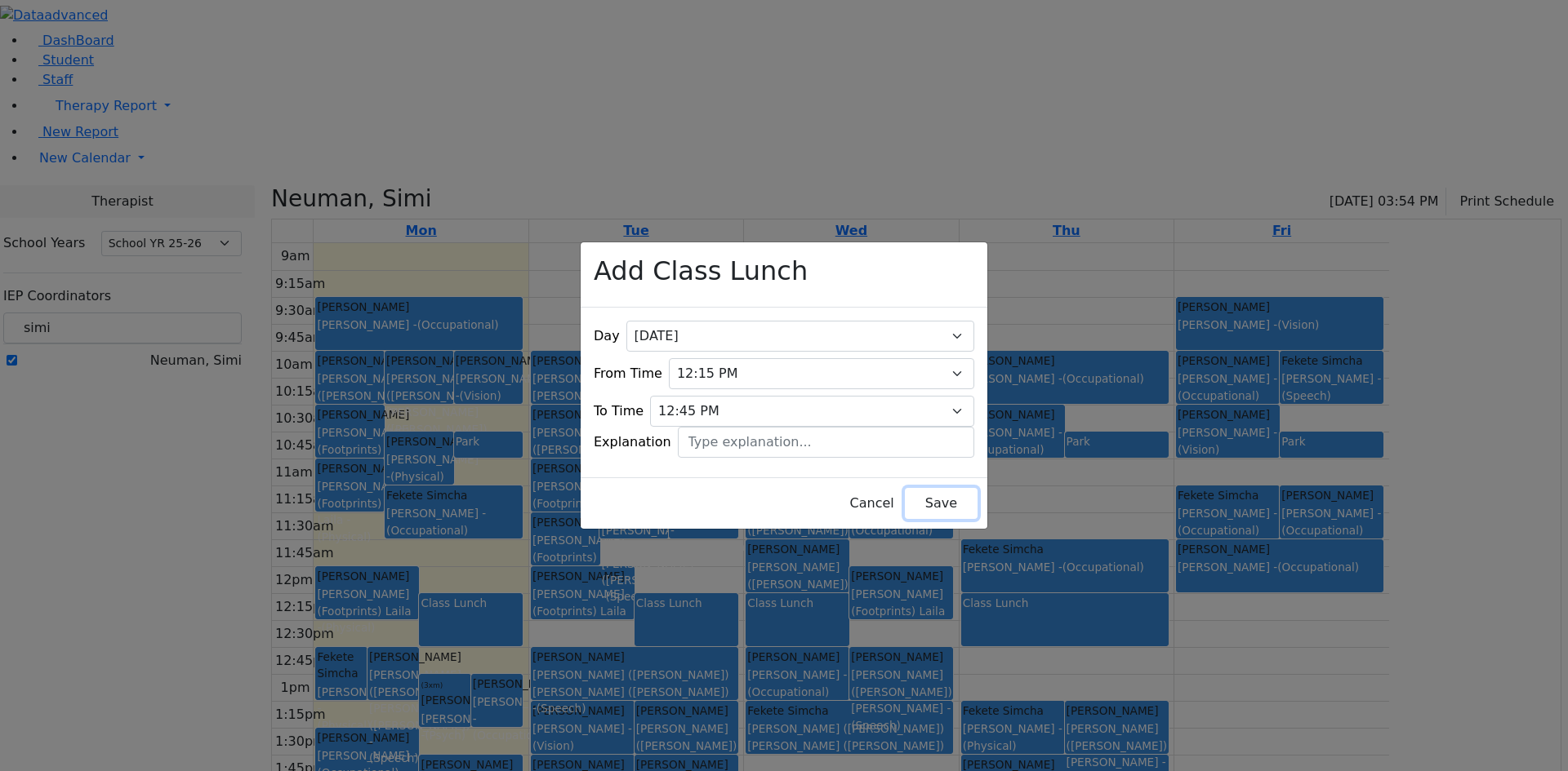
click at [938, 488] on button "Save" at bounding box center [941, 504] width 73 height 31
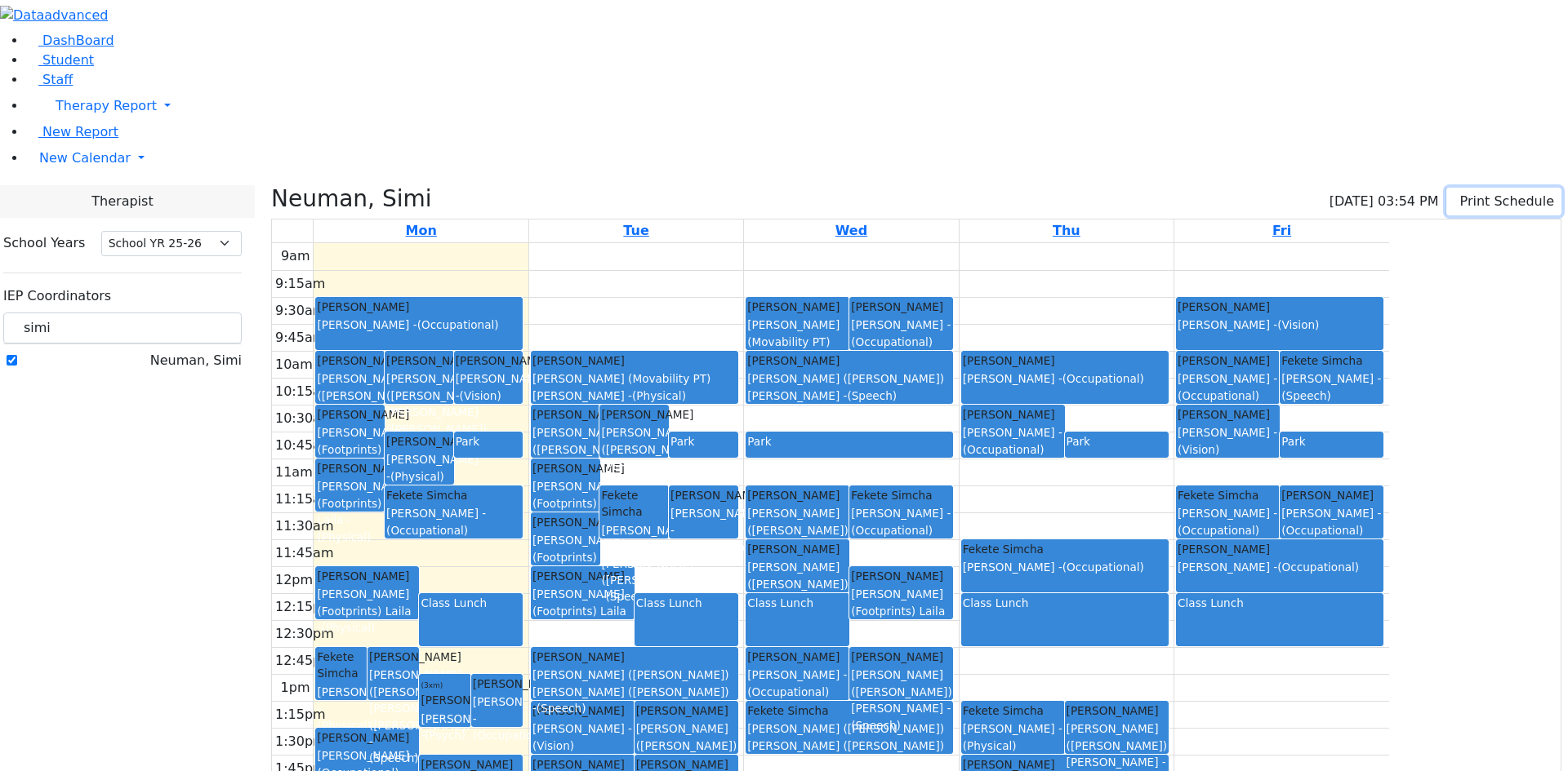
click at [1486, 188] on button "Print Schedule" at bounding box center [1504, 202] width 115 height 28
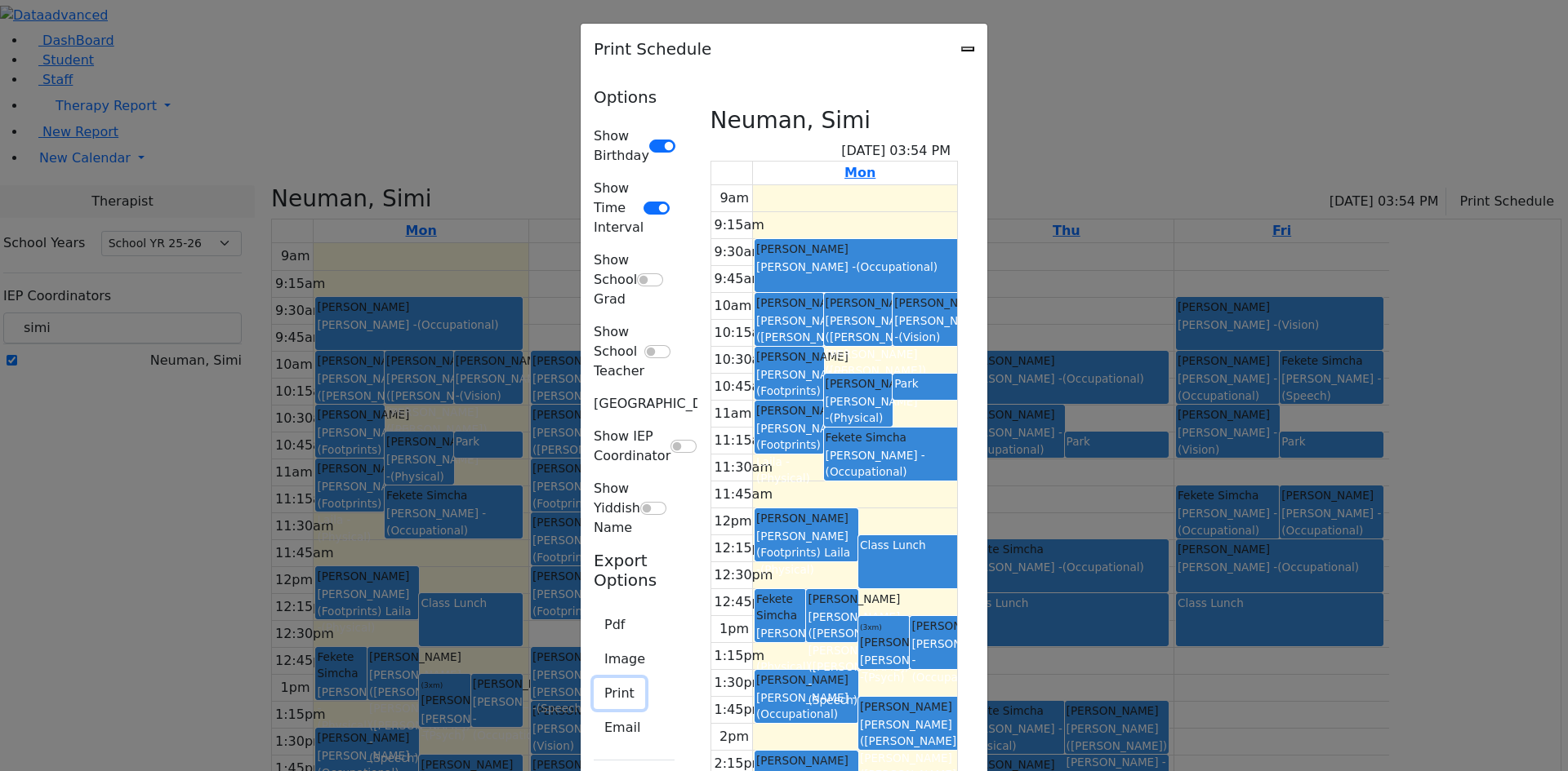
click at [594, 678] on button "Print" at bounding box center [619, 694] width 51 height 31
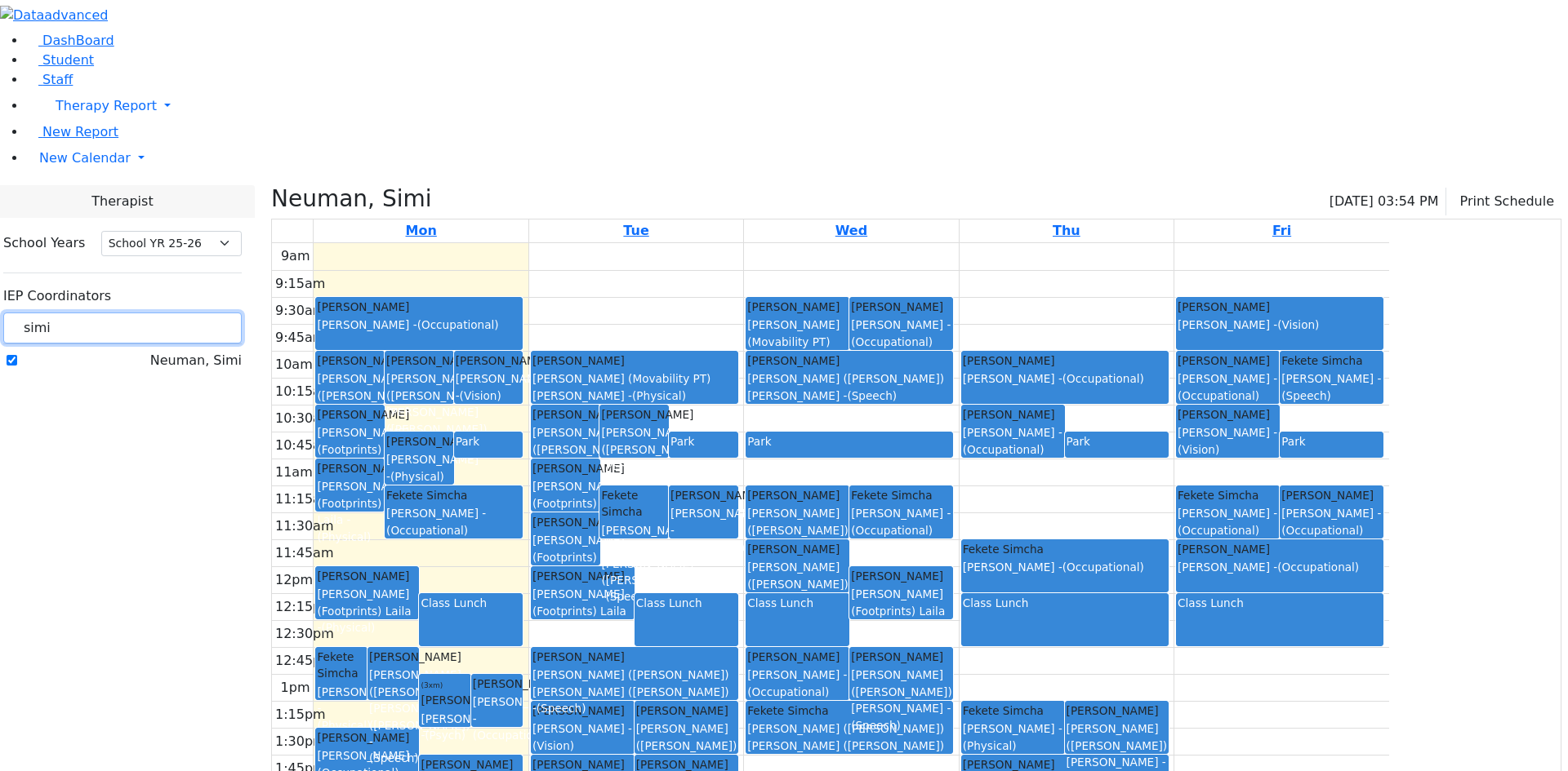
drag, startPoint x: 256, startPoint y: 147, endPoint x: 194, endPoint y: 152, distance: 62.2
click at [194, 218] on div "School Years Select School YR Summer YR 25 School YR 25-26 Summer YR 25 School …" at bounding box center [123, 302] width 265 height 169
type input "atar"
click at [207, 351] on label "[PERSON_NAME]" at bounding box center [187, 361] width 108 height 20
click at [17, 355] on input "[PERSON_NAME]" at bounding box center [12, 360] width 10 height 10
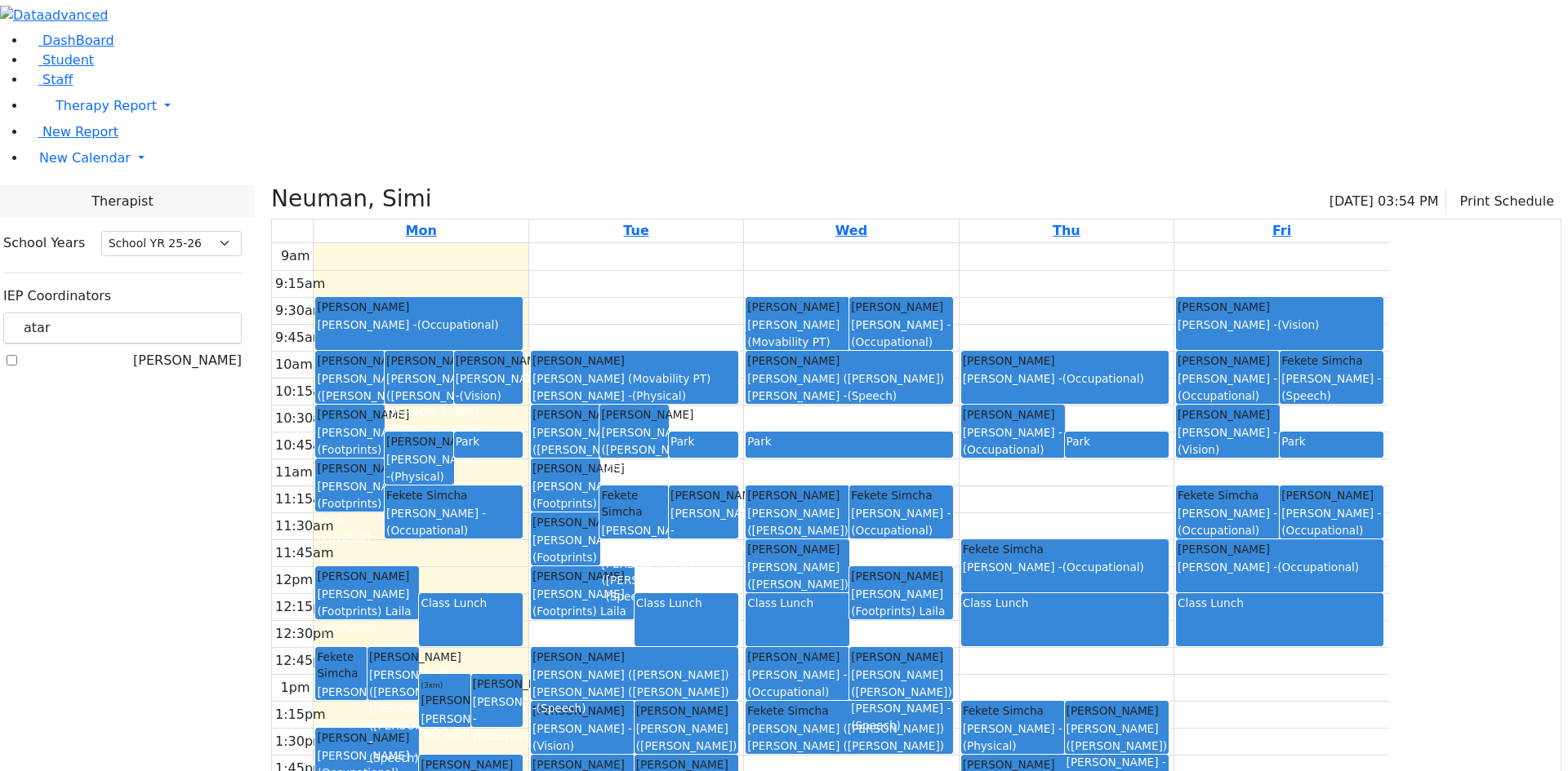
checkbox input "true"
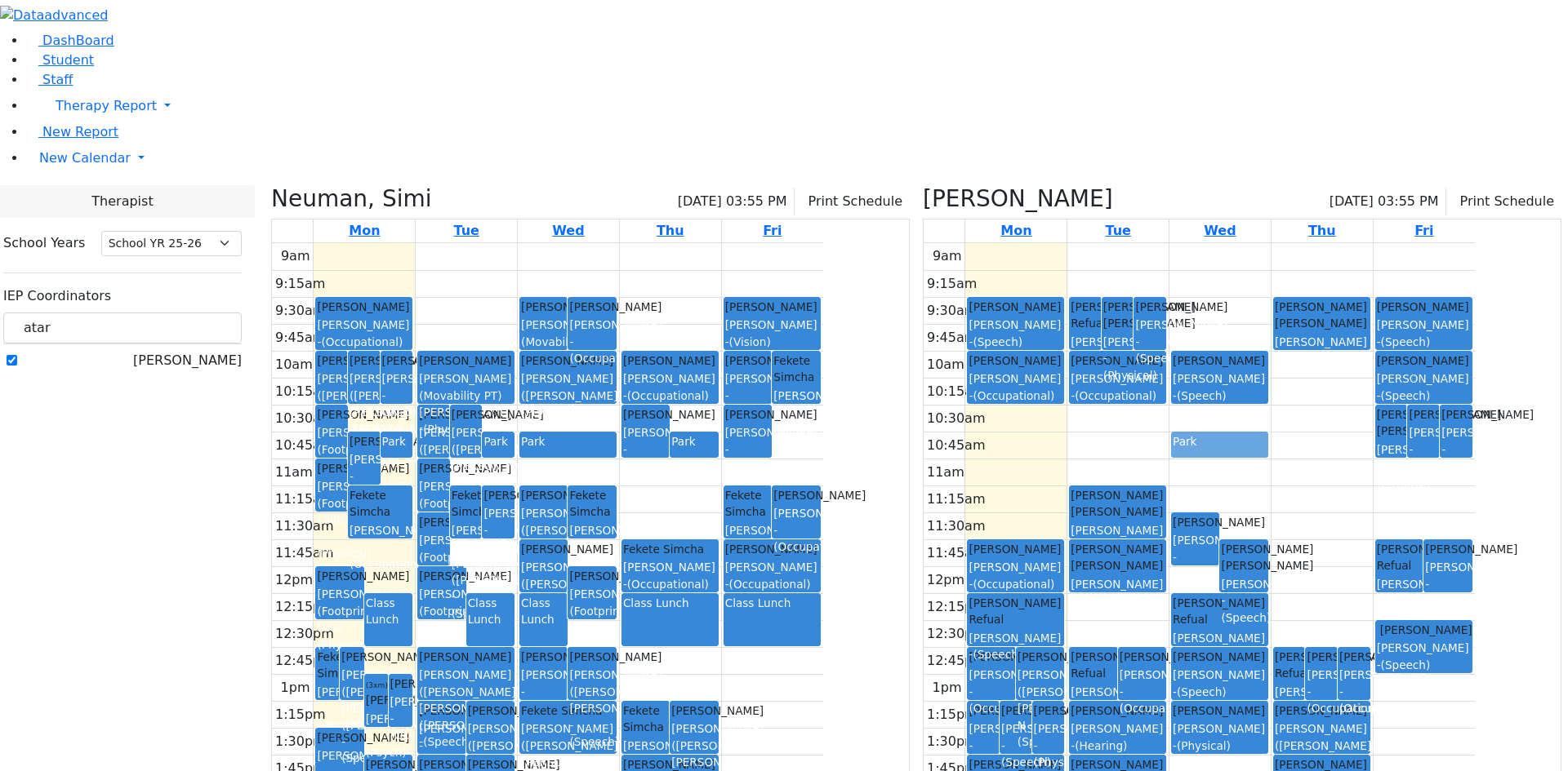
drag, startPoint x: 965, startPoint y: 279, endPoint x: 1055, endPoint y: 284, distance: 90.1
click at [1055, 284] on div "[PERSON_NAME], Simi [DATE] 03:55 PM Print Schedule Mon Tue Wed Thu Fri 9am 9:15…" at bounding box center [917, 538] width 1304 height 706
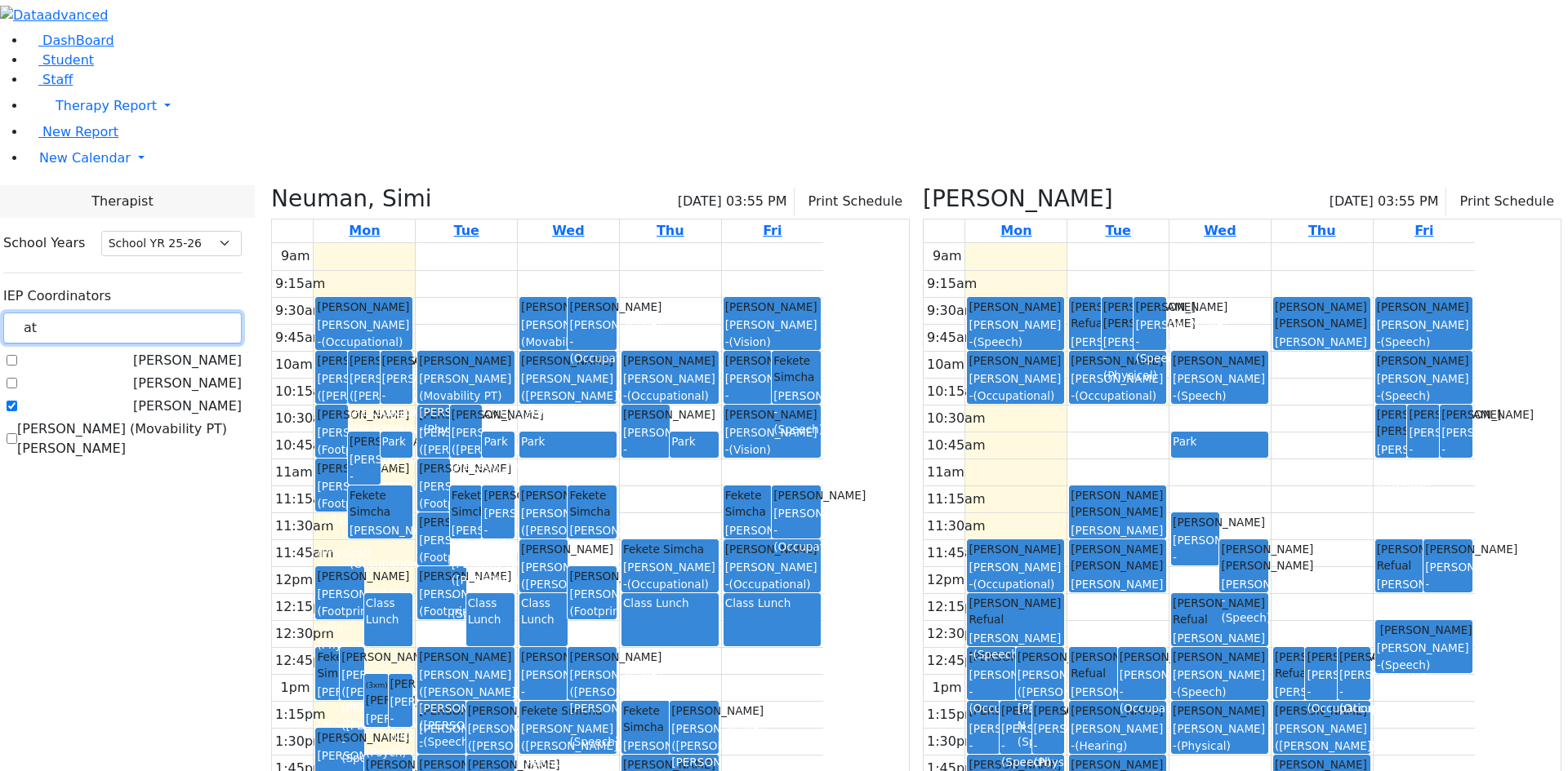
click at [819, 407] on div "[PERSON_NAME] [PERSON_NAME] - (Vision)" at bounding box center [772, 432] width 94 height 51
type input "at"
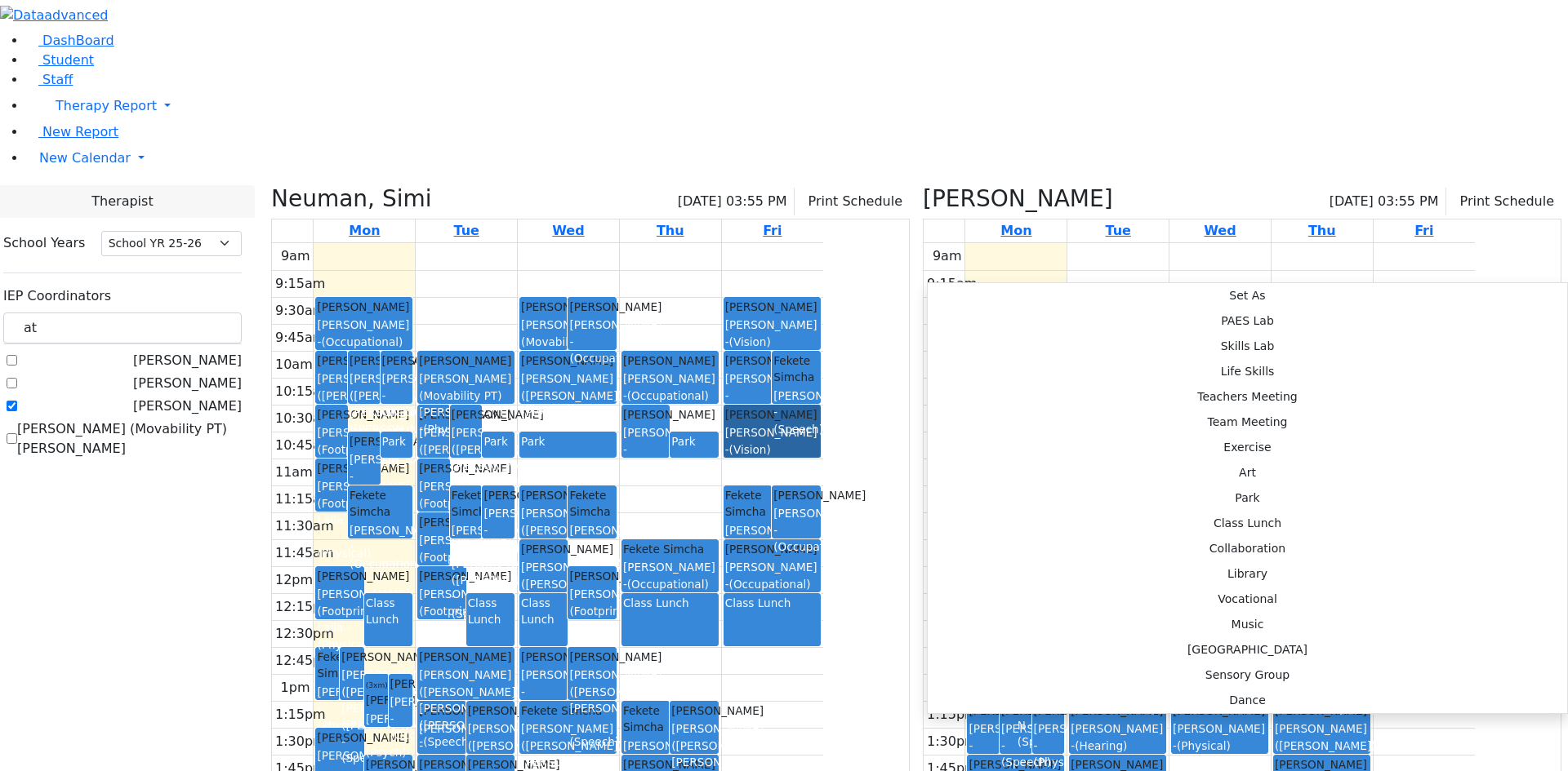
click at [716, 434] on div "Park" at bounding box center [694, 441] width 45 height 16
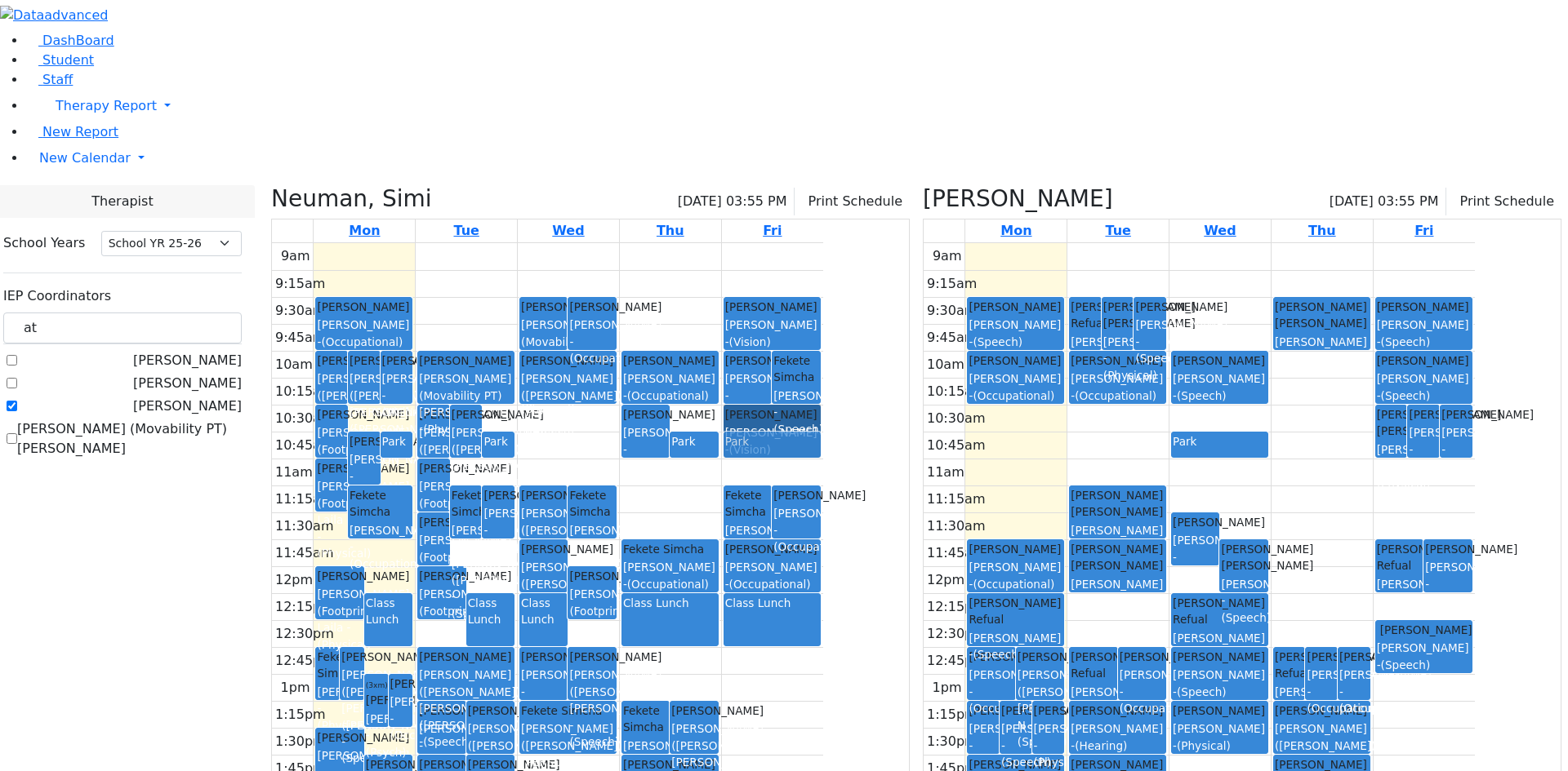
drag, startPoint x: 751, startPoint y: 283, endPoint x: 913, endPoint y: 288, distance: 162.1
click at [823, 288] on tr "[PERSON_NAME] [PERSON_NAME] - (Physical) [PERSON_NAME] [PERSON_NAME] ([PERSON_N…" at bounding box center [547, 566] width 552 height 646
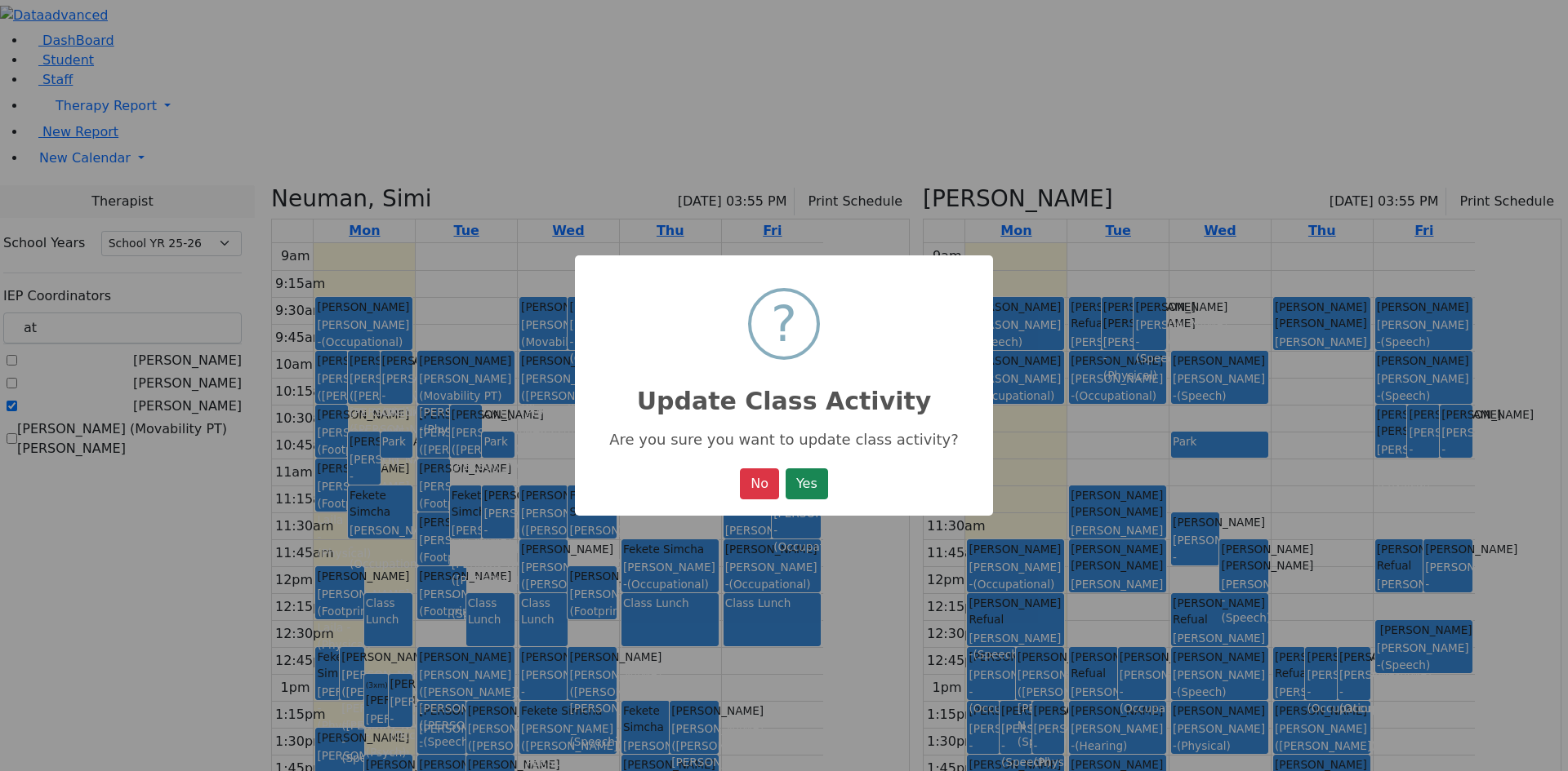
click at [817, 483] on button "Yes" at bounding box center [806, 484] width 42 height 31
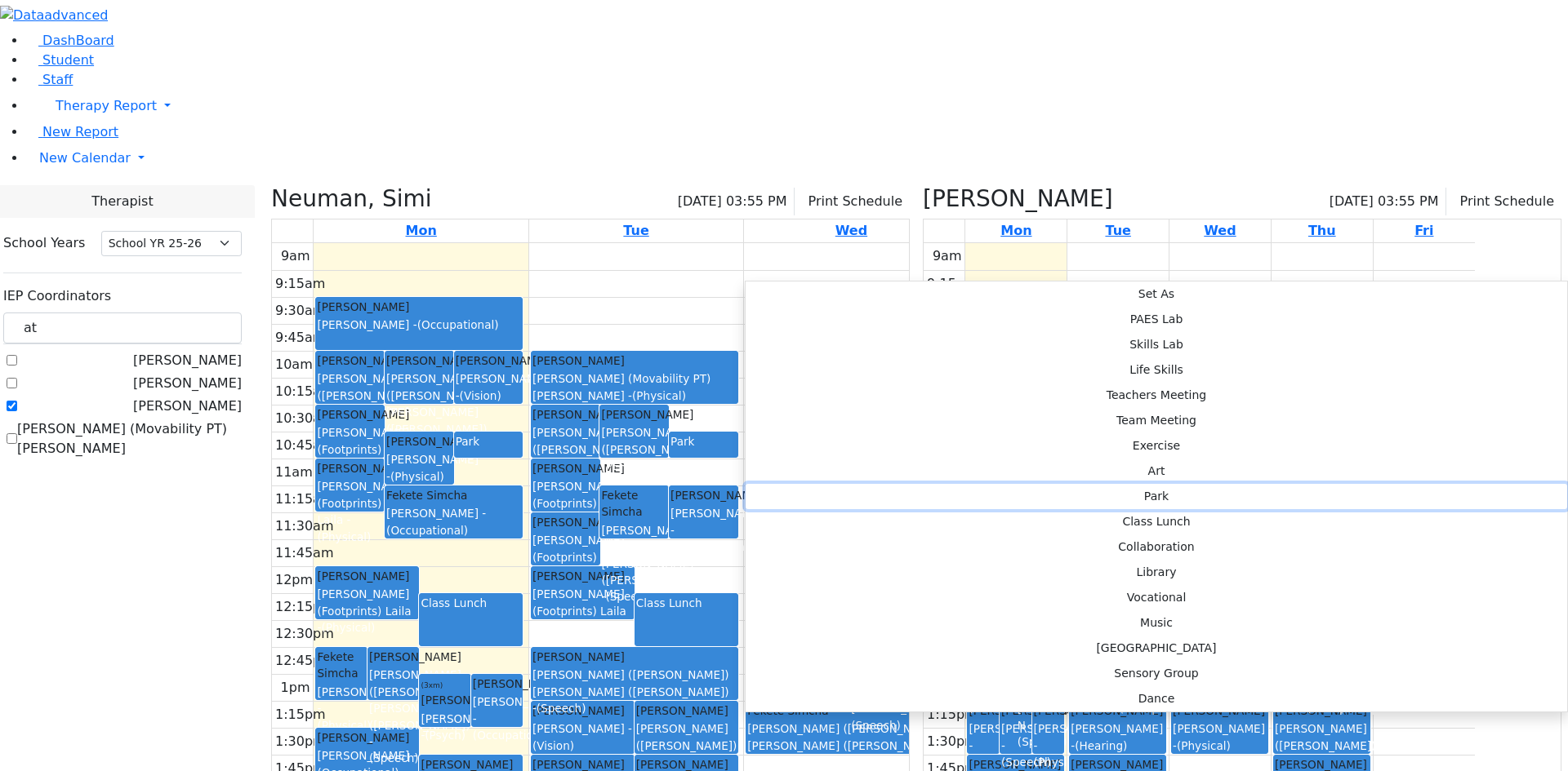
click at [998, 484] on button "Park" at bounding box center [1156, 496] width 822 height 25
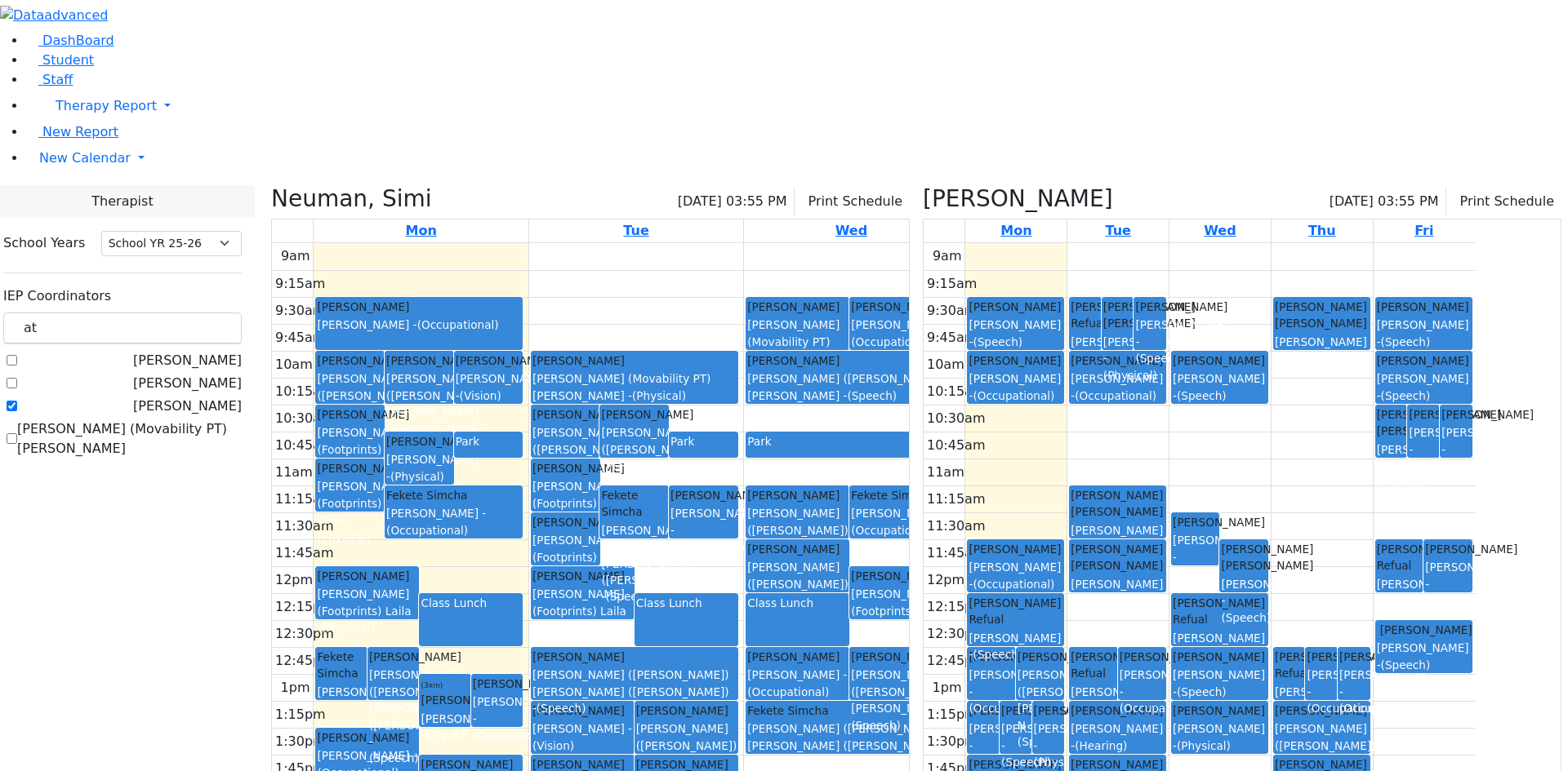
click at [271, 185] on icon at bounding box center [271, 198] width 0 height 27
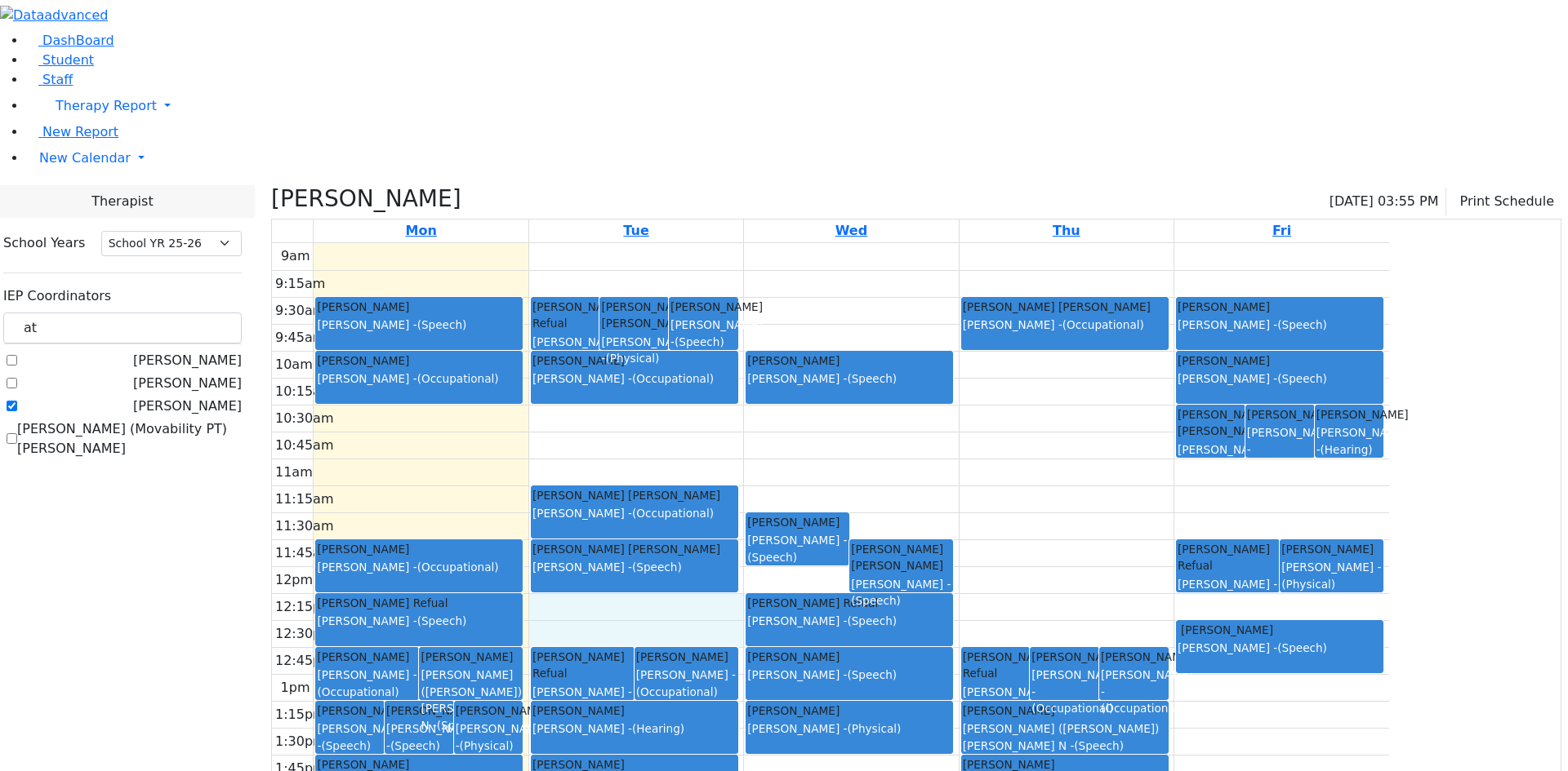
drag, startPoint x: 807, startPoint y: 467, endPoint x: 803, endPoint y: 443, distance: 24.3
click at [803, 443] on div "9am 9:15am 9:30am 9:45am 10am 10:15am 10:30am 10:45am 11am 11:15am 11:30am 11:4…" at bounding box center [830, 566] width 1117 height 646
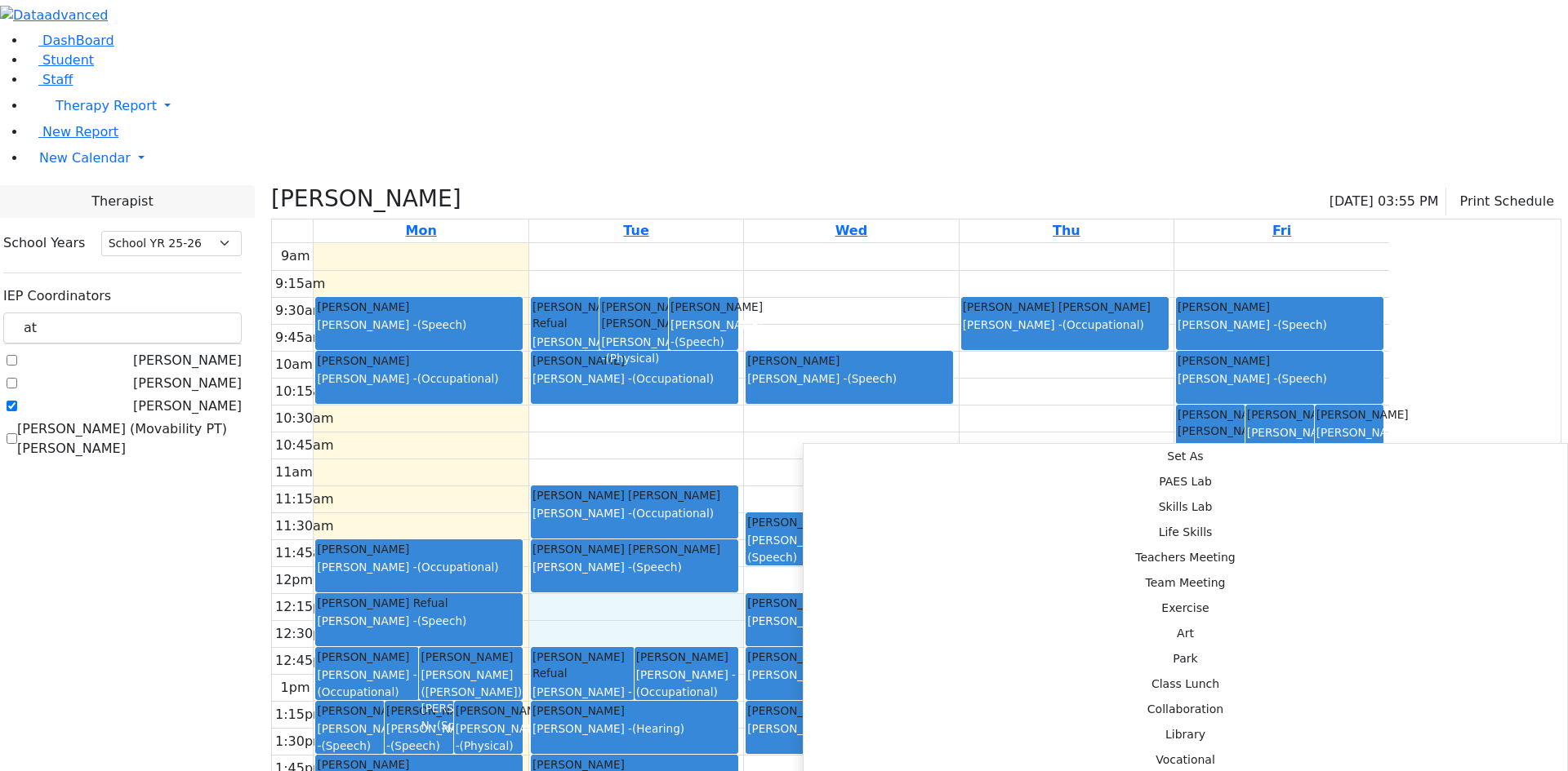
click at [271, 185] on icon at bounding box center [271, 198] width 0 height 27
checkbox input "false"
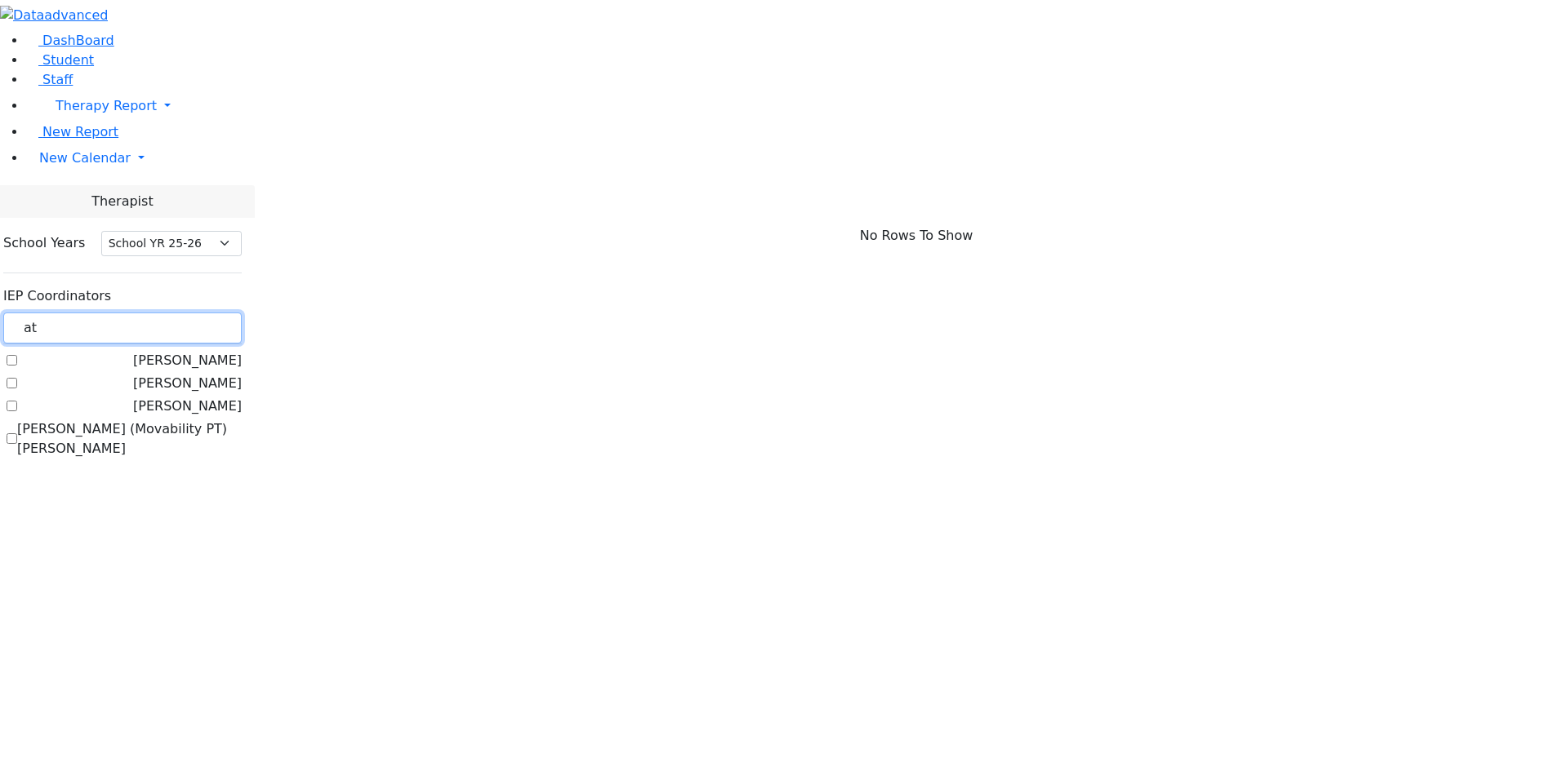
drag, startPoint x: 249, startPoint y: 154, endPoint x: 171, endPoint y: 135, distance: 80.3
click at [171, 135] on div "DashBoard Student Staff Therapy Report Student Old Calendar Report" at bounding box center [784, 237] width 1568 height 475
type input "bra"
click at [207, 374] on label "Peymer Bracha" at bounding box center [191, 383] width 100 height 20
click at [17, 378] on input "Peymer Bracha" at bounding box center [12, 383] width 10 height 10
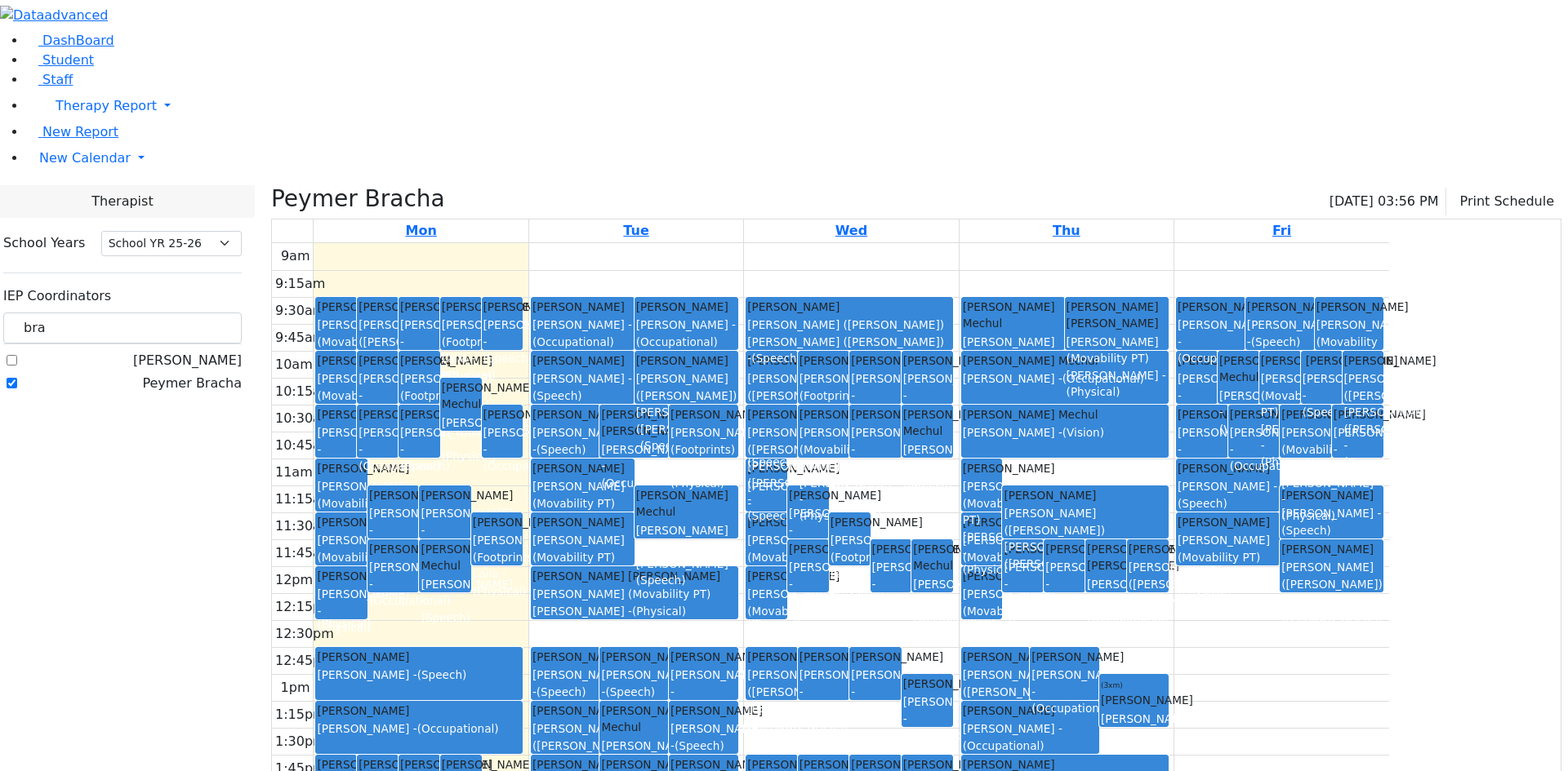
click at [198, 351] on div "[PERSON_NAME] [PERSON_NAME]" at bounding box center [122, 372] width 238 height 42
click at [202, 374] on label "Peymer Bracha" at bounding box center [191, 383] width 100 height 20
click at [17, 378] on input "Peymer Bracha" at bounding box center [12, 383] width 10 height 10
checkbox input "false"
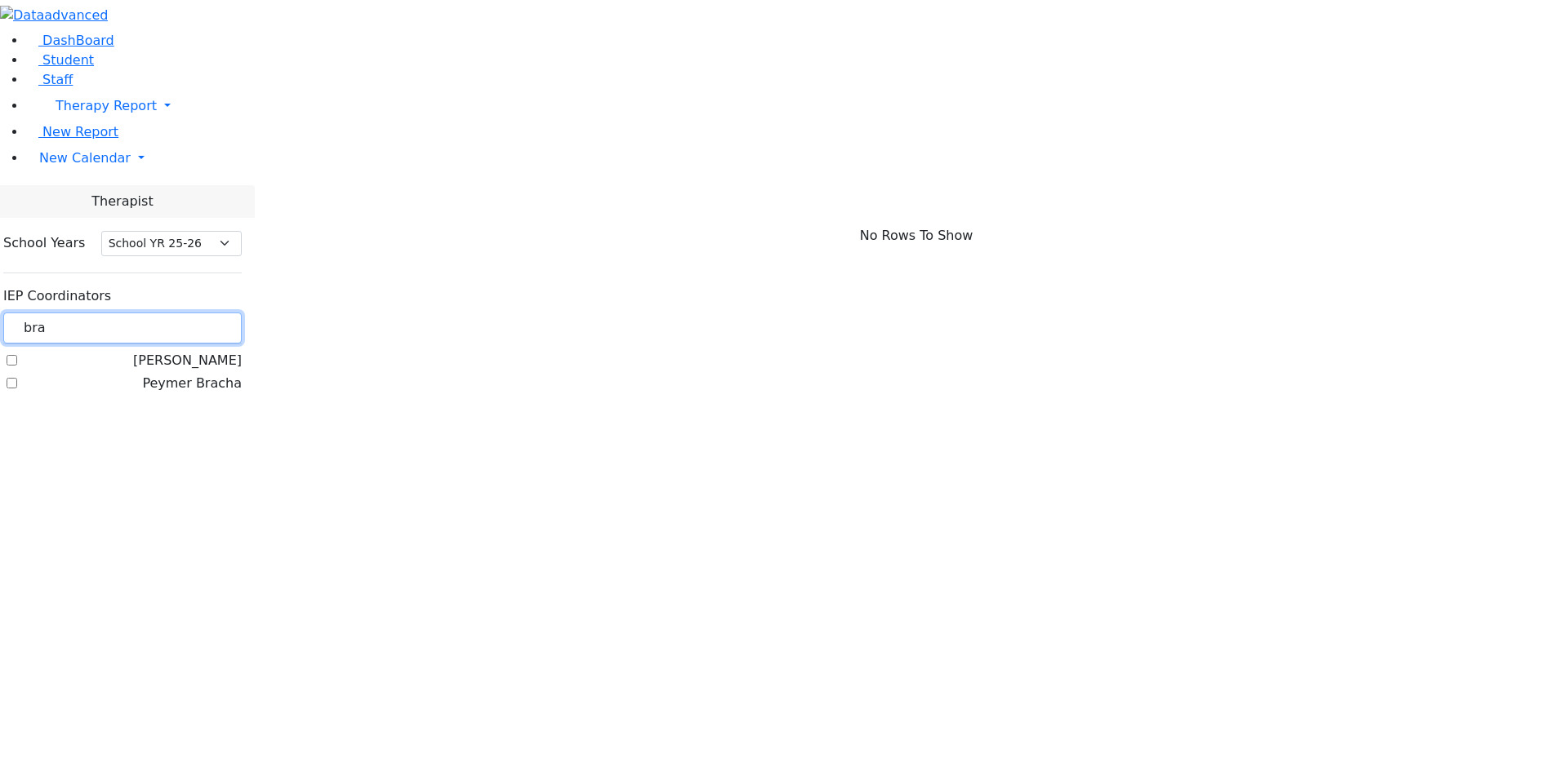
drag, startPoint x: 247, startPoint y: 145, endPoint x: 198, endPoint y: 141, distance: 49.2
click at [198, 312] on div "bra" at bounding box center [122, 328] width 238 height 32
type input "gol"
click at [202, 396] on label "[PERSON_NAME]" at bounding box center [187, 406] width 108 height 20
click at [17, 401] on input "[PERSON_NAME]" at bounding box center [12, 406] width 10 height 10
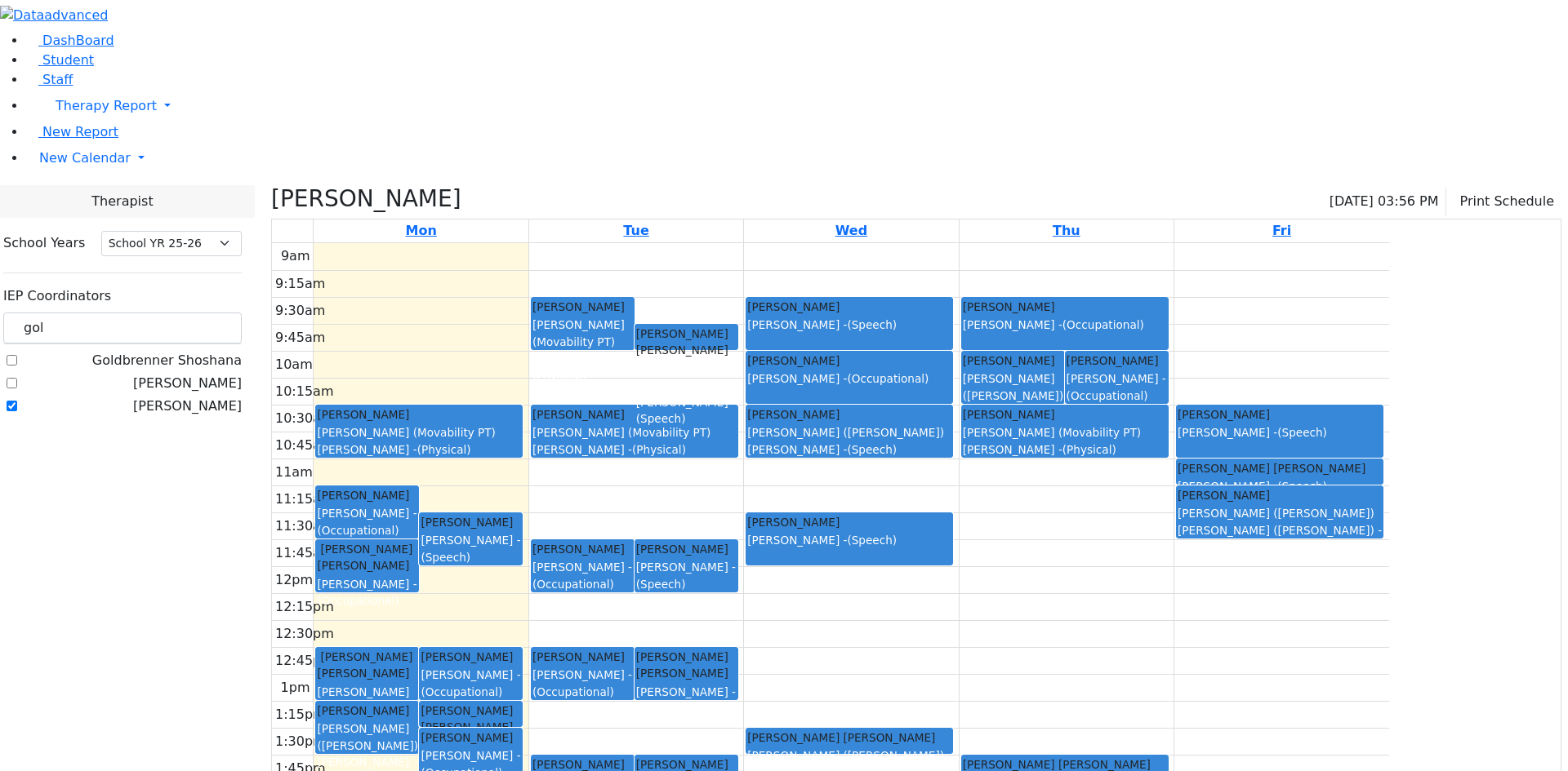
click at [430, 185] on div "[PERSON_NAME] [DATE] 03:56 PM Print Schedule" at bounding box center [916, 202] width 1290 height 35
click at [271, 185] on icon at bounding box center [271, 198] width 0 height 27
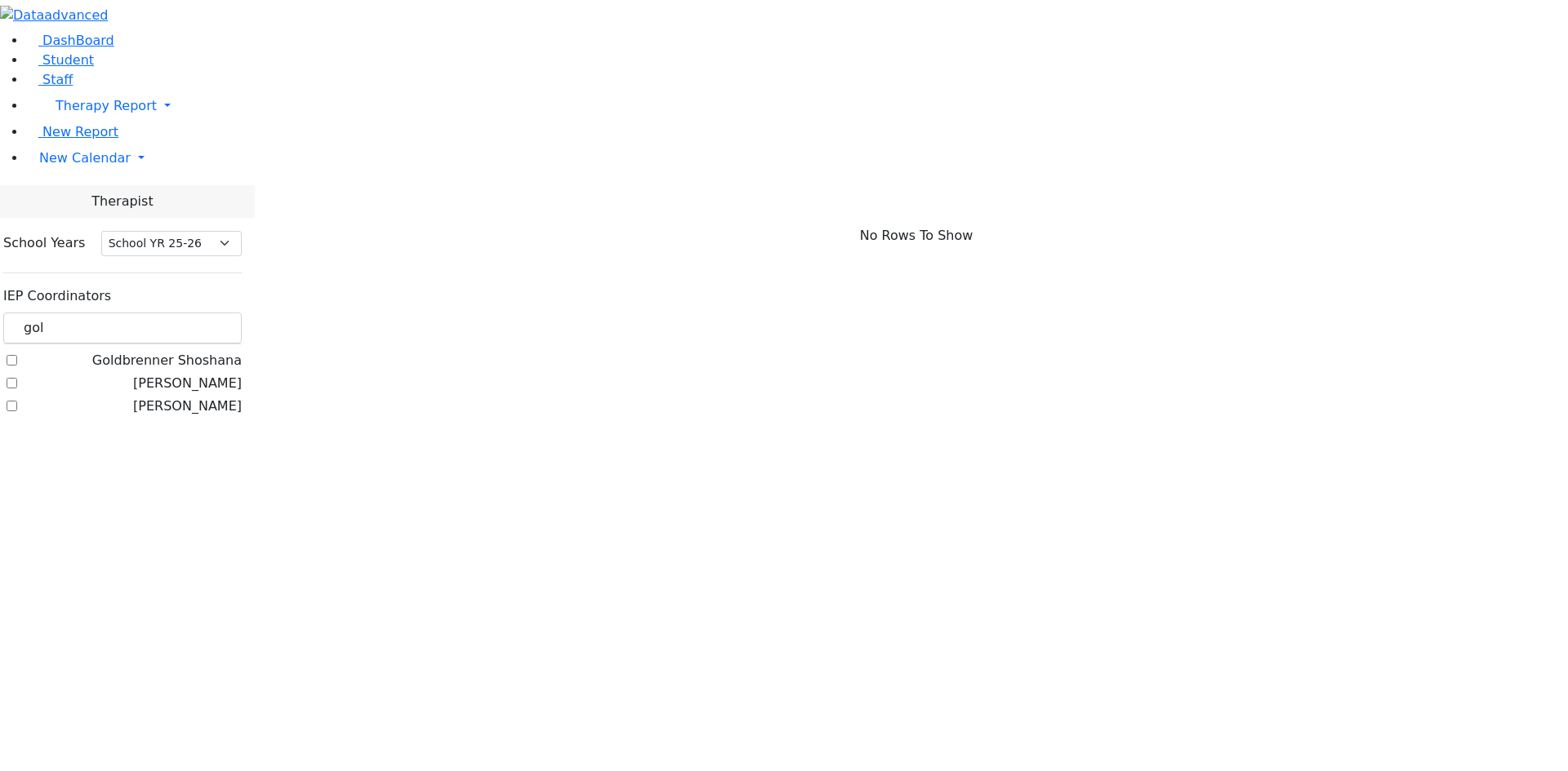
click at [205, 396] on label "[PERSON_NAME]" at bounding box center [187, 406] width 108 height 20
click at [17, 401] on input "[PERSON_NAME]" at bounding box center [12, 406] width 10 height 10
checkbox input "true"
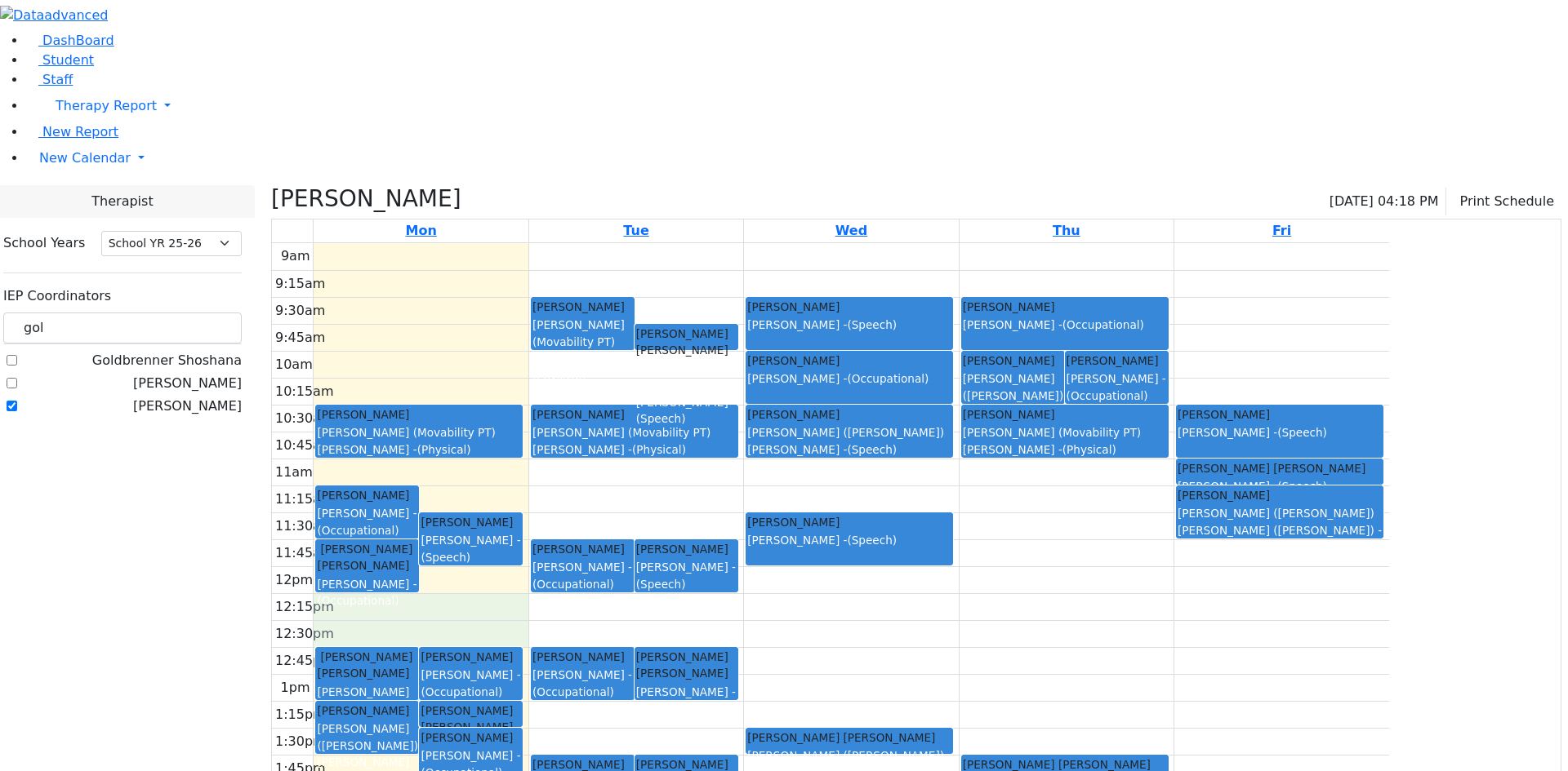
drag, startPoint x: 576, startPoint y: 448, endPoint x: 577, endPoint y: 467, distance: 19.0
click at [577, 467] on div "9am 9:15am 9:30am 9:45am 10am 10:15am 10:30am 10:45am 11am 11:15am 11:30am 11:4…" at bounding box center [830, 566] width 1117 height 646
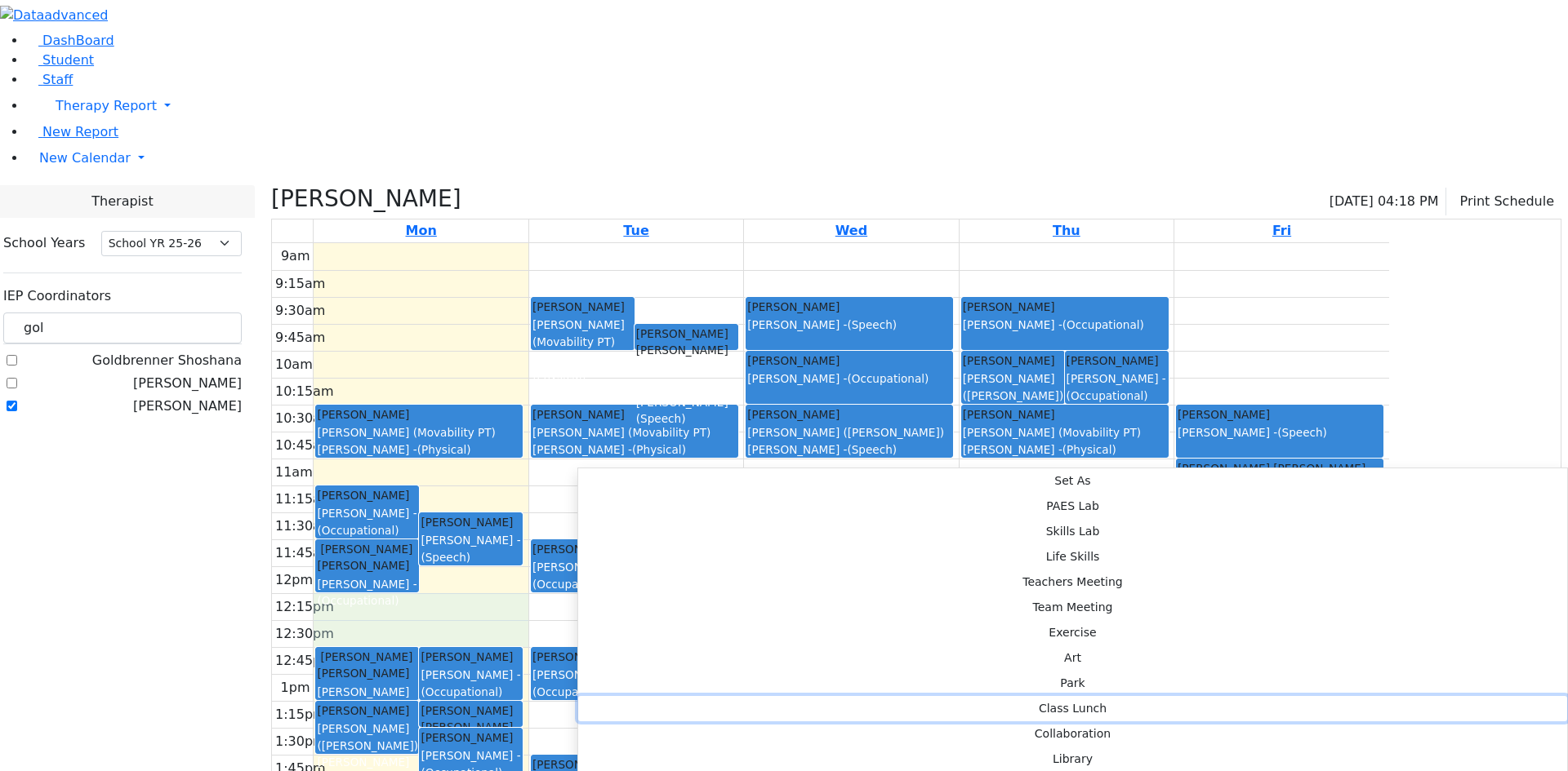
click at [842, 697] on button "Class Lunch" at bounding box center [1073, 709] width 989 height 25
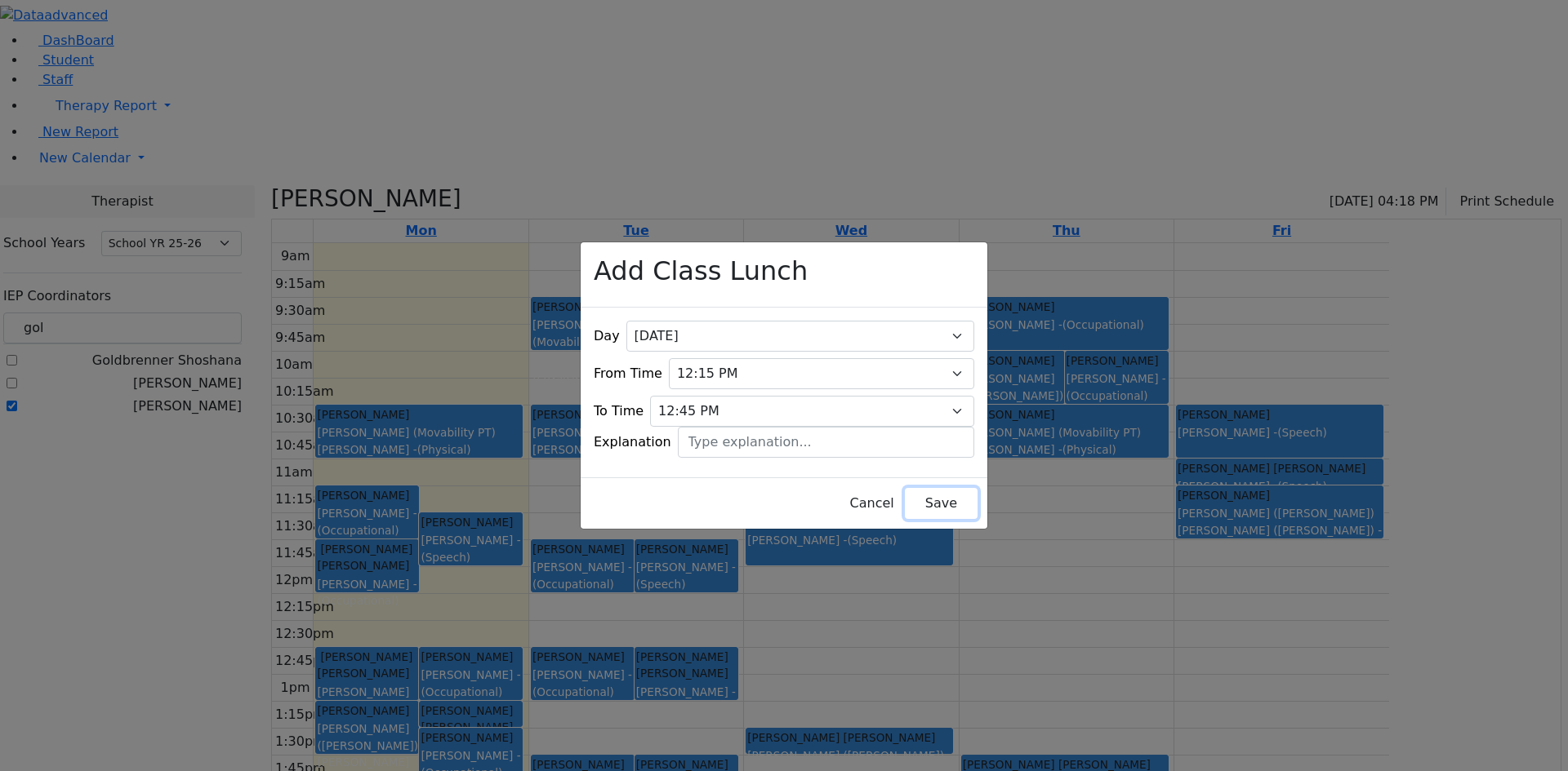
click at [920, 488] on button "Save" at bounding box center [941, 504] width 73 height 31
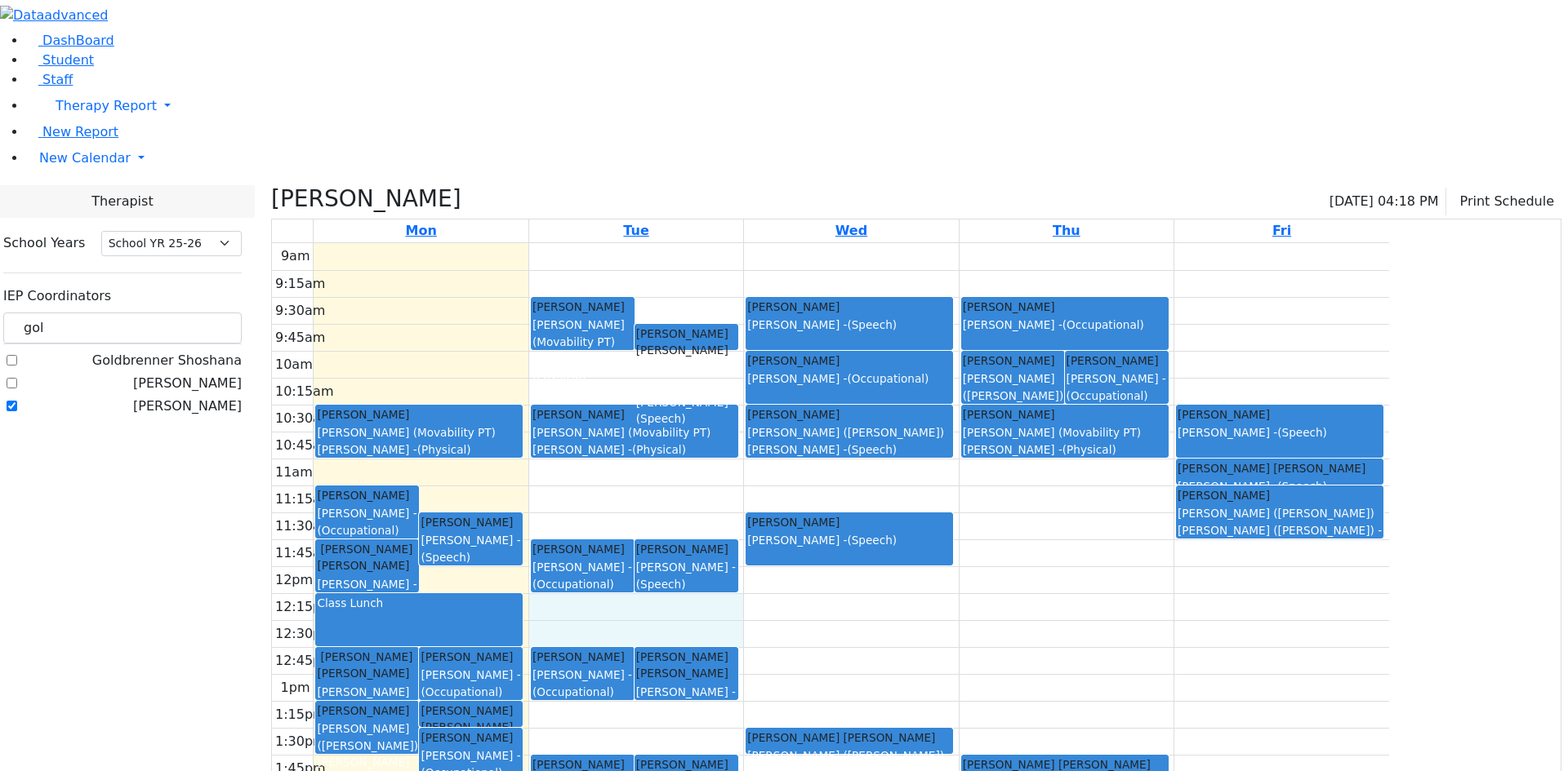
drag, startPoint x: 806, startPoint y: 445, endPoint x: 806, endPoint y: 456, distance: 11.0
click at [809, 467] on div "9am 9:15am 9:30am 9:45am 10am 10:15am 10:30am 10:45am 11am 11:15am 11:30am 11:4…" at bounding box center [830, 566] width 1117 height 646
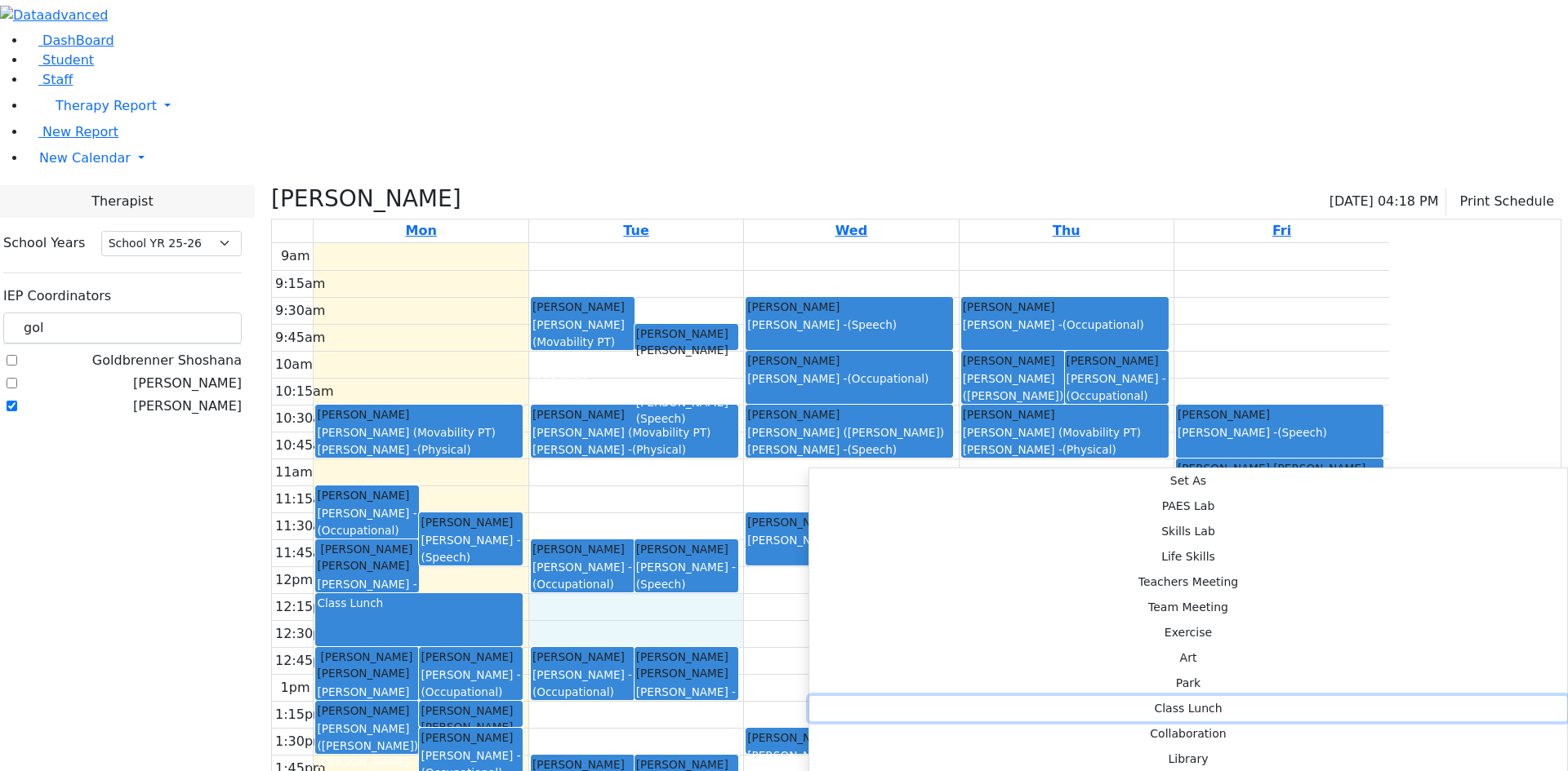
click at [1047, 697] on button "Class Lunch" at bounding box center [1188, 709] width 758 height 25
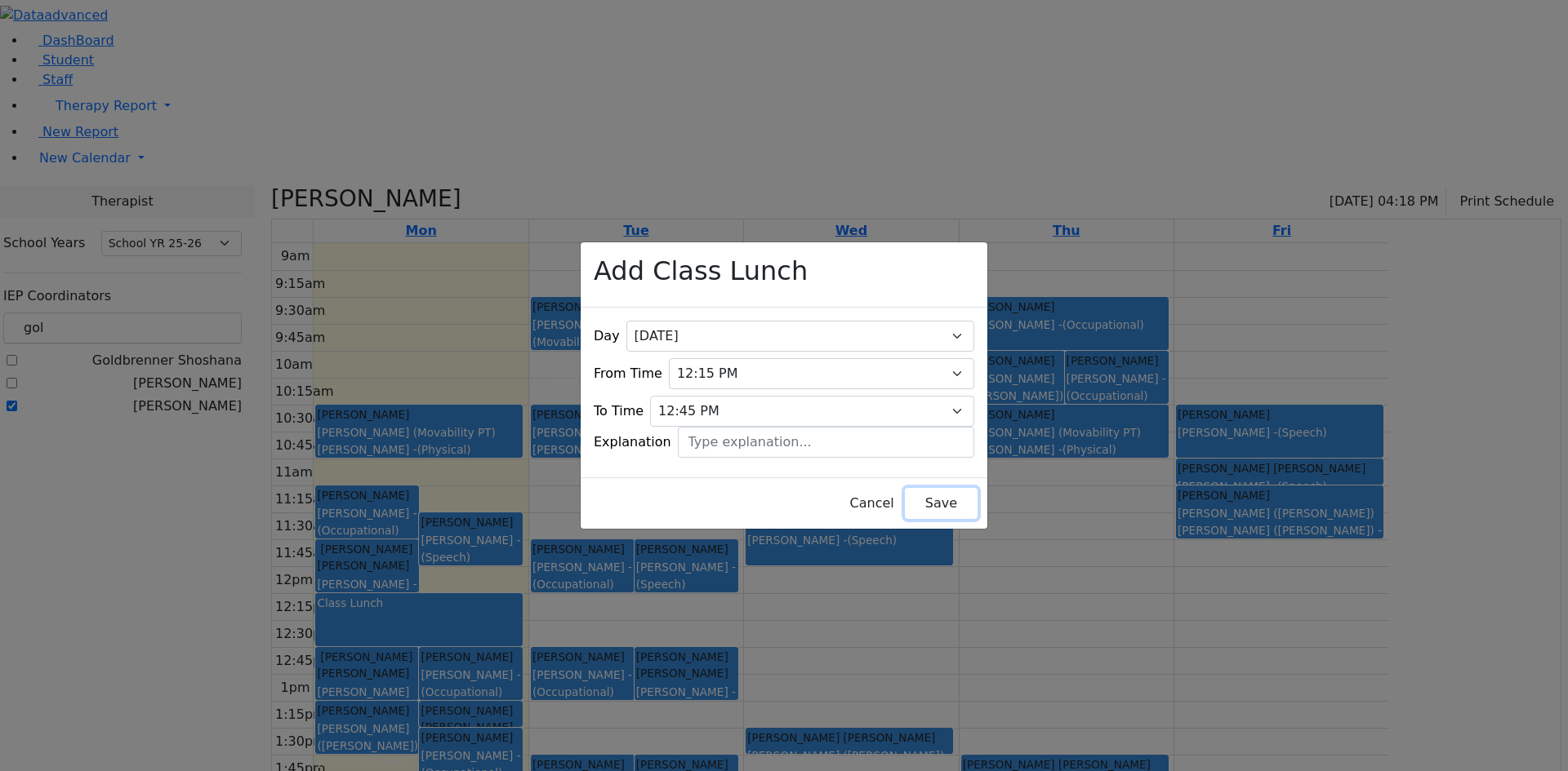
click at [920, 498] on button "Save" at bounding box center [941, 504] width 73 height 31
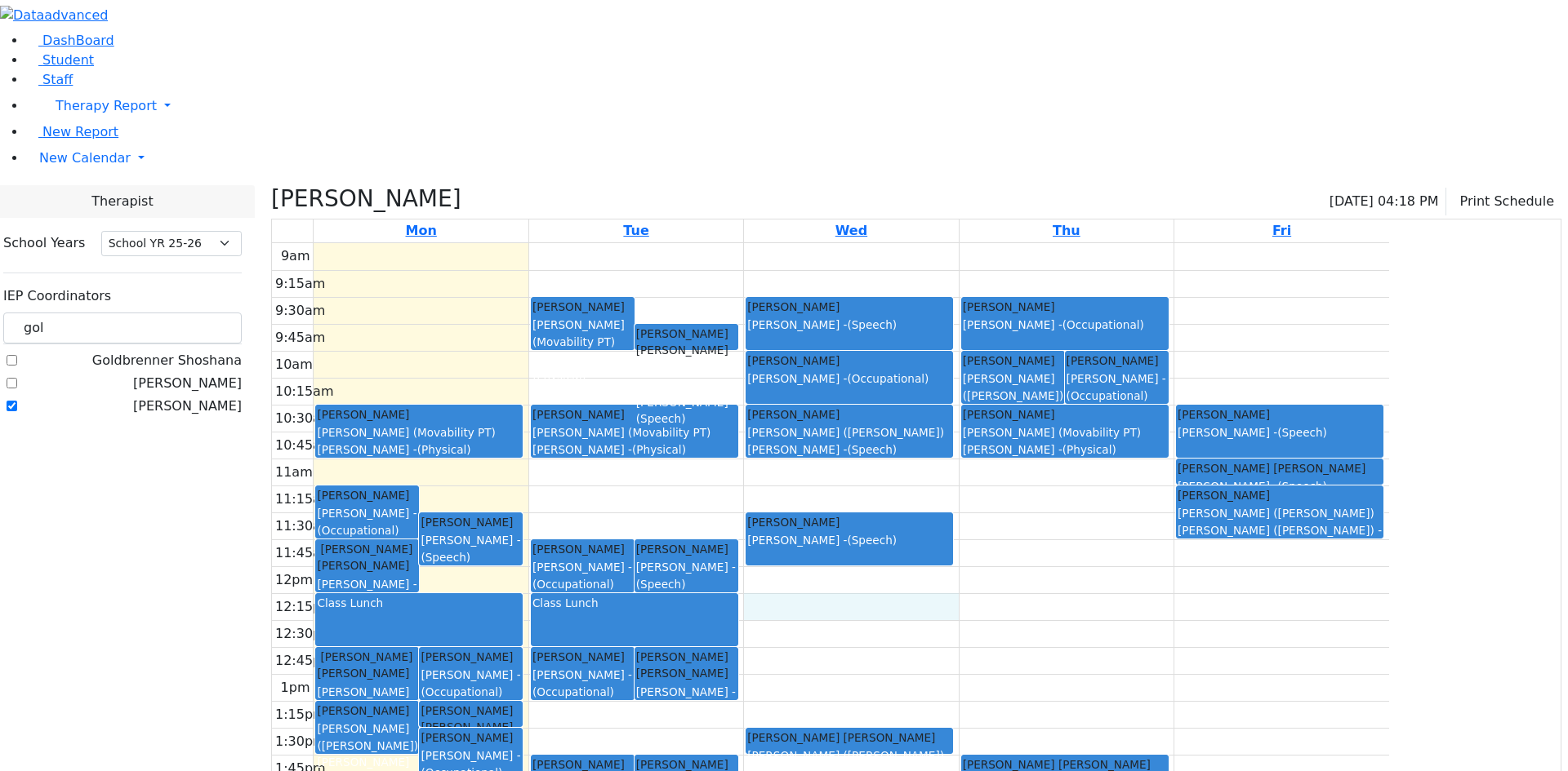
click at [989, 466] on div "9am 9:15am 9:30am 9:45am 10am 10:15am 10:30am 10:45am 11am 11:15am 11:30am 11:4…" at bounding box center [830, 566] width 1117 height 646
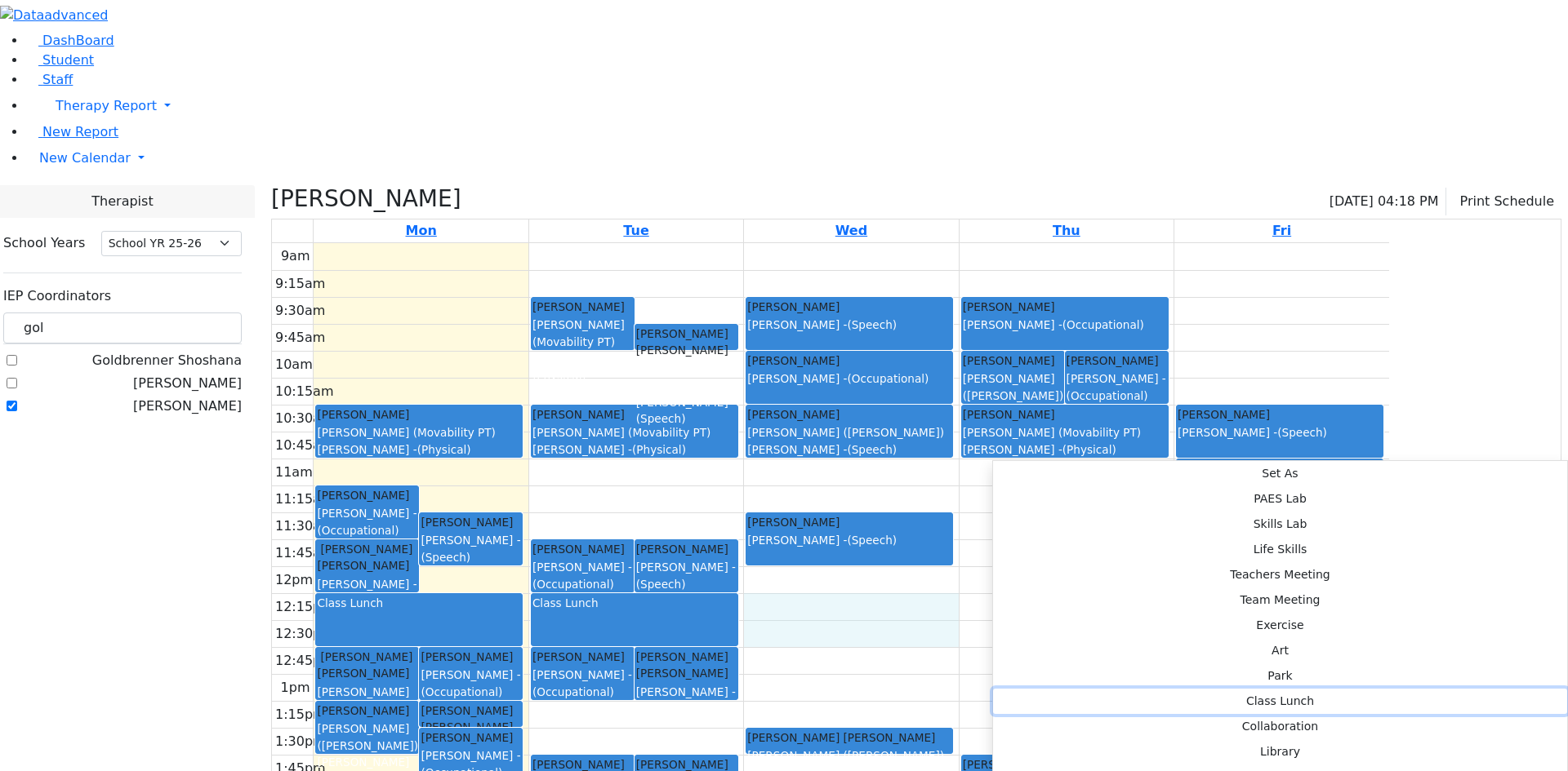
click at [1242, 689] on button "Class Lunch" at bounding box center [1280, 701] width 574 height 25
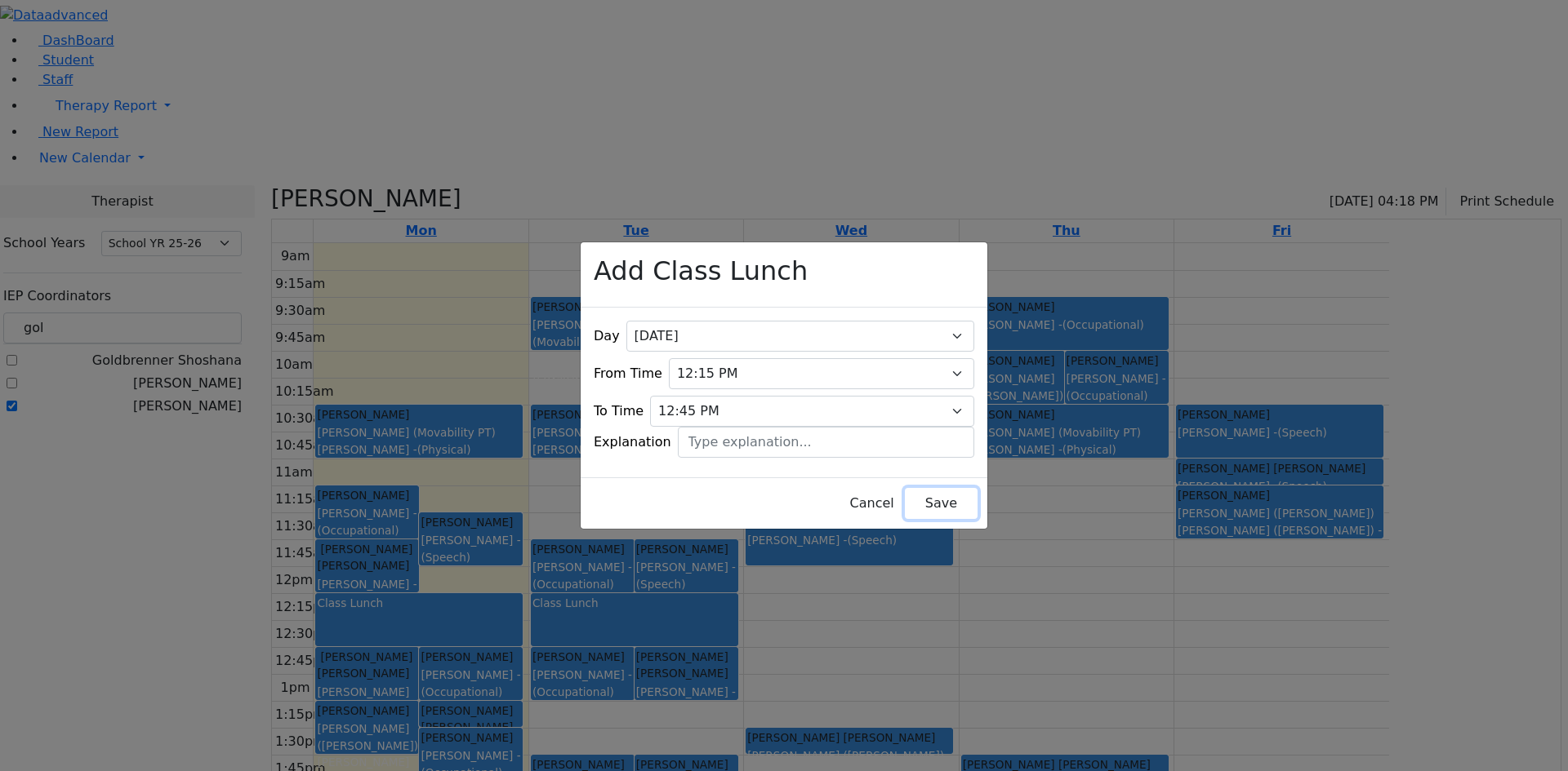
click at [943, 488] on button "Save" at bounding box center [941, 504] width 73 height 31
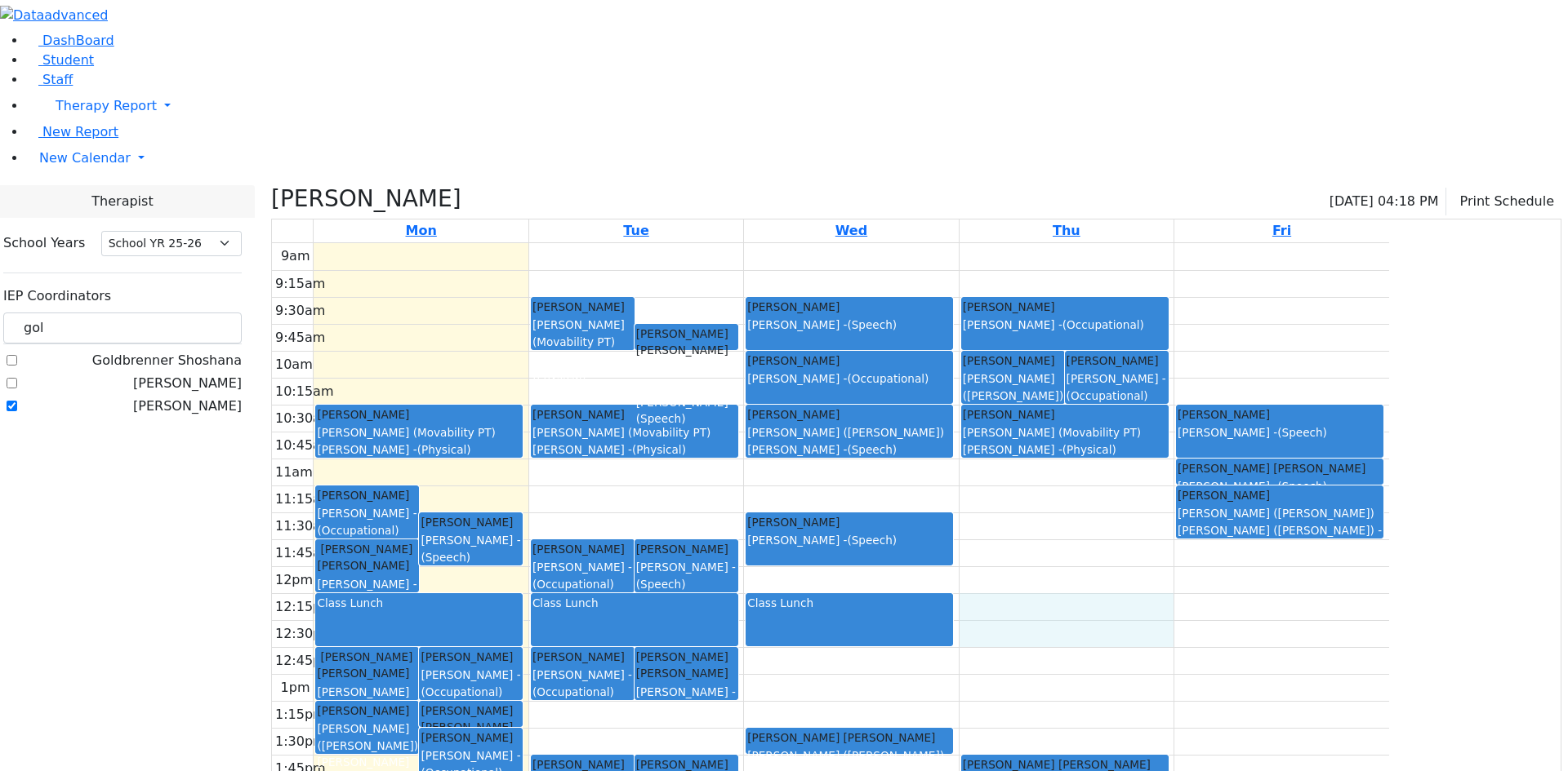
drag, startPoint x: 1203, startPoint y: 442, endPoint x: 1212, endPoint y: 466, distance: 25.6
click at [1212, 466] on div "9am 9:15am 9:30am 9:45am 10am 10:15am 10:30am 10:45am 11am 11:15am 11:30am 11:4…" at bounding box center [830, 566] width 1117 height 646
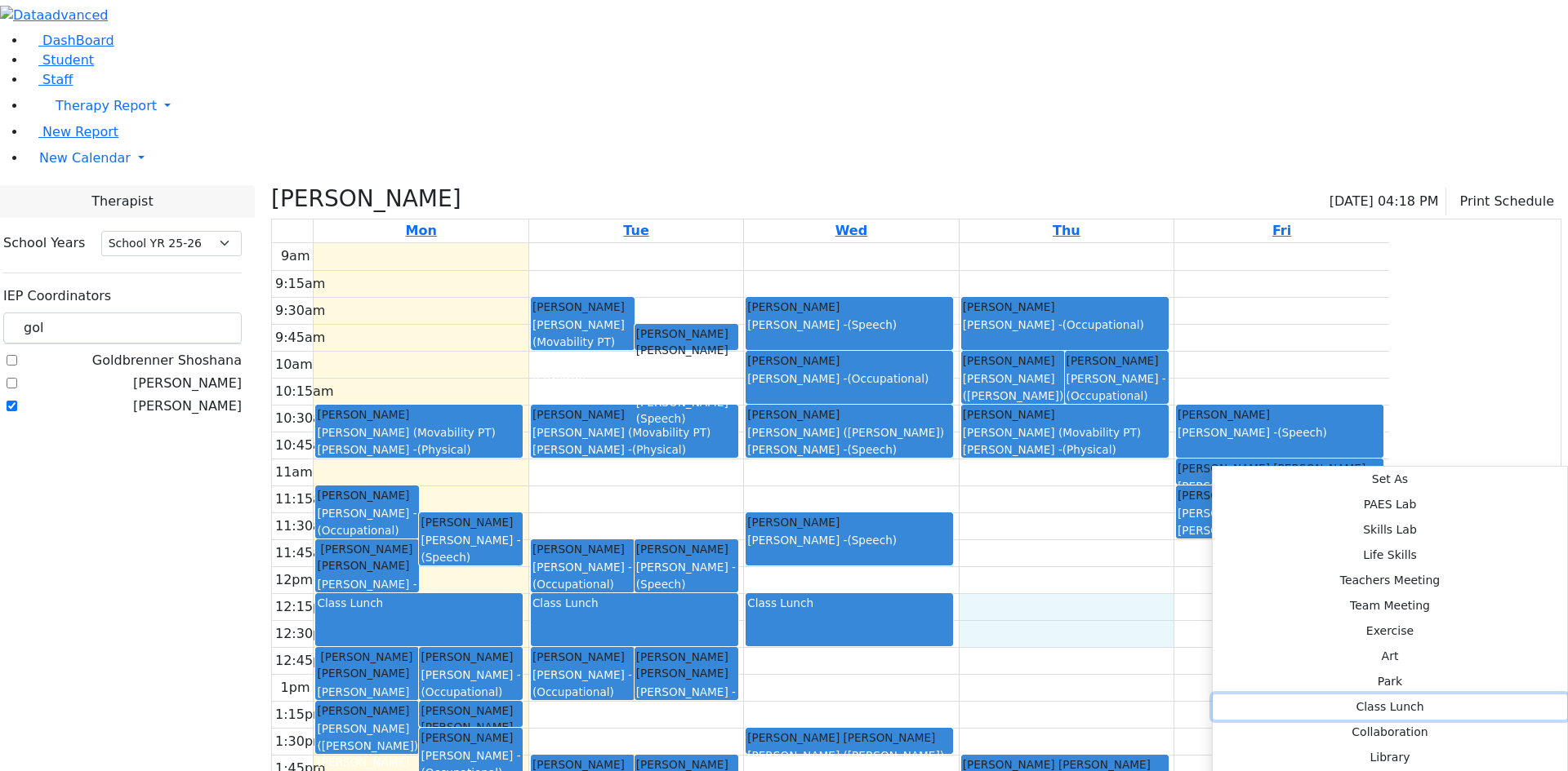
click at [1487, 695] on button "Class Lunch" at bounding box center [1390, 707] width 354 height 25
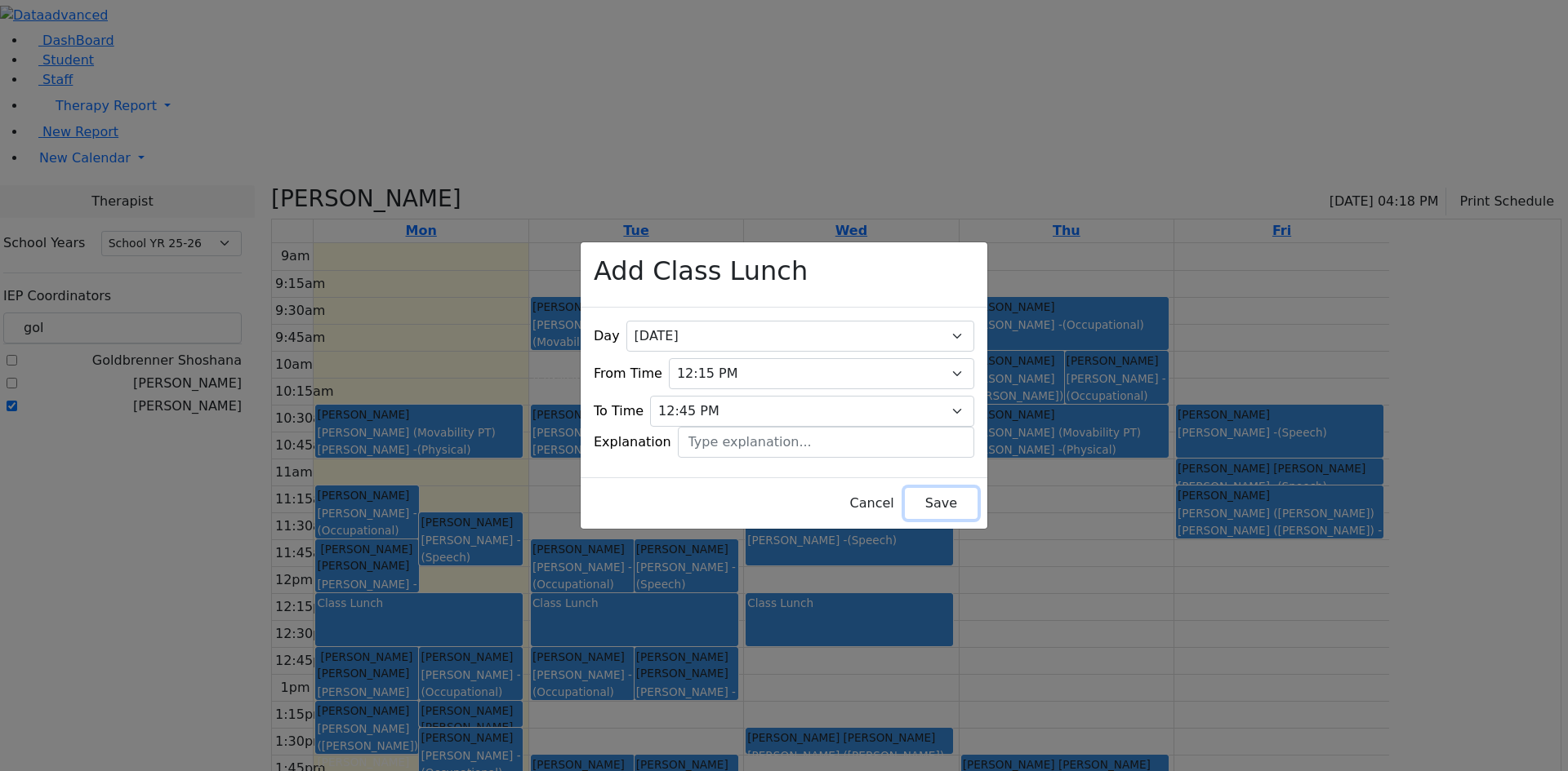
click at [906, 489] on button "Save" at bounding box center [941, 504] width 73 height 31
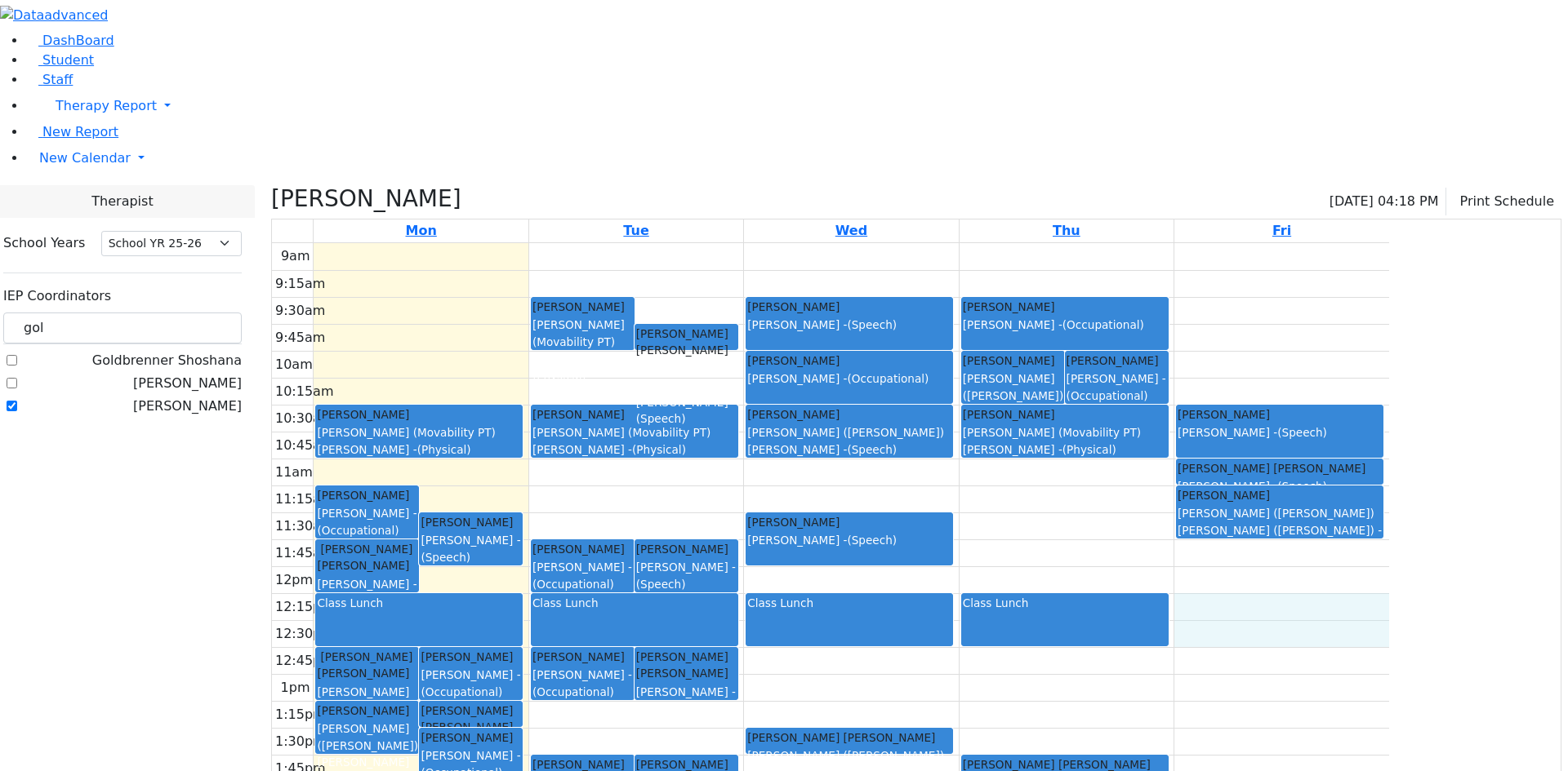
drag, startPoint x: 1397, startPoint y: 440, endPoint x: 1401, endPoint y: 456, distance: 16.5
click at [1390, 472] on div "9am 9:15am 9:30am 9:45am 10am 10:15am 10:30am 10:45am 11am 11:15am 11:30am 11:4…" at bounding box center [830, 566] width 1117 height 646
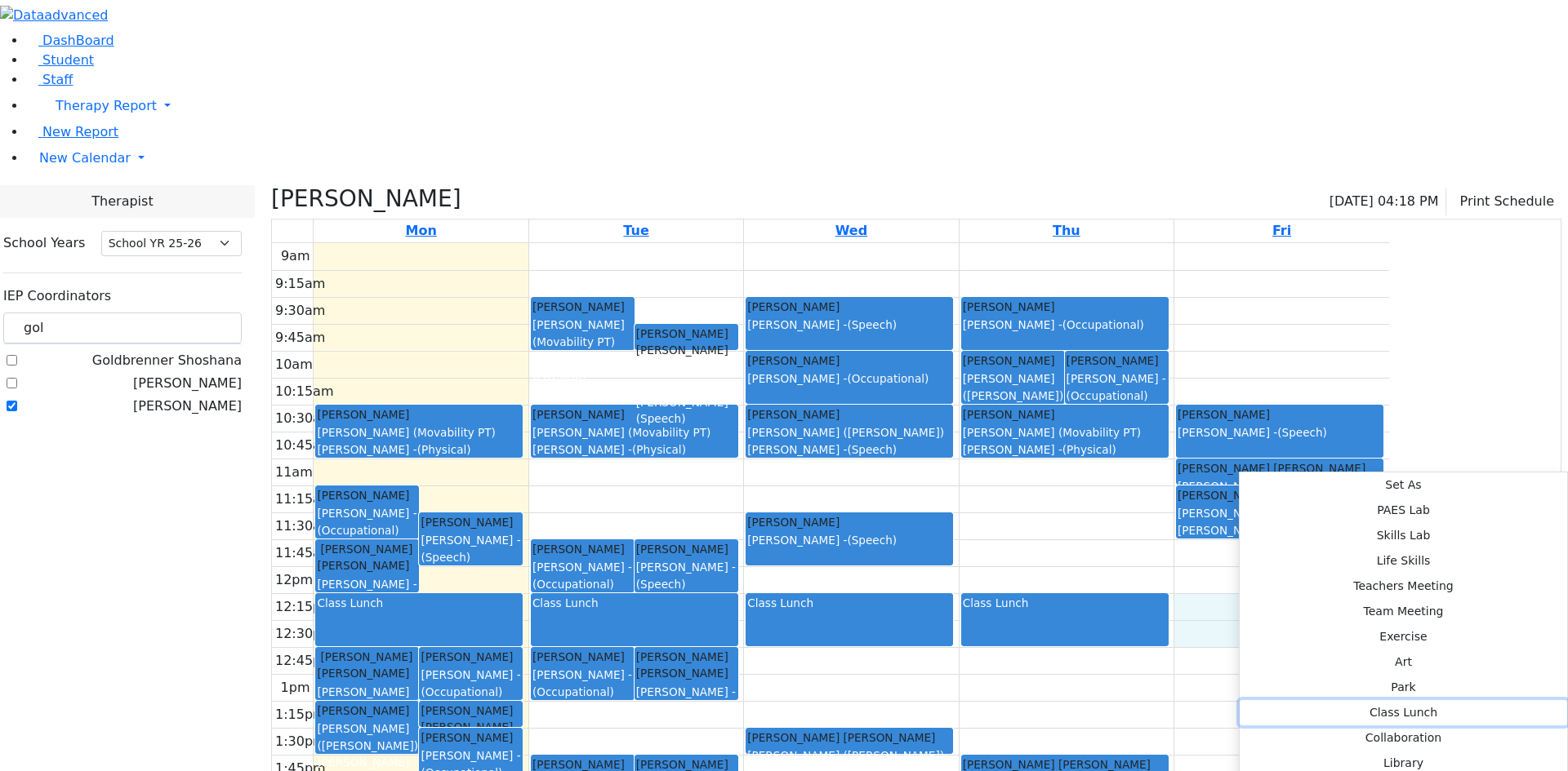
click at [1486, 700] on button "Class Lunch" at bounding box center [1403, 712] width 327 height 25
select select "5"
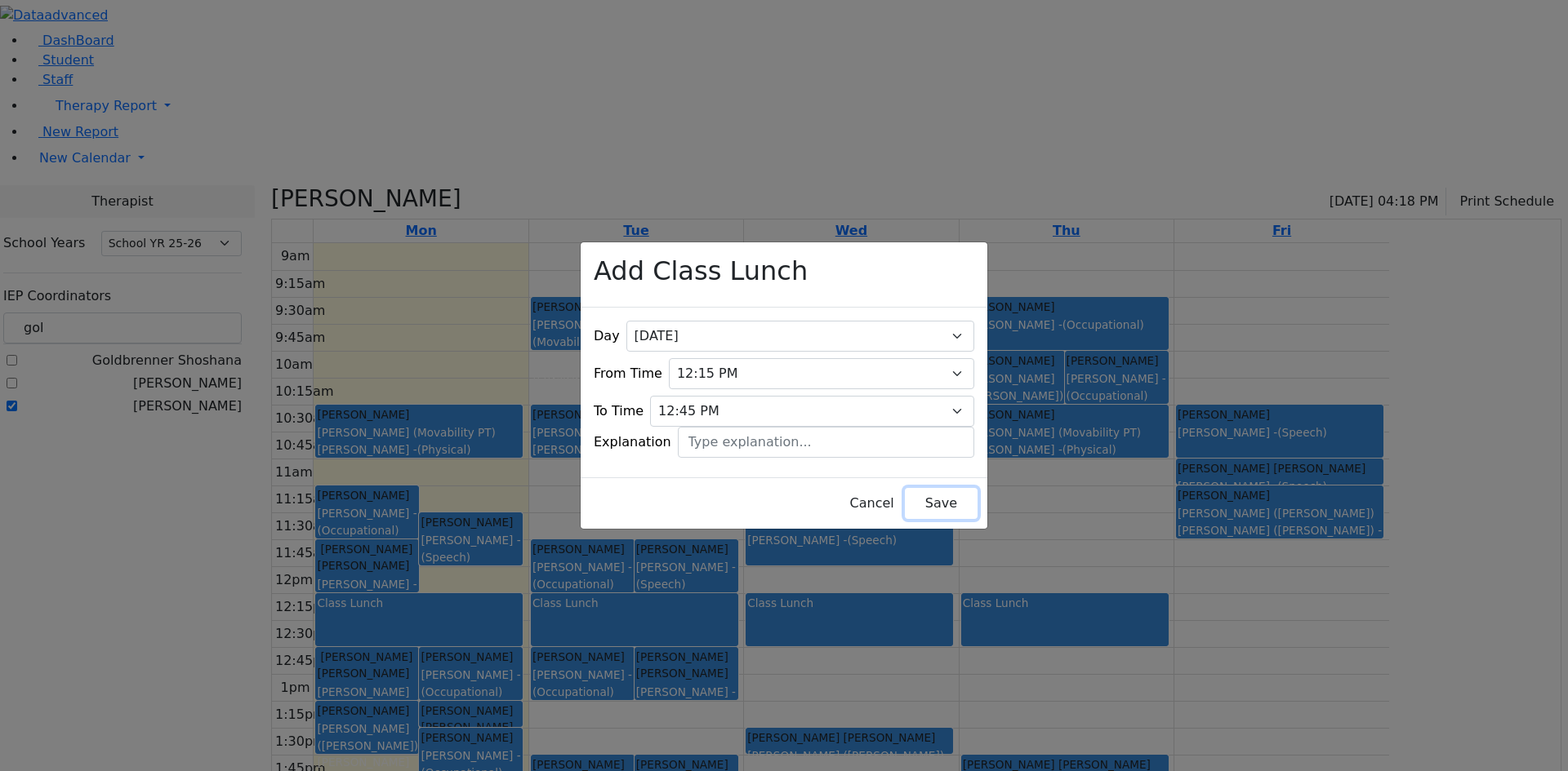
click at [912, 502] on button "Save" at bounding box center [941, 504] width 73 height 31
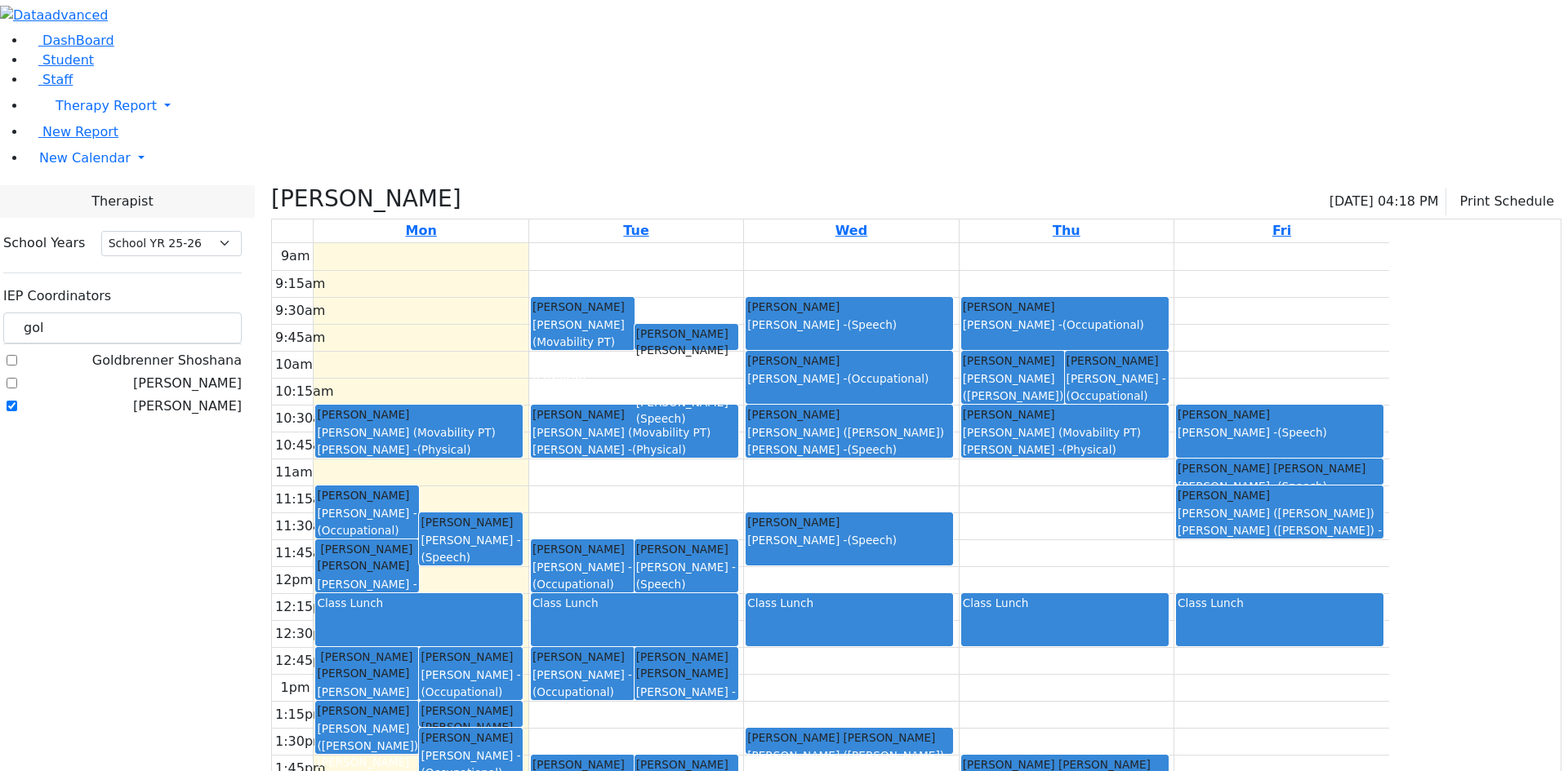
click at [1167, 407] on div "[PERSON_NAME] [PERSON_NAME] (Movability PT) [PERSON_NAME] - (Physical)" at bounding box center [1065, 432] width 204 height 51
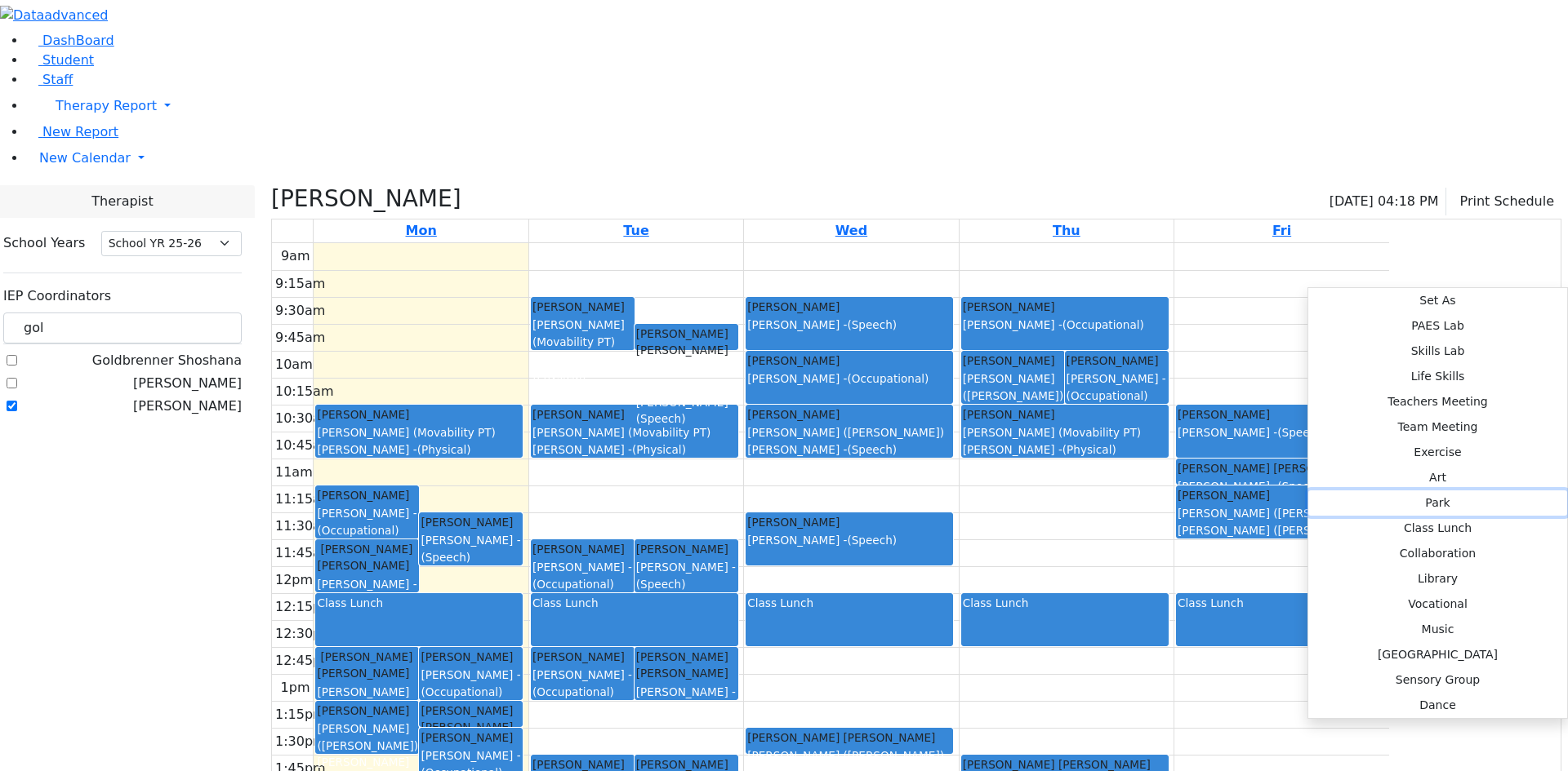
click at [1308, 491] on button "Park" at bounding box center [1437, 503] width 259 height 25
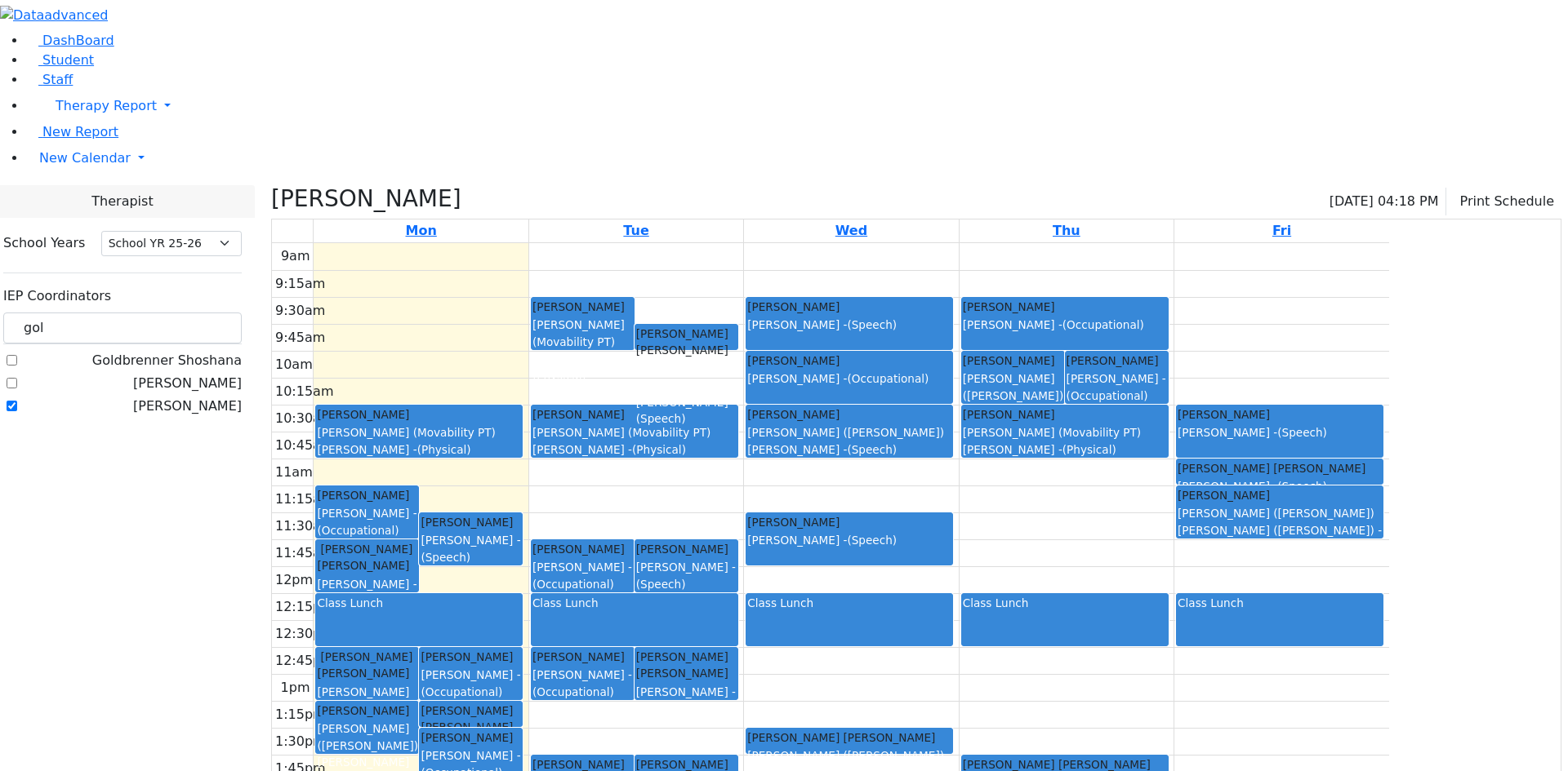
drag, startPoint x: 1272, startPoint y: 271, endPoint x: 1272, endPoint y: 288, distance: 17.0
click at [1167, 407] on div "[PERSON_NAME] [PERSON_NAME] (Movability PT) [PERSON_NAME] - (Physical)" at bounding box center [1065, 432] width 204 height 51
click at [1265, 324] on div "9am 9:15am 9:30am 9:45am 10am 10:15am 10:30am 10:45am 11am 11:15am 11:30am 11:4…" at bounding box center [830, 566] width 1117 height 646
click at [1316, 309] on div "9am 9:15am 9:30am 9:45am 10am 10:15am 10:30am 10:45am 11am 11:15am 11:30am 11:4…" at bounding box center [830, 566] width 1117 height 646
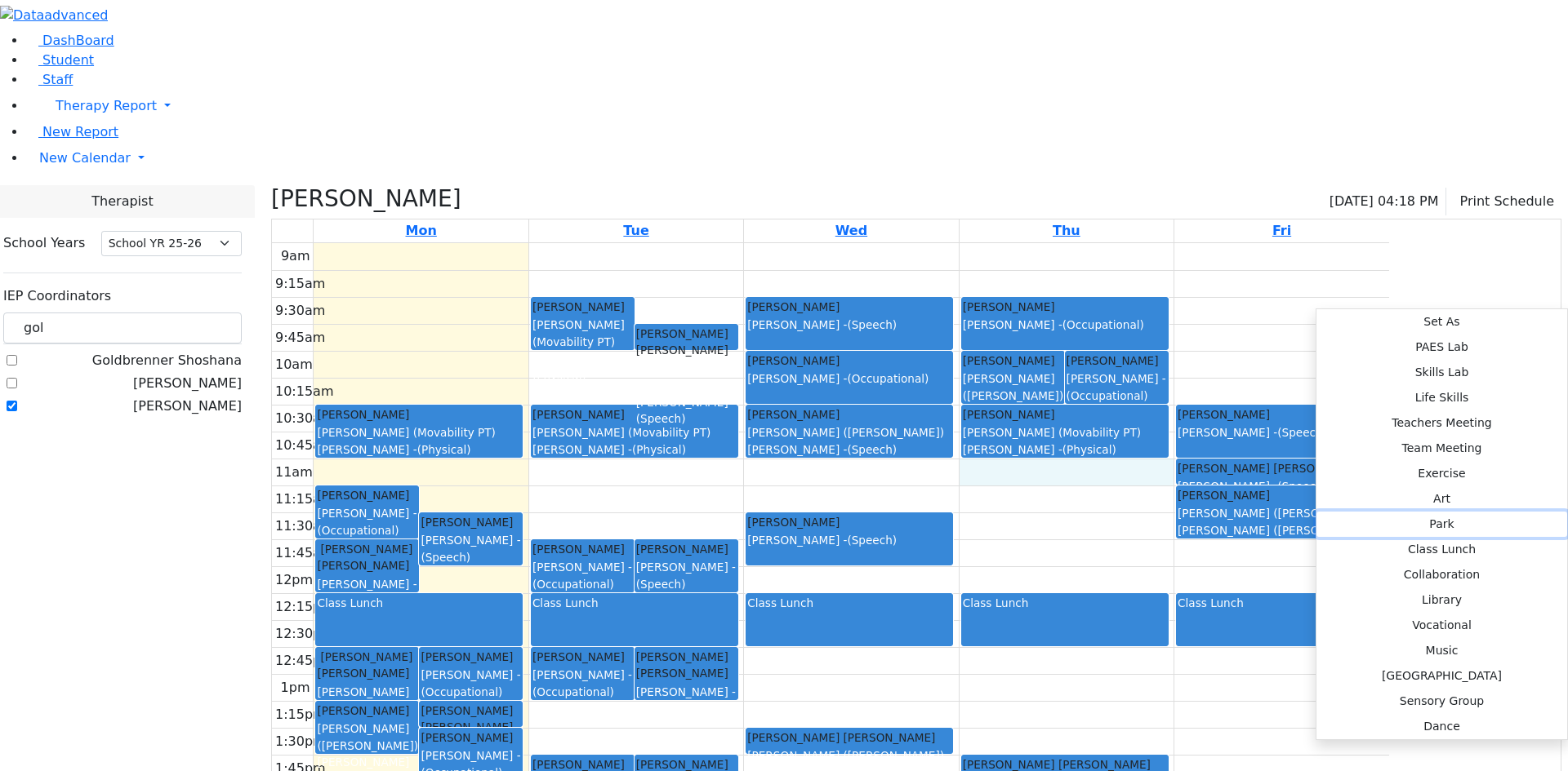
click at [1317, 511] on button "Park" at bounding box center [1442, 524] width 251 height 25
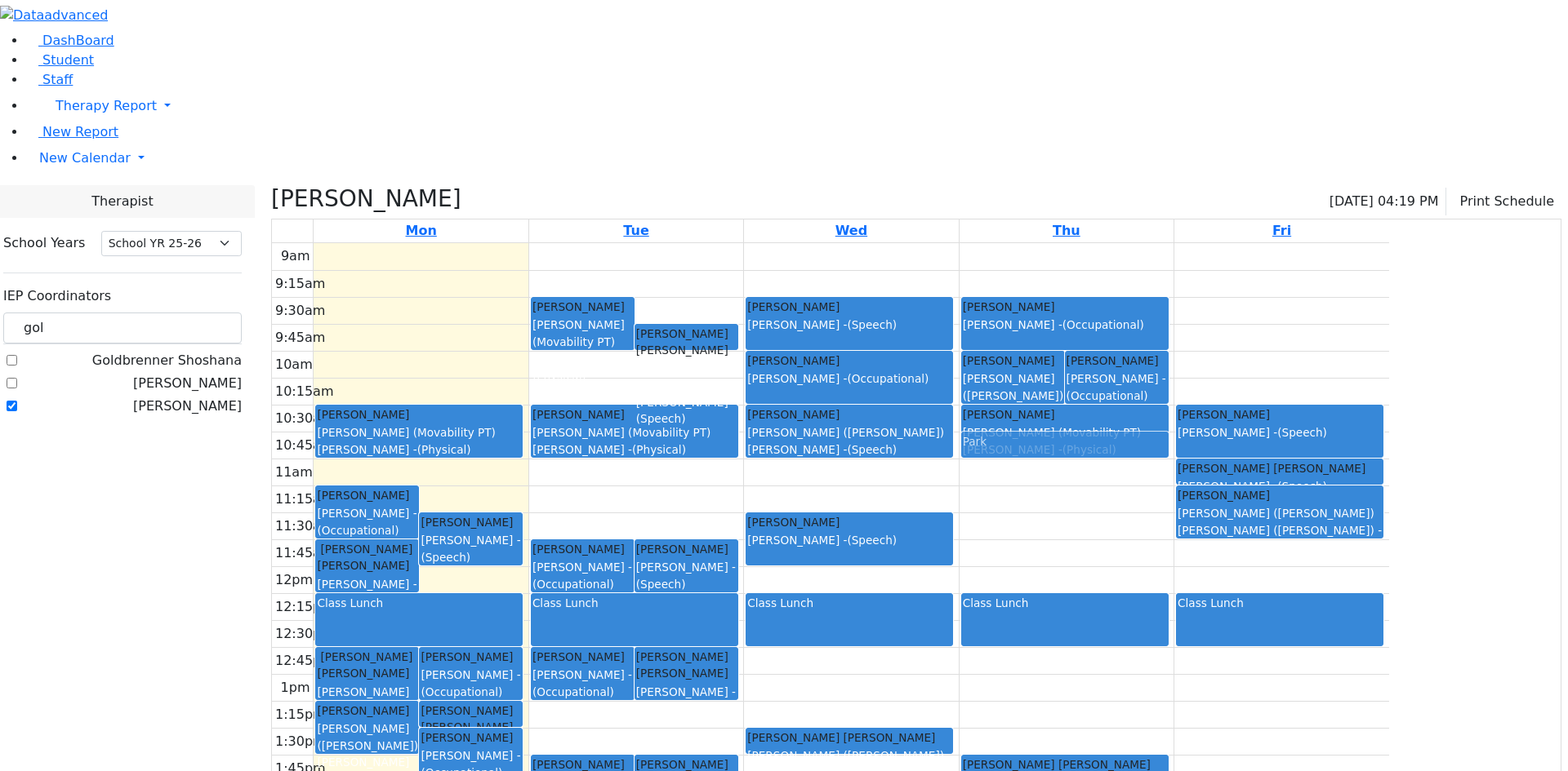
drag, startPoint x: 1222, startPoint y: 310, endPoint x: 1217, endPoint y: 271, distance: 39.3
click at [1174, 271] on div "[PERSON_NAME] [PERSON_NAME] ([PERSON_NAME]) [PERSON_NAME] - (Speech) [PERSON_NA…" at bounding box center [1066, 566] width 214 height 646
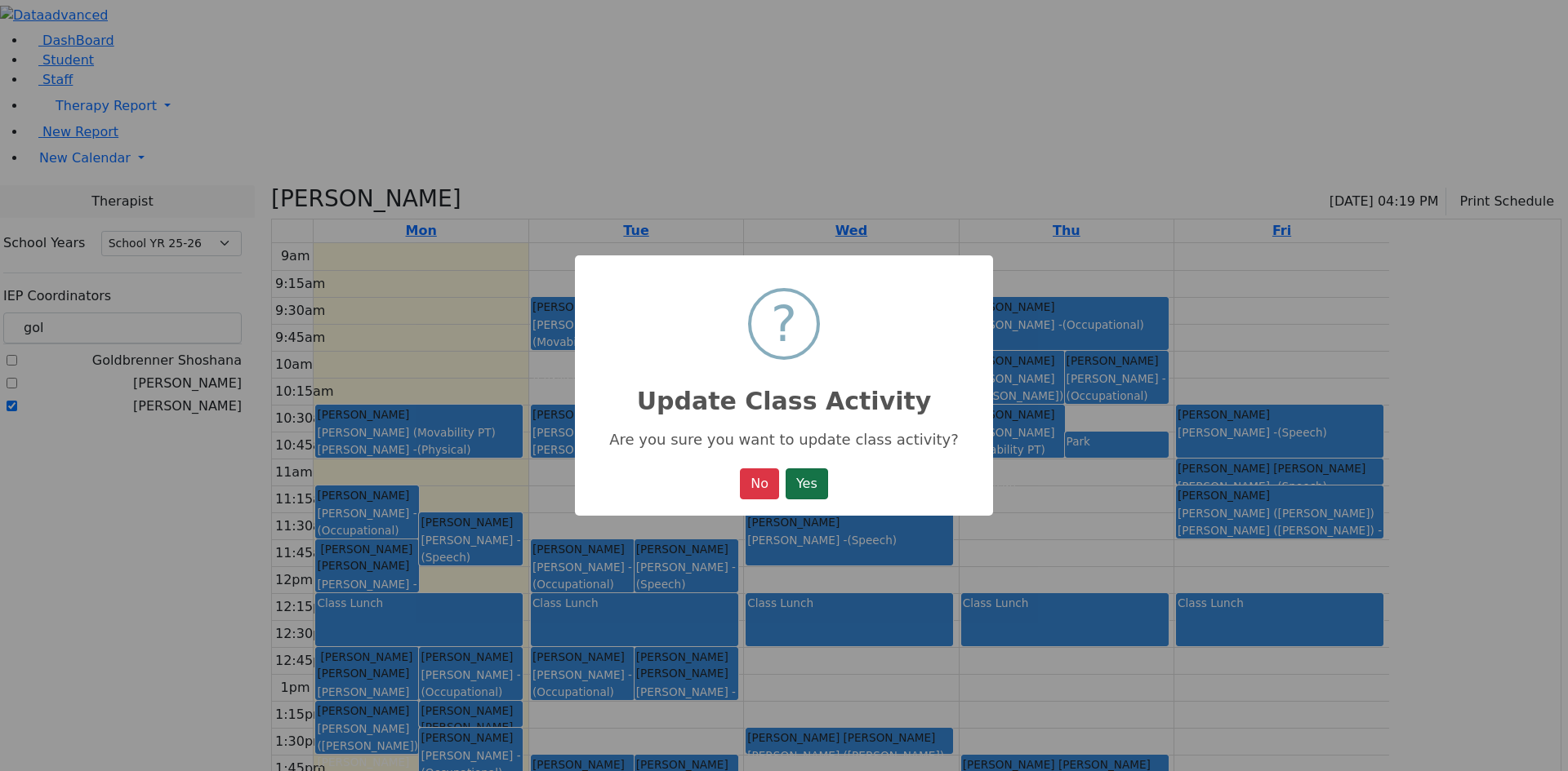
click at [824, 489] on button "Yes" at bounding box center [806, 484] width 42 height 31
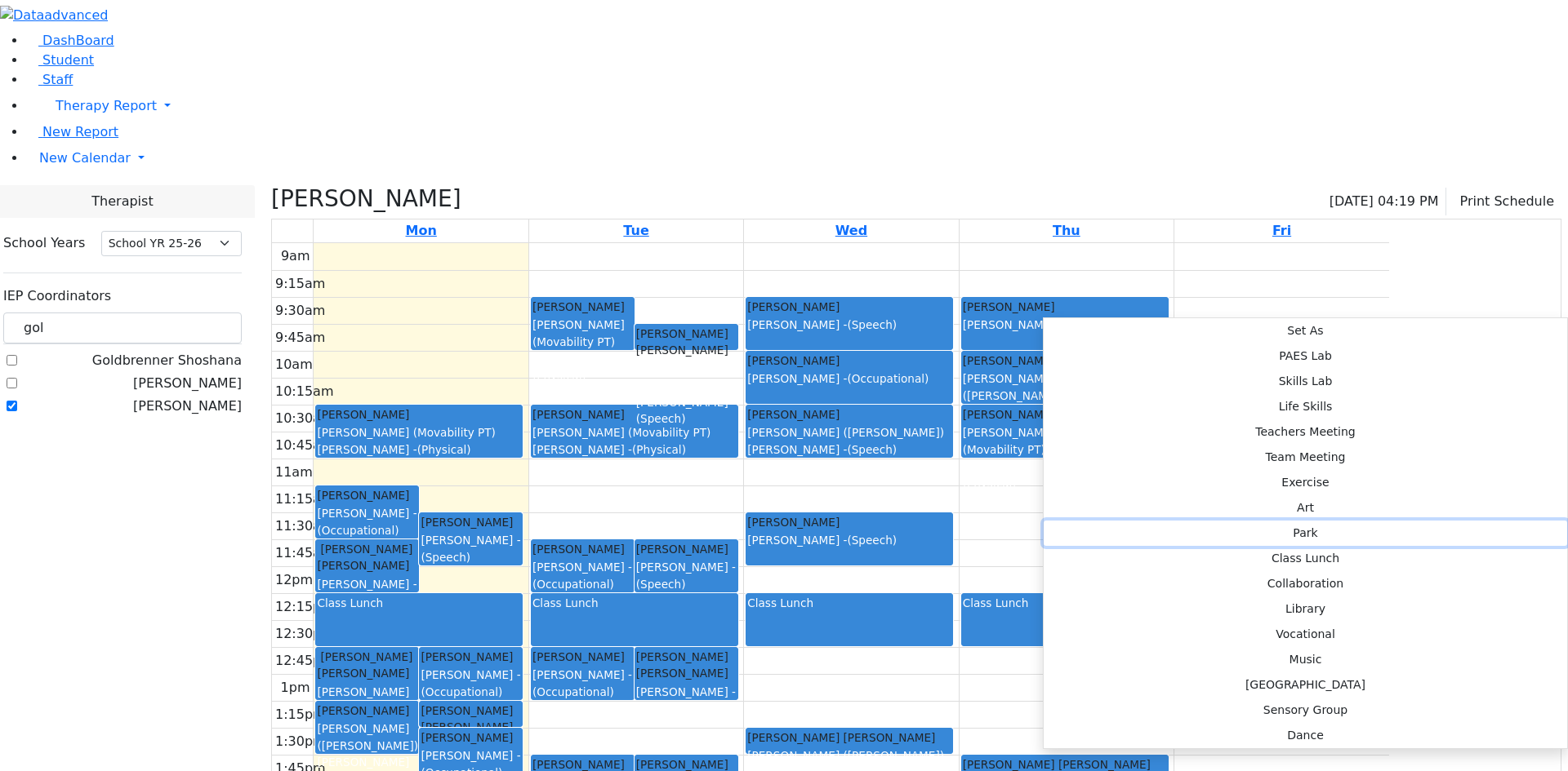
click at [1281, 521] on button "Park" at bounding box center [1306, 533] width 524 height 25
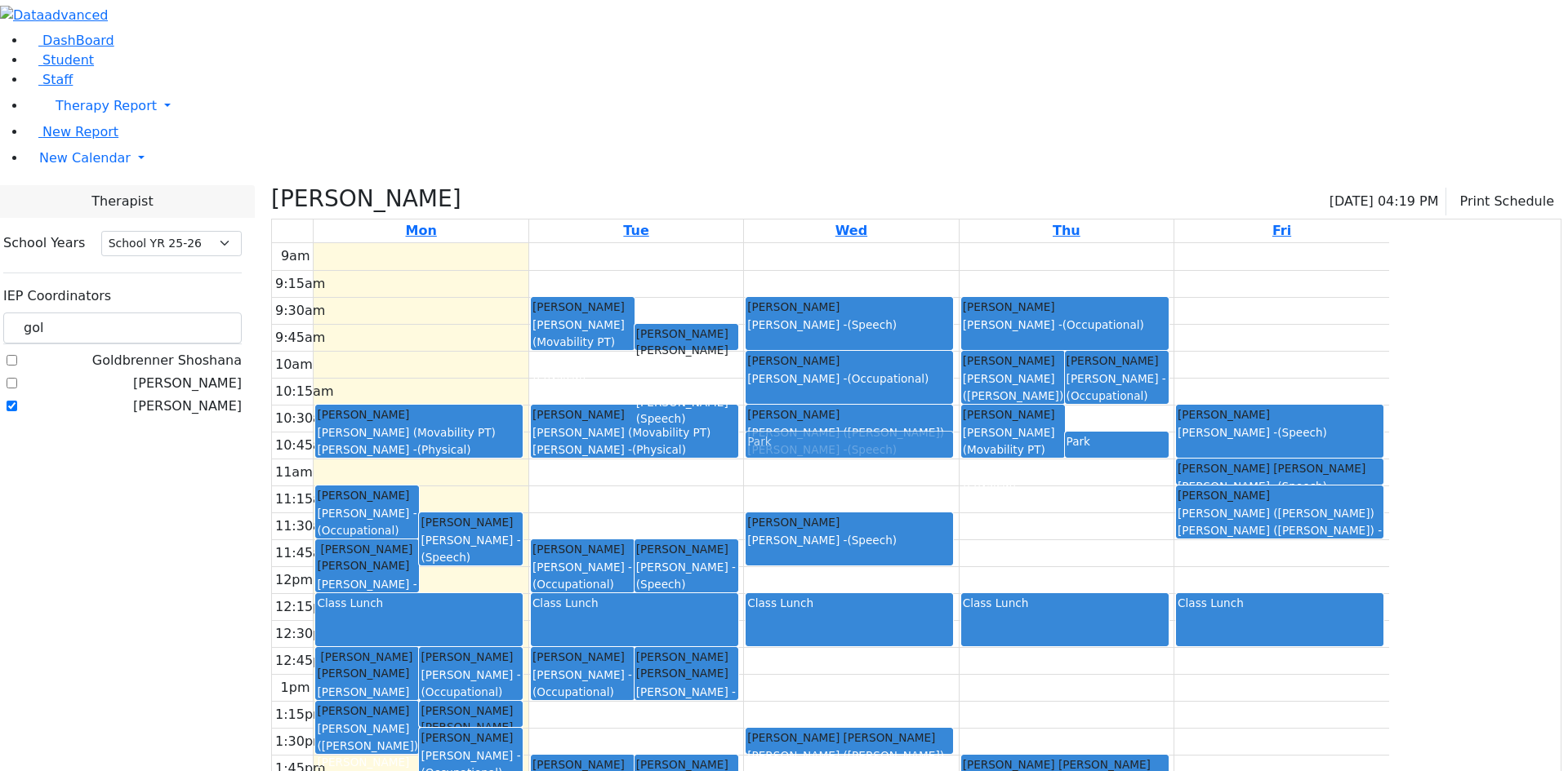
drag, startPoint x: 1053, startPoint y: 314, endPoint x: 1053, endPoint y: 297, distance: 17.0
click at [958, 293] on div "[PERSON_NAME] [PERSON_NAME] - (Speech) [PERSON_NAME] [PERSON_NAME] - (Occupatio…" at bounding box center [850, 566] width 214 height 646
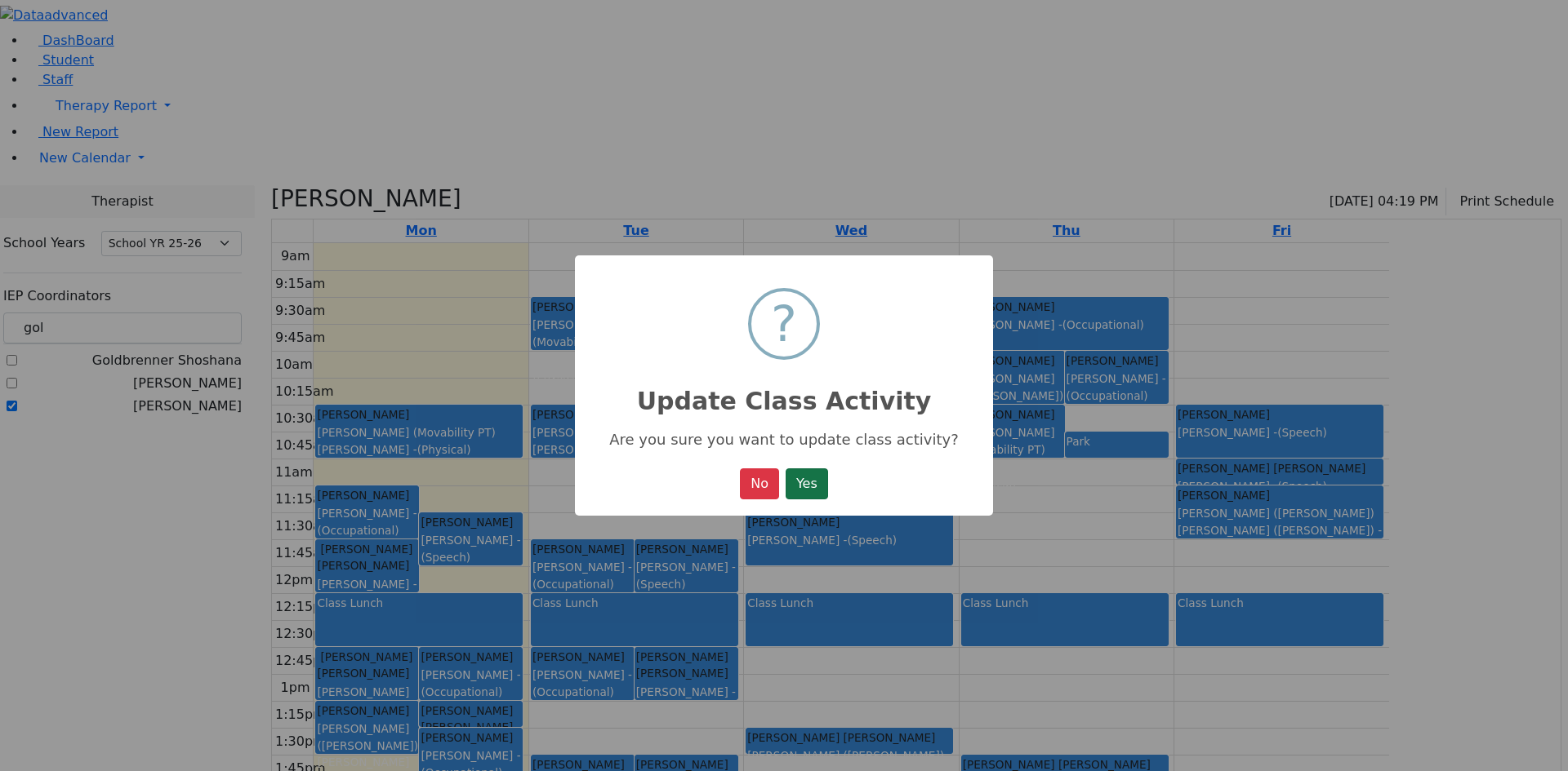
click at [826, 493] on button "Yes" at bounding box center [806, 484] width 42 height 31
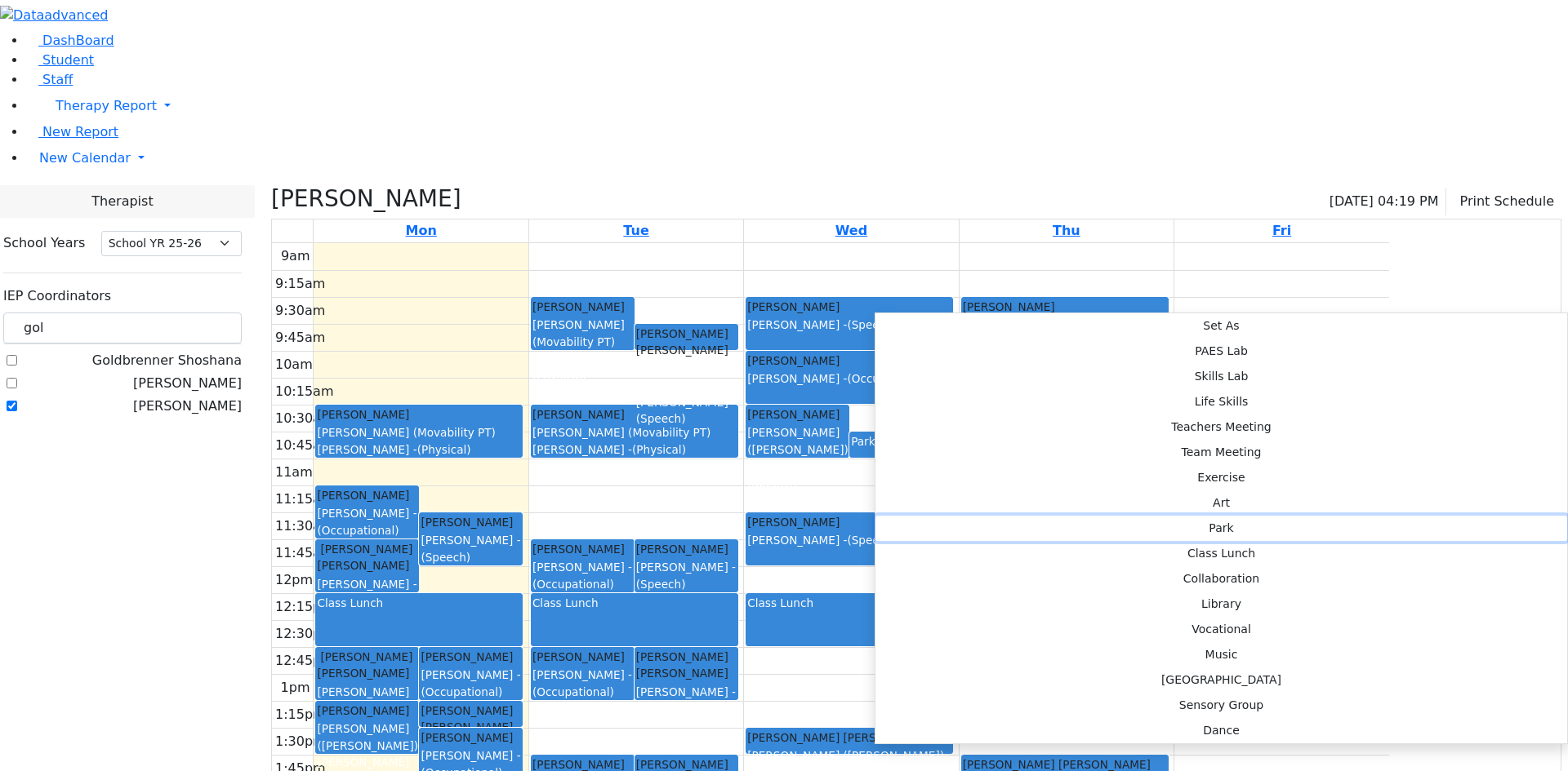
click at [1133, 516] on button "Park" at bounding box center [1221, 528] width 692 height 25
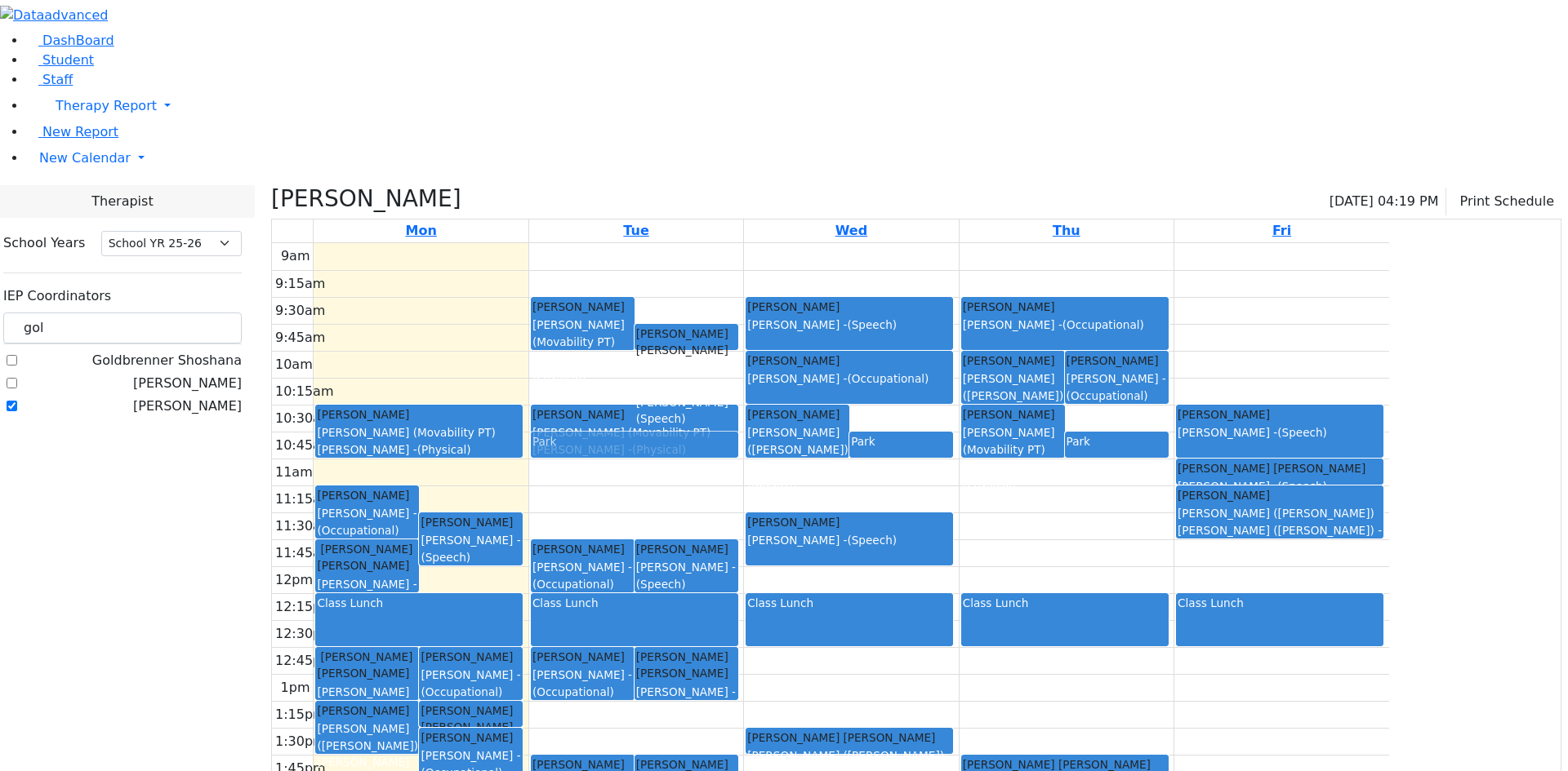
drag, startPoint x: 819, startPoint y: 312, endPoint x: 819, endPoint y: 296, distance: 16.0
click at [743, 291] on div "[PERSON_NAME] (Movability PT) [PERSON_NAME] - (Physical) Faivelson [PERSON_NAME…" at bounding box center [636, 566] width 214 height 646
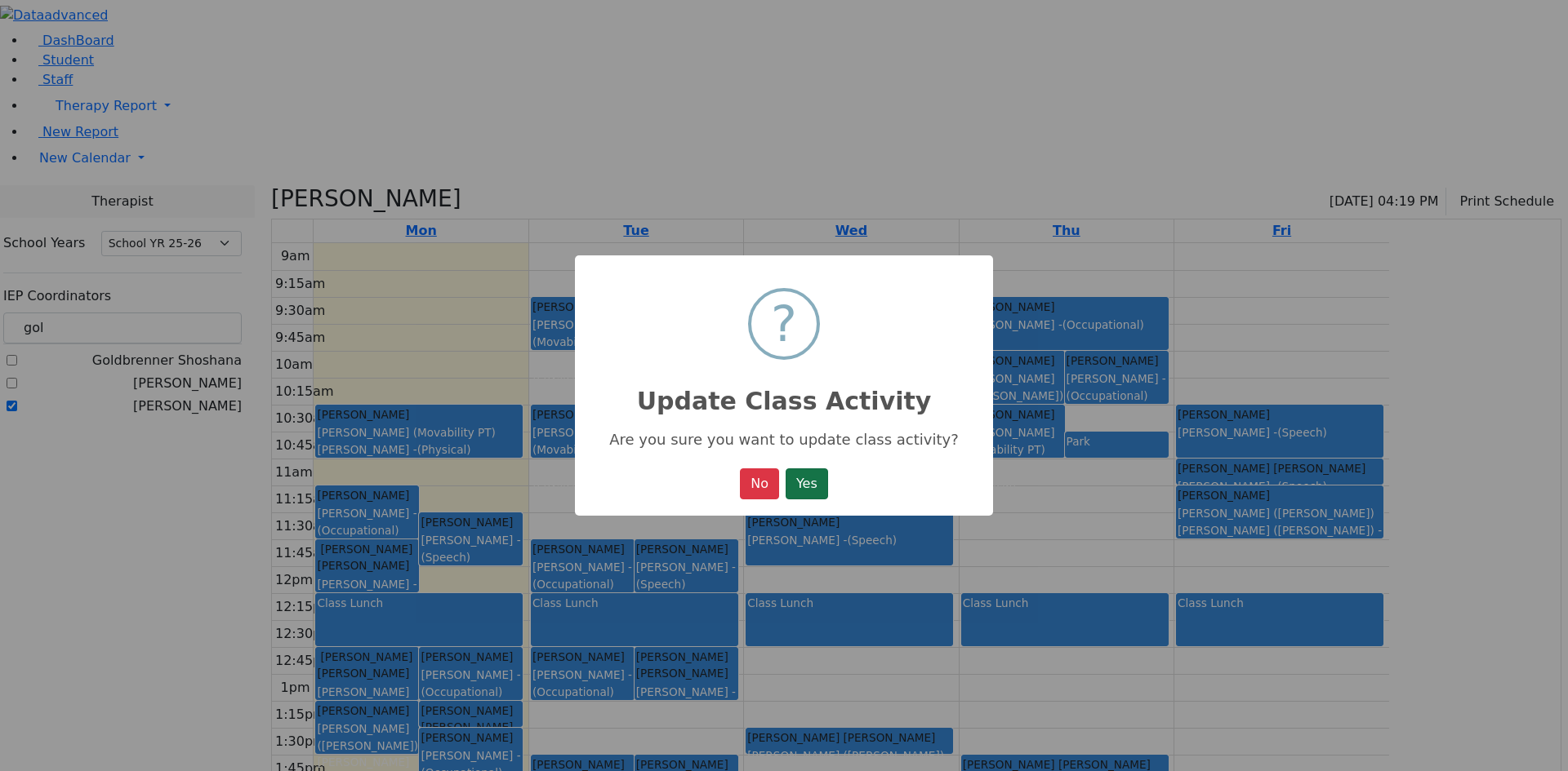
click at [818, 485] on button "Yes" at bounding box center [806, 484] width 42 height 31
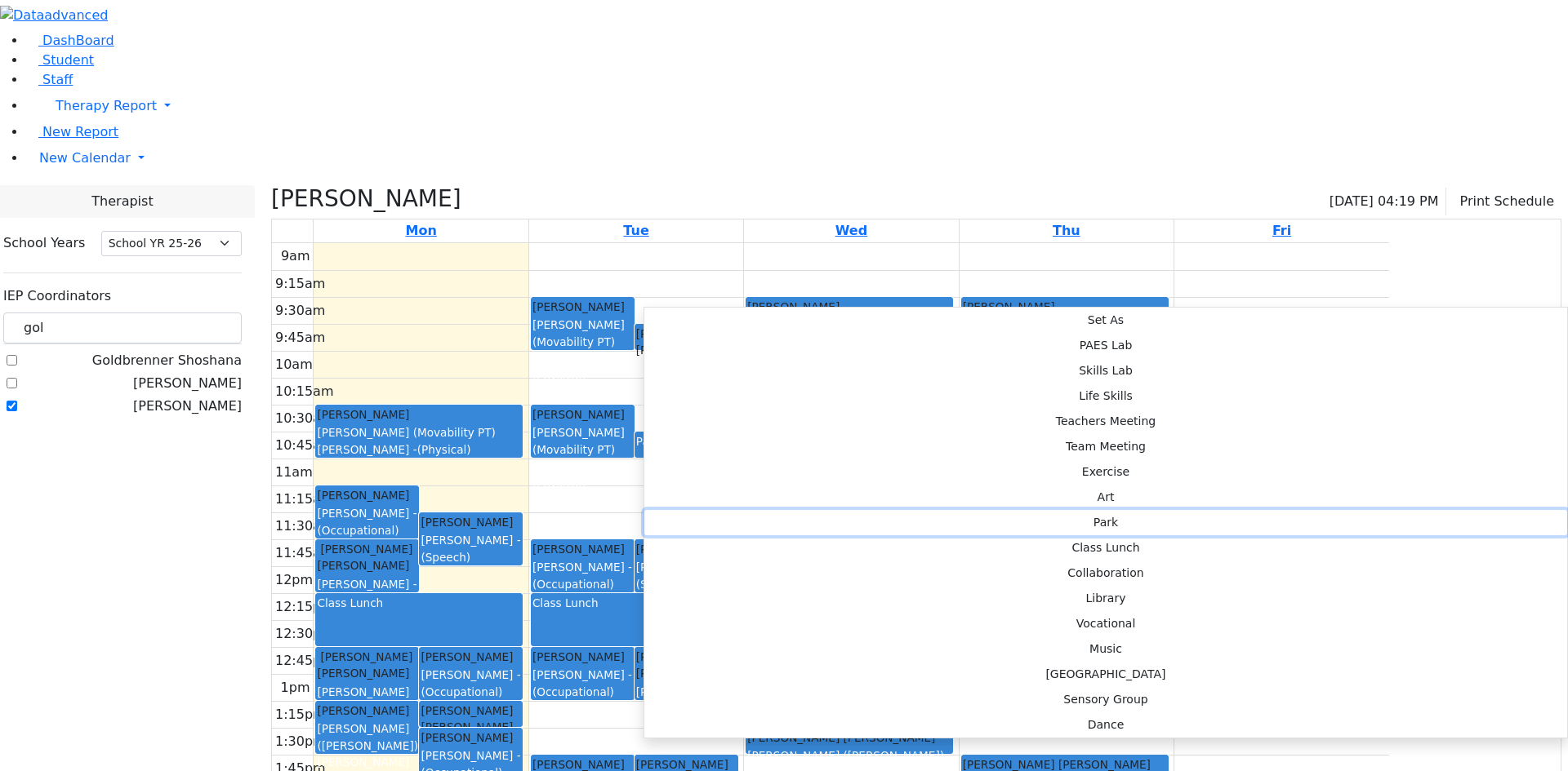
click at [898, 511] on button "Park" at bounding box center [1106, 523] width 923 height 25
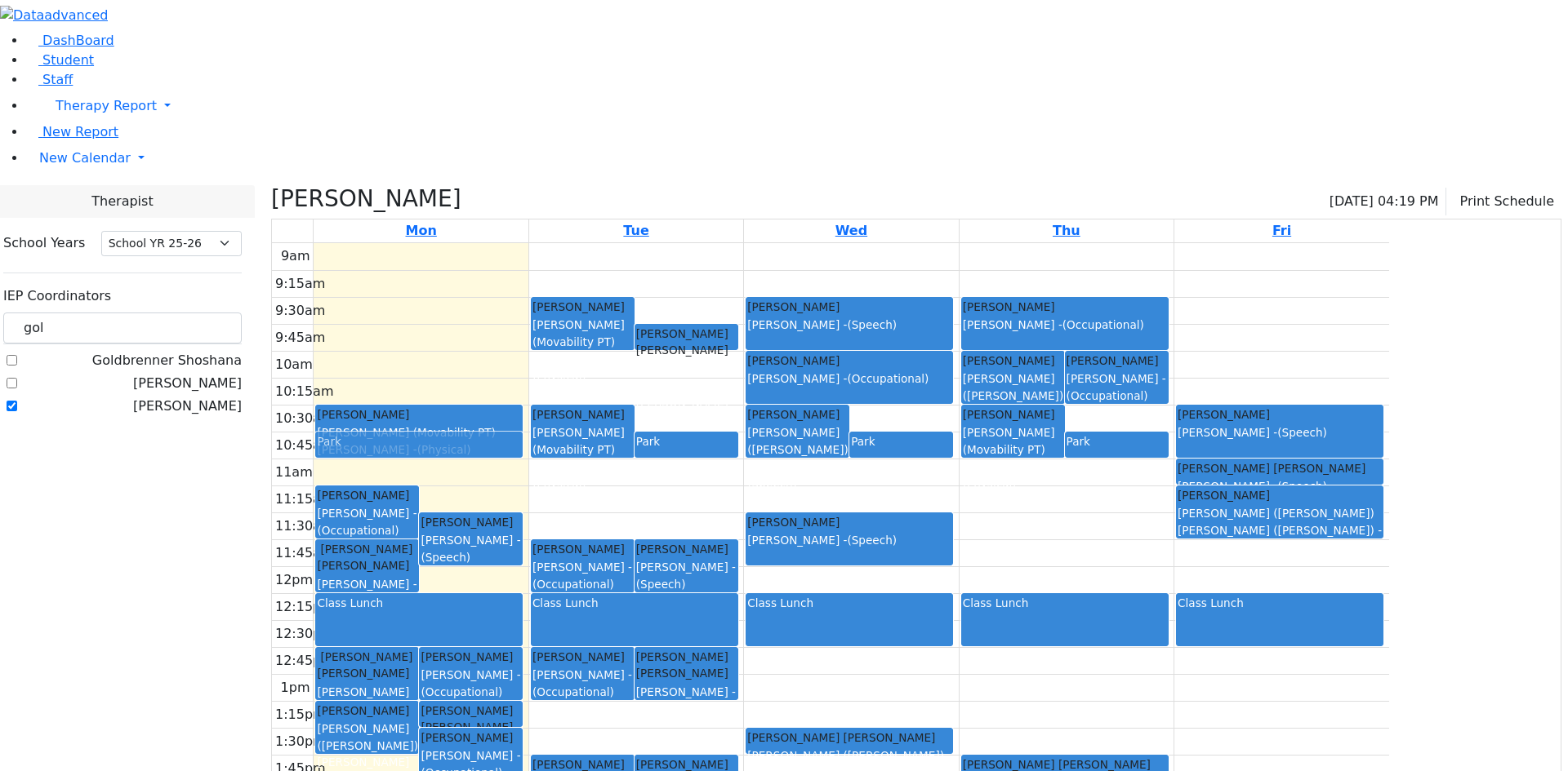
drag, startPoint x: 645, startPoint y: 312, endPoint x: 648, endPoint y: 287, distance: 25.2
click at [527, 287] on div "[PERSON_NAME] [PERSON_NAME] - (Occupational) [PERSON_NAME] [PERSON_NAME] - (Spe…" at bounding box center [420, 566] width 214 height 646
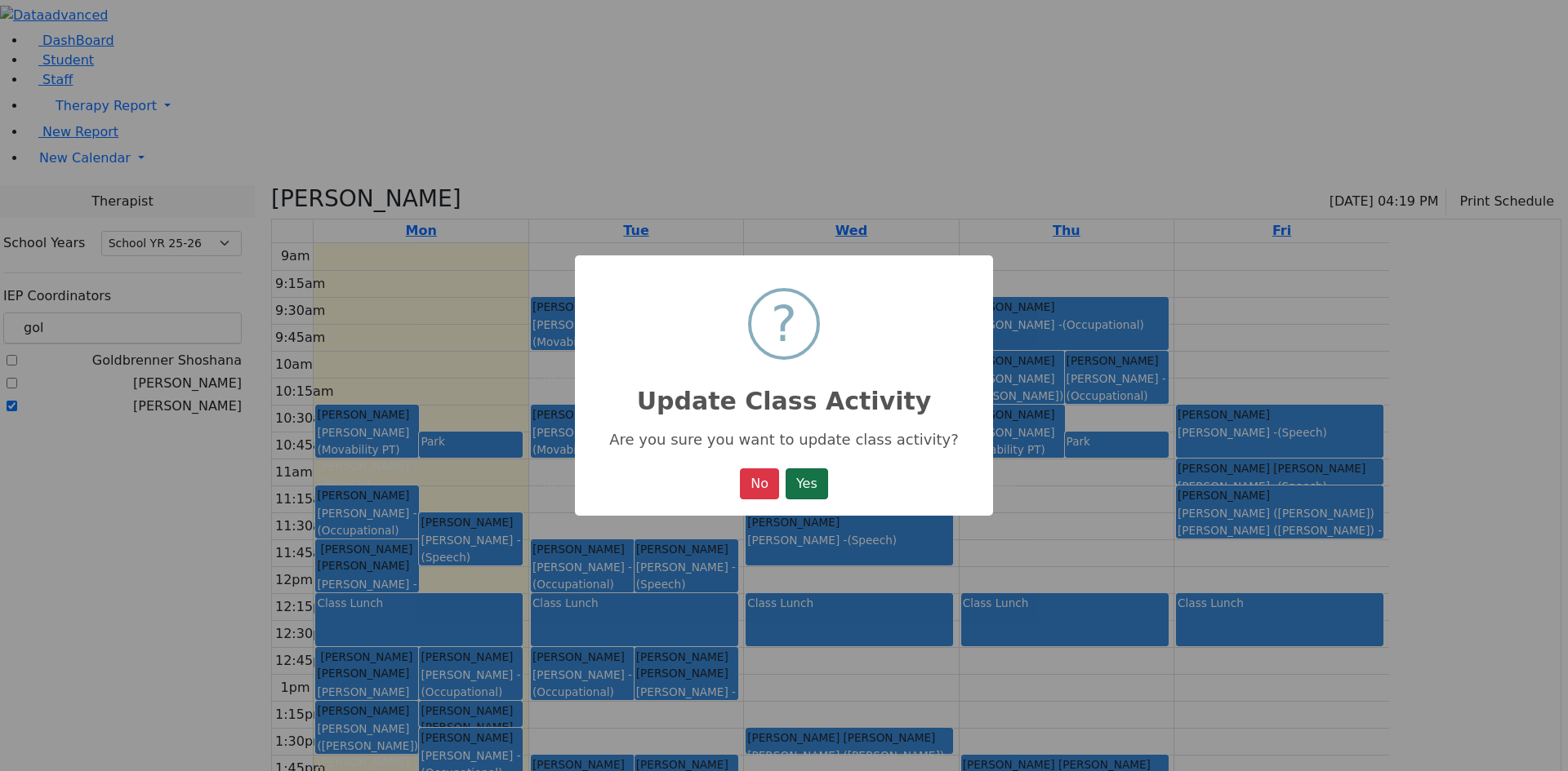
click at [802, 492] on button "Yes" at bounding box center [806, 484] width 42 height 31
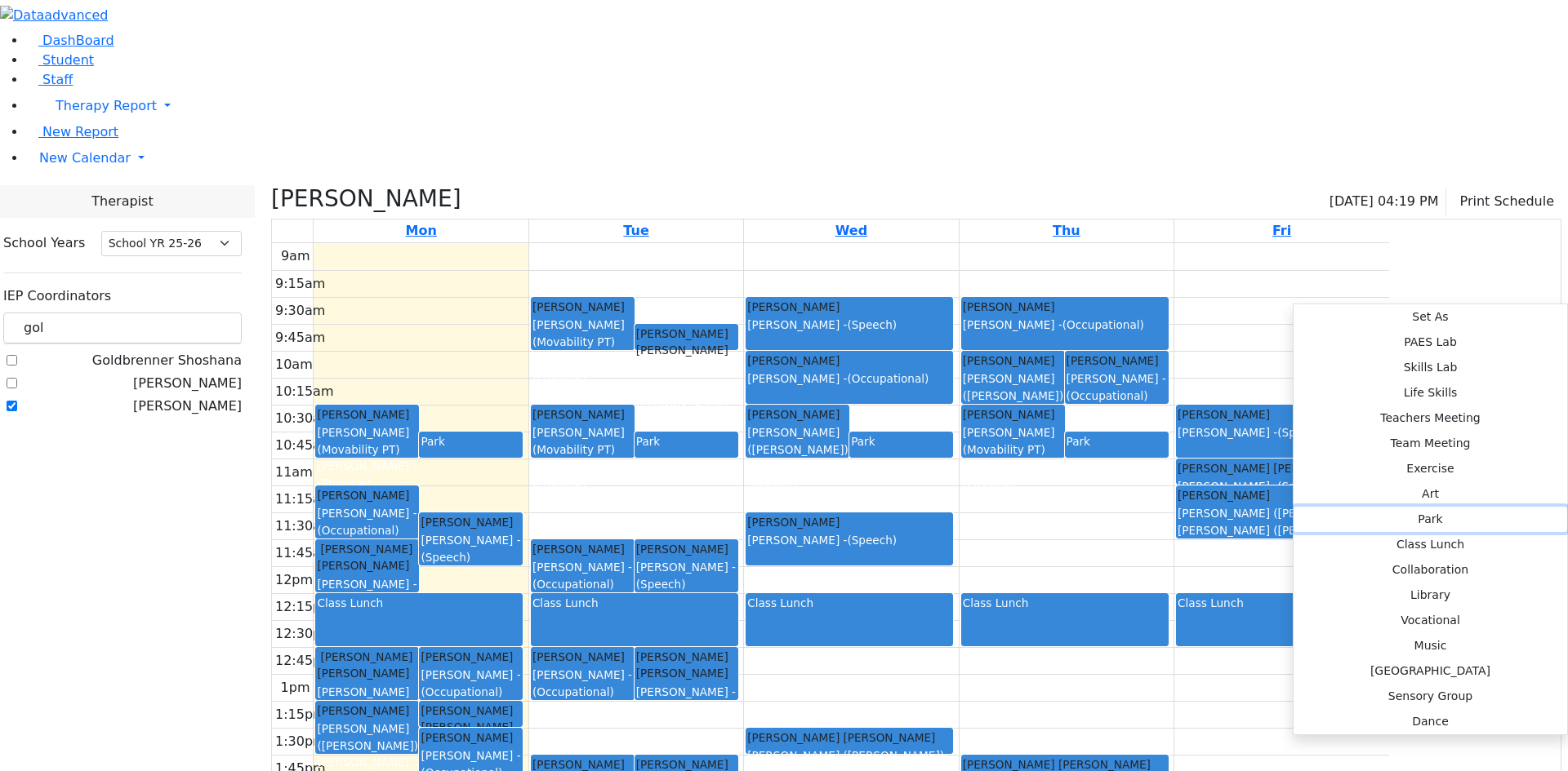
click at [1537, 507] on button "Park" at bounding box center [1430, 519] width 274 height 25
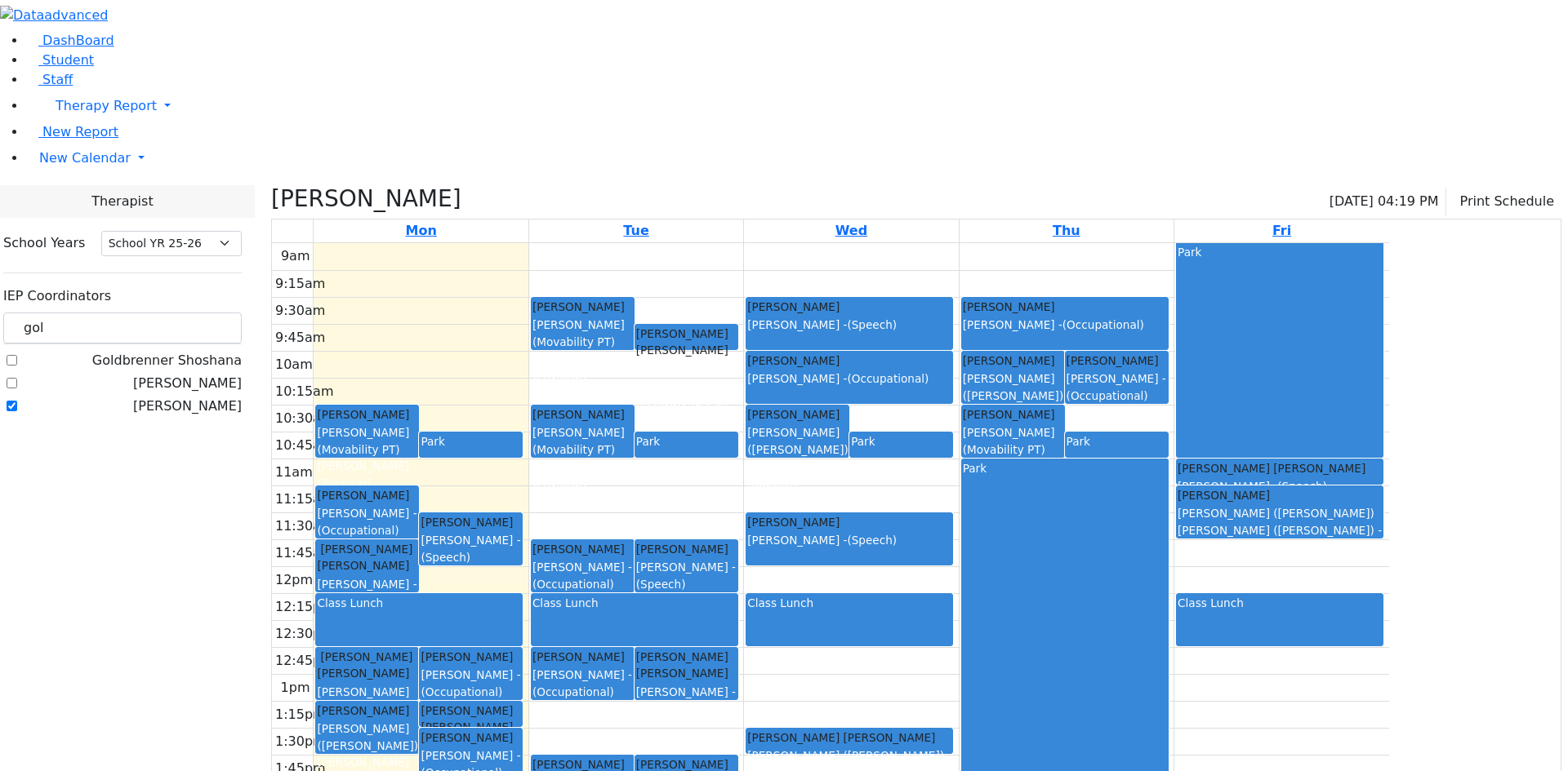
drag, startPoint x: 1268, startPoint y: 321, endPoint x: 1397, endPoint y: 285, distance: 133.9
click at [1390, 285] on tr "[PERSON_NAME] (Movability PT) [PERSON_NAME] - (Physical) [PERSON_NAME] [PERSON_…" at bounding box center [830, 566] width 1117 height 646
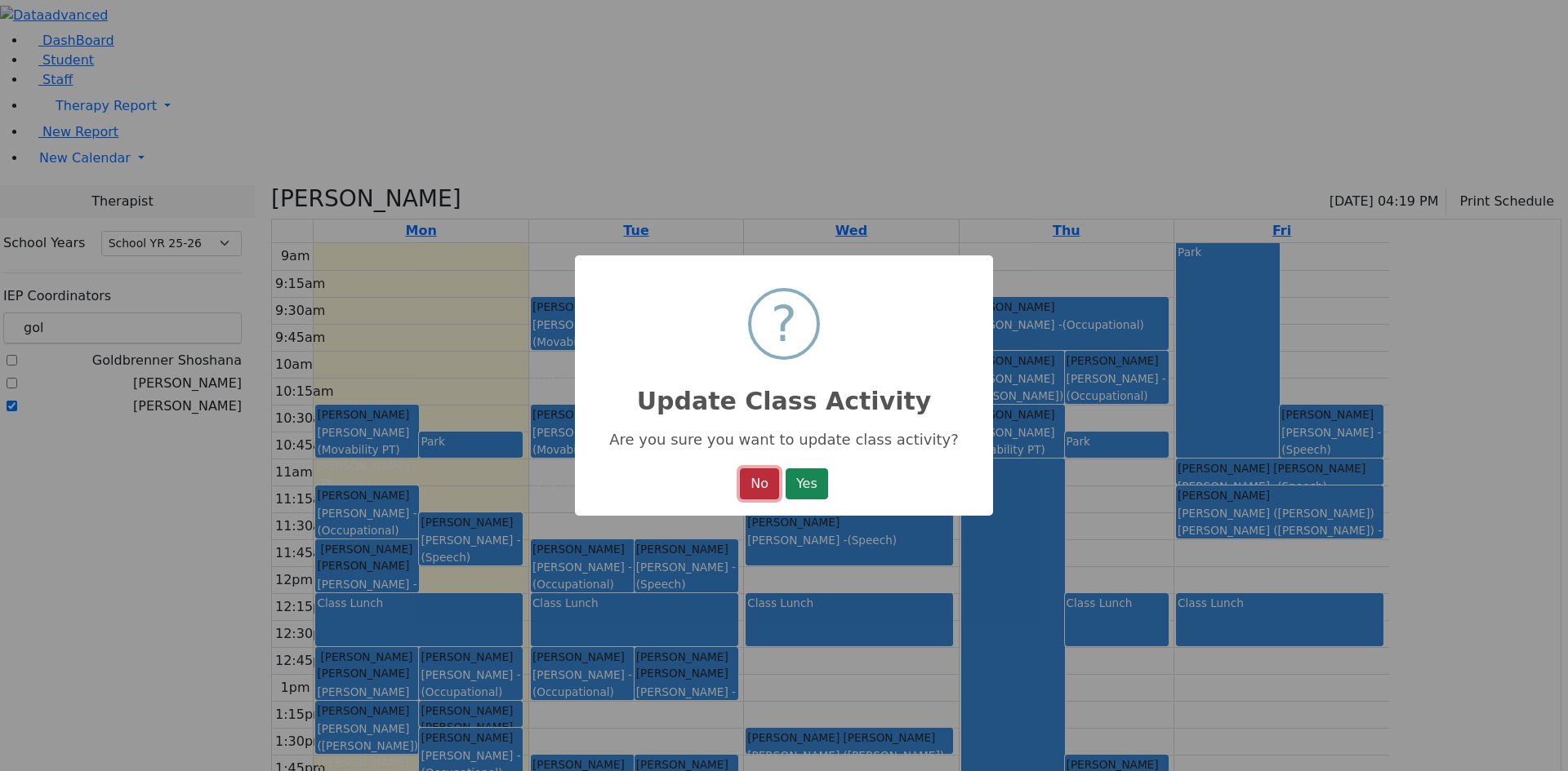
click at [760, 485] on button "No" at bounding box center [759, 484] width 39 height 31
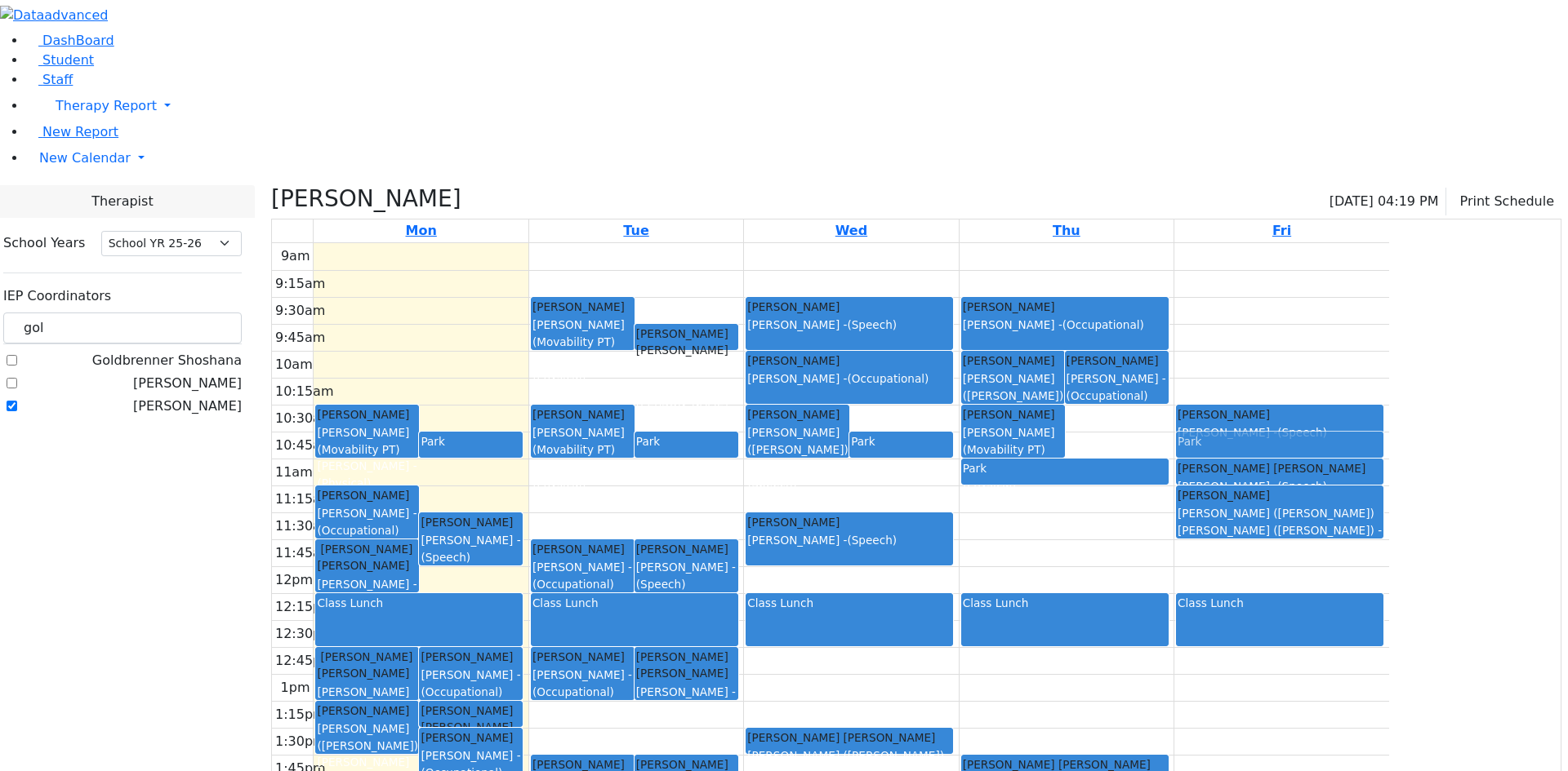
drag, startPoint x: 1281, startPoint y: 275, endPoint x: 1336, endPoint y: 280, distance: 55.2
click at [1345, 280] on tr "[PERSON_NAME] (Movability PT) [PERSON_NAME] - (Physical) [PERSON_NAME] [PERSON_…" at bounding box center [830, 566] width 1117 height 646
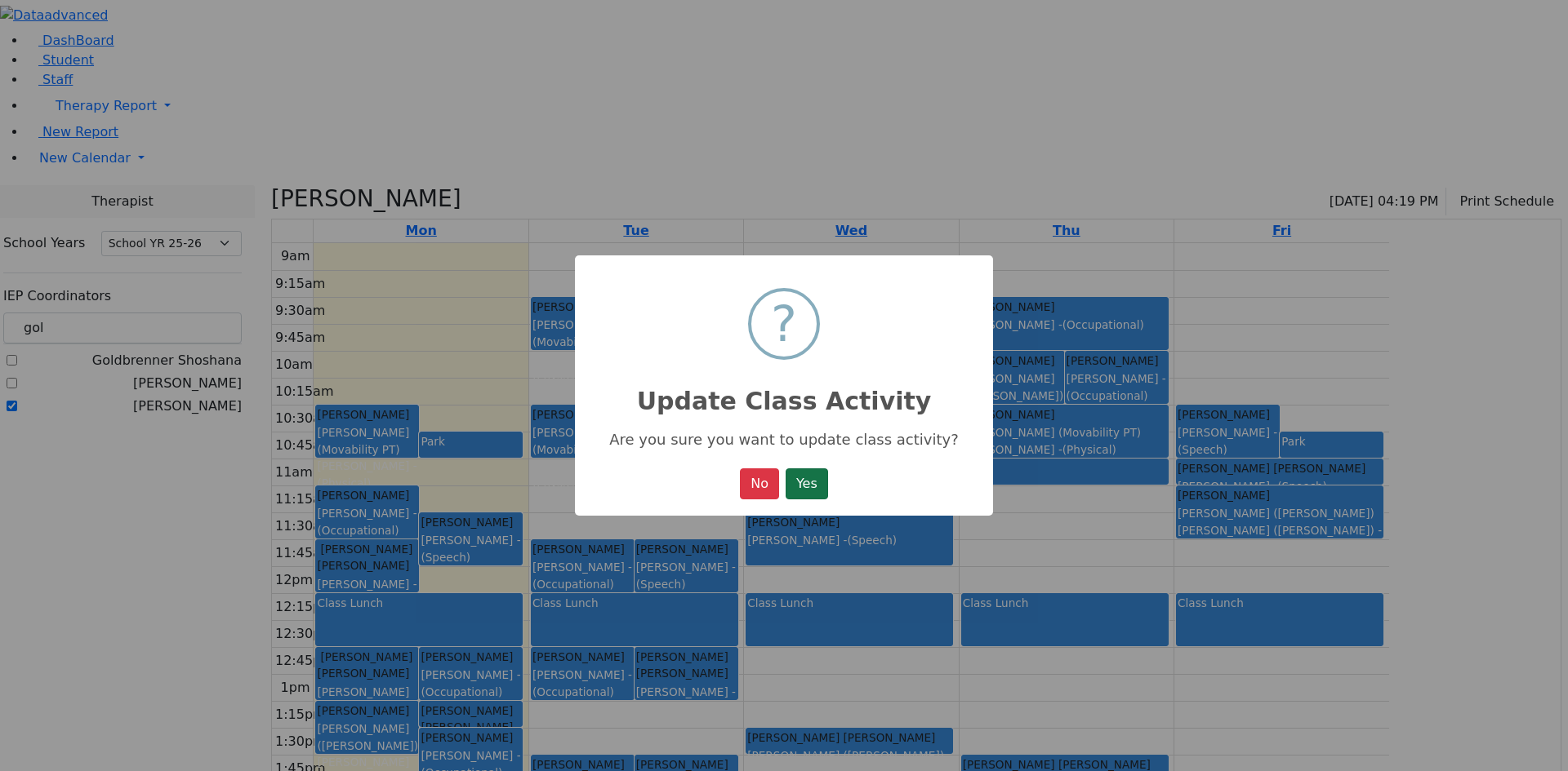
click at [815, 482] on button "Yes" at bounding box center [806, 484] width 42 height 31
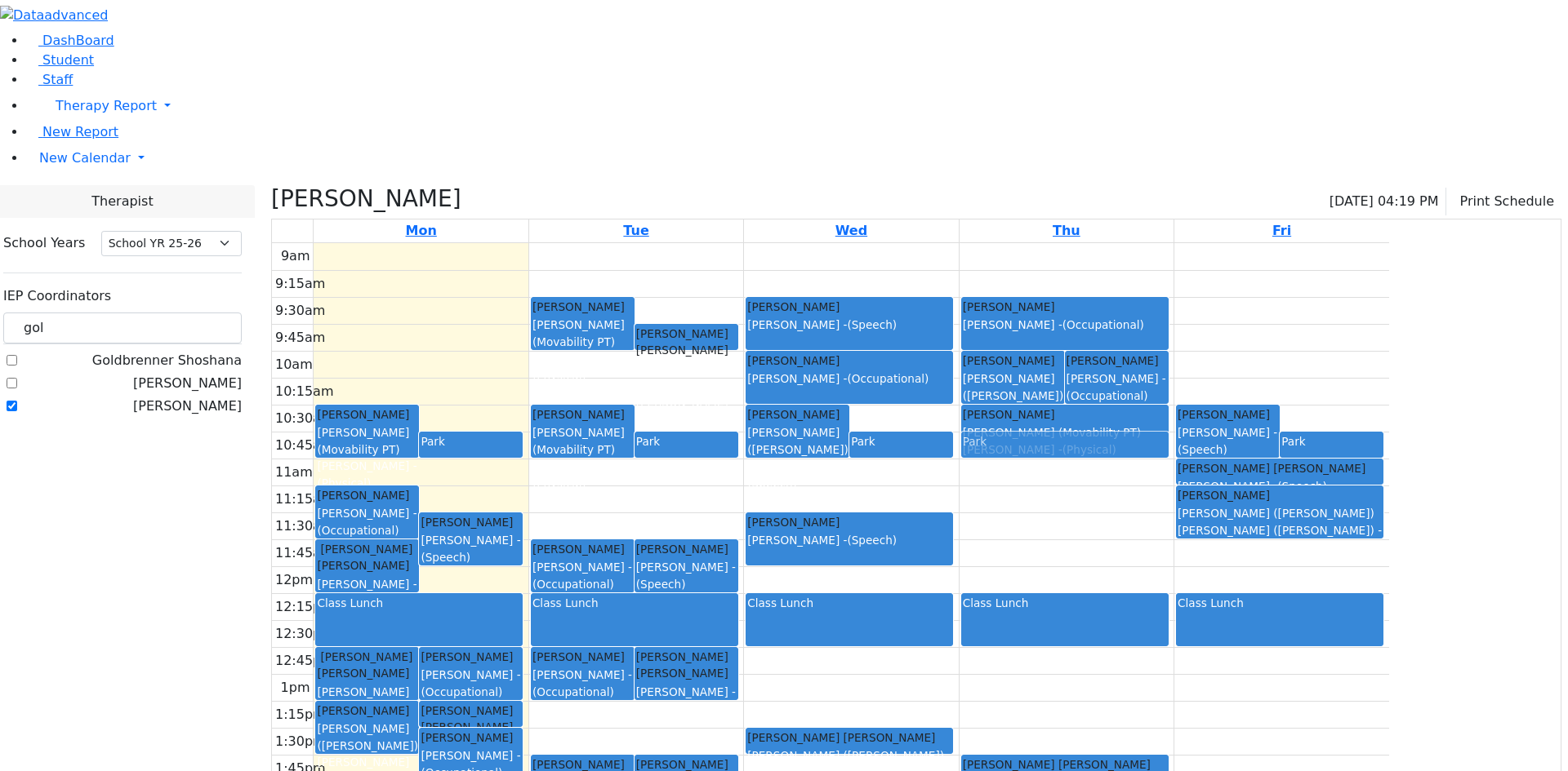
click at [1174, 288] on div "[PERSON_NAME] [PERSON_NAME] ([PERSON_NAME]) [PERSON_NAME] - (Speech) [PERSON_NA…" at bounding box center [1066, 566] width 214 height 646
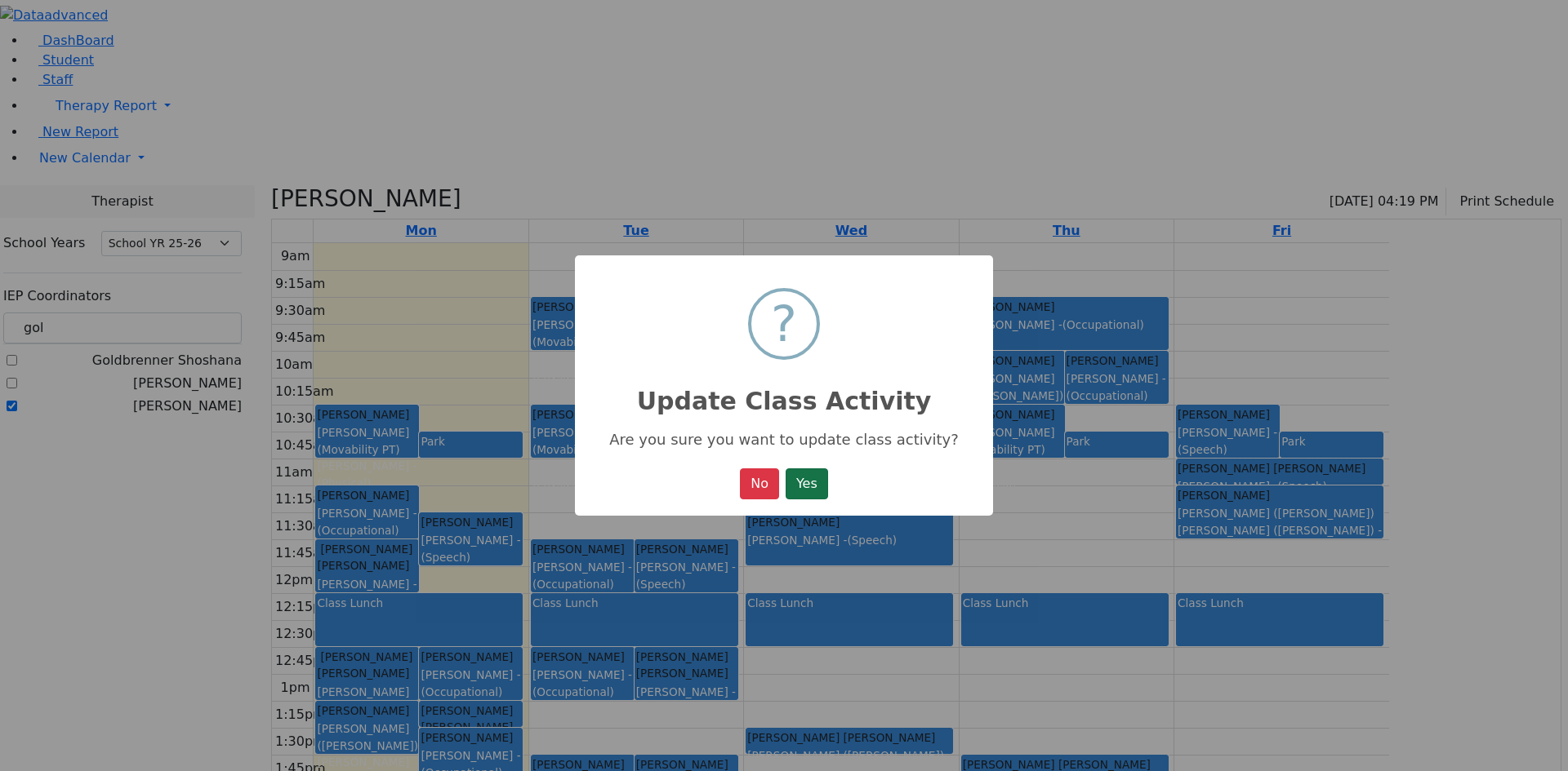
click at [797, 489] on button "Yes" at bounding box center [806, 484] width 42 height 31
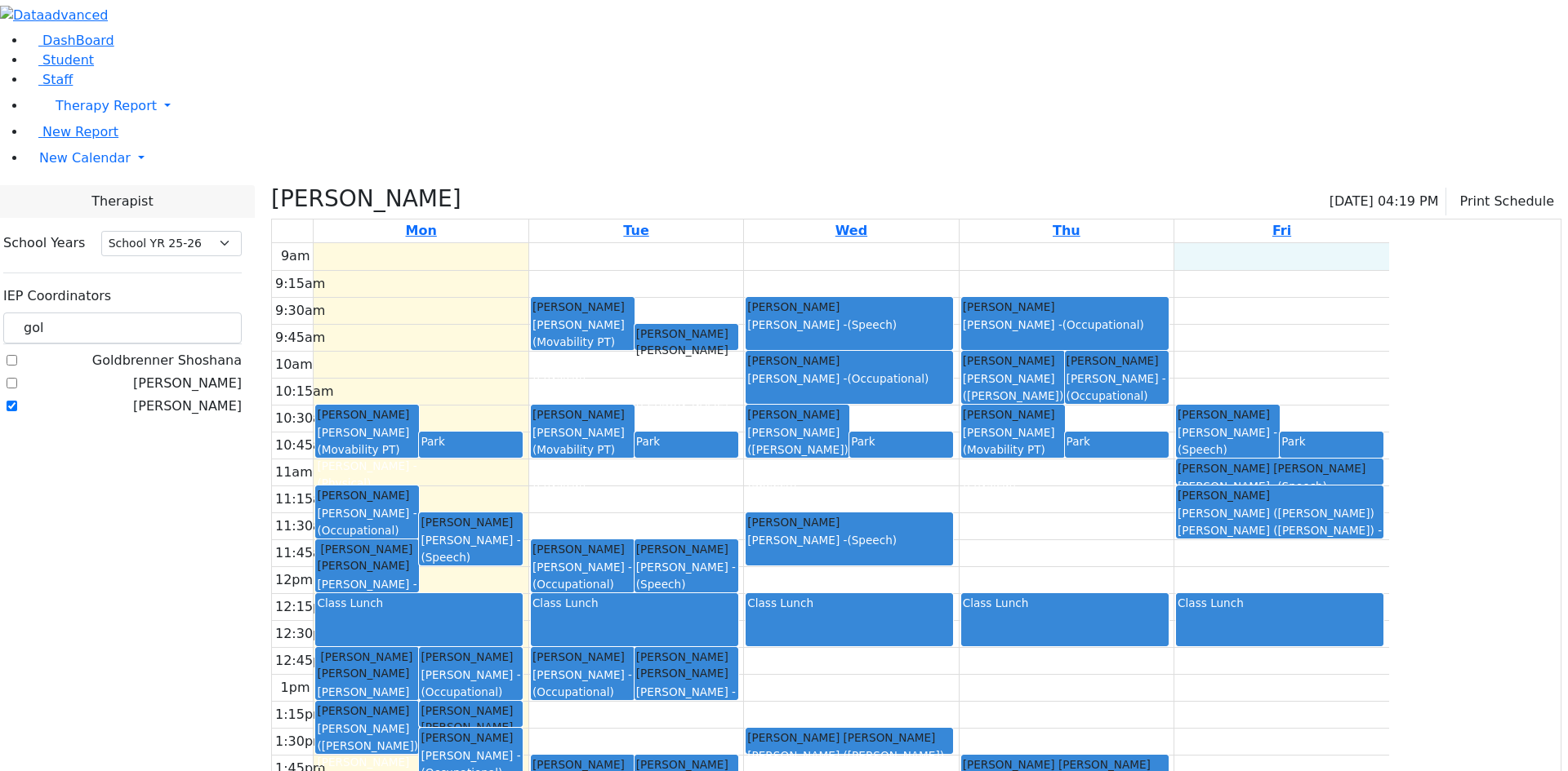
click at [1387, 243] on div "9am 9:15am 9:30am 9:45am 10am 10:15am 10:30am 10:45am 11am 11:15am 11:30am 11:4…" at bounding box center [830, 566] width 1117 height 646
click at [242, 312] on input "gol" at bounding box center [122, 328] width 238 height 31
drag, startPoint x: 273, startPoint y: 142, endPoint x: 202, endPoint y: 160, distance: 73.2
click at [202, 312] on div "gol" at bounding box center [122, 328] width 238 height 32
type input "est"
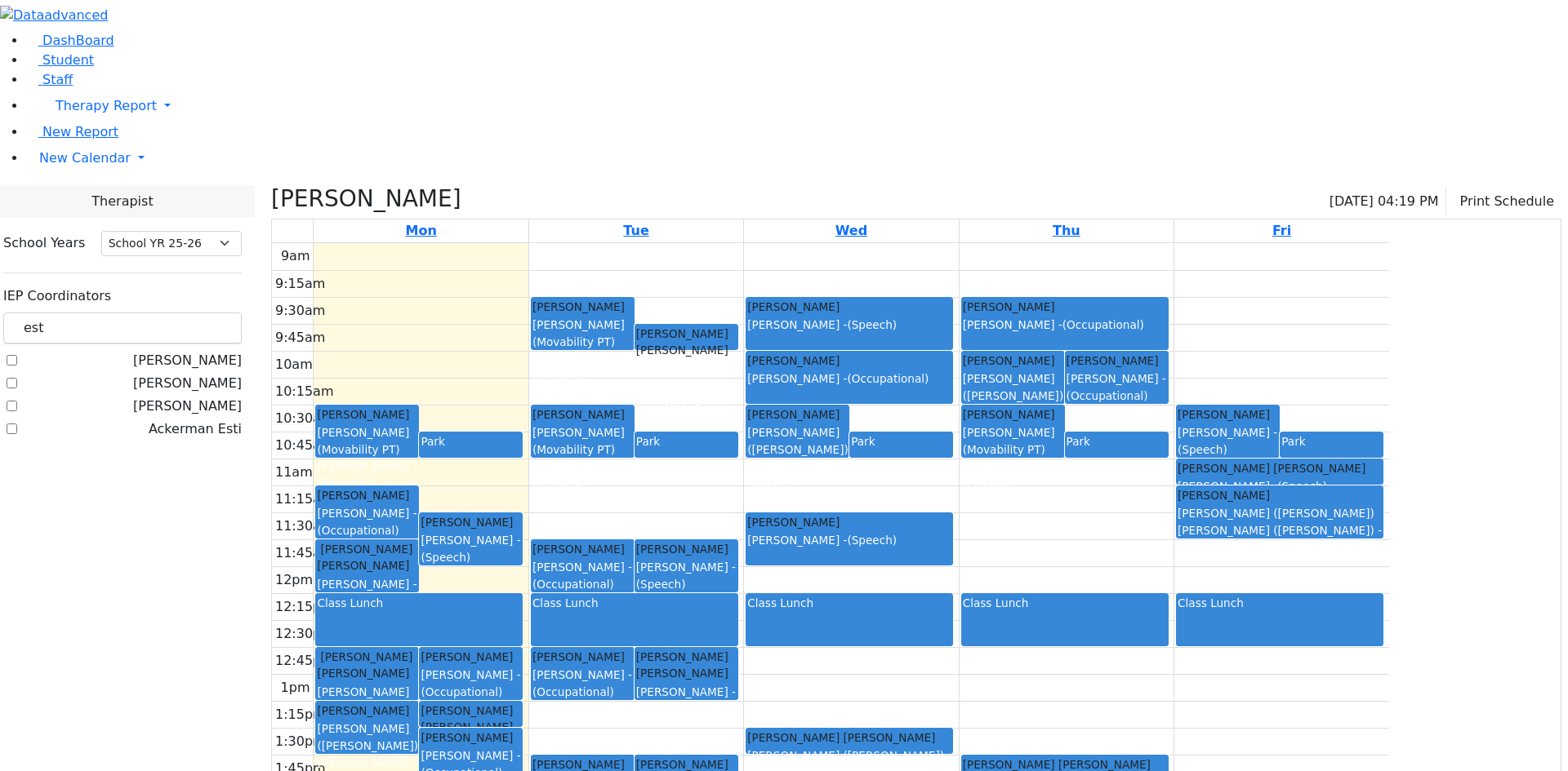
click at [242, 351] on div "[PERSON_NAME] [PERSON_NAME], [PERSON_NAME], [PERSON_NAME] Esti" at bounding box center [122, 395] width 238 height 88
drag, startPoint x: 242, startPoint y: 145, endPoint x: 213, endPoint y: 147, distance: 29.1
click at [213, 312] on input "est" at bounding box center [122, 328] width 238 height 31
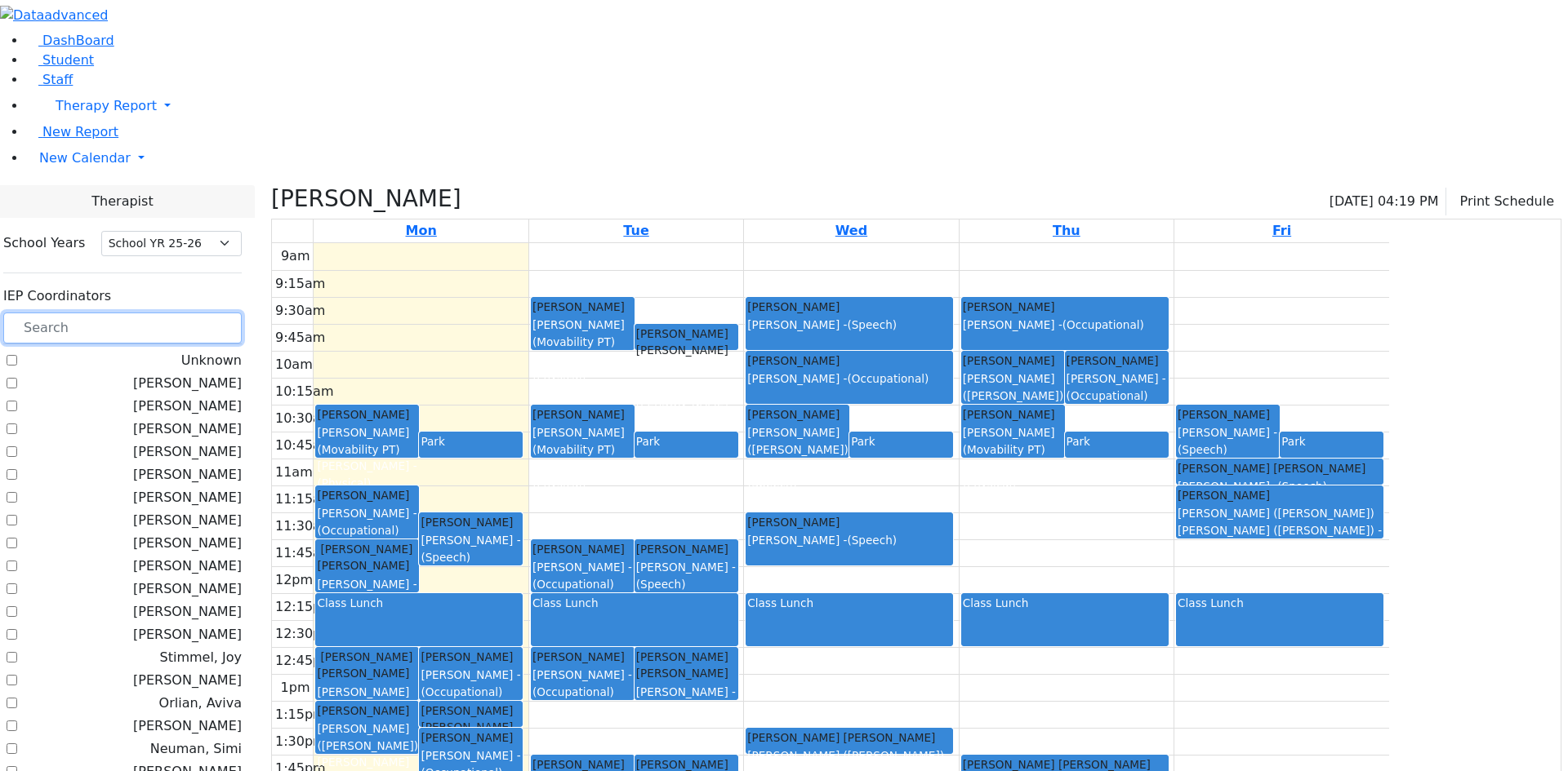
scroll to position [880, 0]
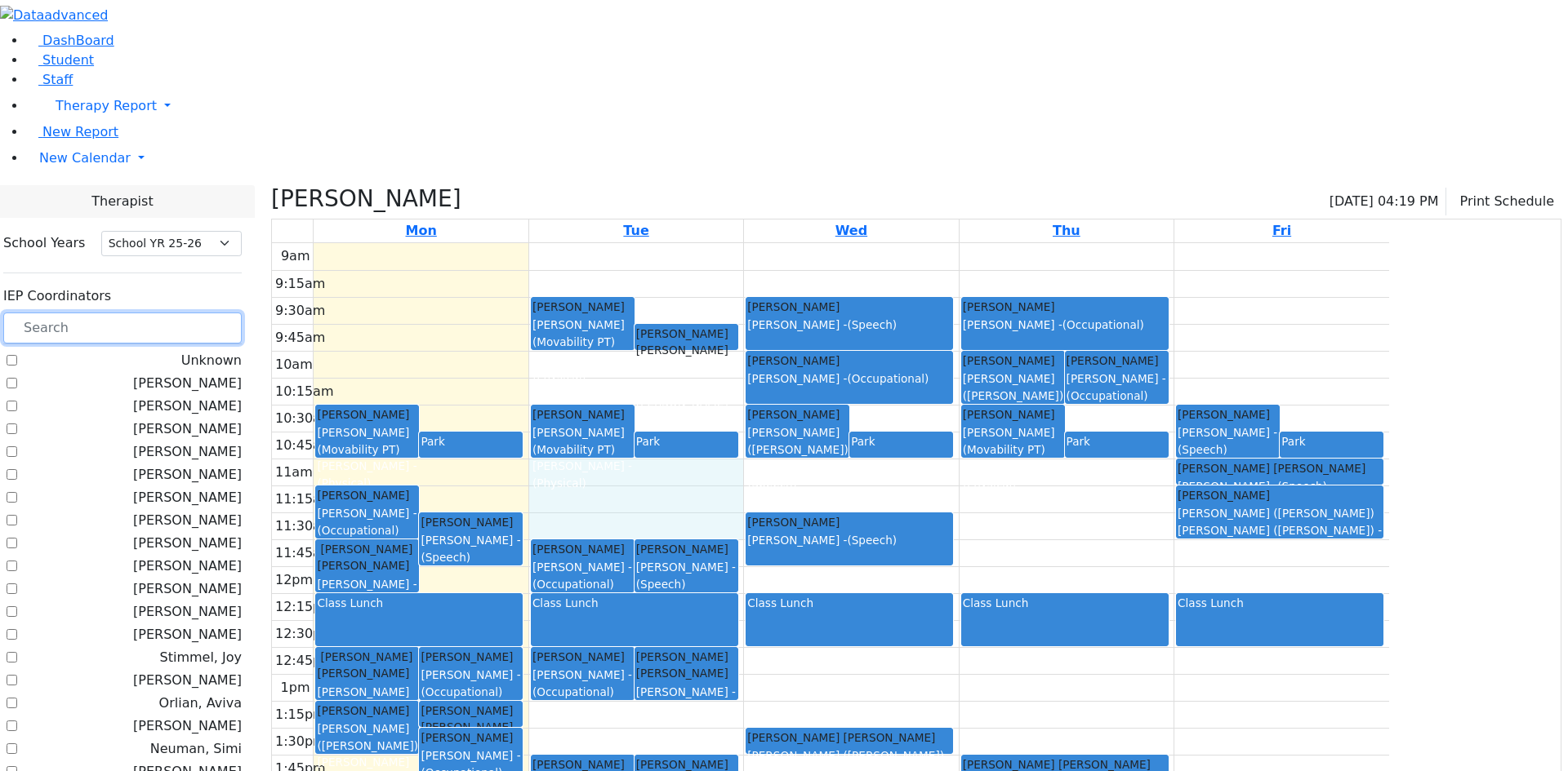
drag, startPoint x: 812, startPoint y: 309, endPoint x: 814, endPoint y: 350, distance: 41.0
click at [814, 354] on div "9am 9:15am 9:30am 9:45am 10am 10:15am 10:30am 10:45am 11am 11:15am 11:30am 11:4…" at bounding box center [830, 566] width 1117 height 646
click at [829, 310] on div "9am 9:15am 9:30am 9:45am 10am 10:15am 10:30am 10:45am 11am 11:15am 11:30am 11:4…" at bounding box center [830, 566] width 1117 height 646
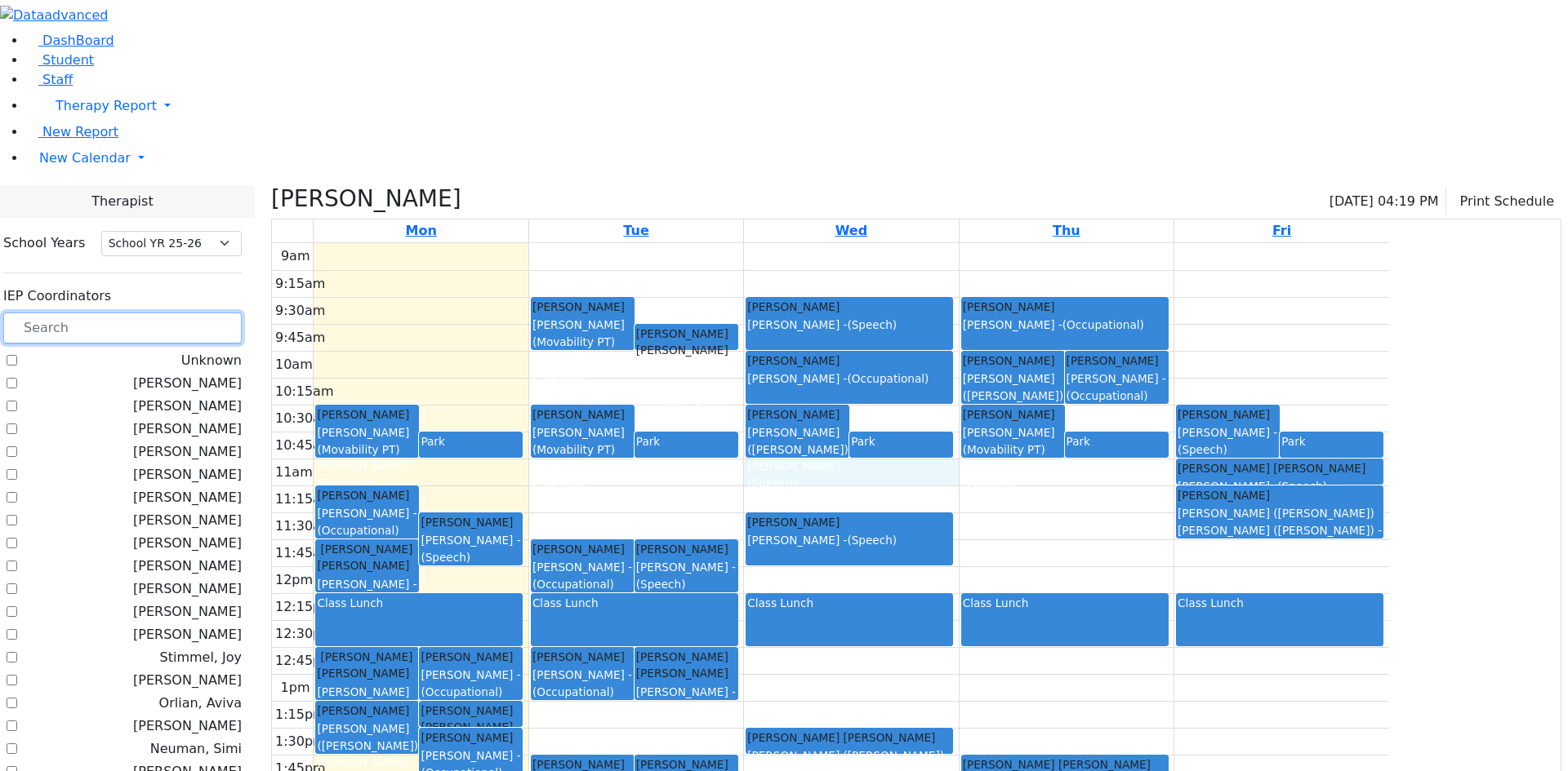
click at [920, 313] on div "9am 9:15am 9:30am 9:45am 10am 10:15am 10:30am 10:45am 11am 11:15am 11:30am 11:4…" at bounding box center [830, 566] width 1117 height 646
click at [928, 333] on div "9am 9:15am 9:30am 9:45am 10am 10:15am 10:30am 10:45am 11am 11:15am 11:30am 11:4…" at bounding box center [830, 566] width 1117 height 646
click at [960, 509] on div "9am 9:15am 9:30am 9:45am 10am 10:15am 10:30am 10:45am 11am 11:15am 11:30am 11:4…" at bounding box center [830, 566] width 1117 height 646
click at [990, 428] on div "9am 9:15am 9:30am 9:45am 10am 10:15am 10:30am 10:45am 11am 11:15am 11:30am 11:4…" at bounding box center [830, 566] width 1117 height 646
click at [1218, 407] on div "9am 9:15am 9:30am 9:45am 10am 10:15am 10:30am 10:45am 11am 11:15am 11:30am 11:4…" at bounding box center [830, 566] width 1117 height 646
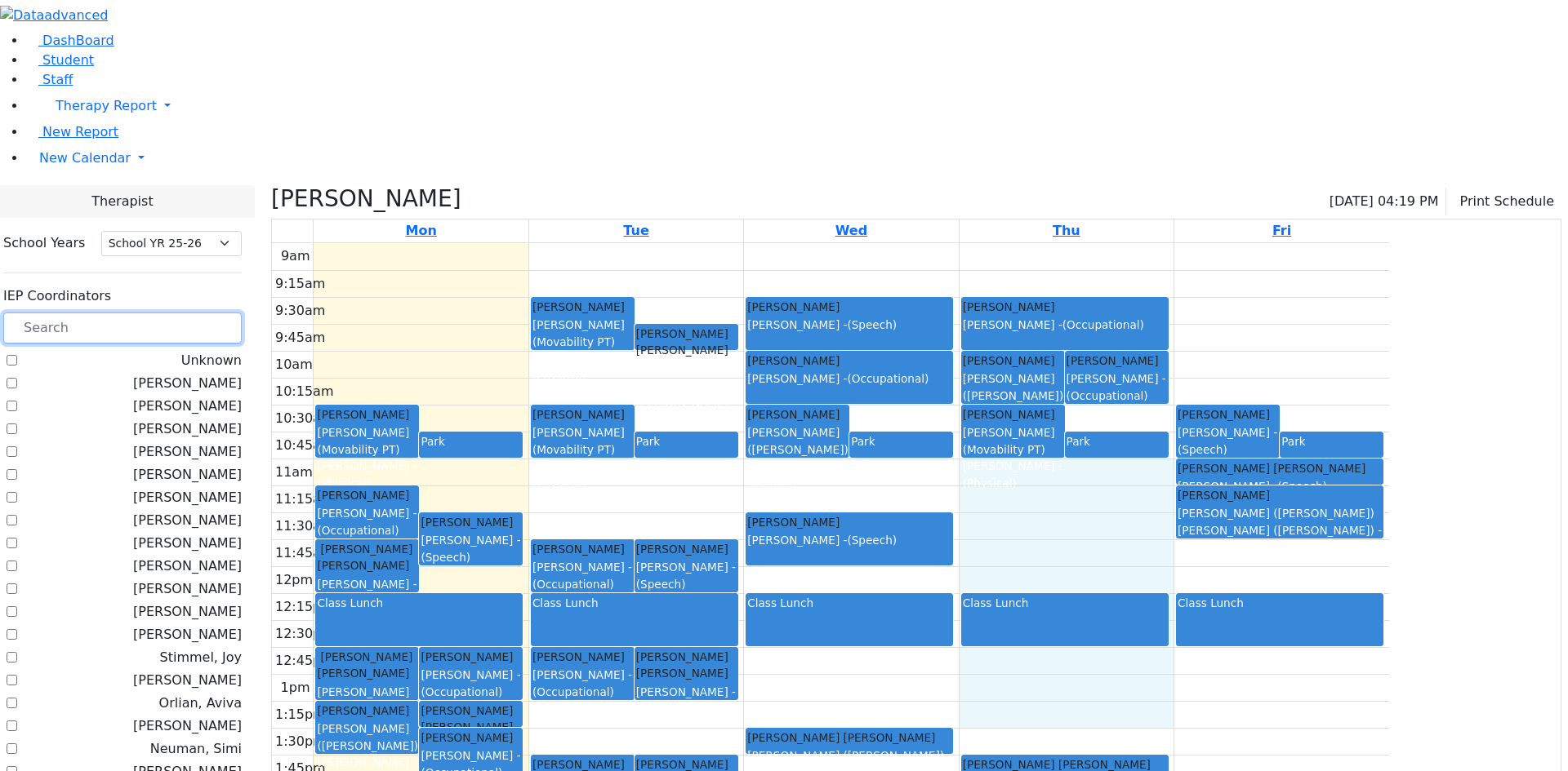
drag, startPoint x: 1198, startPoint y: 307, endPoint x: 1197, endPoint y: 552, distance: 245.0
click at [1197, 552] on div "9am 9:15am 9:30am 9:45am 10am 10:15am 10:30am 10:45am 11am 11:15am 11:30am 11:4…" at bounding box center [830, 566] width 1117 height 646
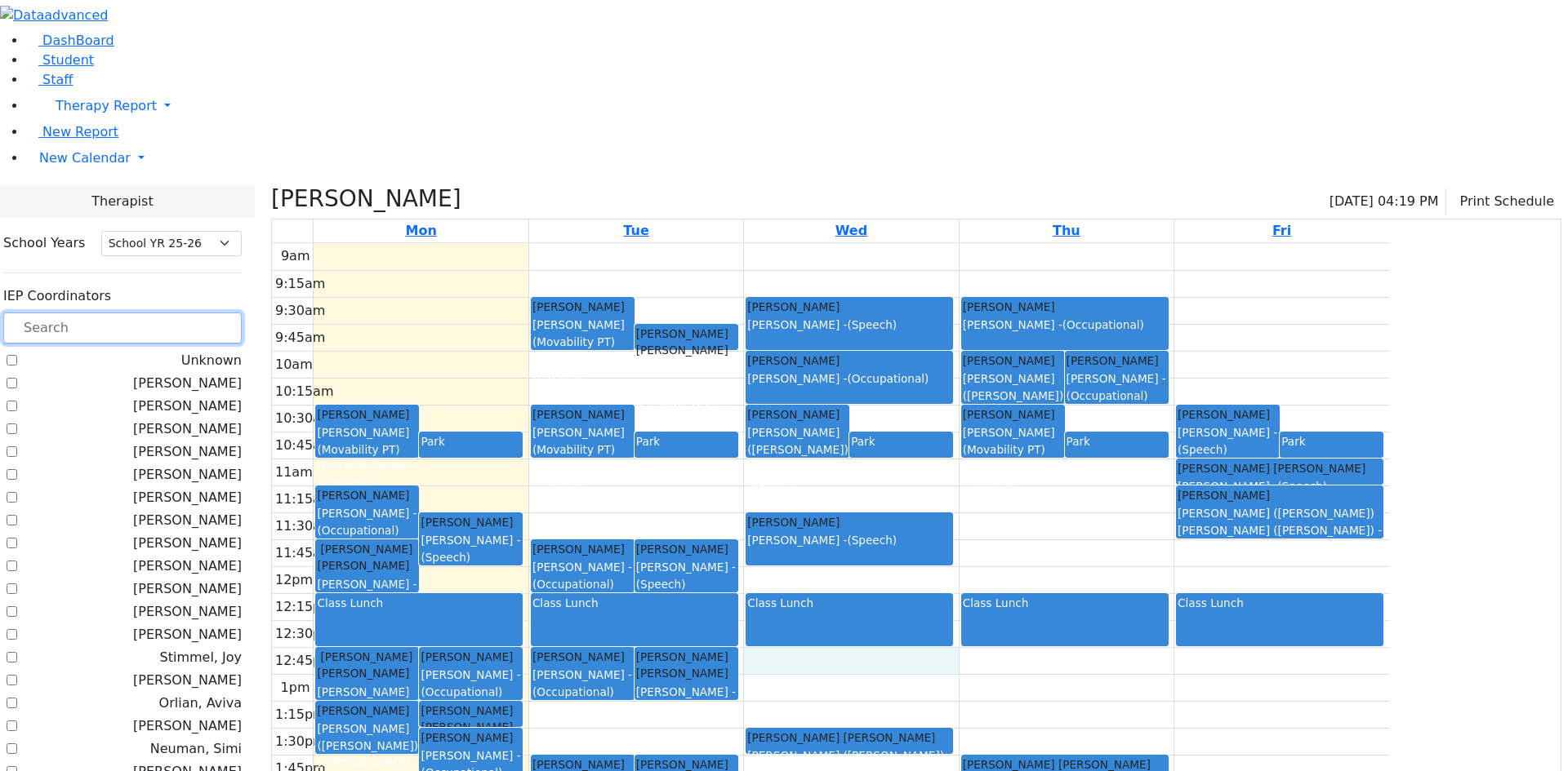
click at [1097, 502] on div "9am 9:15am 9:30am 9:45am 10am 10:15am 10:30am 10:45am 11am 11:15am 11:30am 11:4…" at bounding box center [830, 566] width 1117 height 646
click at [1178, 376] on div "9am 9:15am 9:30am 9:45am 10am 10:15am 10:30am 10:45am 11am 11:15am 11:30am 11:4…" at bounding box center [830, 566] width 1117 height 646
click at [1168, 411] on div "9am 9:15am 9:30am 9:45am 10am 10:15am 10:30am 10:45am 11am 11:15am 11:30am 11:4…" at bounding box center [830, 566] width 1117 height 646
click at [1174, 397] on div "9am 9:15am 9:30am 9:45am 10am 10:15am 10:30am 10:45am 11am 11:15am 11:30am 11:4…" at bounding box center [830, 566] width 1117 height 646
click at [1180, 363] on div "9am 9:15am 9:30am 9:45am 10am 10:15am 10:30am 10:45am 11am 11:15am 11:30am 11:4…" at bounding box center [830, 566] width 1117 height 646
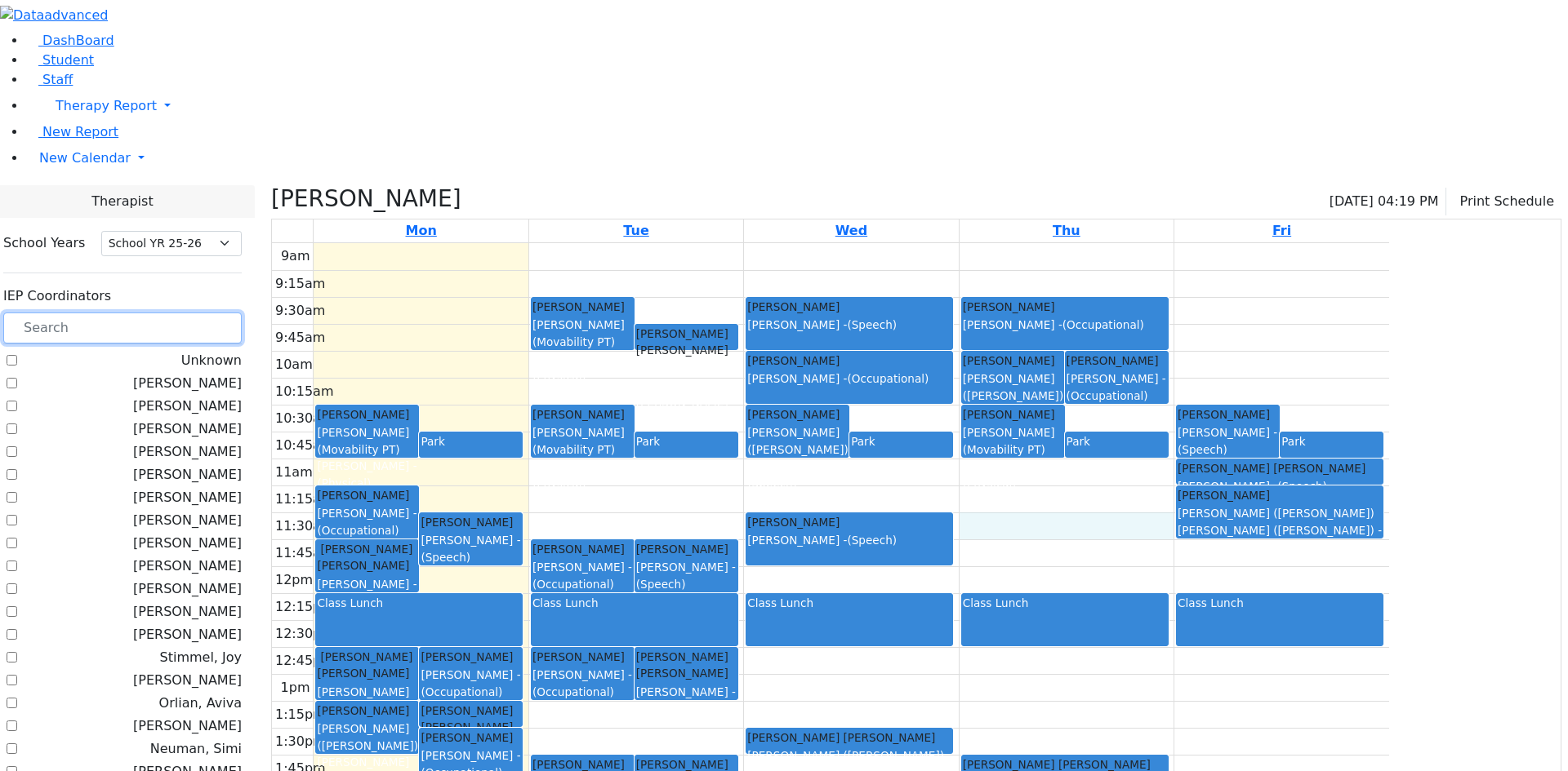
click at [1190, 323] on div "9am 9:15am 9:30am 9:45am 10am 10:15am 10:30am 10:45am 11am 11:15am 11:30am 11:4…" at bounding box center [830, 566] width 1117 height 646
click at [1390, 243] on div "9am 9:15am 9:30am 9:45am 10am 10:15am 10:30am 10:45am 11am 11:15am 11:30am 11:4…" at bounding box center [830, 566] width 1117 height 646
click at [1382, 243] on div "9am 9:15am 9:30am 9:45am 10am 10:15am 10:30am 10:45am 11am 11:15am 11:30am 11:4…" at bounding box center [830, 566] width 1117 height 646
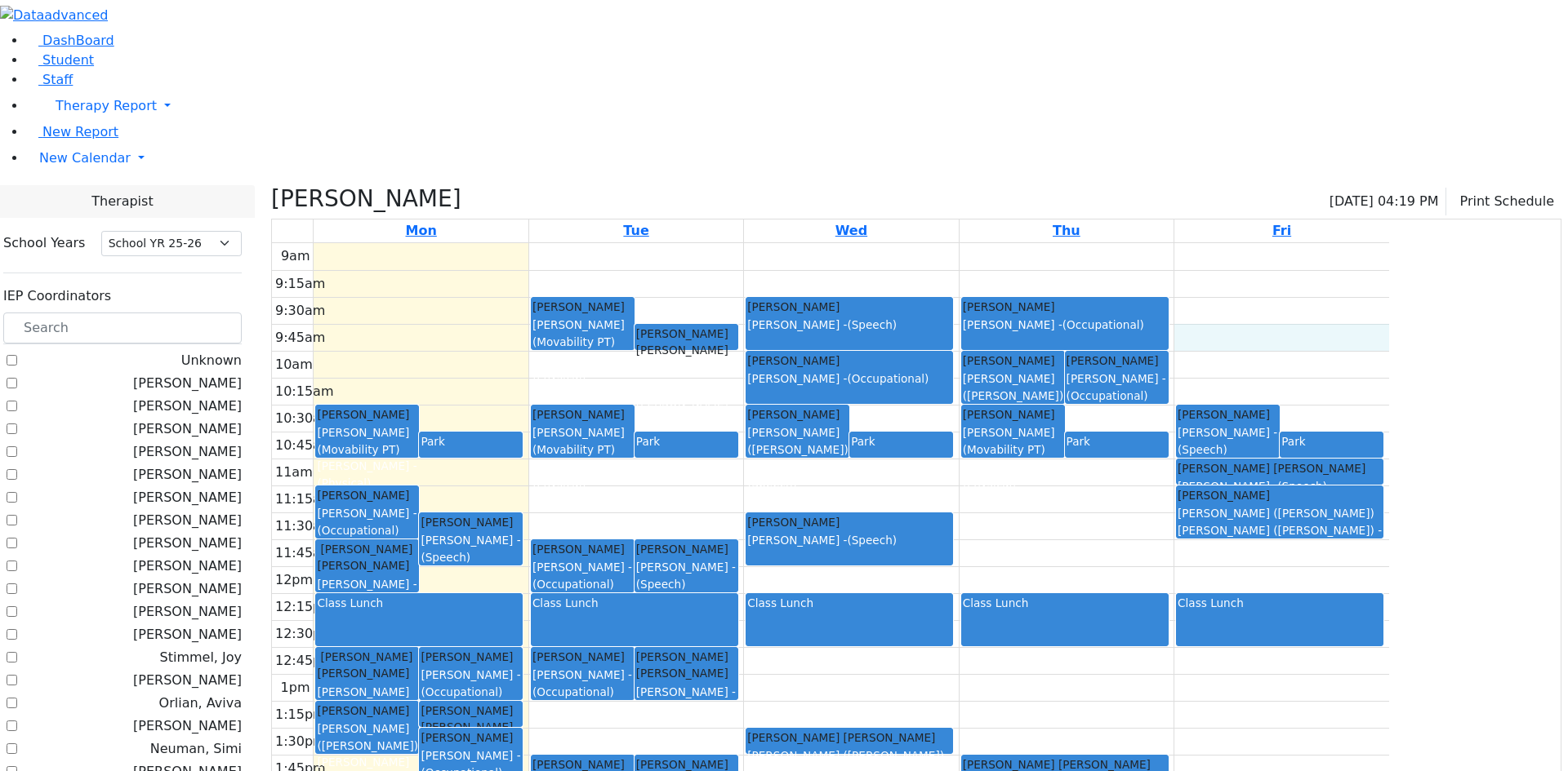
checkbox input "false"
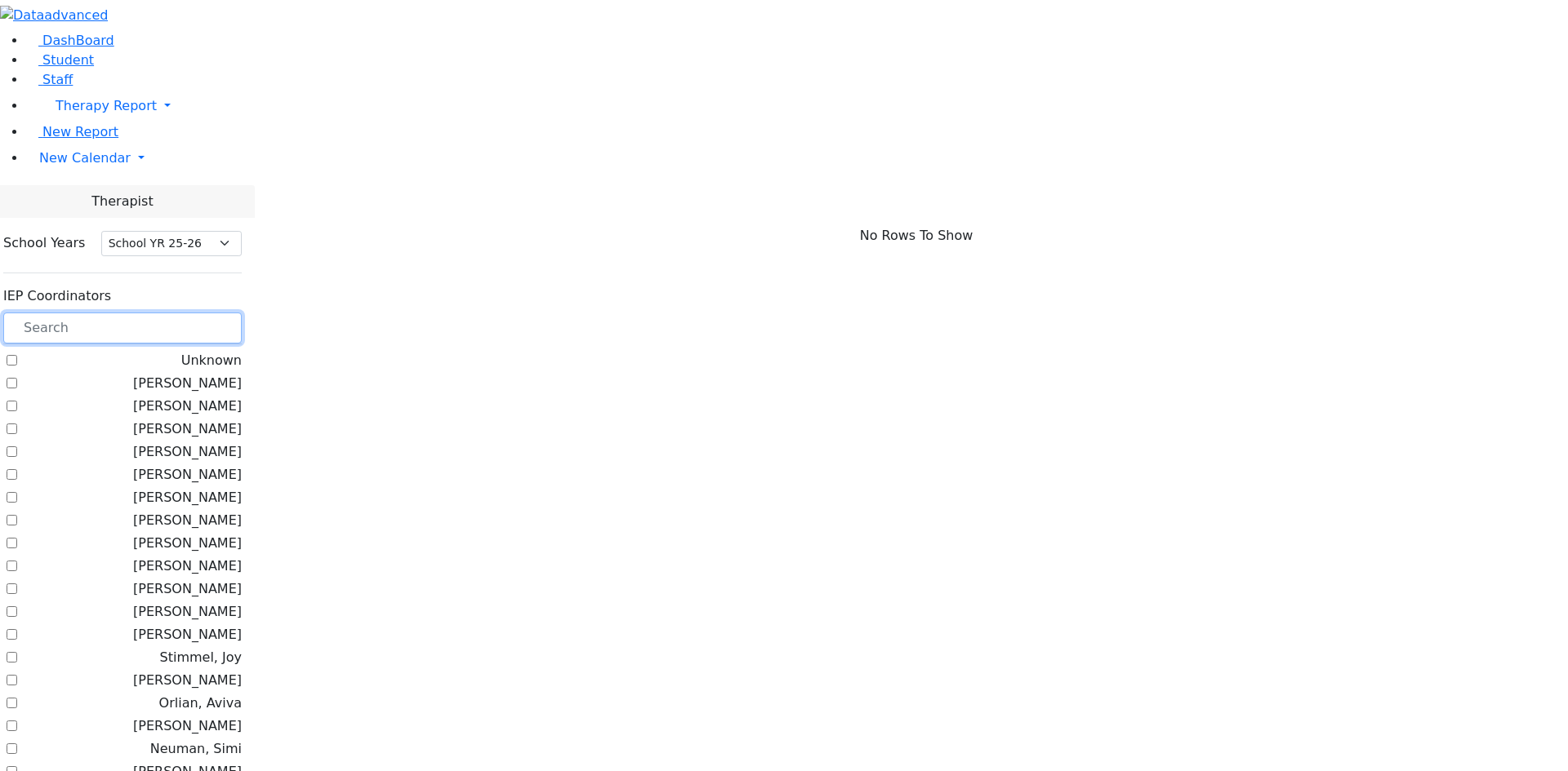
click at [242, 312] on input "text" at bounding box center [122, 328] width 238 height 31
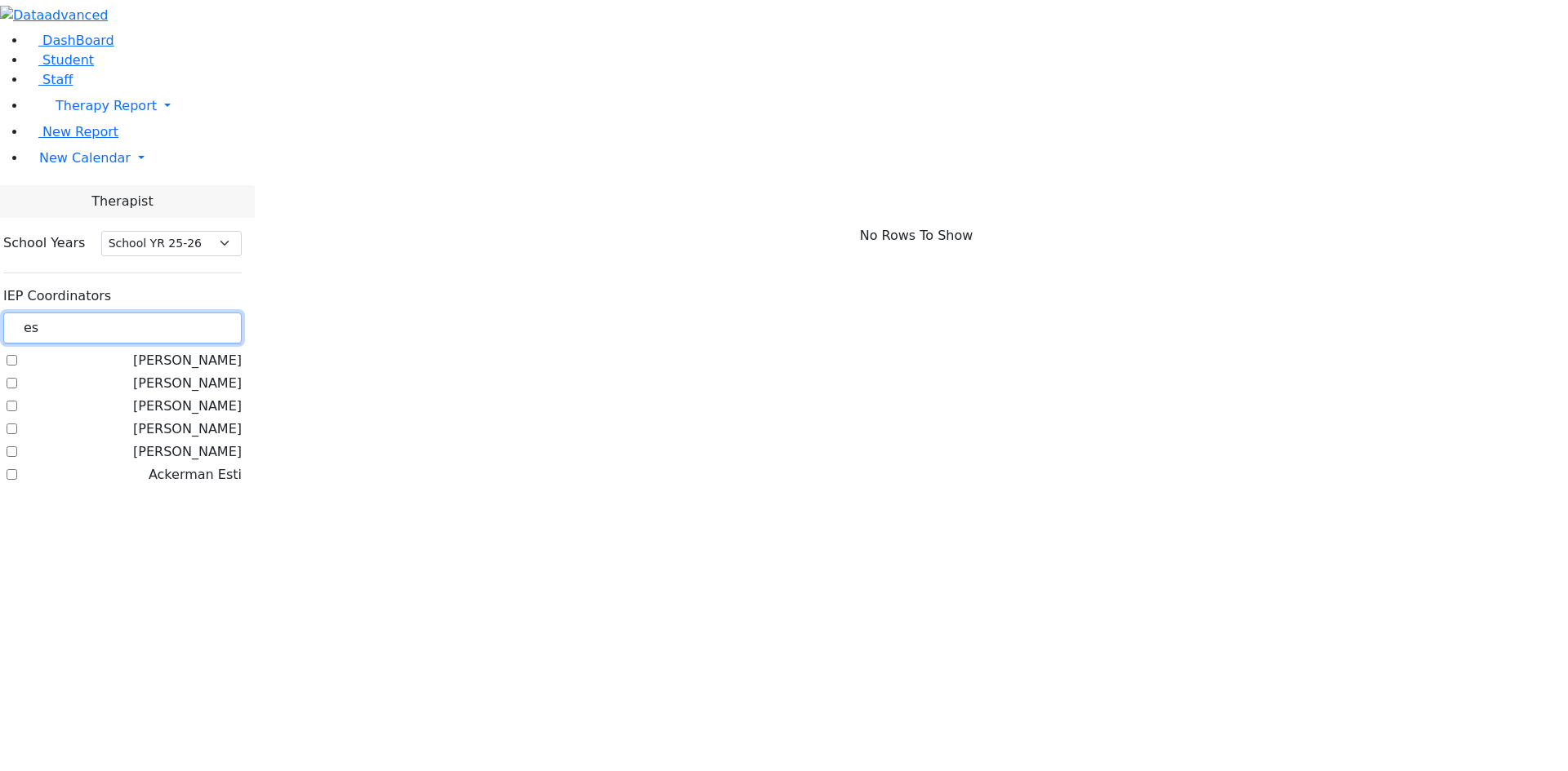
scroll to position [0, 0]
type input "e"
type input "g"
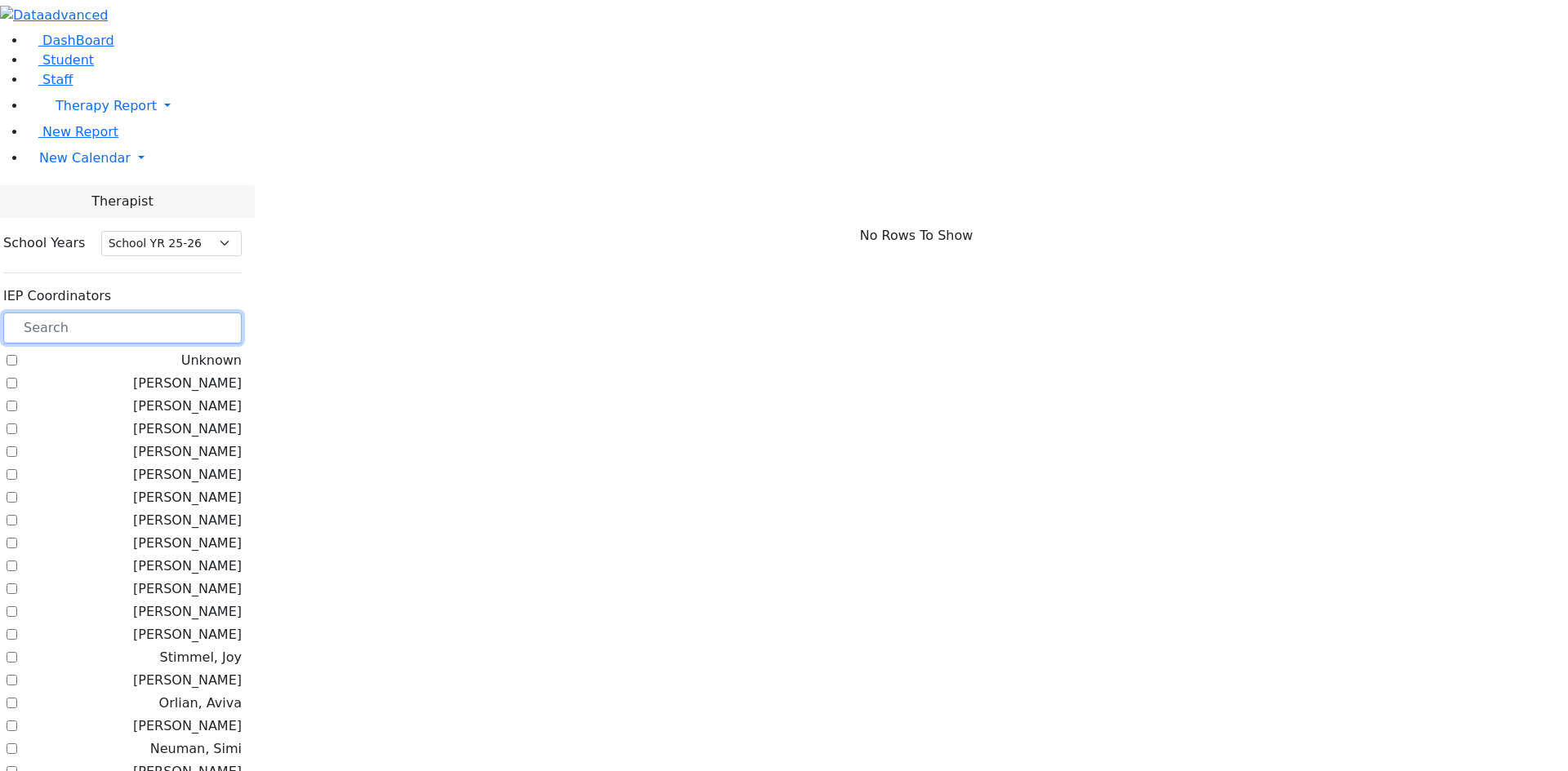
scroll to position [880, 0]
